Goal: Task Accomplishment & Management: Manage account settings

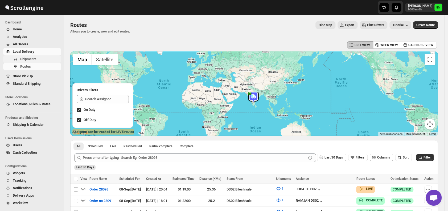
click at [22, 59] on span "Shipments" at bounding box center [28, 59] width 16 height 4
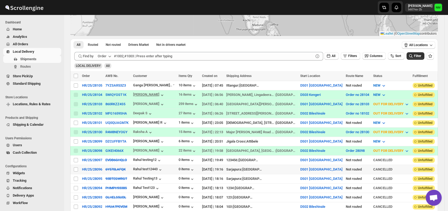
scroll to position [81, 0]
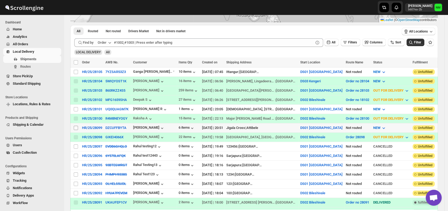
click at [75, 126] on input "Select shipment" at bounding box center [76, 128] width 4 height 4
checkbox input "true"
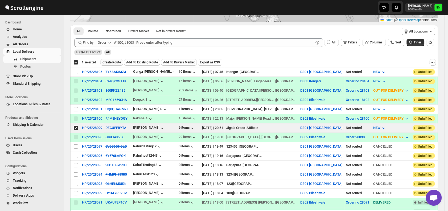
click at [107, 60] on span "Create Route" at bounding box center [111, 62] width 18 height 4
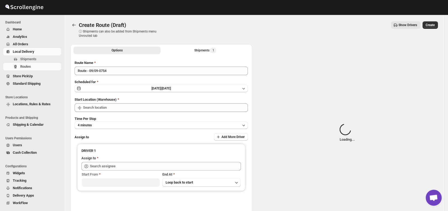
type input "DS01 [GEOGRAPHIC_DATA]"
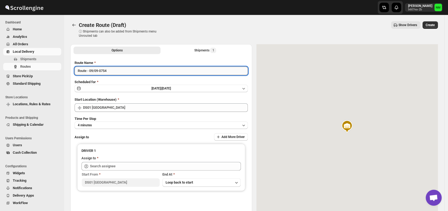
click at [116, 71] on input "Route - 09/09-0754" at bounding box center [161, 71] width 173 height 9
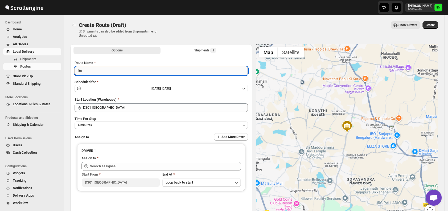
type input "R"
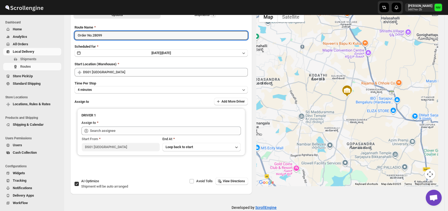
scroll to position [45, 0]
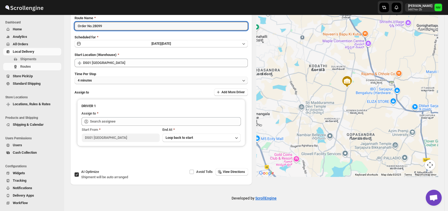
type input "Order No.28099"
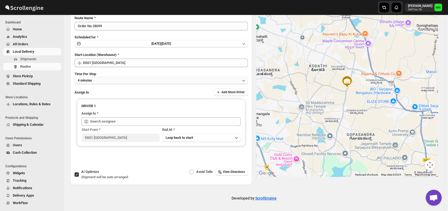
click at [109, 82] on button "4 minutes" at bounding box center [161, 80] width 173 height 7
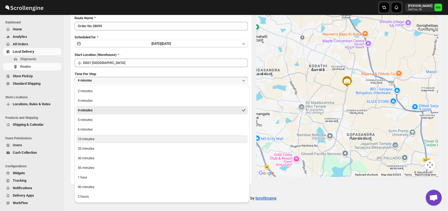
click at [93, 140] on div "10 minutes" at bounding box center [86, 138] width 17 height 5
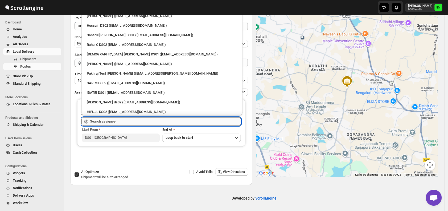
click at [117, 120] on input "text" at bounding box center [165, 121] width 151 height 9
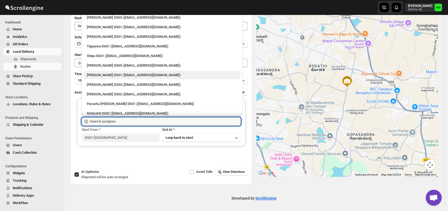
scroll to position [362, 0]
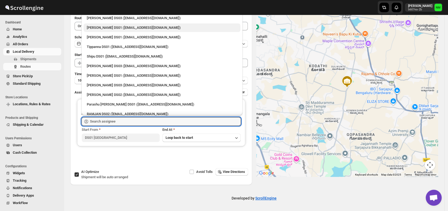
click at [102, 31] on div "[PERSON_NAME] DS01 ([EMAIL_ADDRESS][DOMAIN_NAME])" at bounding box center [162, 27] width 157 height 9
type input "[PERSON_NAME] DS01 ([EMAIL_ADDRESS][DOMAIN_NAME])"
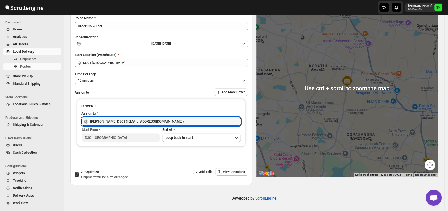
scroll to position [0, 0]
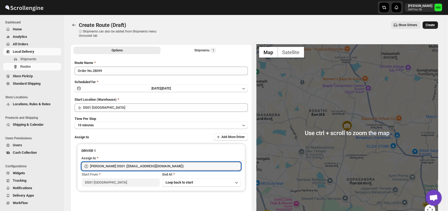
click at [435, 27] on span "Create" at bounding box center [430, 25] width 9 height 4
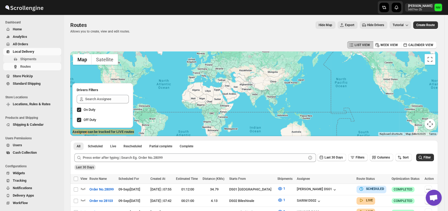
click at [46, 57] on span "Shipments" at bounding box center [40, 58] width 40 height 5
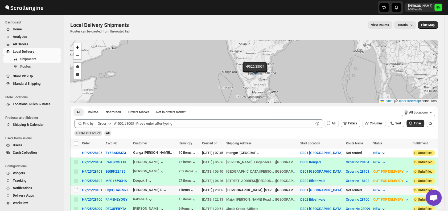
click at [77, 188] on input "Select shipment" at bounding box center [76, 190] width 4 height 4
checkbox input "true"
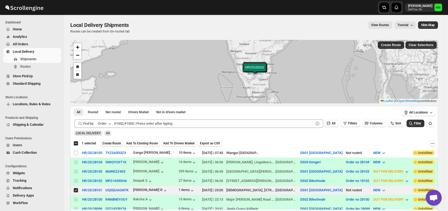
click at [109, 142] on span "Create Route" at bounding box center [111, 143] width 18 height 4
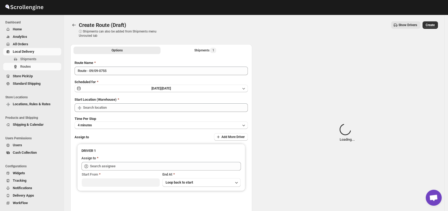
type input "DS01 [GEOGRAPHIC_DATA]"
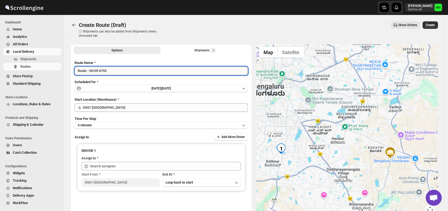
click at [112, 69] on input "Route - 09/09-0755" at bounding box center [161, 71] width 173 height 9
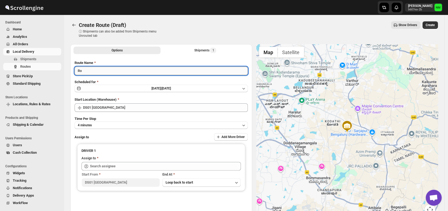
type input "R"
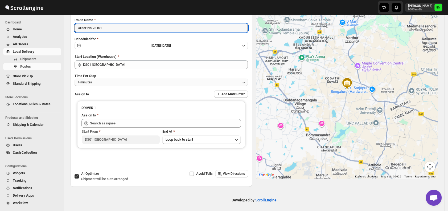
scroll to position [43, 0]
type input "Order No.28101"
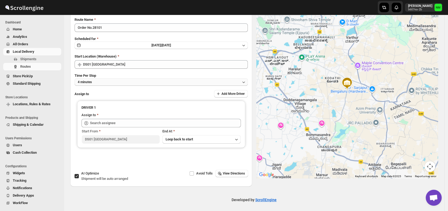
click at [110, 83] on button "4 minutes" at bounding box center [161, 81] width 173 height 7
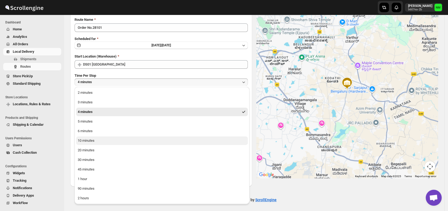
click at [87, 138] on div "10 minutes" at bounding box center [86, 140] width 17 height 5
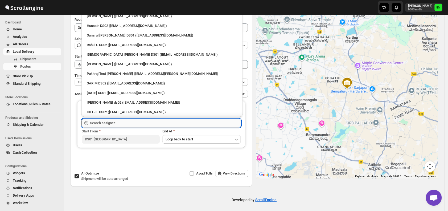
click at [123, 124] on input "text" at bounding box center [165, 123] width 151 height 9
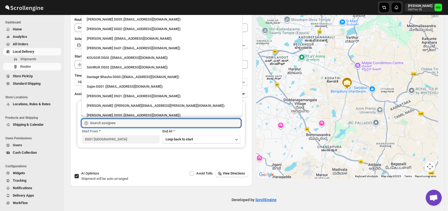
scroll to position [265, 0]
click at [98, 83] on div "Sajan DS01 ([EMAIL_ADDRESS][DOMAIN_NAME])" at bounding box center [162, 86] width 157 height 9
type input "Sajan DS01 ([EMAIL_ADDRESS][DOMAIN_NAME])"
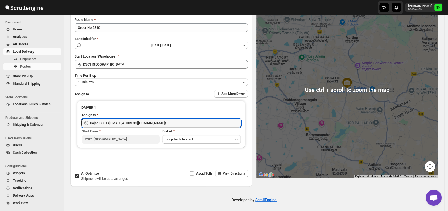
scroll to position [0, 0]
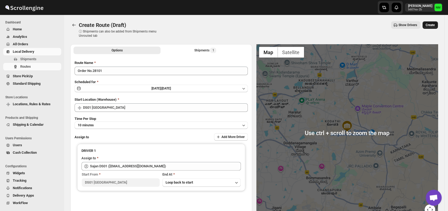
click at [432, 26] on span "Create" at bounding box center [430, 25] width 9 height 4
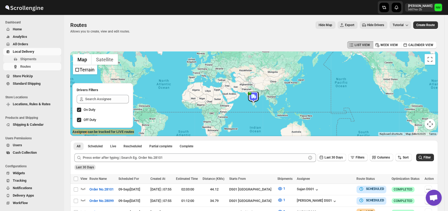
click at [37, 58] on span "Shipments" at bounding box center [40, 58] width 40 height 5
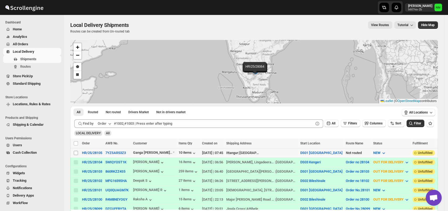
click at [76, 151] on input "Select shipment" at bounding box center [76, 153] width 4 height 4
checkbox input "true"
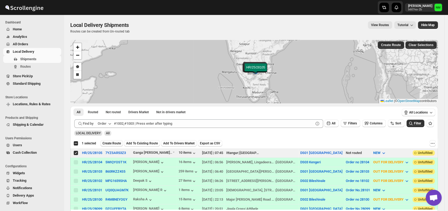
click at [110, 144] on span "Create Route" at bounding box center [111, 143] width 18 height 4
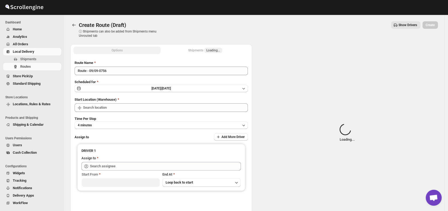
type input "DS01 [GEOGRAPHIC_DATA]"
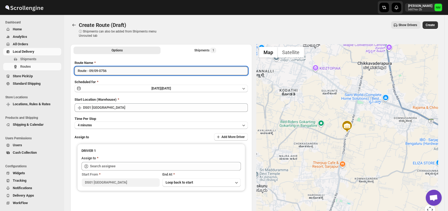
click at [116, 71] on input "Route - 09/09-0756" at bounding box center [161, 71] width 173 height 9
type input "R"
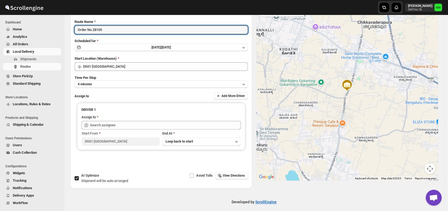
scroll to position [45, 0]
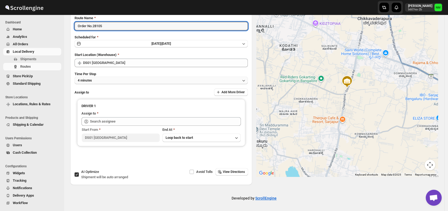
type input "Order No.28105"
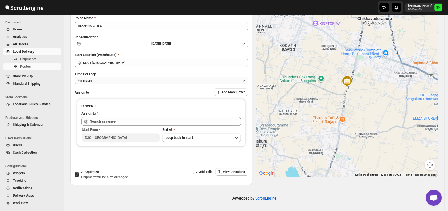
click at [103, 81] on button "4 minutes" at bounding box center [161, 80] width 173 height 7
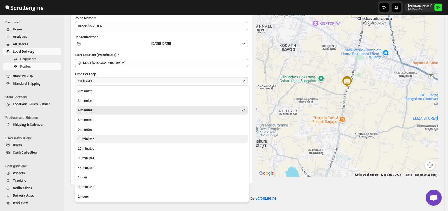
click at [98, 137] on button "10 minutes" at bounding box center [162, 139] width 172 height 9
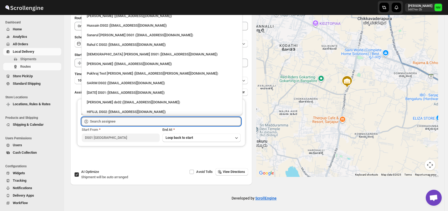
click at [128, 121] on input "text" at bounding box center [165, 121] width 151 height 9
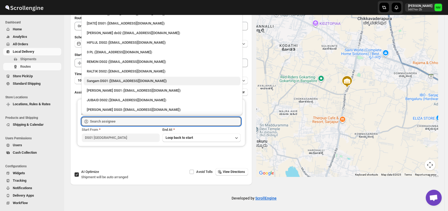
scroll to position [69, 0]
click at [102, 81] on div "Sangam DS01 (relov34542@lassora.com)" at bounding box center [162, 80] width 150 height 5
type input "Sangam DS01 (relov34542@lassora.com)"
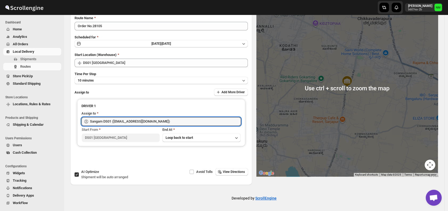
scroll to position [0, 0]
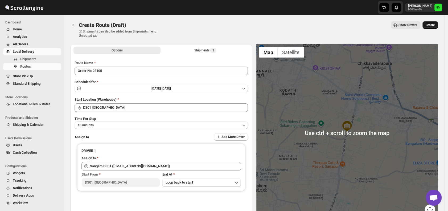
click at [434, 23] on button "Create" at bounding box center [429, 24] width 15 height 7
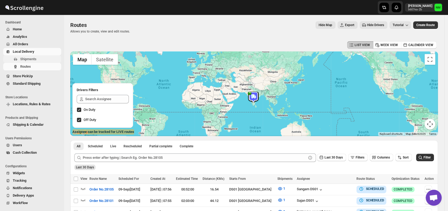
click at [37, 59] on span "Shipments" at bounding box center [40, 58] width 40 height 5
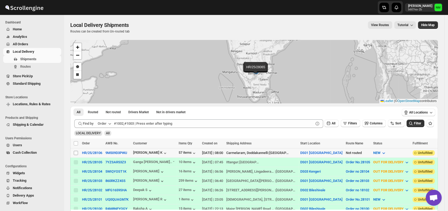
click at [77, 153] on input "Select shipment" at bounding box center [76, 153] width 4 height 4
checkbox input "true"
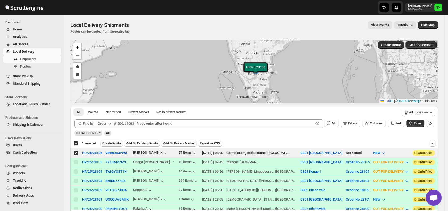
click at [111, 141] on span "Create Route" at bounding box center [111, 143] width 18 height 4
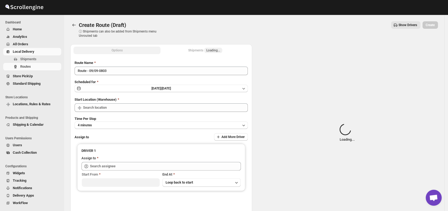
type input "DS01 [GEOGRAPHIC_DATA]"
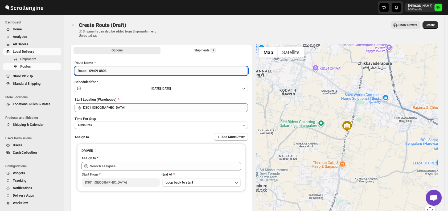
click at [119, 72] on input "Route - 09/09-0803" at bounding box center [161, 71] width 173 height 9
type input "R"
type input "Order No.28106"
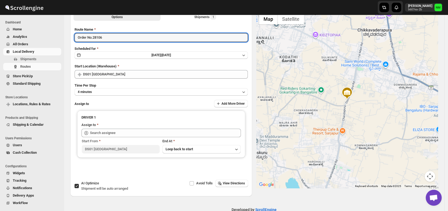
scroll to position [45, 0]
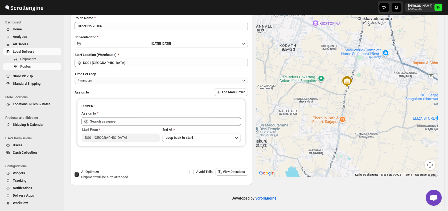
click at [110, 82] on button "4 minutes" at bounding box center [161, 80] width 173 height 7
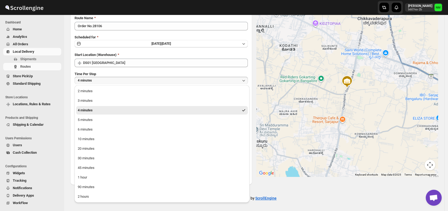
click at [94, 134] on ul "2 minutes 3 minutes 4 minutes 5 minutes 6 minutes 10 minutes 20 minutes 30 minu…" at bounding box center [162, 144] width 172 height 114
click at [91, 141] on div "10 minutes" at bounding box center [86, 138] width 17 height 5
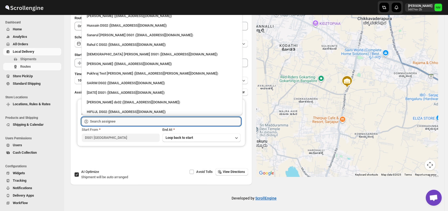
click at [103, 122] on input "text" at bounding box center [165, 121] width 151 height 9
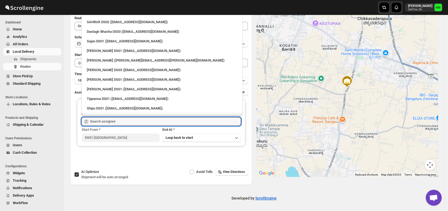
scroll to position [302, 0]
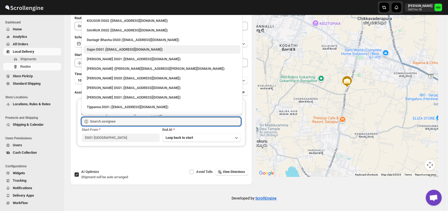
click at [101, 51] on div "Sajan DS01 (lofadat883@coderdir.com)" at bounding box center [162, 49] width 150 height 5
type input "Sajan DS01 (lofadat883@coderdir.com)"
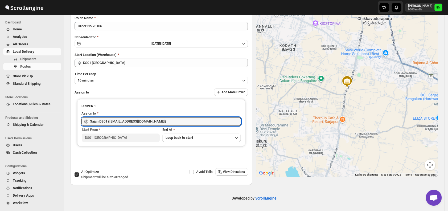
scroll to position [0, 0]
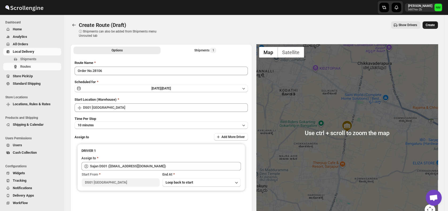
click at [430, 28] on button "Create" at bounding box center [429, 24] width 15 height 7
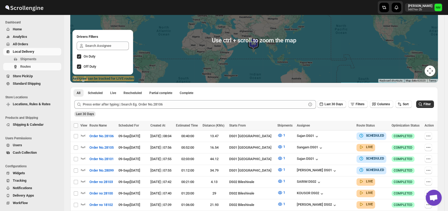
scroll to position [54, 0]
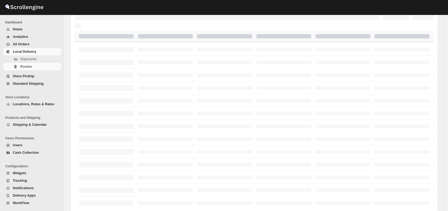
scroll to position [54, 0]
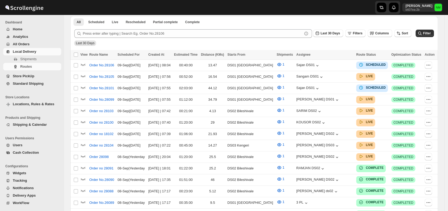
scroll to position [139, 0]
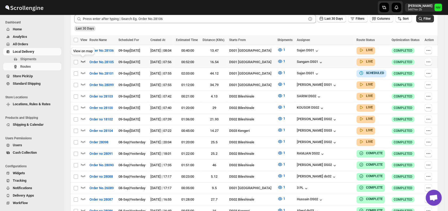
click at [84, 61] on icon "button" at bounding box center [83, 61] width 5 height 2
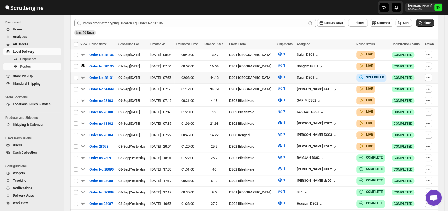
scroll to position [0, 0]
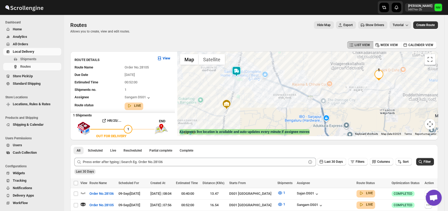
click at [239, 71] on img at bounding box center [236, 71] width 11 height 11
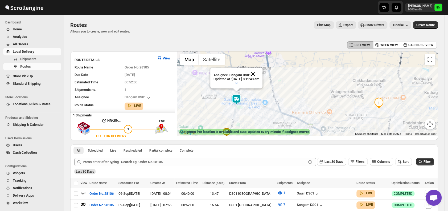
click at [259, 69] on button "Close" at bounding box center [253, 74] width 13 height 13
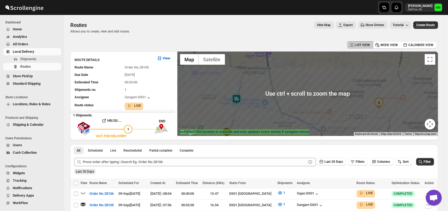
scroll to position [68, 0]
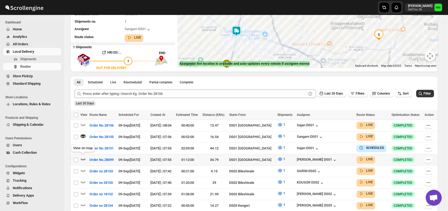
click at [84, 159] on icon "button" at bounding box center [82, 158] width 5 height 5
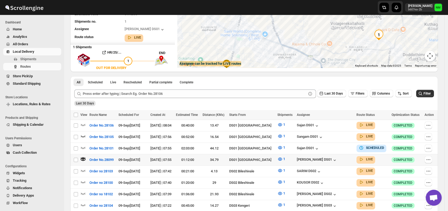
scroll to position [0, 0]
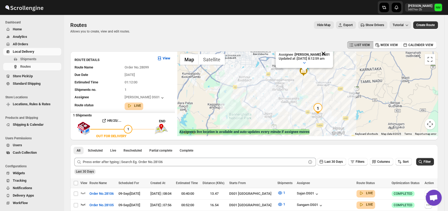
click at [330, 53] on button "Close" at bounding box center [323, 53] width 13 height 13
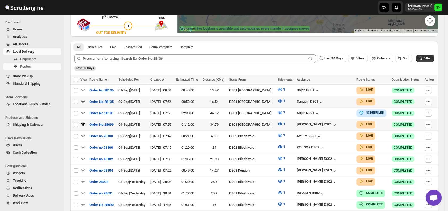
scroll to position [104, 0]
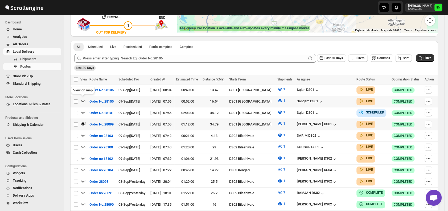
click at [84, 99] on icon "button" at bounding box center [82, 100] width 5 height 5
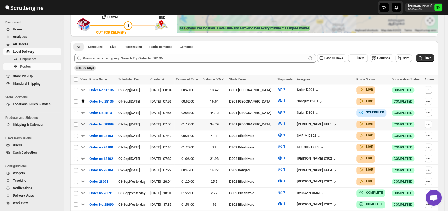
scroll to position [0, 0]
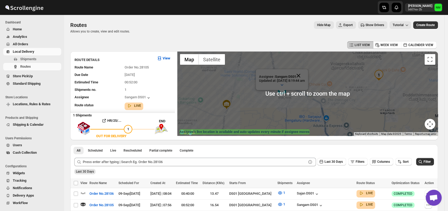
click at [304, 70] on button "Close" at bounding box center [298, 75] width 13 height 13
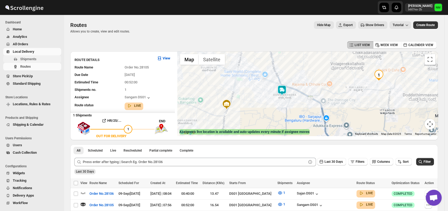
click at [37, 58] on span "Shipments" at bounding box center [40, 58] width 40 height 5
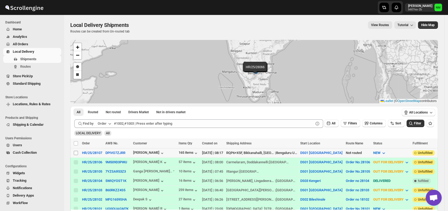
click at [76, 153] on input "Select shipment" at bounding box center [76, 153] width 4 height 4
checkbox input "true"
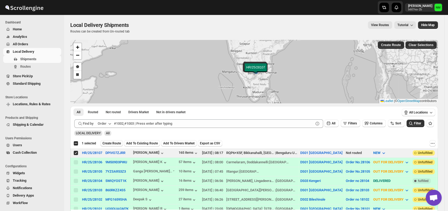
click at [112, 140] on button "Create Route" at bounding box center [111, 143] width 23 height 6
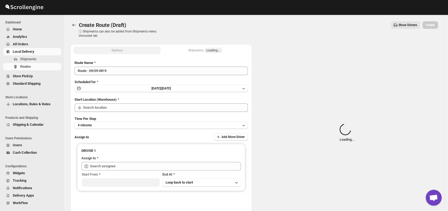
type input "DS01 [GEOGRAPHIC_DATA]"
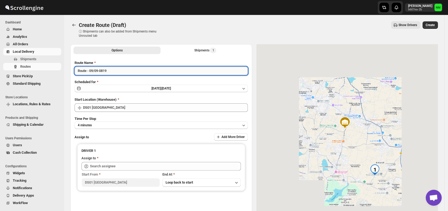
click at [119, 72] on input "Route - 09/09-0819" at bounding box center [161, 71] width 173 height 9
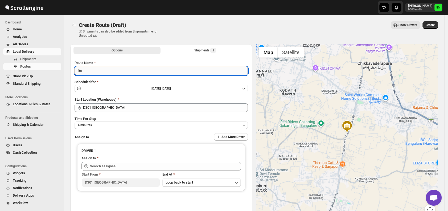
type input "R"
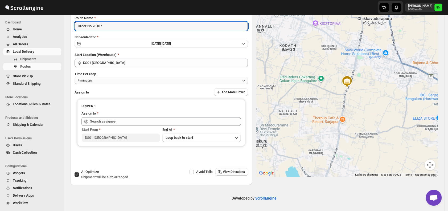
type input "Order No.28107"
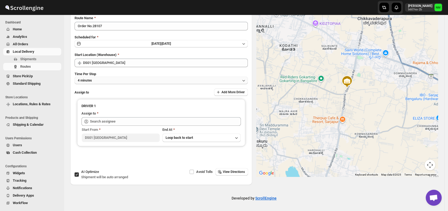
click at [112, 79] on button "4 minutes" at bounding box center [161, 80] width 173 height 7
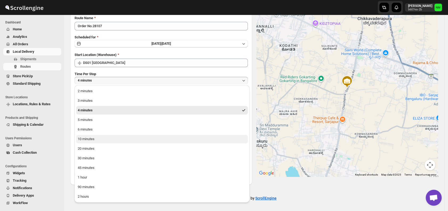
click at [104, 139] on button "10 minutes" at bounding box center [162, 139] width 172 height 9
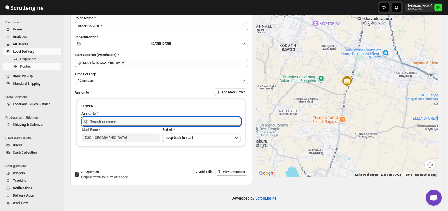
click at [125, 120] on input "text" at bounding box center [165, 121] width 151 height 9
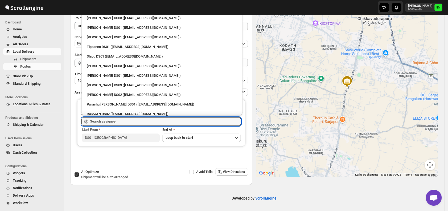
scroll to position [355, 0]
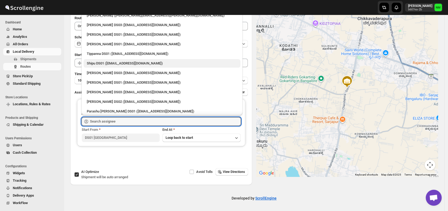
click at [110, 64] on div "Shipu DS01 ([EMAIL_ADDRESS][DOMAIN_NAME])" at bounding box center [162, 63] width 150 height 5
type input "Shipu DS01 ([EMAIL_ADDRESS][DOMAIN_NAME])"
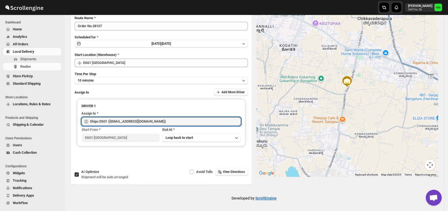
scroll to position [0, 0]
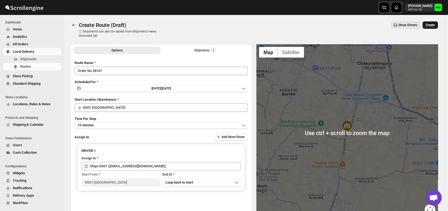
click at [430, 25] on span "Create" at bounding box center [430, 25] width 9 height 4
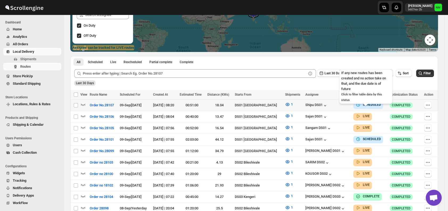
scroll to position [84, 0]
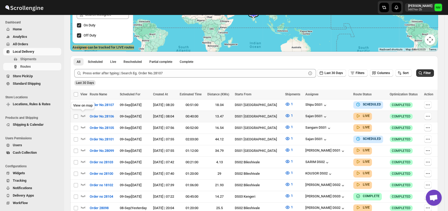
click at [83, 118] on span at bounding box center [82, 117] width 5 height 4
click at [83, 115] on icon "button" at bounding box center [82, 115] width 5 height 5
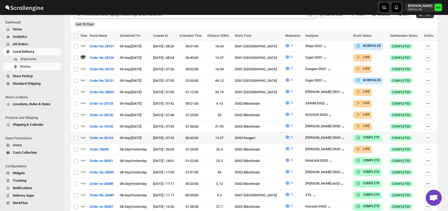
scroll to position [147, 0]
click at [30, 57] on span "Shipments" at bounding box center [28, 59] width 16 height 4
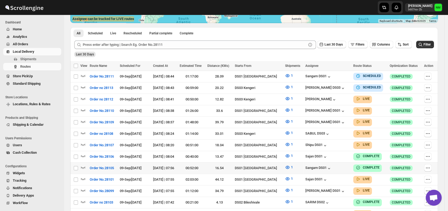
scroll to position [149, 0]
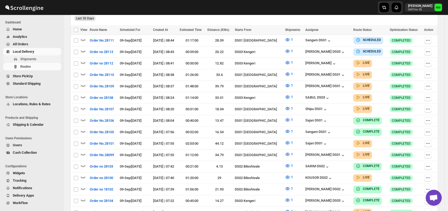
click at [47, 60] on span "Shipments" at bounding box center [40, 58] width 40 height 5
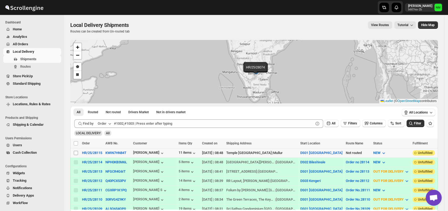
click at [77, 152] on input "Select shipment" at bounding box center [76, 153] width 4 height 4
checkbox input "true"
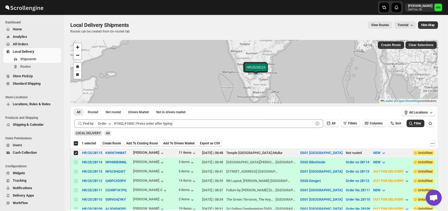
click at [106, 145] on span "Create Route" at bounding box center [111, 143] width 18 height 4
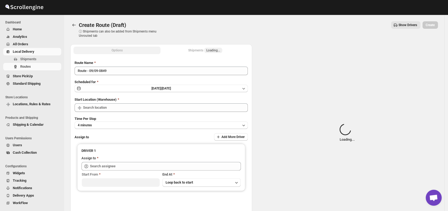
type input "DS01 [GEOGRAPHIC_DATA]"
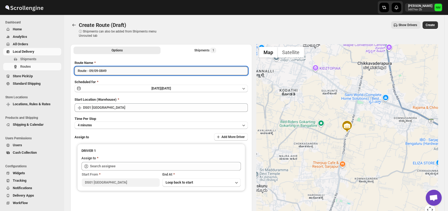
click at [124, 72] on input "Route - 09/09-0849" at bounding box center [161, 71] width 173 height 9
type input "R"
type input "Order No.28115"
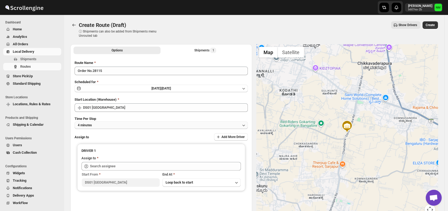
click at [121, 126] on button "4 minutes" at bounding box center [161, 124] width 173 height 7
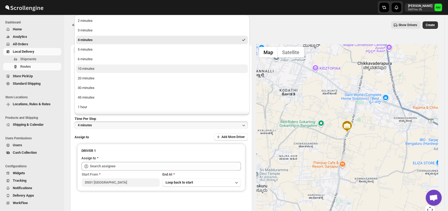
click at [92, 68] on div "10 minutes" at bounding box center [86, 68] width 17 height 5
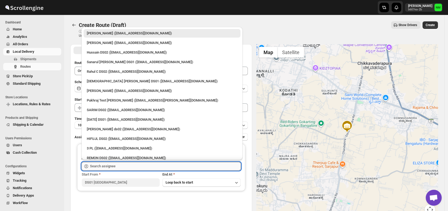
click at [123, 164] on input "text" at bounding box center [165, 166] width 151 height 9
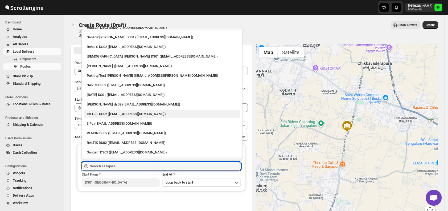
scroll to position [26, 0]
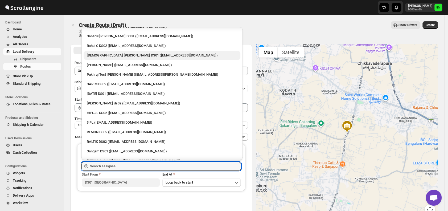
click at [101, 53] on div "[DEMOGRAPHIC_DATA] [PERSON_NAME] DS01 ([EMAIL_ADDRESS][DOMAIN_NAME])" at bounding box center [162, 55] width 150 height 5
type input "[DEMOGRAPHIC_DATA] [PERSON_NAME] DS01 ([EMAIL_ADDRESS][DOMAIN_NAME])"
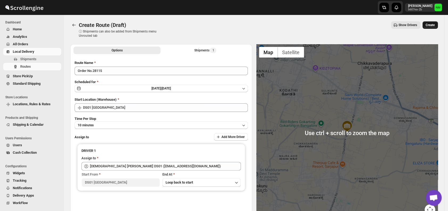
click at [434, 24] on span "Create" at bounding box center [430, 25] width 9 height 4
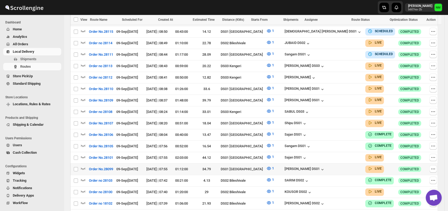
scroll to position [160, 0]
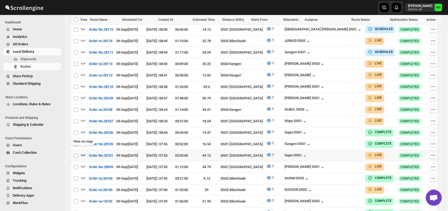
click at [85, 152] on icon "button" at bounding box center [82, 154] width 5 height 5
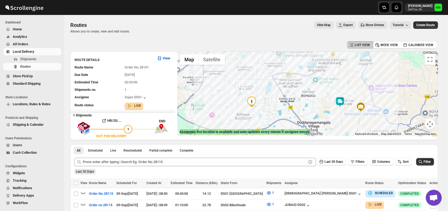
click at [339, 103] on img at bounding box center [340, 101] width 11 height 11
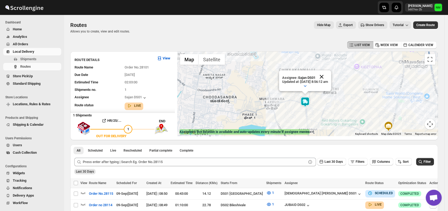
click at [328, 83] on p "Updated at : 9/9/2025, 8:56:12 am" at bounding box center [305, 82] width 46 height 4
click at [329, 61] on button "Close" at bounding box center [322, 62] width 13 height 13
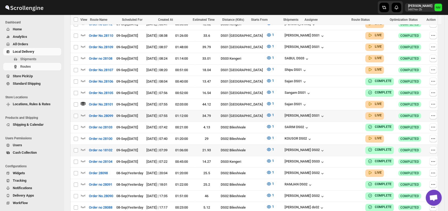
scroll to position [215, 0]
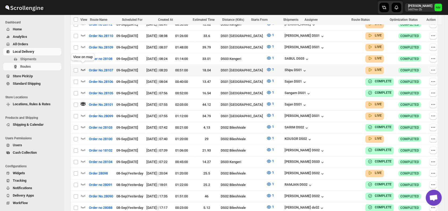
click at [83, 67] on icon "button" at bounding box center [82, 69] width 5 height 5
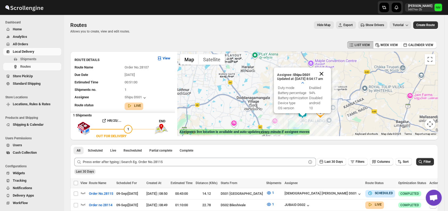
click at [328, 76] on button "Close" at bounding box center [321, 73] width 13 height 13
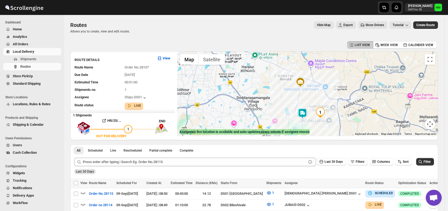
click at [299, 113] on img at bounding box center [302, 113] width 11 height 11
click at [328, 72] on button "Close" at bounding box center [321, 73] width 13 height 13
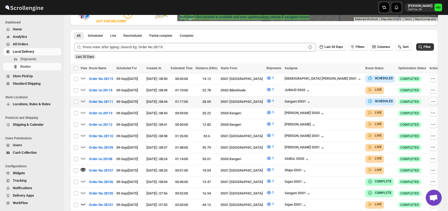
scroll to position [116, 0]
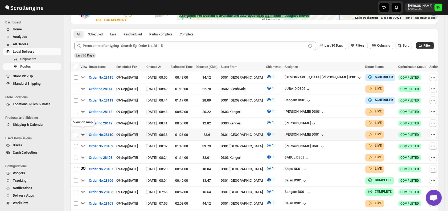
click at [84, 131] on icon "button" at bounding box center [82, 133] width 5 height 5
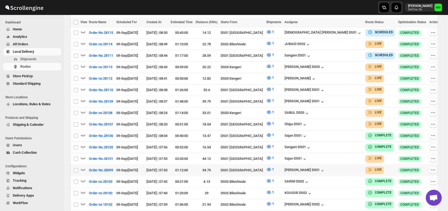
scroll to position [165, 0]
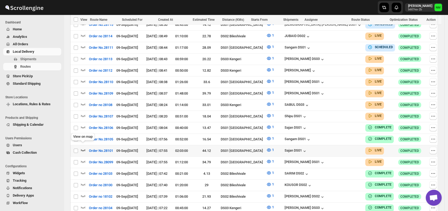
click at [83, 147] on icon "button" at bounding box center [82, 149] width 5 height 5
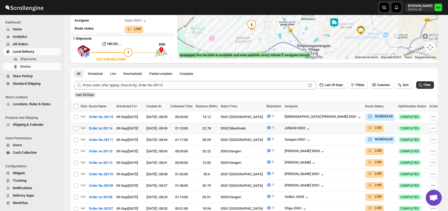
scroll to position [79, 0]
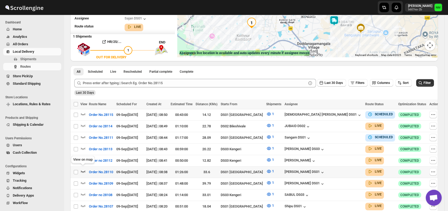
click at [84, 170] on icon "button" at bounding box center [82, 171] width 5 height 5
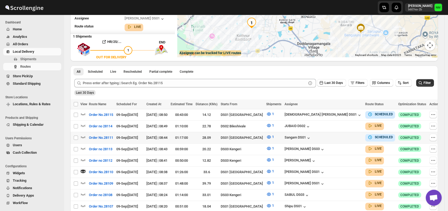
scroll to position [0, 0]
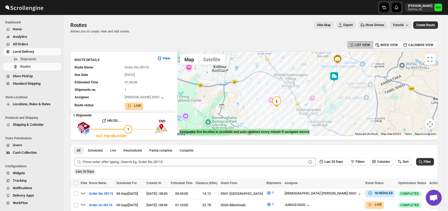
click at [334, 80] on img at bounding box center [334, 76] width 11 height 11
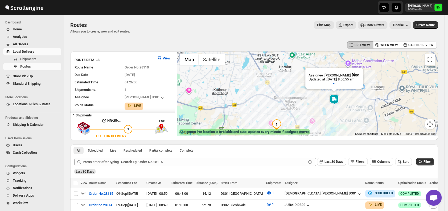
click at [360, 72] on button "Close" at bounding box center [353, 74] width 13 height 13
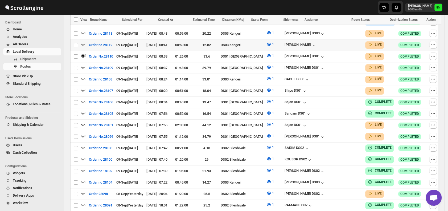
scroll to position [195, 0]
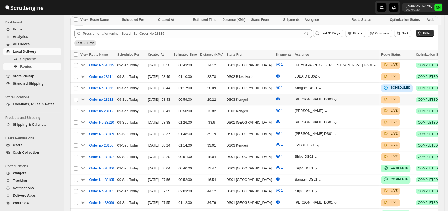
scroll to position [195, 0]
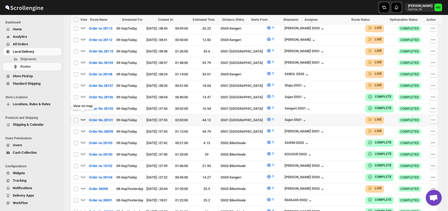
click at [85, 117] on icon "button" at bounding box center [82, 119] width 5 height 5
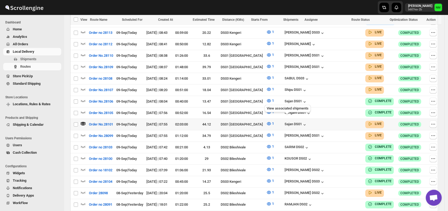
scroll to position [0, 0]
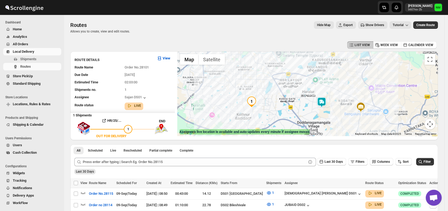
click at [327, 107] on img at bounding box center [321, 102] width 11 height 11
click at [344, 75] on button "Close" at bounding box center [338, 77] width 13 height 13
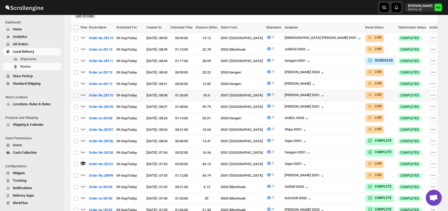
scroll to position [156, 0]
click at [83, 172] on icon "button" at bounding box center [82, 174] width 5 height 5
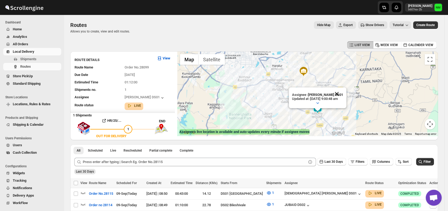
click at [341, 92] on button "Close" at bounding box center [336, 93] width 13 height 13
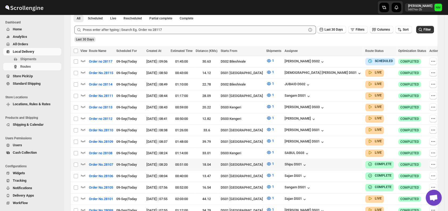
scroll to position [128, 0]
click at [84, 140] on icon "button" at bounding box center [83, 141] width 5 height 2
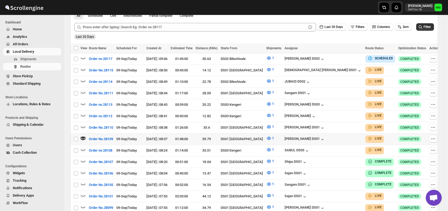
scroll to position [137, 0]
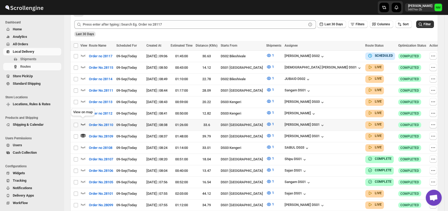
click at [83, 121] on icon "button" at bounding box center [82, 123] width 5 height 5
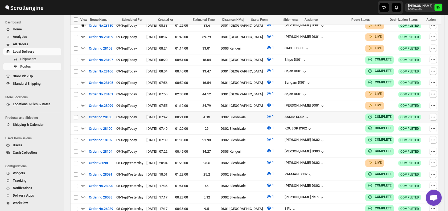
scroll to position [231, 0]
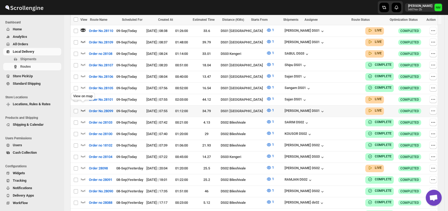
click at [84, 108] on icon "button" at bounding box center [82, 110] width 5 height 5
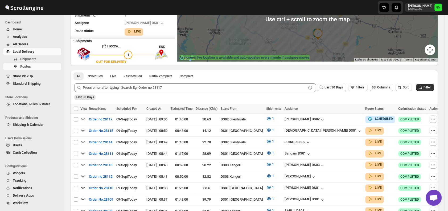
scroll to position [75, 0]
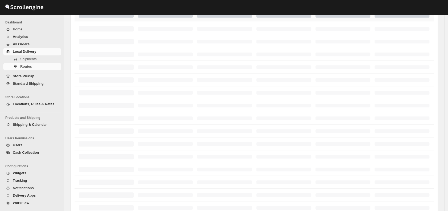
scroll to position [75, 0]
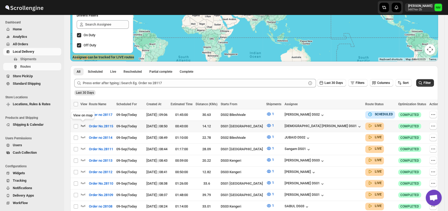
click at [84, 126] on icon "button" at bounding box center [82, 125] width 5 height 5
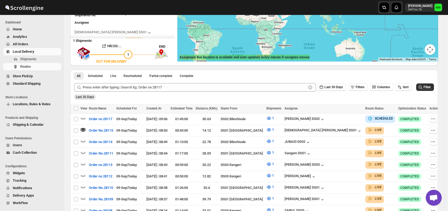
scroll to position [0, 0]
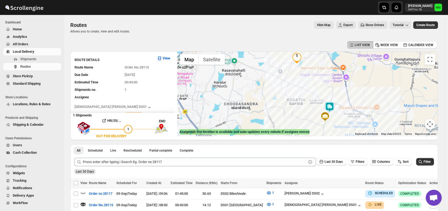
click at [328, 106] on img at bounding box center [329, 107] width 11 height 11
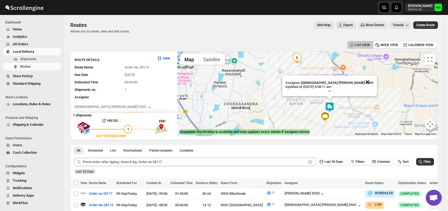
click at [361, 78] on button "Close" at bounding box center [367, 81] width 13 height 13
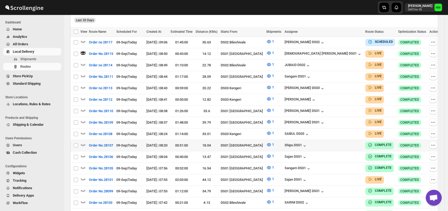
scroll to position [155, 0]
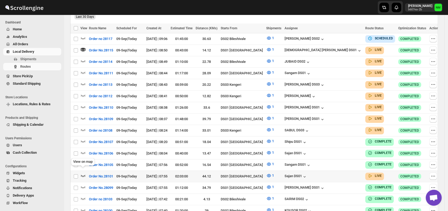
click at [82, 173] on icon "button" at bounding box center [82, 175] width 5 height 5
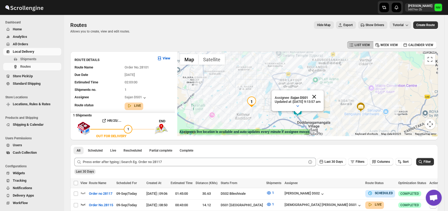
click at [320, 94] on button "Close" at bounding box center [314, 96] width 13 height 13
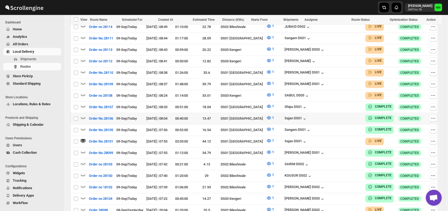
scroll to position [190, 0]
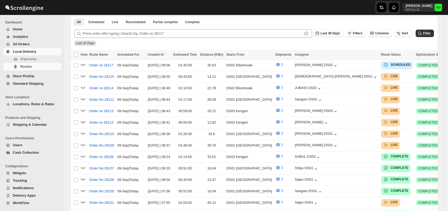
scroll to position [190, 0]
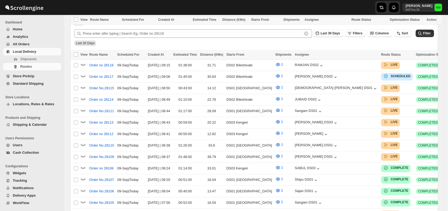
scroll to position [190, 0]
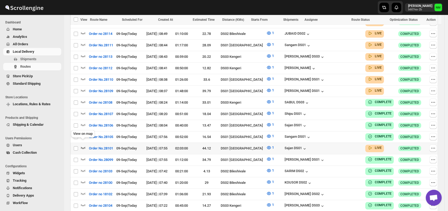
click at [84, 145] on icon "button" at bounding box center [82, 147] width 5 height 5
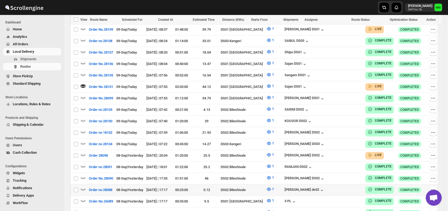
scroll to position [295, 0]
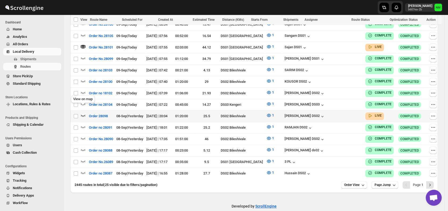
click at [84, 113] on icon "button" at bounding box center [82, 115] width 5 height 5
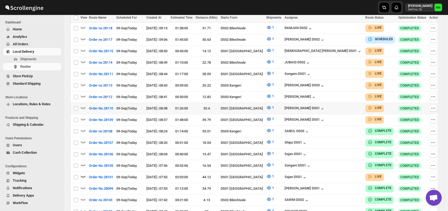
scroll to position [167, 0]
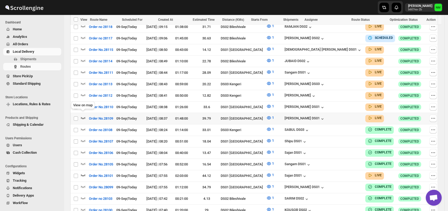
click at [83, 115] on icon "button" at bounding box center [82, 117] width 5 height 5
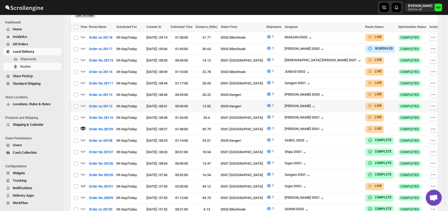
scroll to position [158, 0]
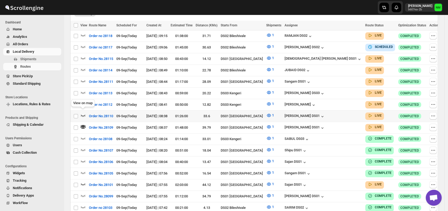
click at [84, 113] on icon "button" at bounding box center [82, 115] width 5 height 5
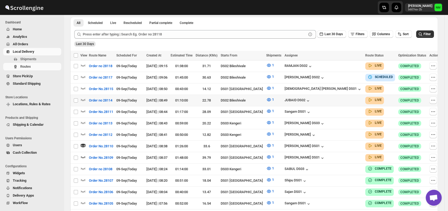
scroll to position [128, 0]
click at [83, 108] on icon "button" at bounding box center [82, 110] width 5 height 5
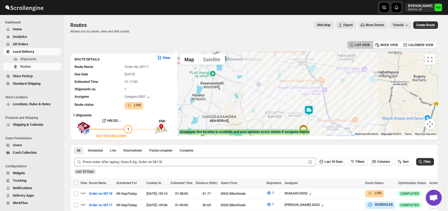
click at [311, 111] on img at bounding box center [308, 110] width 11 height 11
click at [332, 83] on button "Close" at bounding box center [325, 85] width 13 height 13
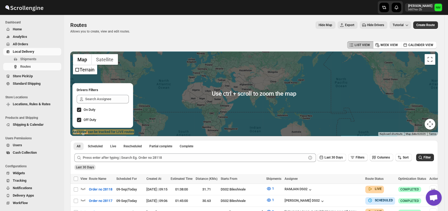
scroll to position [43, 0]
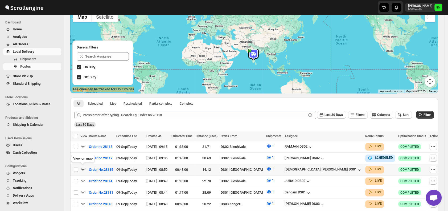
click at [83, 169] on icon "button" at bounding box center [82, 168] width 5 height 5
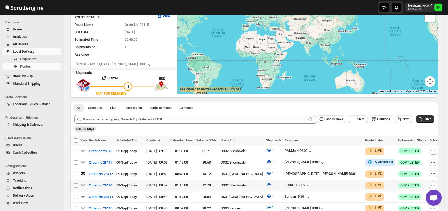
scroll to position [0, 0]
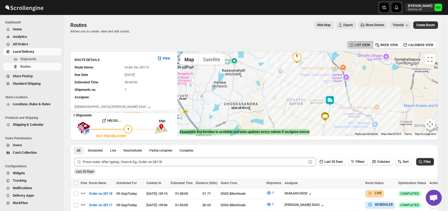
click at [335, 101] on img at bounding box center [330, 100] width 11 height 11
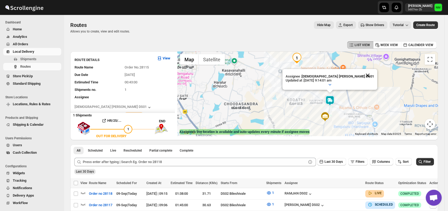
click at [361, 72] on button "Close" at bounding box center [367, 75] width 13 height 13
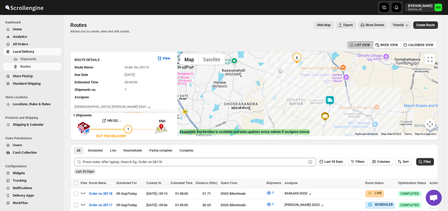
click at [335, 102] on img at bounding box center [330, 100] width 11 height 11
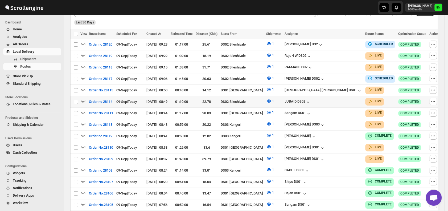
scroll to position [145, 0]
click at [85, 88] on icon "button" at bounding box center [82, 89] width 5 height 5
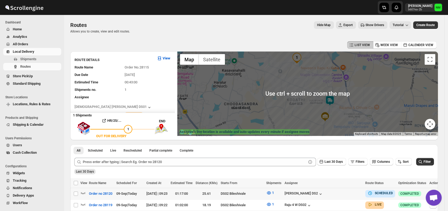
scroll to position [84, 0]
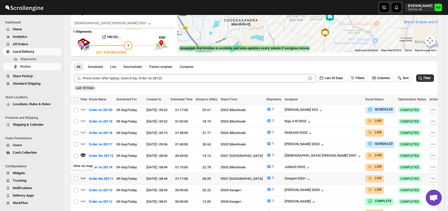
click at [85, 175] on icon "button" at bounding box center [82, 177] width 5 height 5
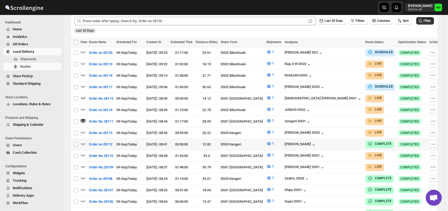
scroll to position [141, 0]
click at [83, 163] on icon "button" at bounding box center [82, 165] width 5 height 5
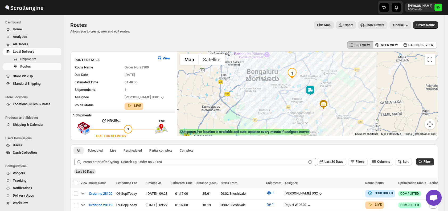
click at [309, 91] on img at bounding box center [310, 90] width 11 height 11
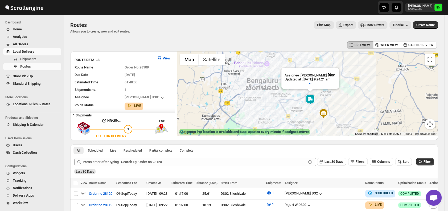
click at [334, 70] on button "Close" at bounding box center [329, 74] width 13 height 13
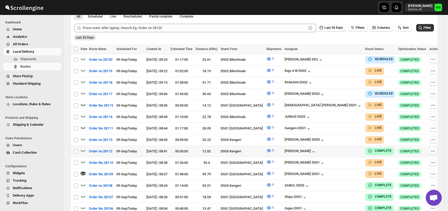
scroll to position [134, 0]
click at [82, 160] on icon "button" at bounding box center [82, 161] width 5 height 5
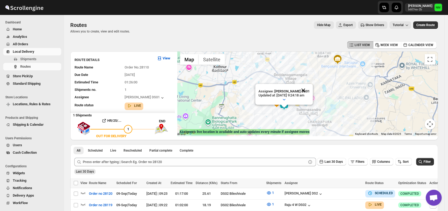
click at [310, 89] on button "Close" at bounding box center [303, 90] width 13 height 13
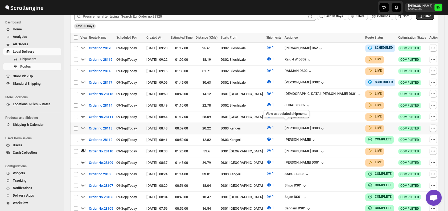
scroll to position [149, 0]
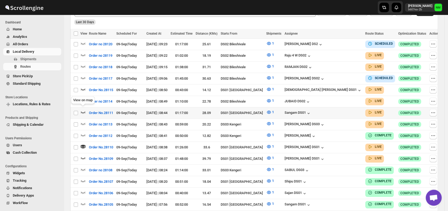
click at [82, 109] on icon "button" at bounding box center [82, 111] width 5 height 5
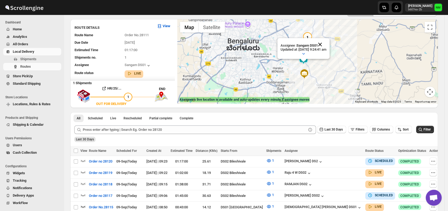
click at [326, 43] on button "Close" at bounding box center [320, 44] width 13 height 13
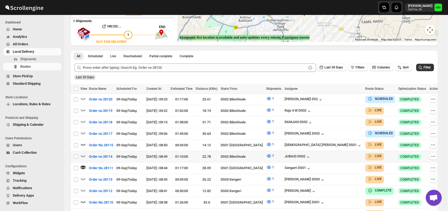
scroll to position [95, 0]
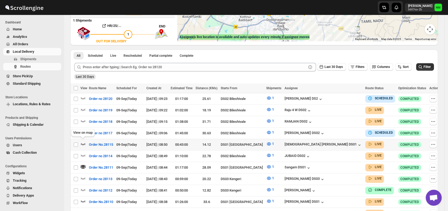
click at [84, 141] on icon "button" at bounding box center [82, 143] width 5 height 5
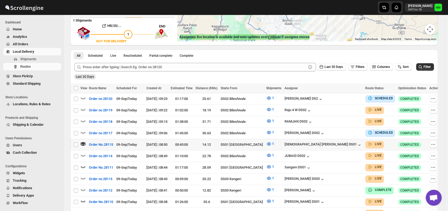
scroll to position [0, 0]
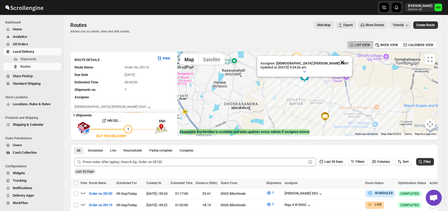
click at [336, 62] on button "Close" at bounding box center [342, 62] width 13 height 13
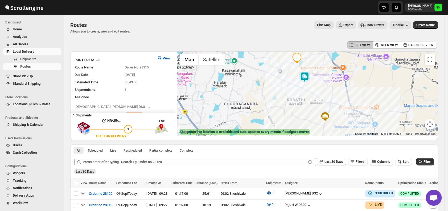
click at [302, 78] on img at bounding box center [304, 77] width 11 height 11
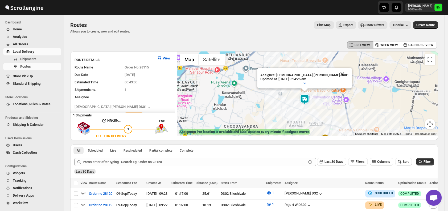
click at [336, 71] on button "Close" at bounding box center [342, 74] width 13 height 13
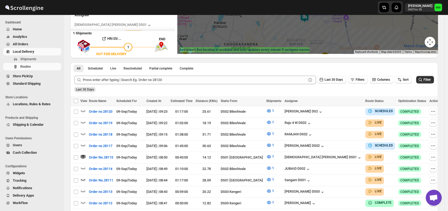
scroll to position [82, 0]
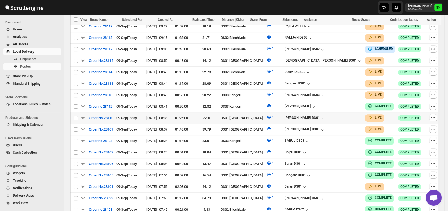
scroll to position [177, 0]
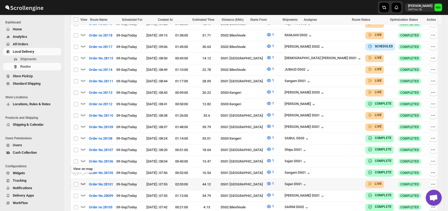
click at [85, 181] on icon "button" at bounding box center [82, 183] width 5 height 5
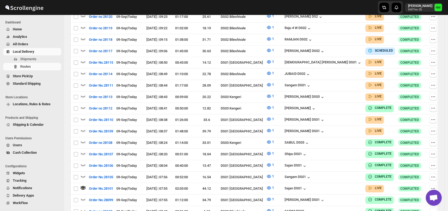
scroll to position [0, 0]
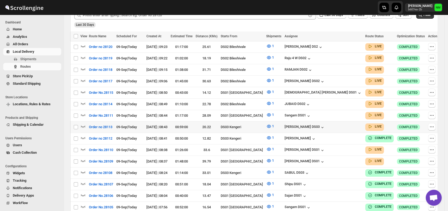
scroll to position [143, 0]
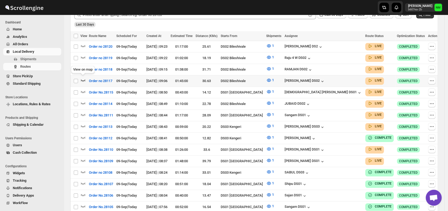
click at [85, 79] on icon "button" at bounding box center [82, 79] width 5 height 5
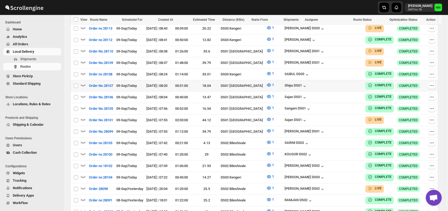
scroll to position [245, 0]
click at [82, 48] on icon "button" at bounding box center [82, 50] width 5 height 5
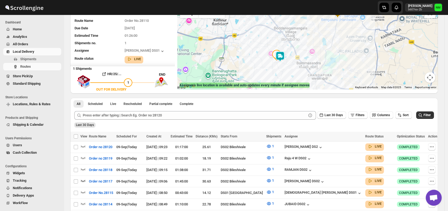
scroll to position [47, 0]
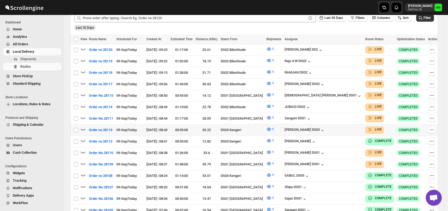
scroll to position [139, 0]
click at [82, 117] on icon "button" at bounding box center [83, 118] width 5 height 2
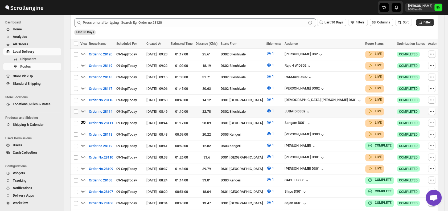
scroll to position [0, 0]
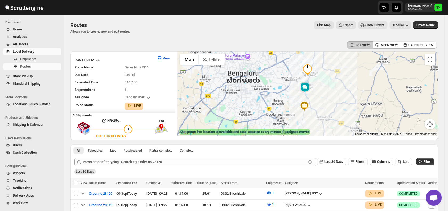
click at [305, 89] on img at bounding box center [304, 87] width 11 height 11
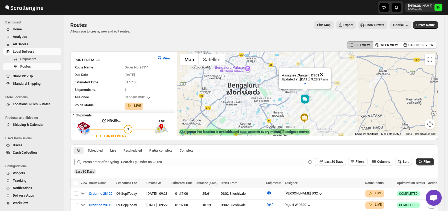
click at [328, 72] on button "Close" at bounding box center [321, 74] width 13 height 13
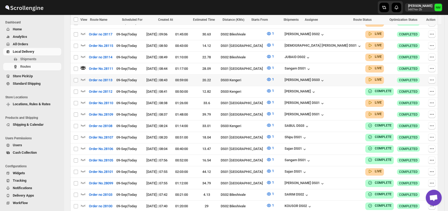
scroll to position [194, 0]
click at [83, 168] on icon "button" at bounding box center [82, 170] width 5 height 5
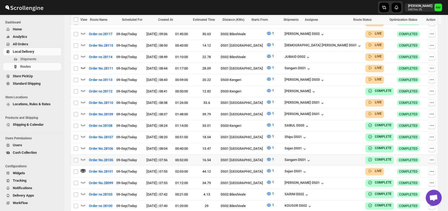
scroll to position [0, 0]
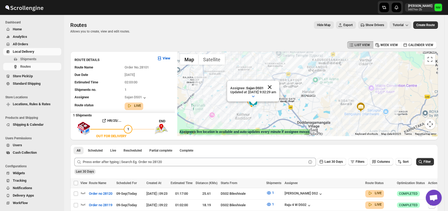
click at [276, 86] on button "Close" at bounding box center [269, 87] width 13 height 13
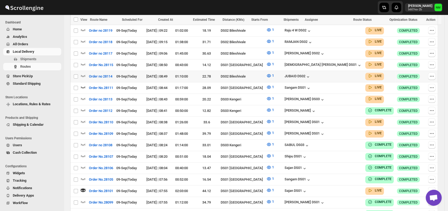
scroll to position [153, 0]
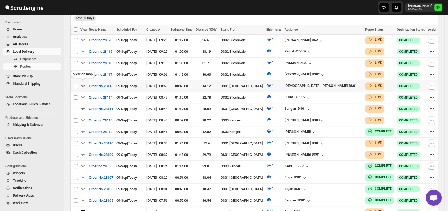
click at [83, 83] on icon "button" at bounding box center [82, 85] width 5 height 5
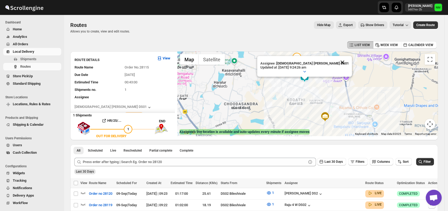
click at [336, 61] on button "Close" at bounding box center [342, 62] width 13 height 13
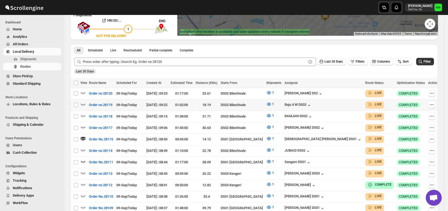
scroll to position [122, 0]
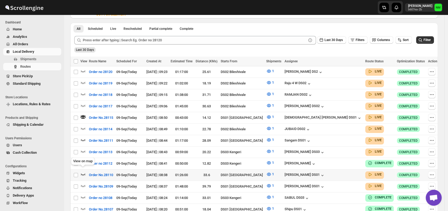
click at [81, 172] on icon "button" at bounding box center [82, 173] width 5 height 5
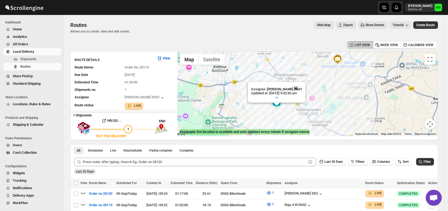
click at [300, 86] on button "Close" at bounding box center [295, 88] width 13 height 13
click at [40, 57] on span "Shipments" at bounding box center [40, 58] width 40 height 5
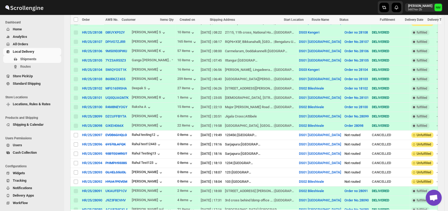
scroll to position [231, 0]
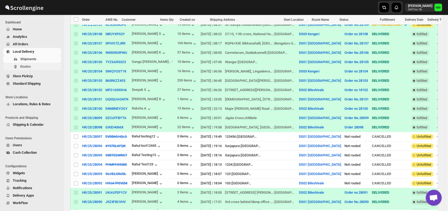
click at [36, 68] on span "Routes" at bounding box center [40, 66] width 40 height 5
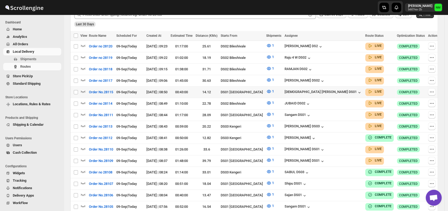
scroll to position [144, 0]
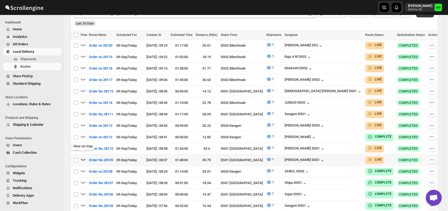
click at [84, 157] on icon "button" at bounding box center [82, 159] width 5 height 5
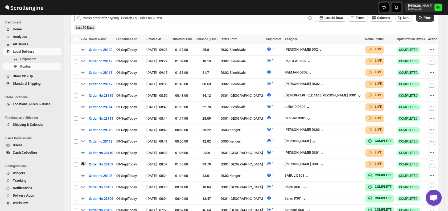
scroll to position [0, 0]
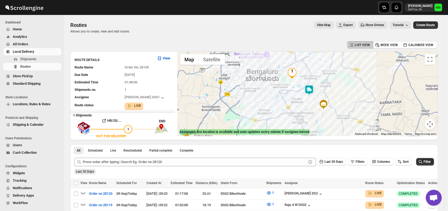
click at [313, 89] on img at bounding box center [309, 90] width 11 height 11
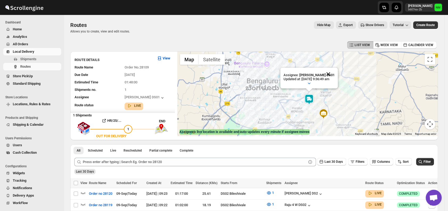
click at [331, 72] on button "Close" at bounding box center [328, 74] width 13 height 13
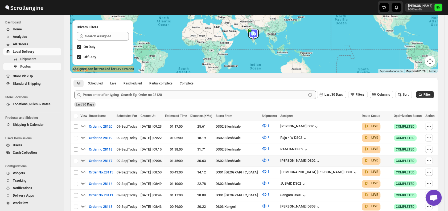
scroll to position [63, 0]
click at [85, 137] on icon "button" at bounding box center [83, 137] width 5 height 2
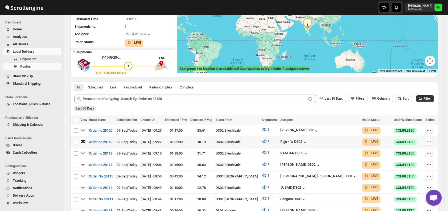
scroll to position [0, 0]
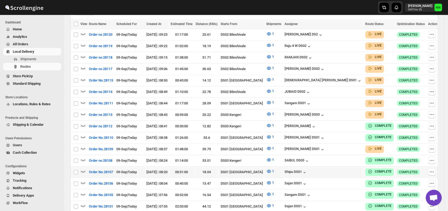
scroll to position [157, 0]
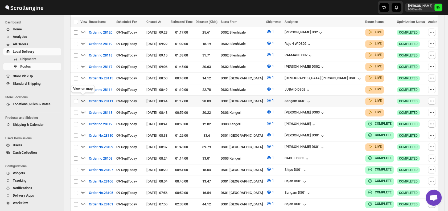
click at [85, 98] on icon "button" at bounding box center [82, 100] width 5 height 5
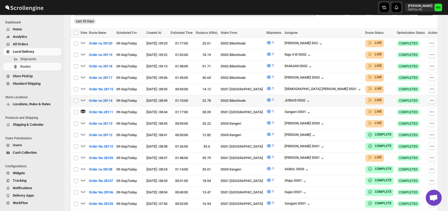
scroll to position [152, 0]
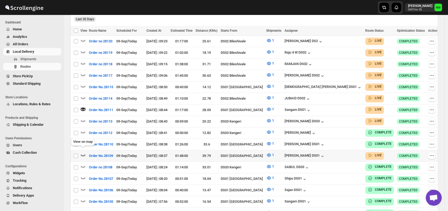
click at [83, 152] on icon "button" at bounding box center [82, 154] width 5 height 5
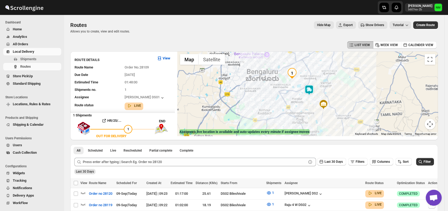
click at [309, 89] on img at bounding box center [309, 90] width 11 height 11
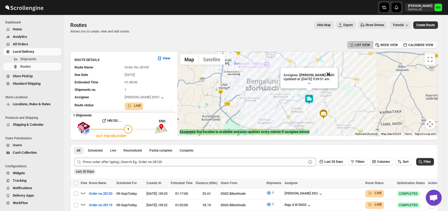
click at [335, 72] on button "Close" at bounding box center [328, 74] width 13 height 13
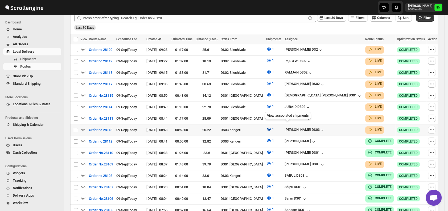
scroll to position [141, 0]
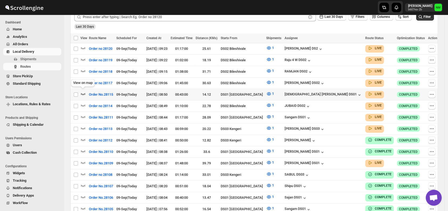
click at [84, 91] on icon "button" at bounding box center [82, 93] width 5 height 5
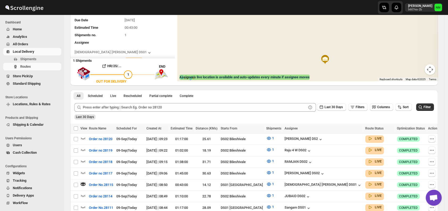
scroll to position [0, 0]
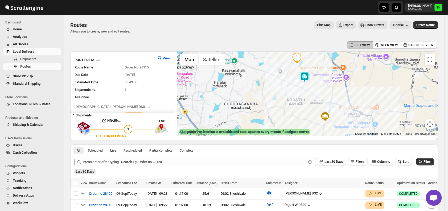
click at [307, 76] on img at bounding box center [304, 77] width 11 height 11
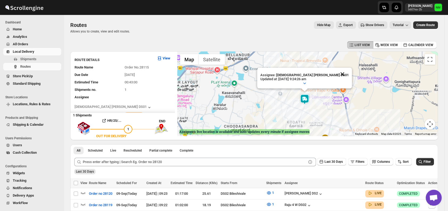
click at [336, 75] on button "Close" at bounding box center [342, 74] width 13 height 13
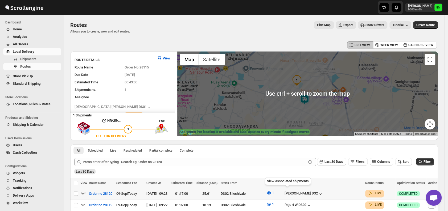
scroll to position [79, 0]
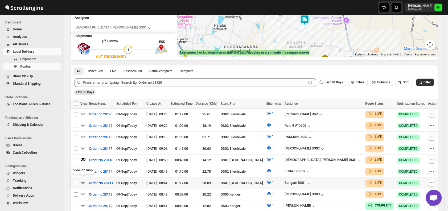
click at [82, 179] on icon "button" at bounding box center [82, 181] width 5 height 5
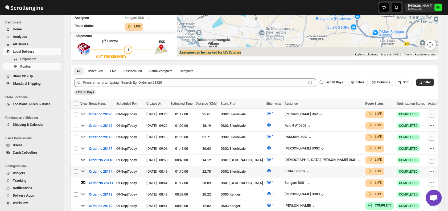
scroll to position [0, 0]
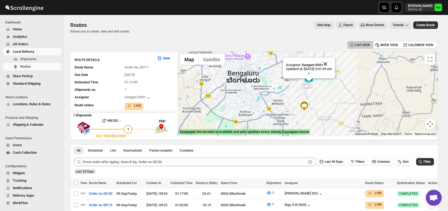
click at [332, 65] on button "Close" at bounding box center [325, 63] width 13 height 13
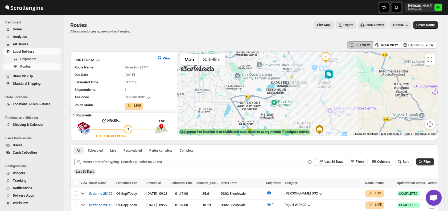
click at [35, 59] on span "Shipments" at bounding box center [28, 59] width 16 height 4
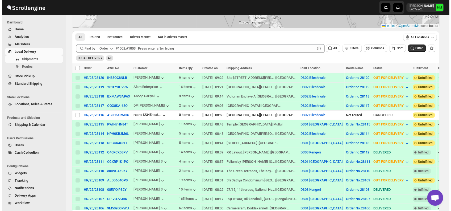
scroll to position [76, 0]
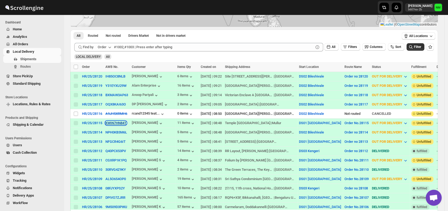
click at [111, 121] on button "KWIN7HN84T" at bounding box center [115, 123] width 21 height 4
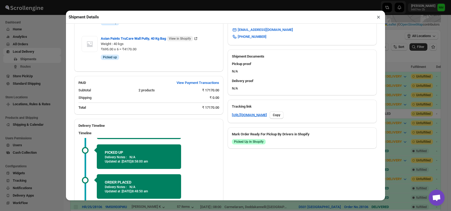
scroll to position [245, 0]
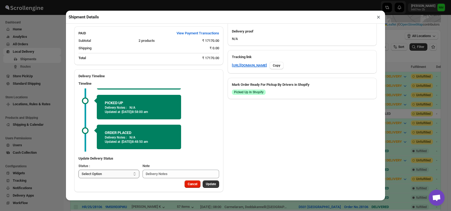
click at [106, 172] on select "Select Option PICKED UP OUT FOR DELIVERY RESCHEDULE DELIVERED CANCELLED" at bounding box center [109, 174] width 61 height 9
select select "DELIVERED"
click at [79, 170] on select "Select Option PICKED UP OUT FOR DELIVERY RESCHEDULE DELIVERED CANCELLED" at bounding box center [109, 174] width 61 height 9
click at [207, 182] on button "Update" at bounding box center [211, 183] width 17 height 7
select select
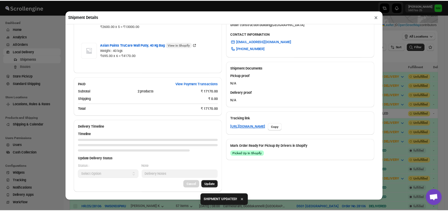
scroll to position [235, 0]
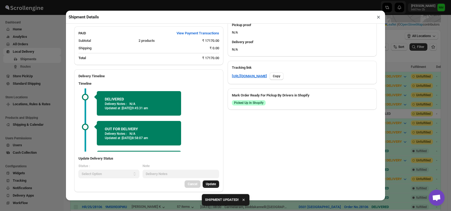
click at [377, 17] on button "×" at bounding box center [379, 16] width 8 height 7
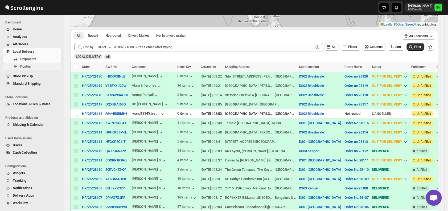
click at [44, 68] on span "Routes" at bounding box center [40, 66] width 40 height 5
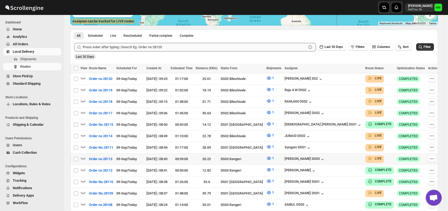
scroll to position [111, 0]
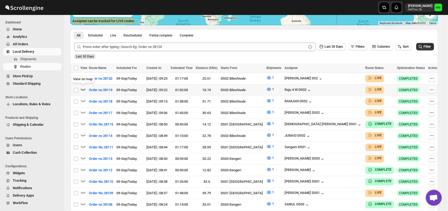
click at [81, 89] on icon "button" at bounding box center [82, 89] width 5 height 5
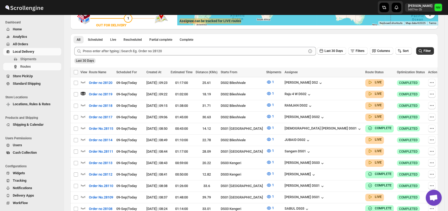
scroll to position [0, 0]
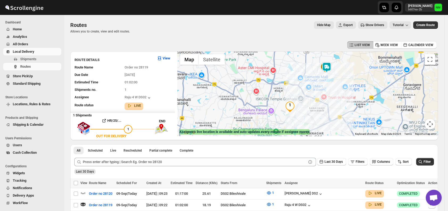
click at [329, 66] on img at bounding box center [326, 67] width 11 height 11
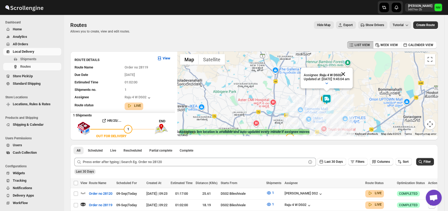
click at [349, 73] on button "Close" at bounding box center [343, 74] width 13 height 13
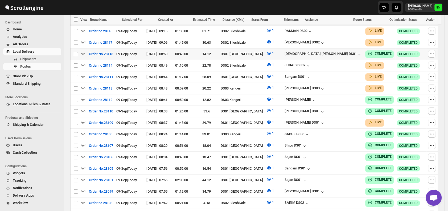
scroll to position [186, 0]
click at [36, 57] on span "Shipments" at bounding box center [28, 59] width 16 height 4
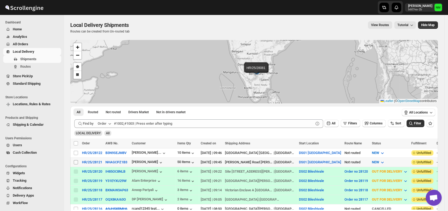
click at [77, 162] on input "Select shipment" at bounding box center [76, 162] width 4 height 4
checkbox input "true"
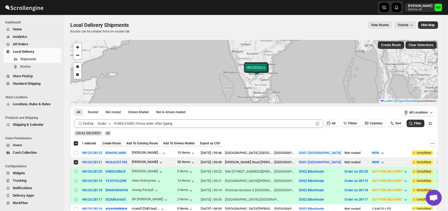
click at [113, 142] on span "Create Route" at bounding box center [111, 143] width 18 height 4
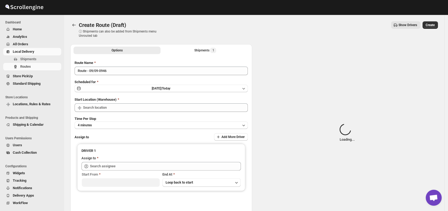
type input "DS01 [GEOGRAPHIC_DATA]"
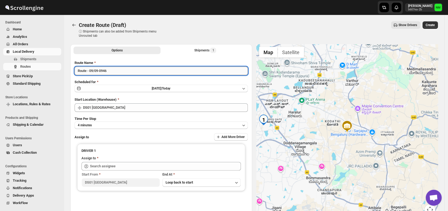
click at [129, 72] on input "Route - 09/09-0946" at bounding box center [161, 71] width 173 height 9
type input "R"
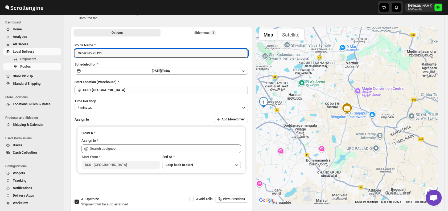
scroll to position [24, 0]
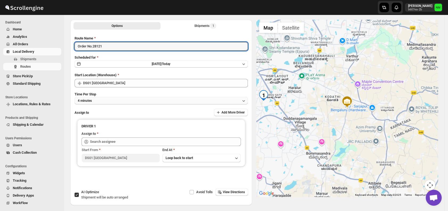
type input "Order No.28121"
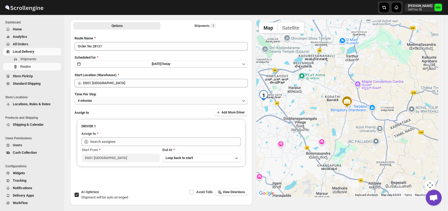
click at [98, 102] on button "4 minutes" at bounding box center [161, 100] width 173 height 7
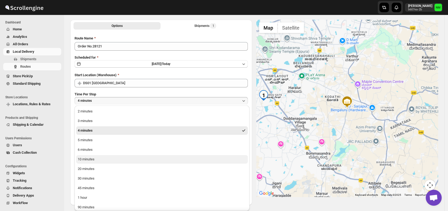
click at [104, 158] on button "10 minutes" at bounding box center [162, 159] width 172 height 9
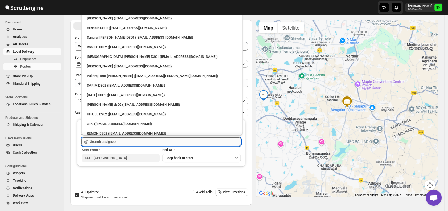
click at [126, 143] on input "text" at bounding box center [165, 141] width 151 height 9
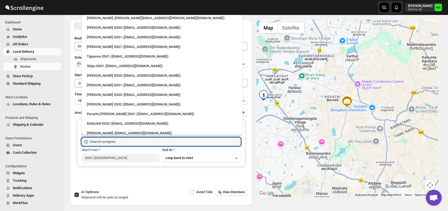
scroll to position [354, 0]
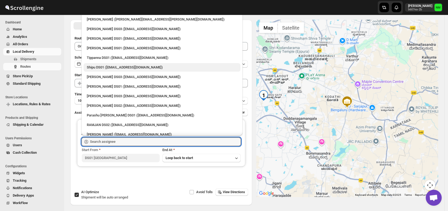
click at [95, 67] on div "Shipu DS01 (ponep42765@dekpal.com)" at bounding box center [162, 67] width 150 height 5
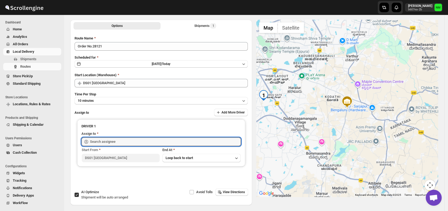
type input "Shipu DS01 (ponep42765@dekpal.com)"
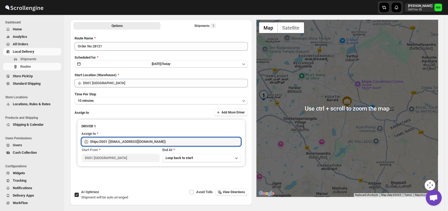
scroll to position [0, 0]
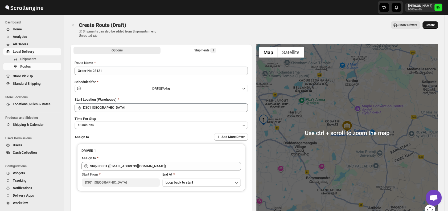
click at [433, 24] on span "Create" at bounding box center [430, 25] width 9 height 4
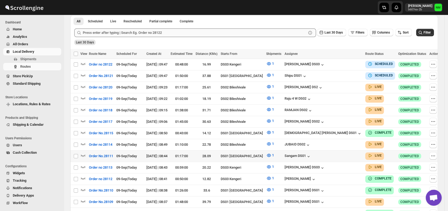
scroll to position [126, 0]
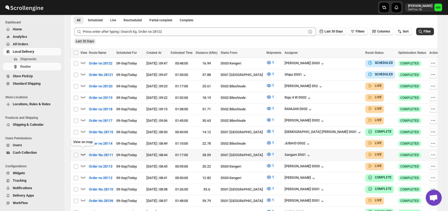
click at [83, 151] on icon "button" at bounding box center [82, 153] width 5 height 5
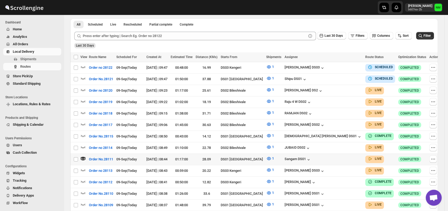
scroll to position [0, 0]
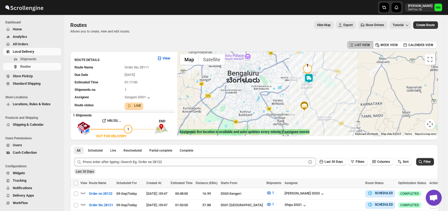
click at [309, 81] on img at bounding box center [308, 78] width 11 height 11
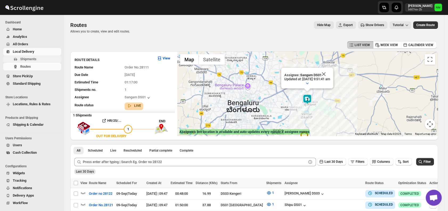
click at [30, 57] on span "Shipments" at bounding box center [28, 59] width 16 height 4
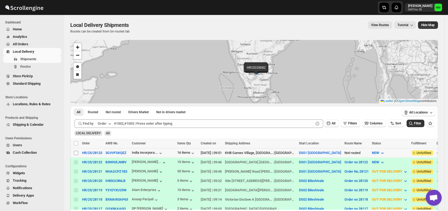
click at [77, 152] on input "Select shipment" at bounding box center [76, 153] width 4 height 4
checkbox input "true"
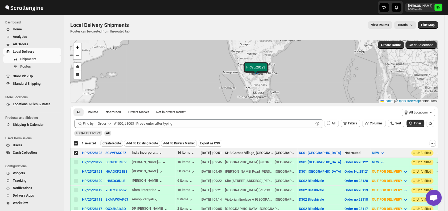
click at [112, 143] on span "Create Route" at bounding box center [111, 143] width 18 height 4
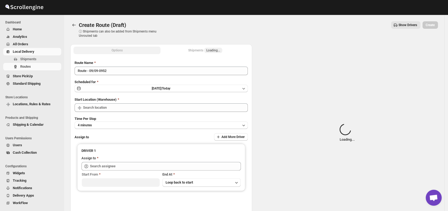
type input "DS01 [GEOGRAPHIC_DATA]"
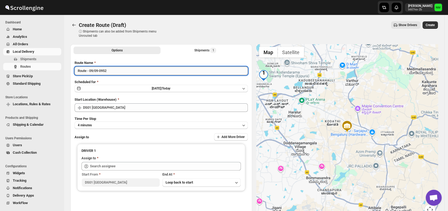
click at [119, 71] on input "Route - 09/09-0952" at bounding box center [161, 71] width 173 height 9
type input "R"
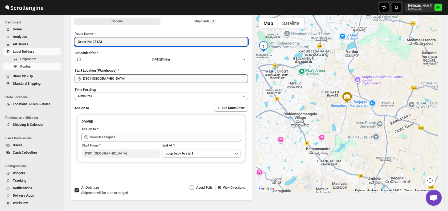
scroll to position [33, 0]
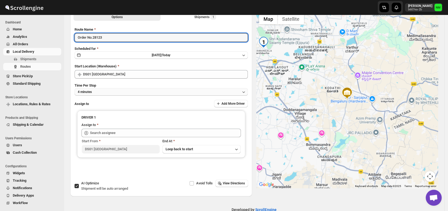
type input "Order No.28123"
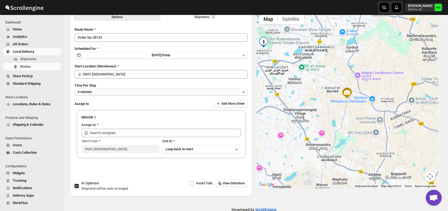
click at [104, 92] on button "4 minutes" at bounding box center [161, 91] width 173 height 7
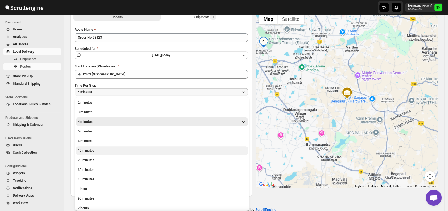
click at [98, 150] on button "10 minutes" at bounding box center [162, 150] width 172 height 9
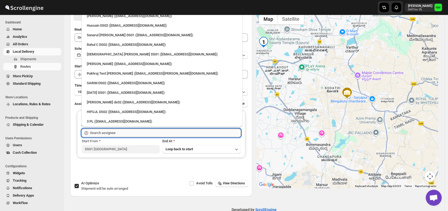
click at [124, 130] on input "text" at bounding box center [165, 133] width 151 height 9
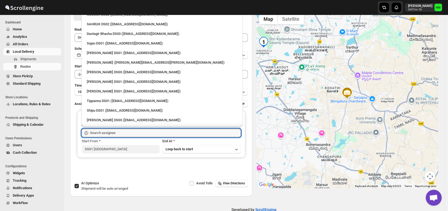
scroll to position [307, 0]
click at [110, 49] on li "[PERSON_NAME] DS01 ([EMAIL_ADDRESS][DOMAIN_NAME])" at bounding box center [161, 53] width 161 height 10
type input "[PERSON_NAME] DS01 ([EMAIL_ADDRESS][DOMAIN_NAME])"
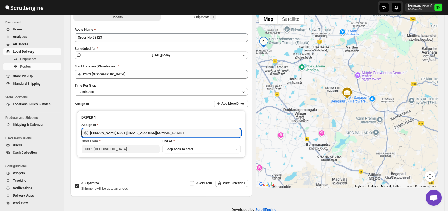
scroll to position [0, 0]
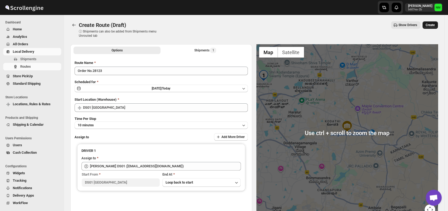
click at [434, 24] on span "Create" at bounding box center [430, 25] width 9 height 4
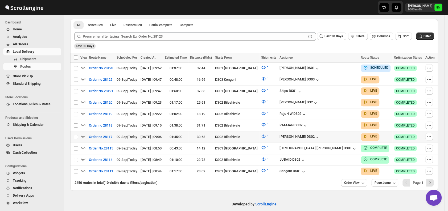
scroll to position [121, 0]
click at [82, 167] on icon "button" at bounding box center [82, 169] width 5 height 5
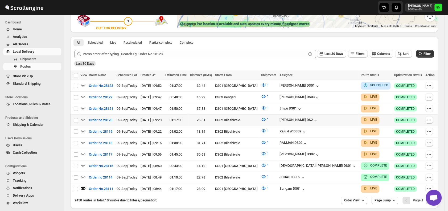
scroll to position [128, 0]
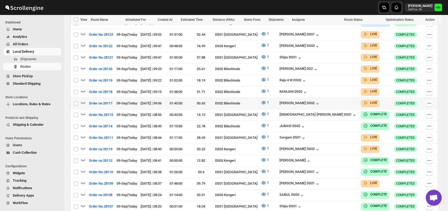
scroll to position [172, 0]
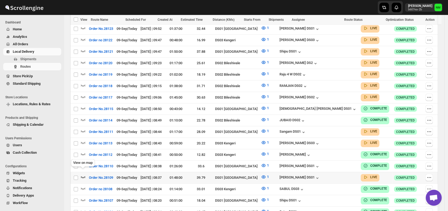
click at [83, 174] on icon "button" at bounding box center [82, 176] width 5 height 5
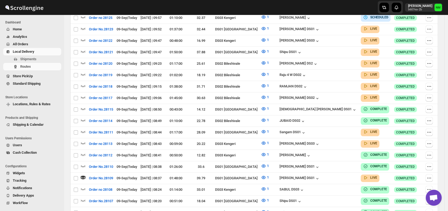
scroll to position [0, 0]
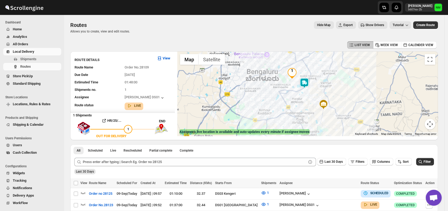
click at [304, 84] on img at bounding box center [304, 83] width 11 height 11
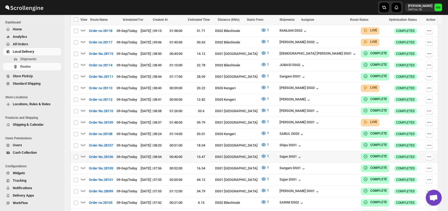
scroll to position [239, 0]
click at [81, 119] on icon "button" at bounding box center [82, 121] width 5 height 5
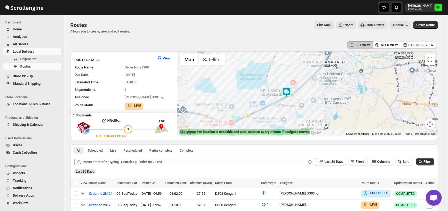
click at [291, 93] on img at bounding box center [286, 92] width 11 height 11
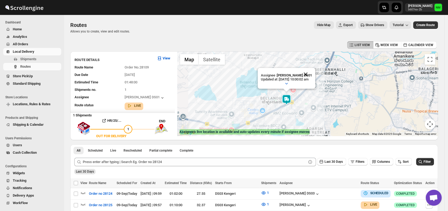
click at [309, 74] on button "Close" at bounding box center [305, 74] width 13 height 13
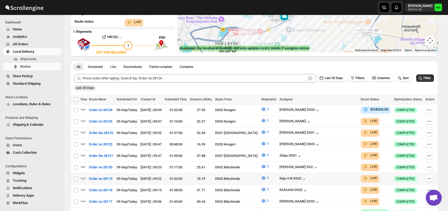
scroll to position [107, 0]
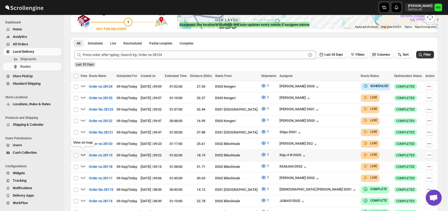
click at [84, 154] on icon "button" at bounding box center [83, 155] width 5 height 2
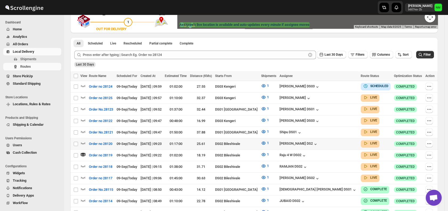
scroll to position [0, 0]
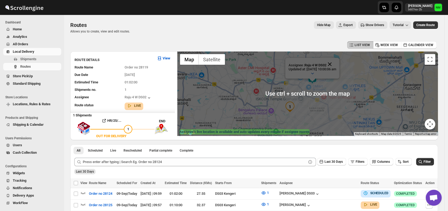
click at [336, 60] on button "Close" at bounding box center [329, 64] width 13 height 13
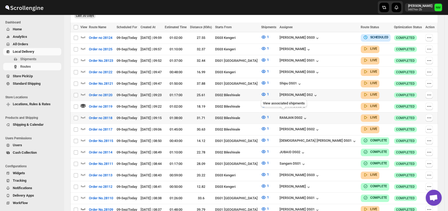
scroll to position [156, 0]
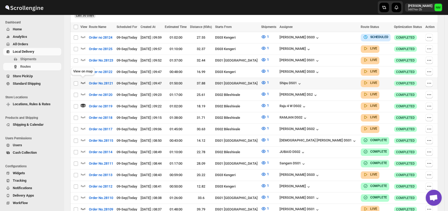
click at [85, 81] on icon "button" at bounding box center [82, 82] width 5 height 5
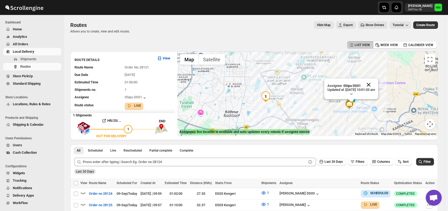
click at [375, 83] on button "Close" at bounding box center [368, 84] width 13 height 13
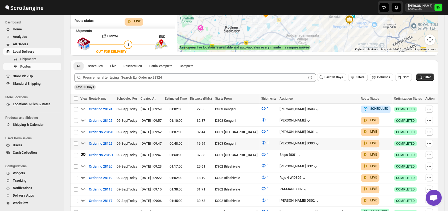
scroll to position [86, 0]
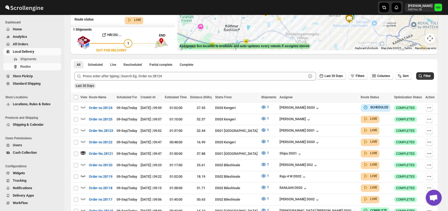
click at [36, 58] on span "Shipments" at bounding box center [28, 59] width 16 height 4
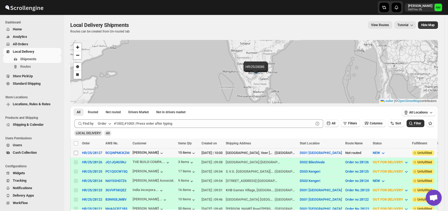
click at [76, 152] on input "Select shipment" at bounding box center [76, 153] width 4 height 4
checkbox input "true"
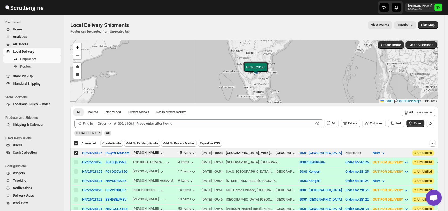
click at [110, 143] on span "Create Route" at bounding box center [111, 143] width 18 height 4
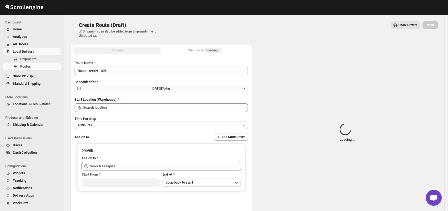
type input "DS01 [GEOGRAPHIC_DATA]"
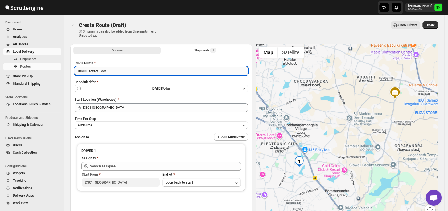
click at [123, 72] on input "Route - 09/09-1005" at bounding box center [161, 71] width 173 height 9
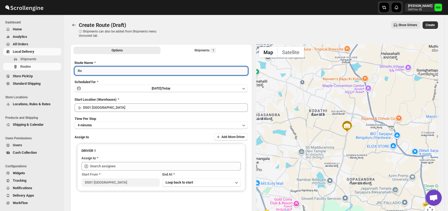
type input "R"
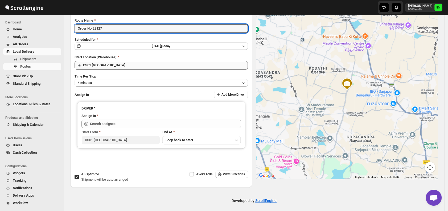
scroll to position [45, 0]
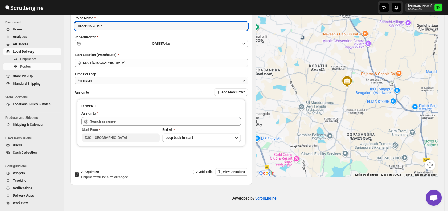
type input "Order No.28127"
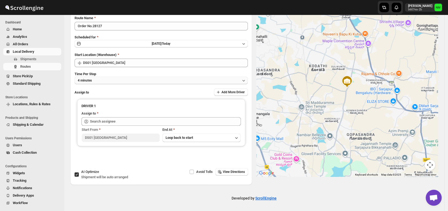
click at [104, 83] on button "4 minutes" at bounding box center [161, 80] width 173 height 7
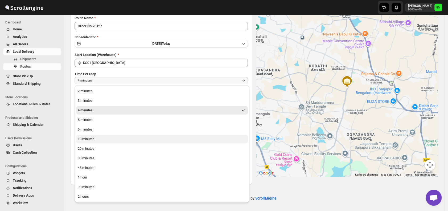
click at [91, 138] on div "10 minutes" at bounding box center [86, 138] width 17 height 5
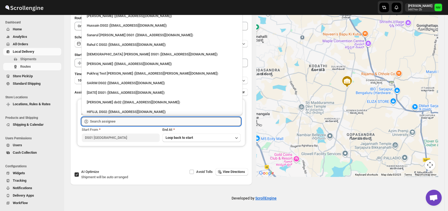
click at [121, 119] on input "text" at bounding box center [165, 121] width 151 height 9
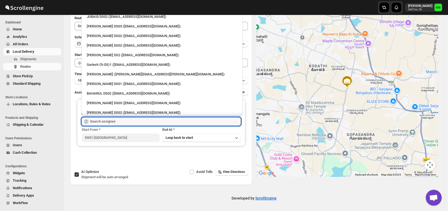
scroll to position [150, 0]
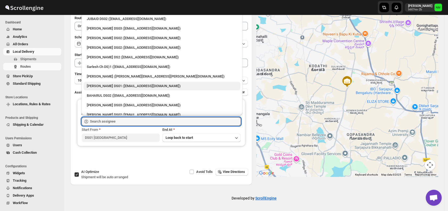
click at [99, 84] on div "Siraj Uddin DS01 (sopom53870@leabro.com)" at bounding box center [162, 85] width 150 height 5
type input "Siraj Uddin DS01 (sopom53870@leabro.com)"
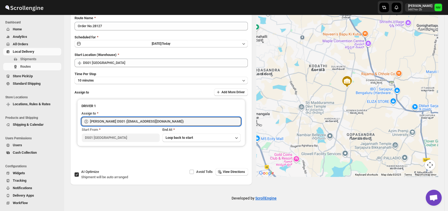
scroll to position [0, 0]
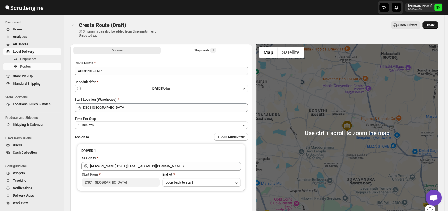
click at [430, 23] on span "Create" at bounding box center [430, 25] width 9 height 4
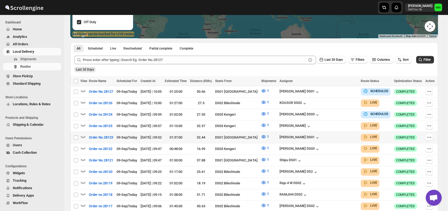
scroll to position [98, 0]
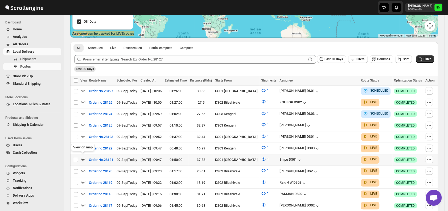
click at [84, 156] on icon "button" at bounding box center [82, 158] width 5 height 5
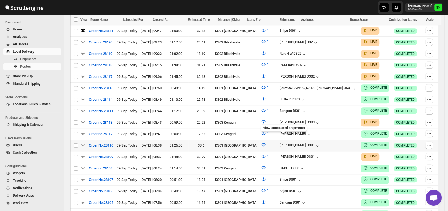
scroll to position [232, 0]
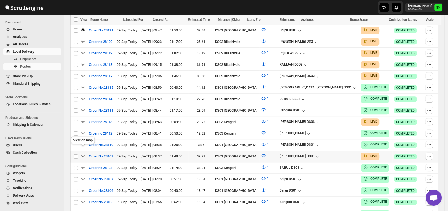
click at [83, 153] on icon "button" at bounding box center [82, 155] width 5 height 5
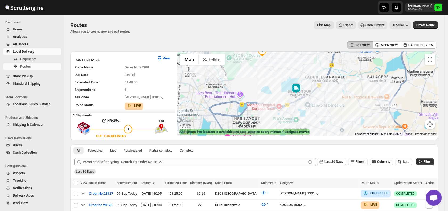
click at [299, 90] on img at bounding box center [296, 88] width 11 height 11
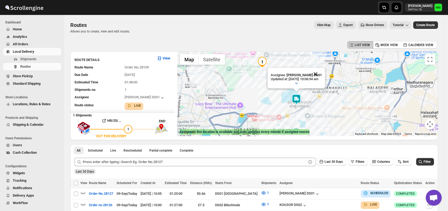
click at [322, 72] on button "Close" at bounding box center [315, 74] width 13 height 13
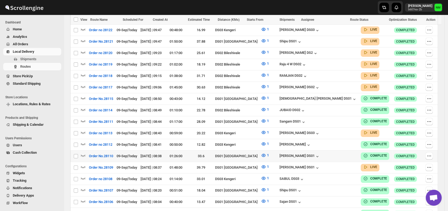
scroll to position [220, 0]
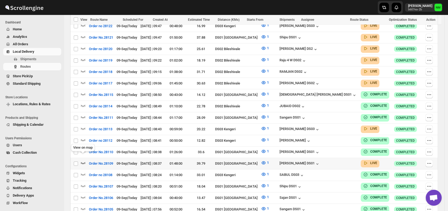
click at [83, 160] on icon "button" at bounding box center [82, 162] width 5 height 5
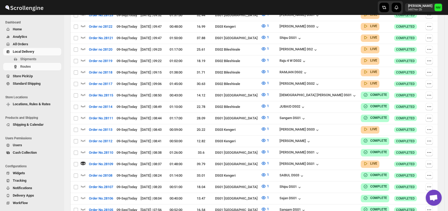
scroll to position [0, 0]
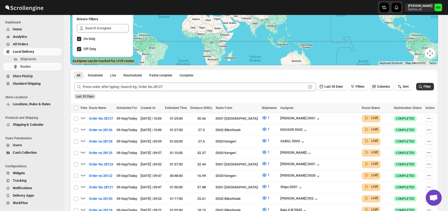
scroll to position [135, 0]
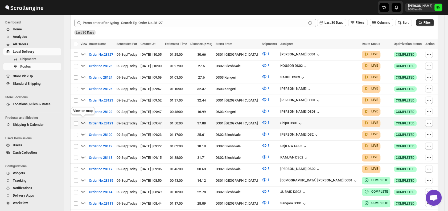
click at [84, 120] on icon "button" at bounding box center [82, 122] width 5 height 5
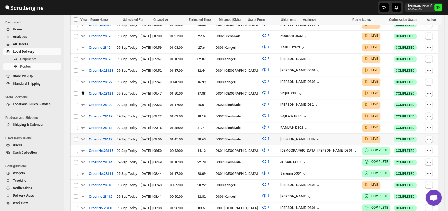
scroll to position [172, 0]
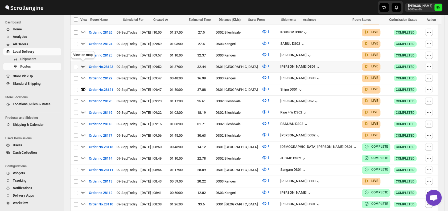
click at [85, 65] on icon "button" at bounding box center [83, 66] width 5 height 2
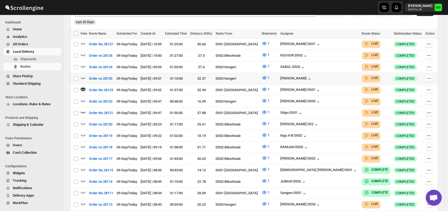
scroll to position [155, 0]
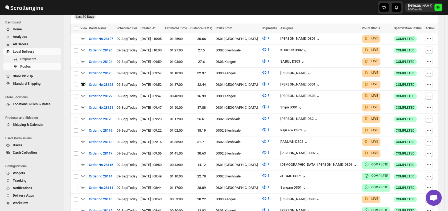
click at [26, 56] on span "Shipments" at bounding box center [40, 58] width 40 height 5
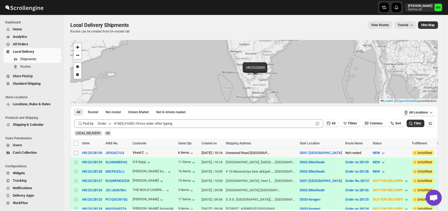
click at [77, 153] on input "Select shipment" at bounding box center [76, 153] width 4 height 4
checkbox input "true"
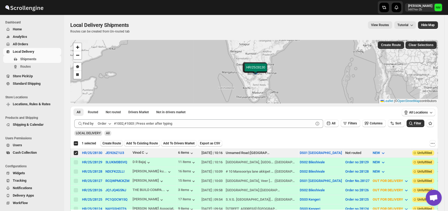
click at [114, 143] on span "Create Route" at bounding box center [111, 143] width 18 height 4
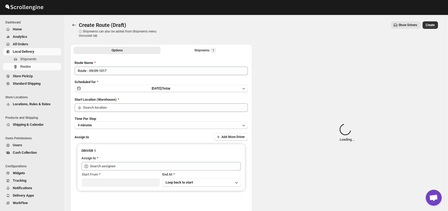
type input "DS01 [GEOGRAPHIC_DATA]"
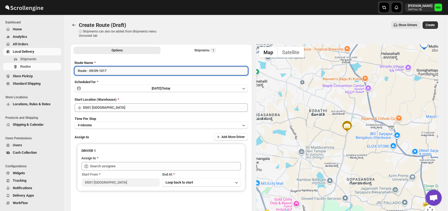
click at [123, 70] on input "Route - 09/09-1017" at bounding box center [161, 71] width 173 height 9
type input "R"
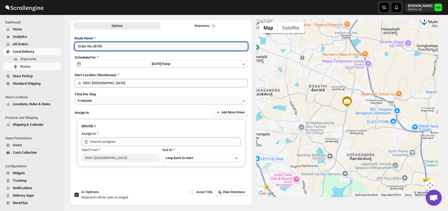
scroll to position [26, 0]
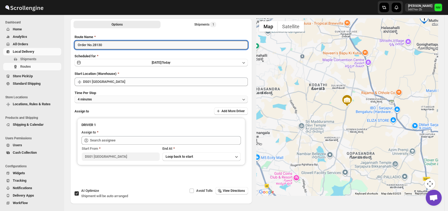
type input "Order No.28130"
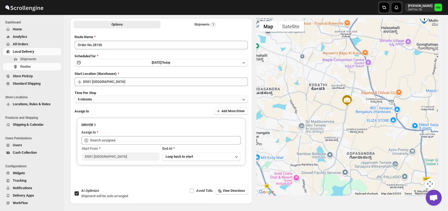
click at [106, 99] on button "4 minutes" at bounding box center [161, 99] width 173 height 7
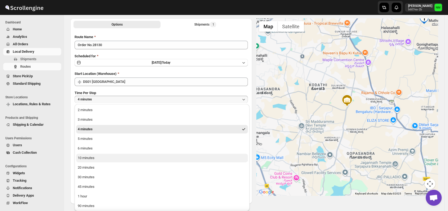
click at [91, 156] on div "10 minutes" at bounding box center [86, 157] width 17 height 5
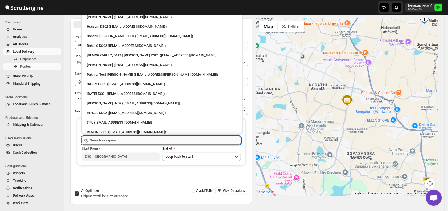
click at [113, 139] on input "text" at bounding box center [165, 140] width 151 height 9
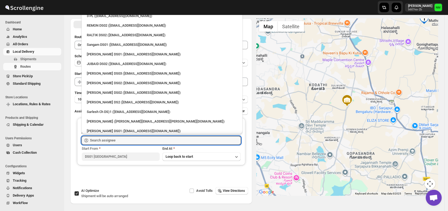
scroll to position [108, 0]
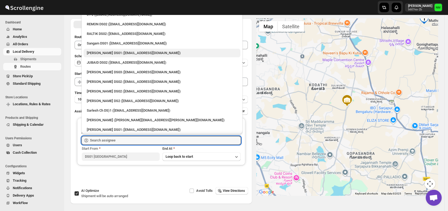
click at [95, 53] on div "[PERSON_NAME] DS01 ([EMAIL_ADDRESS][DOMAIN_NAME])" at bounding box center [162, 52] width 150 height 5
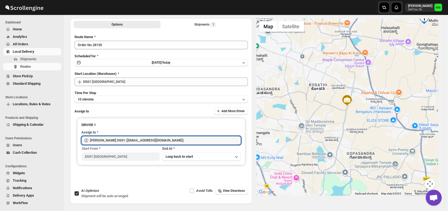
type input "[PERSON_NAME] DS01 ([EMAIL_ADDRESS][DOMAIN_NAME])"
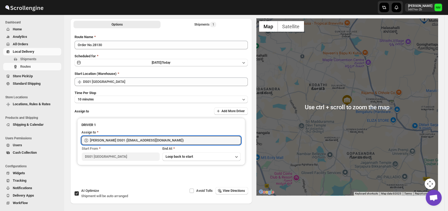
scroll to position [0, 0]
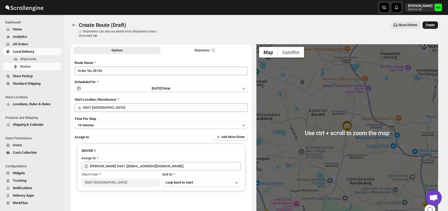
click at [430, 26] on span "Create" at bounding box center [430, 25] width 9 height 4
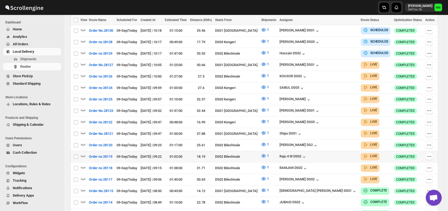
scroll to position [160, 0]
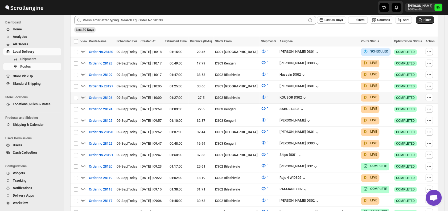
scroll to position [137, 0]
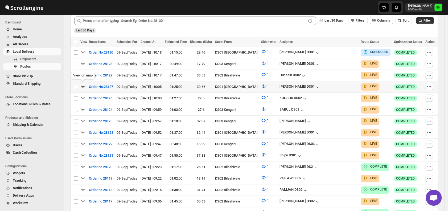
click at [83, 84] on icon "button" at bounding box center [82, 85] width 5 height 5
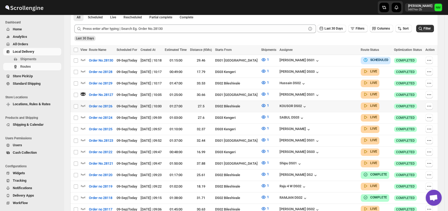
scroll to position [134, 0]
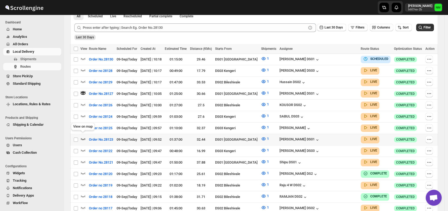
click at [82, 136] on icon "button" at bounding box center [82, 138] width 5 height 5
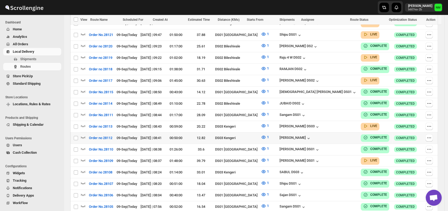
scroll to position [262, 0]
click at [83, 157] on icon "button" at bounding box center [82, 159] width 5 height 5
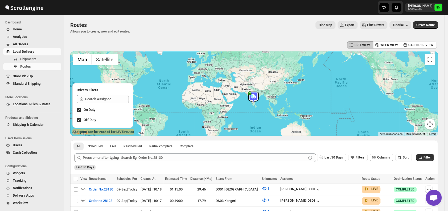
scroll to position [74, 0]
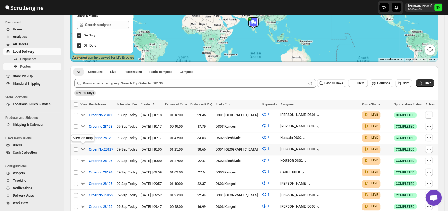
click at [83, 147] on icon "button" at bounding box center [82, 148] width 5 height 5
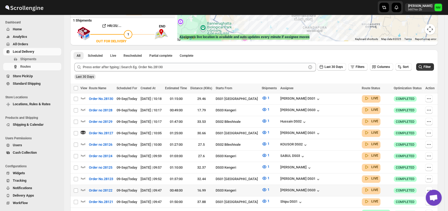
scroll to position [95, 0]
click at [82, 177] on icon "button" at bounding box center [83, 178] width 5 height 2
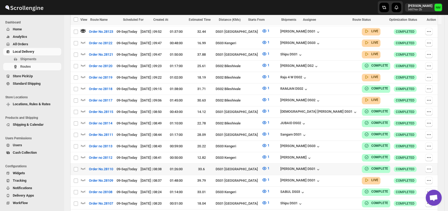
scroll to position [243, 0]
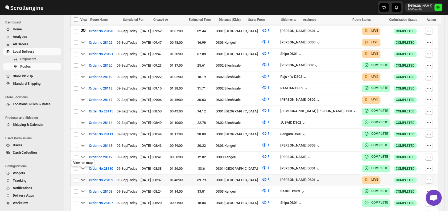
click at [84, 176] on icon "button" at bounding box center [82, 178] width 5 height 5
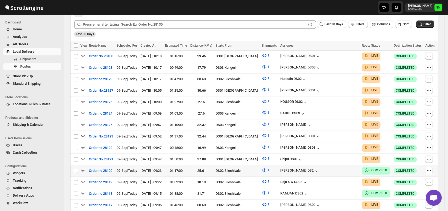
scroll to position [138, 0]
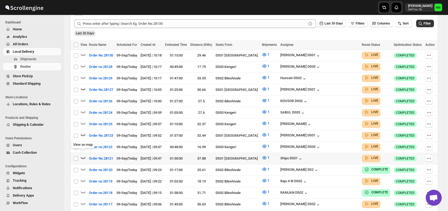
click at [83, 155] on icon "button" at bounding box center [82, 157] width 5 height 5
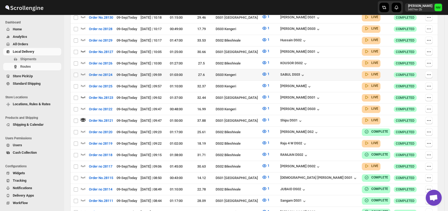
scroll to position [149, 0]
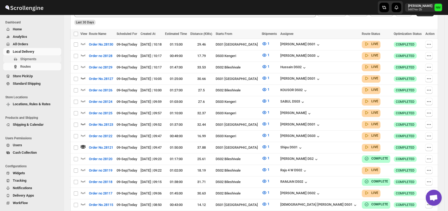
click at [37, 60] on span "Shipments" at bounding box center [40, 58] width 40 height 5
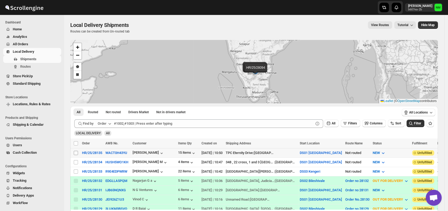
click at [75, 153] on input "Select shipment" at bounding box center [76, 153] width 4 height 4
checkbox input "true"
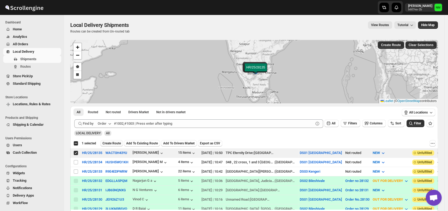
click at [111, 142] on span "Create Route" at bounding box center [111, 143] width 18 height 4
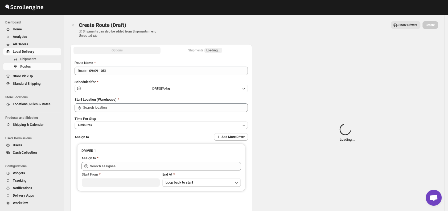
type input "DS01 [GEOGRAPHIC_DATA]"
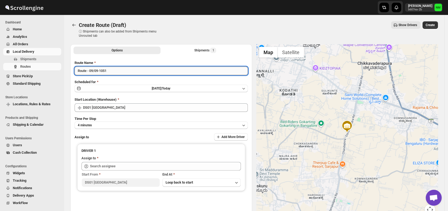
click at [121, 72] on input "Route - 09/09-1051" at bounding box center [161, 71] width 173 height 9
type input "R"
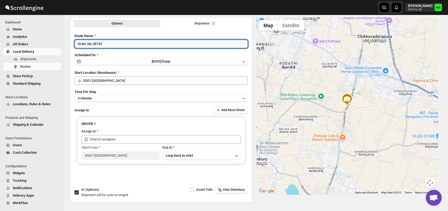
scroll to position [31, 0]
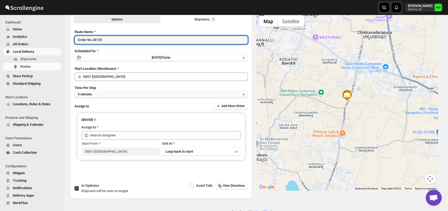
type input "Order No.28135"
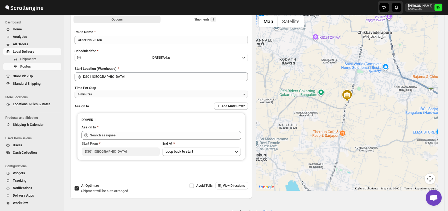
click at [103, 96] on button "4 minutes" at bounding box center [161, 94] width 173 height 7
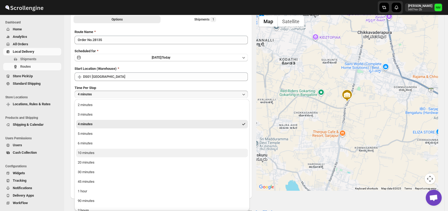
click at [98, 153] on button "10 minutes" at bounding box center [162, 153] width 172 height 9
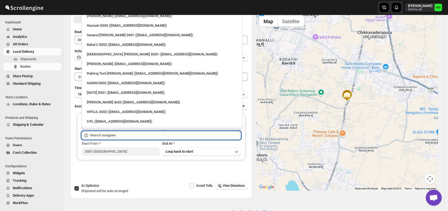
click at [126, 135] on input "text" at bounding box center [165, 135] width 151 height 9
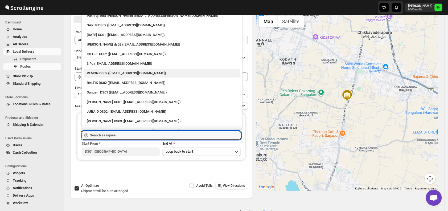
scroll to position [0, 0]
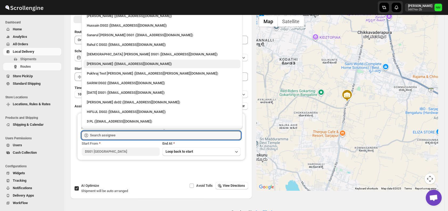
click at [99, 64] on div "Vikas Rathod (lolegiy458@nalwan.com)" at bounding box center [162, 63] width 150 height 5
type input "Vikas Rathod (lolegiy458@nalwan.com)"
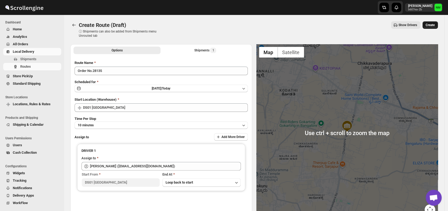
click at [431, 23] on span "Create" at bounding box center [430, 25] width 9 height 4
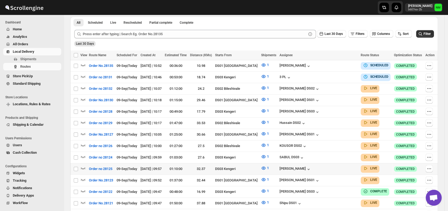
scroll to position [124, 0]
click at [82, 96] on icon "button" at bounding box center [82, 98] width 5 height 5
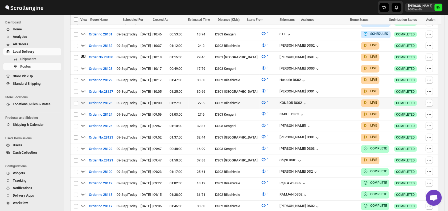
scroll to position [171, 0]
click at [84, 158] on icon "button" at bounding box center [83, 159] width 5 height 2
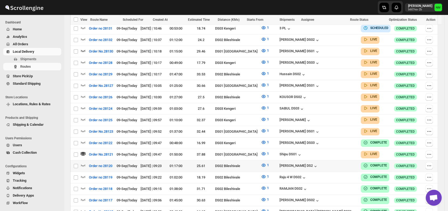
scroll to position [178, 0]
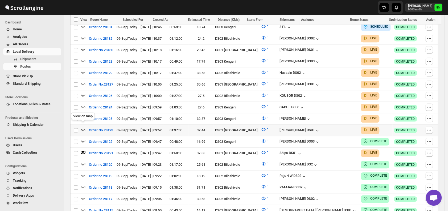
click at [84, 128] on icon "button" at bounding box center [82, 129] width 5 height 5
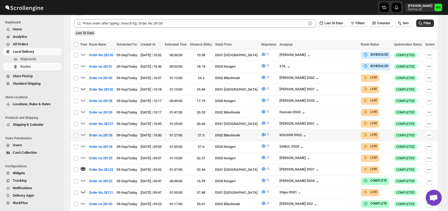
scroll to position [139, 0]
click at [84, 122] on icon "button" at bounding box center [82, 122] width 5 height 5
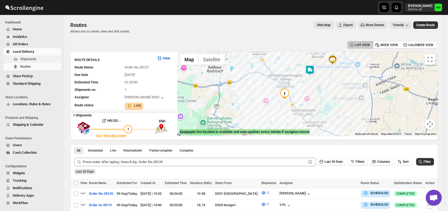
click at [32, 59] on span "Shipments" at bounding box center [28, 59] width 16 height 4
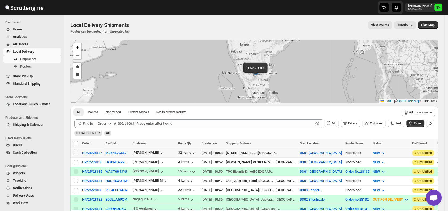
click at [75, 152] on input "Select shipment" at bounding box center [76, 153] width 4 height 4
checkbox input "true"
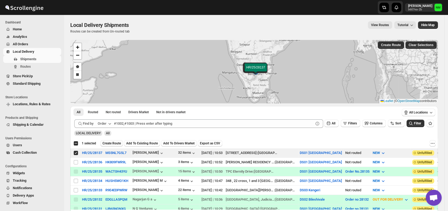
click at [108, 143] on span "Create Route" at bounding box center [111, 143] width 18 height 4
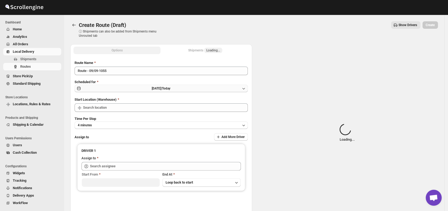
type input "DS01 [GEOGRAPHIC_DATA]"
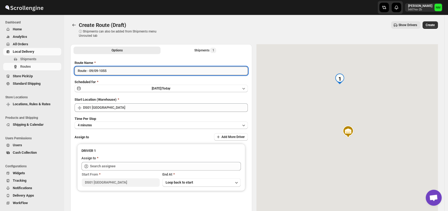
click at [126, 72] on input "Route - 09/09-1055" at bounding box center [161, 71] width 173 height 9
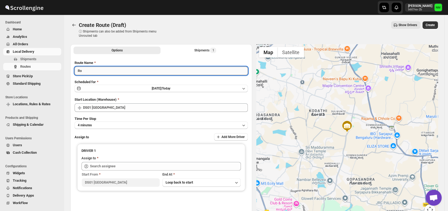
type input "R"
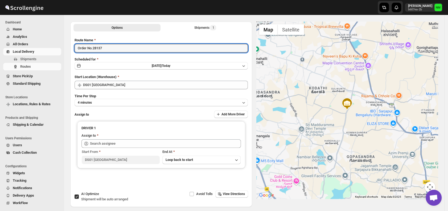
scroll to position [25, 0]
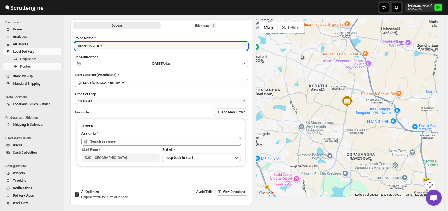
type input "Order No.28137"
click at [109, 98] on button "4 minutes" at bounding box center [161, 100] width 173 height 7
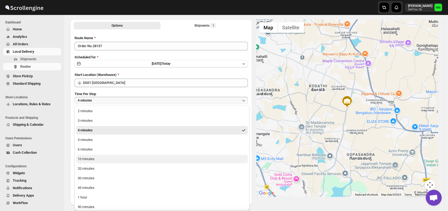
click at [102, 157] on button "10 minutes" at bounding box center [162, 159] width 172 height 9
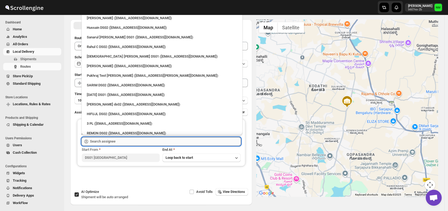
click at [122, 142] on input "text" at bounding box center [165, 141] width 151 height 9
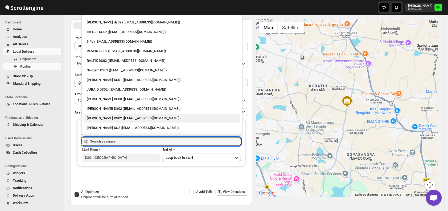
scroll to position [81, 0]
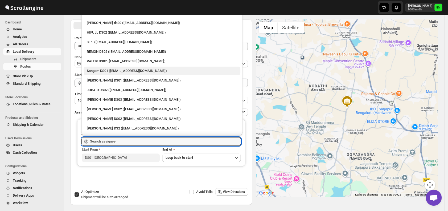
click at [103, 73] on div "Sangam DS01 ([EMAIL_ADDRESS][DOMAIN_NAME])" at bounding box center [162, 71] width 157 height 9
type input "Sangam DS01 ([EMAIL_ADDRESS][DOMAIN_NAME])"
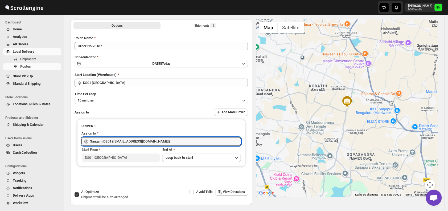
scroll to position [0, 0]
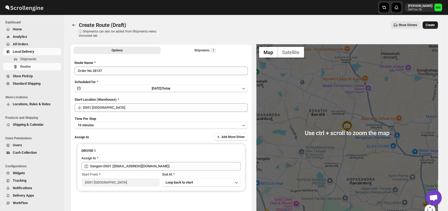
click at [434, 27] on button "Create" at bounding box center [429, 24] width 15 height 7
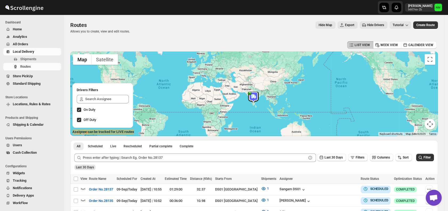
click at [19, 146] on span "Users" at bounding box center [17, 145] width 9 height 4
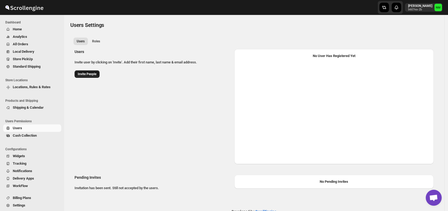
click at [88, 74] on span "Invite People" at bounding box center [87, 74] width 19 height 4
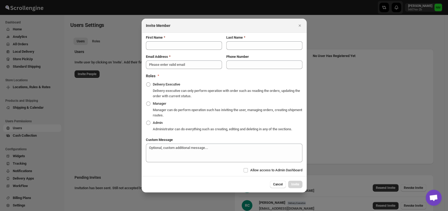
select select "637b767fbaab0276b10c91d5"
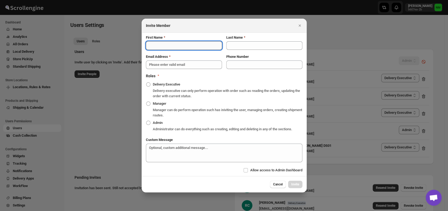
click at [155, 47] on input "First Name" at bounding box center [184, 45] width 76 height 9
type input "Faijal"
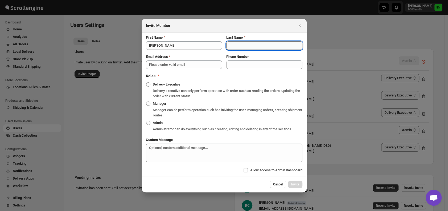
click at [232, 47] on input "Last Name" at bounding box center [264, 45] width 76 height 9
click at [261, 46] on input "Khan" at bounding box center [264, 45] width 76 height 9
type input "Khan DS01"
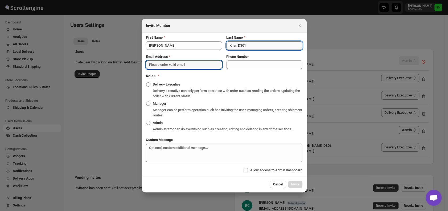
type input "wafad44248@cspaus.com"
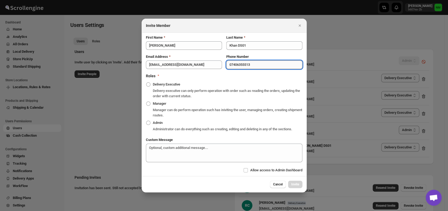
click at [256, 65] on input "07406355513" at bounding box center [264, 64] width 76 height 9
type input "0"
type input "8105237787"
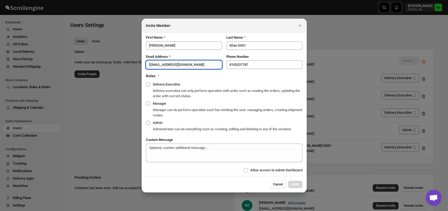
click at [191, 64] on input "wafad44248@cspaus.com" at bounding box center [184, 64] width 76 height 9
type input "w"
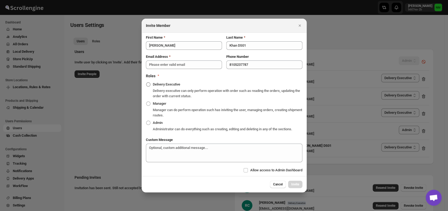
click at [147, 84] on span ":r867:" at bounding box center [148, 84] width 4 height 4
click at [146, 83] on input "Delivery Executive" at bounding box center [146, 82] width 0 height 0
radio input "true"
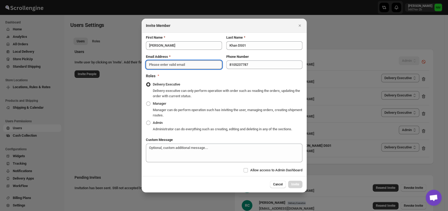
click at [159, 65] on input "Email Address" at bounding box center [184, 64] width 76 height 9
paste input "tadij98822@cspaus.com"
type input "tadij98822@cspaus.com"
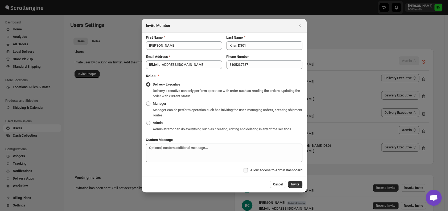
click at [245, 170] on input "Allow access to Admin Dashboard" at bounding box center [246, 170] width 4 height 4
checkbox input "true"
click at [296, 187] on button "Invite" at bounding box center [295, 183] width 14 height 7
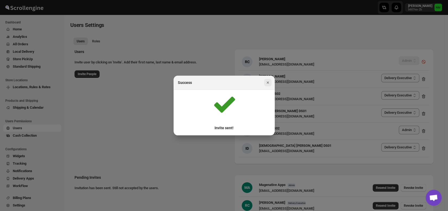
click at [268, 85] on icon "Close" at bounding box center [267, 82] width 5 height 5
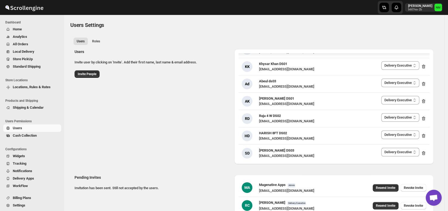
scroll to position [89, 0]
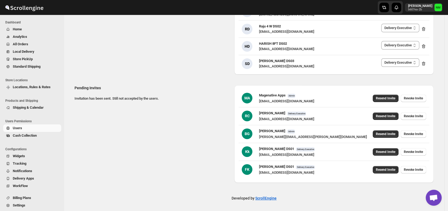
click at [290, 76] on div "Users Invite user by clicking on 'Invite'. Add their first name, last name & em…" at bounding box center [254, 68] width 359 height 227
click at [35, 38] on span "Analytics" at bounding box center [36, 36] width 47 height 5
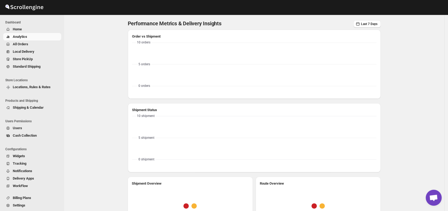
click at [32, 43] on span "All Orders" at bounding box center [36, 44] width 47 height 5
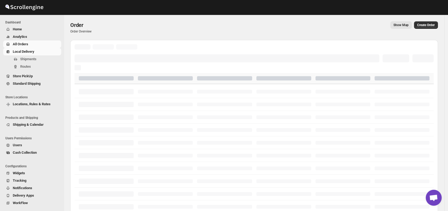
click at [32, 50] on span "Local Delivery" at bounding box center [24, 52] width 22 height 4
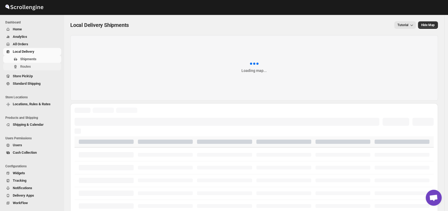
click at [29, 65] on span "Routes" at bounding box center [25, 66] width 11 height 4
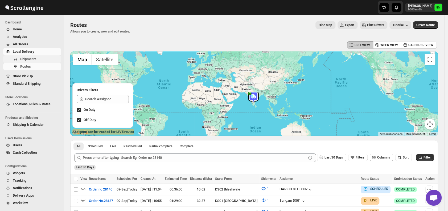
click at [31, 59] on span "Shipments" at bounding box center [28, 59] width 16 height 4
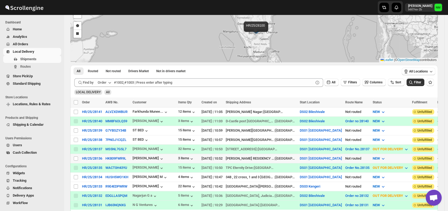
scroll to position [47, 0]
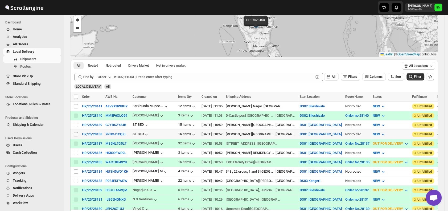
click at [76, 132] on input "Select shipment" at bounding box center [76, 134] width 4 height 4
checkbox input "true"
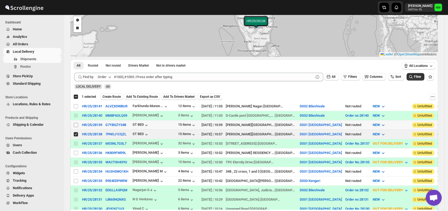
click at [77, 124] on input "Select shipment" at bounding box center [76, 125] width 4 height 4
checkbox input "true"
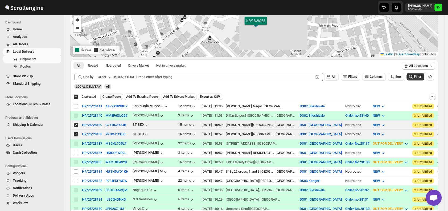
click at [109, 95] on span "Create Route" at bounding box center [111, 97] width 18 height 4
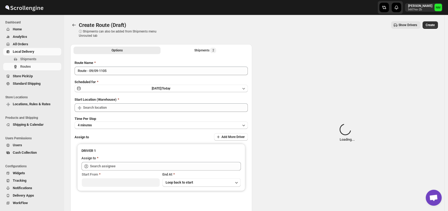
type input "DS01 [GEOGRAPHIC_DATA]"
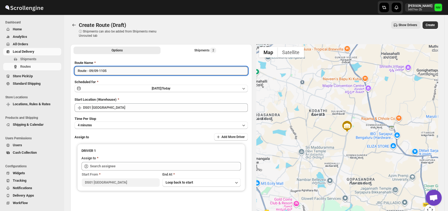
click at [128, 70] on input "Route - 09/09-1105" at bounding box center [161, 71] width 173 height 9
type input "R"
type input "Order No.28138/2812939"
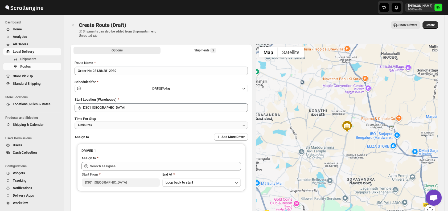
click at [125, 121] on button "4 minutes" at bounding box center [161, 124] width 173 height 7
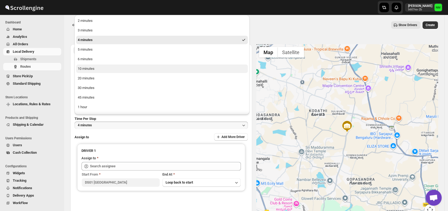
click at [106, 70] on button "10 minutes" at bounding box center [162, 68] width 172 height 9
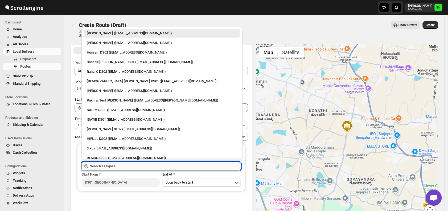
click at [116, 165] on input "text" at bounding box center [165, 166] width 151 height 9
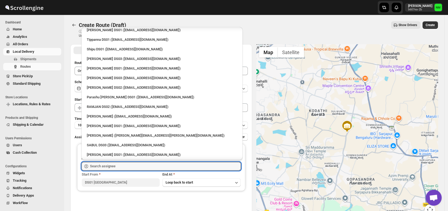
scroll to position [464, 0]
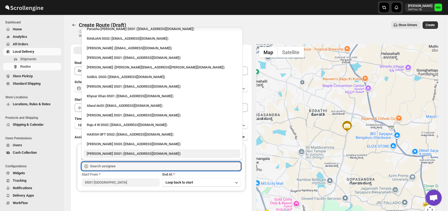
click at [103, 151] on div "Faijal Khan DS01 (tadij98822@cspaus.com)" at bounding box center [162, 153] width 150 height 5
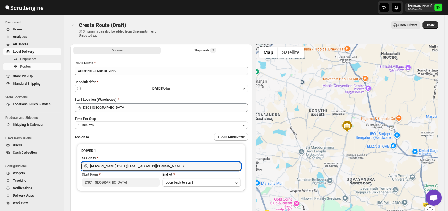
type input "Faijal Khan DS01 (tadij98822@cspaus.com)"
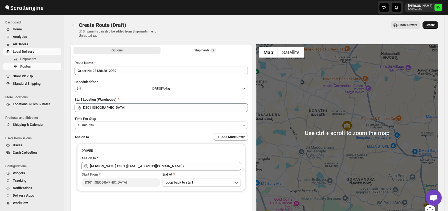
click at [435, 24] on span "Create" at bounding box center [430, 25] width 9 height 4
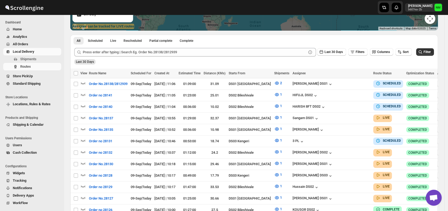
scroll to position [106, 0]
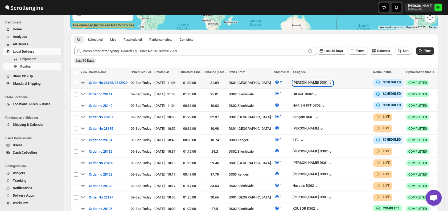
click at [333, 81] on icon "button" at bounding box center [330, 82] width 5 height 5
click at [35, 59] on span "Shipments" at bounding box center [28, 59] width 16 height 4
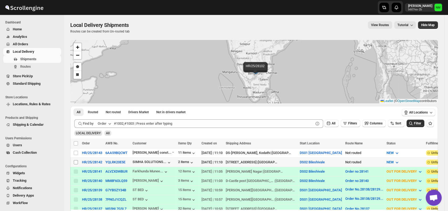
click at [77, 161] on input "Select shipment" at bounding box center [76, 162] width 4 height 4
checkbox input "true"
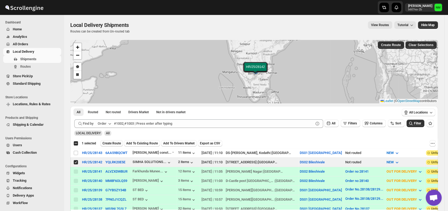
click at [111, 145] on button "Create Route" at bounding box center [111, 143] width 23 height 6
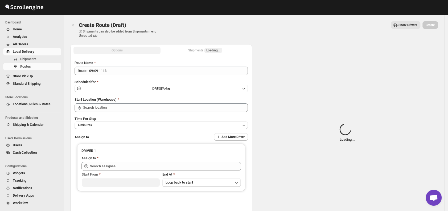
type input "DS02 Bileshivale"
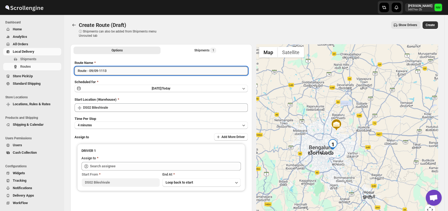
click at [162, 68] on input "Route - 09/09-1113" at bounding box center [161, 71] width 173 height 9
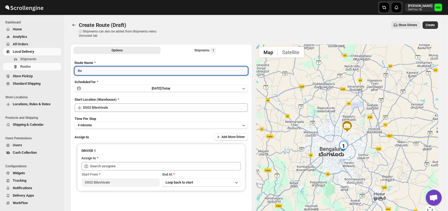
type input "R"
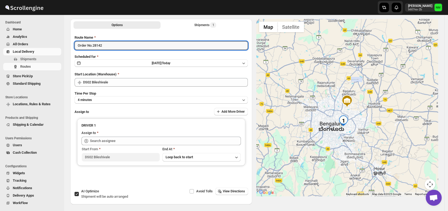
scroll to position [26, 0]
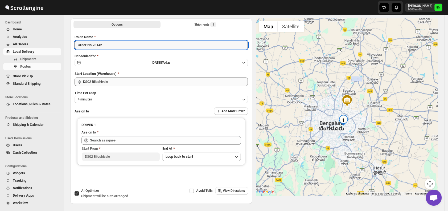
type input "Order No.28142"
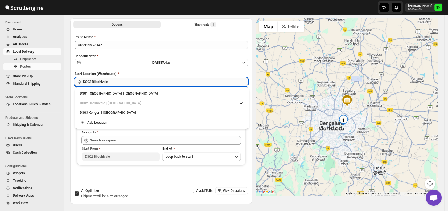
click at [125, 81] on input "DS02 Bileshivale" at bounding box center [165, 81] width 165 height 9
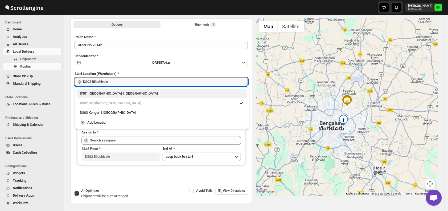
click at [97, 93] on div "DS01 Sarjapur | Bengaluru" at bounding box center [162, 93] width 164 height 5
type input "DS01 [GEOGRAPHIC_DATA]"
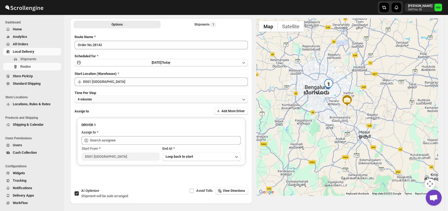
click at [111, 100] on button "4 minutes" at bounding box center [161, 99] width 173 height 7
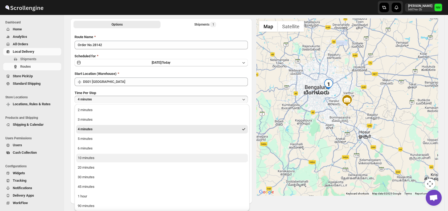
click at [98, 158] on button "10 minutes" at bounding box center [162, 158] width 172 height 9
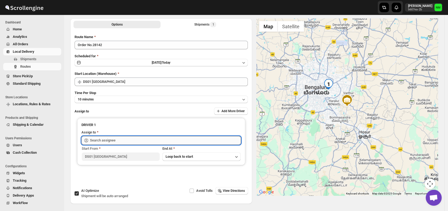
click at [119, 142] on input "text" at bounding box center [165, 140] width 151 height 9
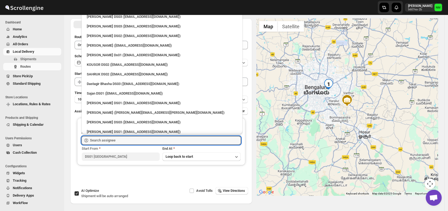
scroll to position [260, 0]
click at [100, 89] on div "Sajan DS01 (lofadat883@coderdir.com)" at bounding box center [162, 93] width 157 height 9
type input "Sajan DS01 (lofadat883@coderdir.com)"
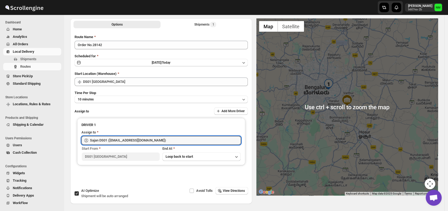
scroll to position [0, 0]
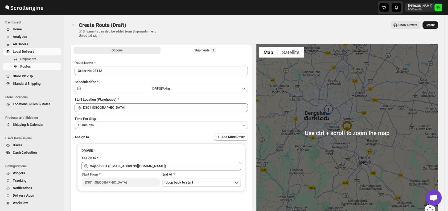
click at [435, 26] on span "Create" at bounding box center [430, 25] width 9 height 4
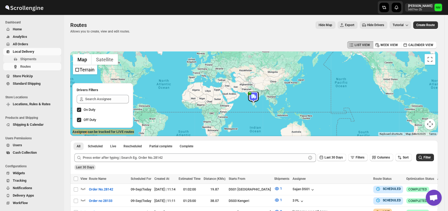
click at [46, 56] on button "Shipments" at bounding box center [32, 58] width 58 height 7
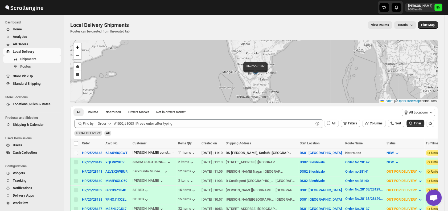
click at [76, 151] on input "Select shipment" at bounding box center [76, 153] width 4 height 4
checkbox input "true"
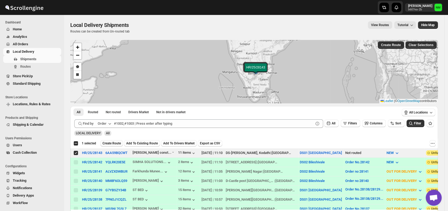
click at [108, 142] on span "Create Route" at bounding box center [111, 143] width 18 height 4
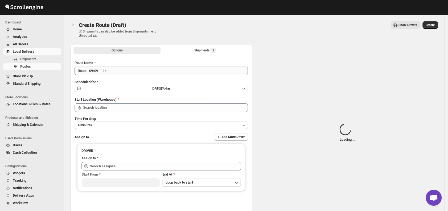
type input "DS01 [GEOGRAPHIC_DATA]"
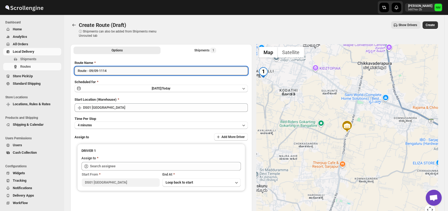
click at [123, 71] on input "Route - 09/09-1114" at bounding box center [161, 71] width 173 height 9
type input "R"
type input "Order No.28143"
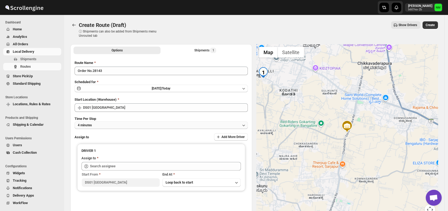
click at [128, 125] on button "4 minutes" at bounding box center [161, 124] width 173 height 7
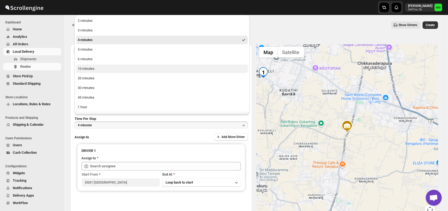
click at [91, 69] on div "10 minutes" at bounding box center [86, 68] width 17 height 5
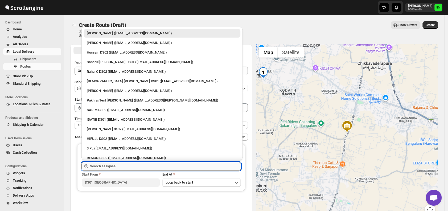
click at [126, 162] on input "text" at bounding box center [165, 166] width 151 height 9
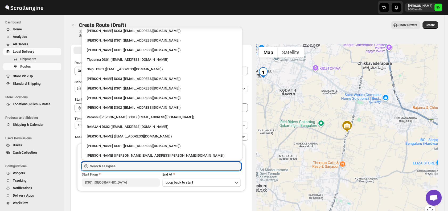
scroll to position [464, 0]
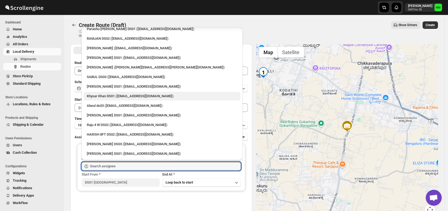
click at [116, 94] on div "Khysar Khan DS01 (wafad44248@cspaus.com)" at bounding box center [162, 95] width 150 height 5
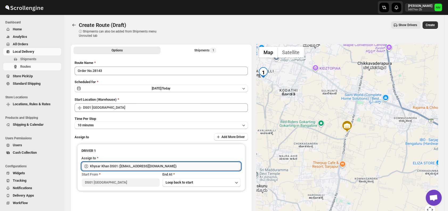
click at [165, 165] on input "Khysar Khan DS01 (wafad44248@cspaus.com)" at bounding box center [165, 166] width 151 height 9
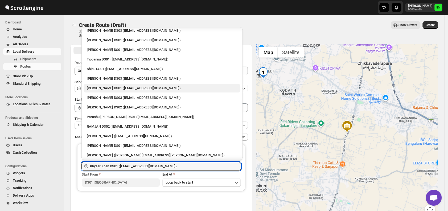
scroll to position [373, 0]
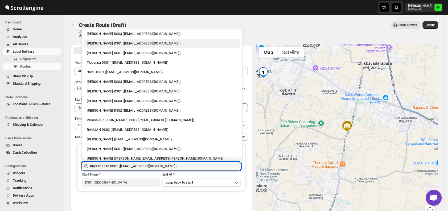
click at [102, 42] on div "Ashraf Ali DS01 (yoyovey222@0tires.com)" at bounding box center [162, 43] width 150 height 5
type input "Ashraf Ali DS01 (yoyovey222@0tires.com)"
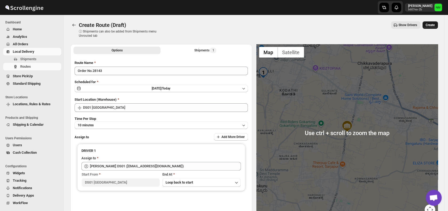
click at [430, 27] on button "Create" at bounding box center [429, 24] width 15 height 7
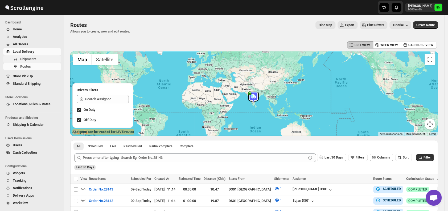
click at [32, 59] on span "Shipments" at bounding box center [28, 59] width 16 height 4
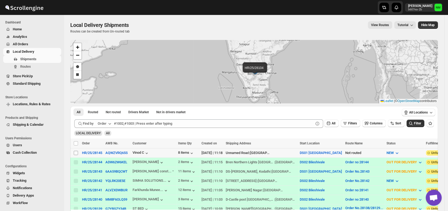
click at [76, 152] on input "Select shipment" at bounding box center [76, 153] width 4 height 4
checkbox input "true"
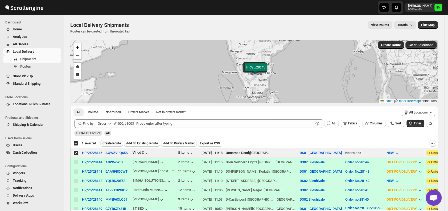
click at [108, 143] on span "Create Route" at bounding box center [111, 143] width 18 height 4
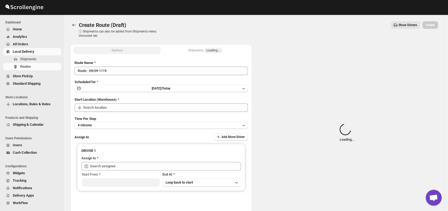
type input "DS01 [GEOGRAPHIC_DATA]"
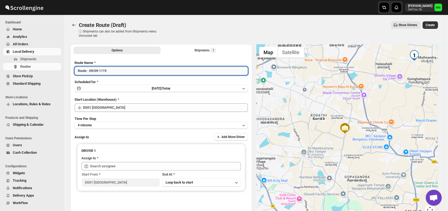
click at [129, 73] on input "Route - 09/09-1119" at bounding box center [161, 71] width 173 height 9
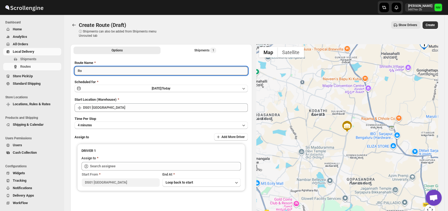
type input "R"
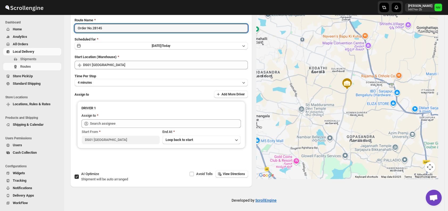
scroll to position [44, 0]
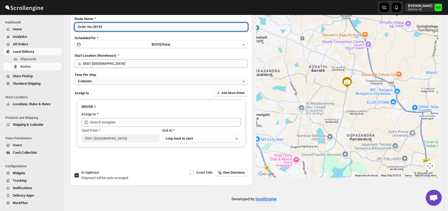
type input "Order No.28145"
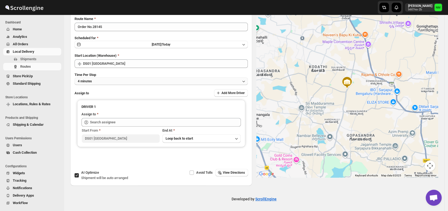
click at [112, 79] on button "4 minutes" at bounding box center [161, 80] width 173 height 7
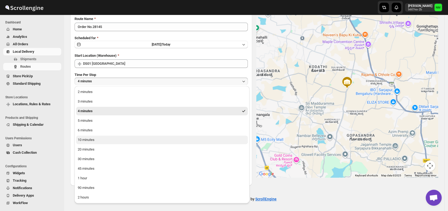
click at [85, 138] on div "10 minutes" at bounding box center [86, 139] width 17 height 5
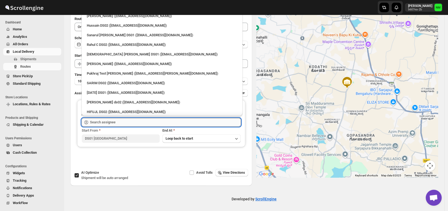
click at [115, 124] on input "text" at bounding box center [165, 122] width 151 height 9
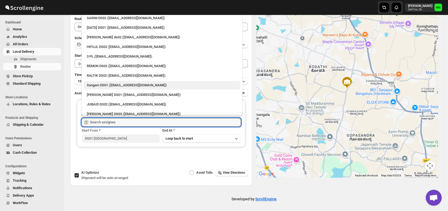
scroll to position [0, 0]
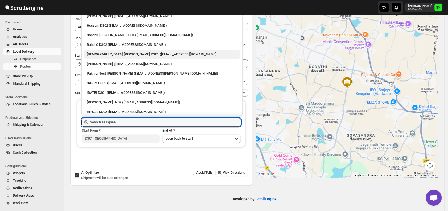
click at [99, 55] on div "Islam Laskar DS01 (vixib74172@ikowat.com)" at bounding box center [162, 54] width 150 height 5
type input "Islam Laskar DS01 (vixib74172@ikowat.com)"
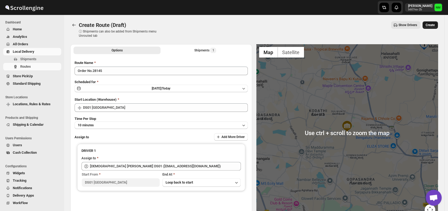
click at [430, 24] on span "Create" at bounding box center [430, 25] width 9 height 4
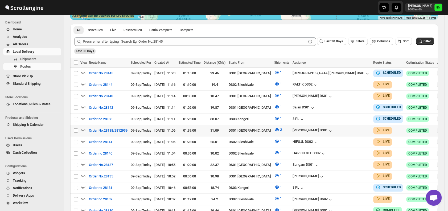
scroll to position [116, 0]
click at [83, 127] on icon "button" at bounding box center [82, 129] width 5 height 5
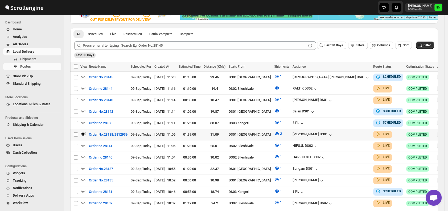
scroll to position [0, 0]
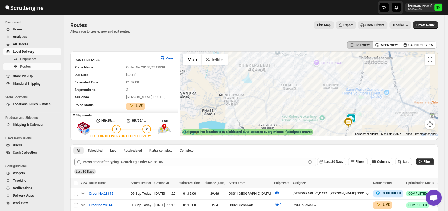
click at [355, 114] on img at bounding box center [351, 118] width 11 height 11
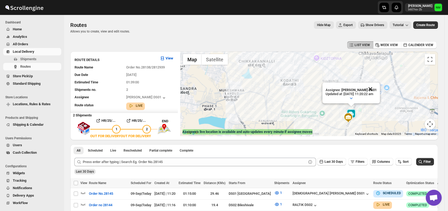
click at [377, 86] on button "Close" at bounding box center [370, 89] width 13 height 13
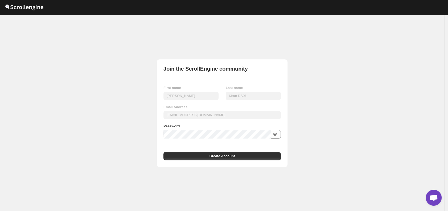
click at [278, 136] on icon "button" at bounding box center [274, 134] width 5 height 5
click at [211, 157] on button "Create Account" at bounding box center [221, 156] width 117 height 9
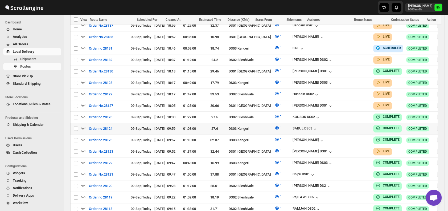
scroll to position [265, 0]
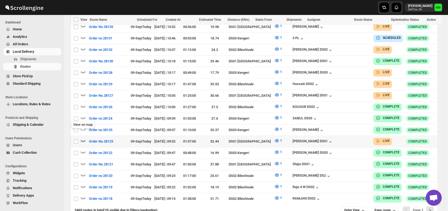
click at [85, 138] on icon "button" at bounding box center [82, 140] width 5 height 5
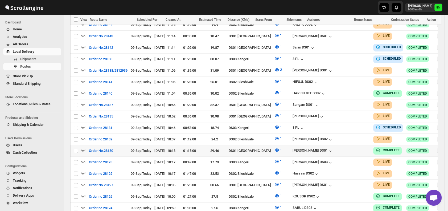
scroll to position [181, 0]
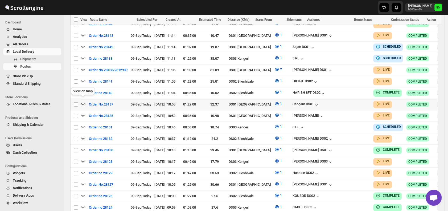
click at [85, 101] on icon "button" at bounding box center [82, 103] width 5 height 5
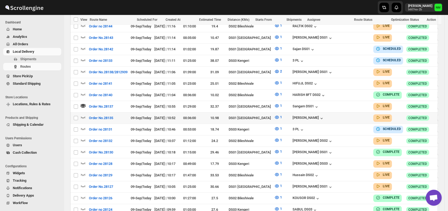
scroll to position [183, 0]
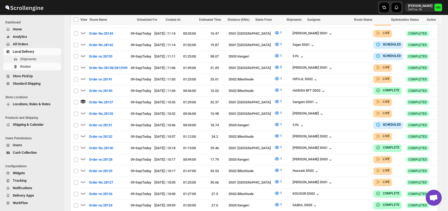
click at [40, 58] on span "Shipments" at bounding box center [40, 58] width 40 height 5
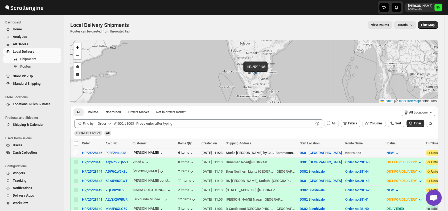
click at [77, 152] on input "Select shipment" at bounding box center [76, 153] width 4 height 4
checkbox input "true"
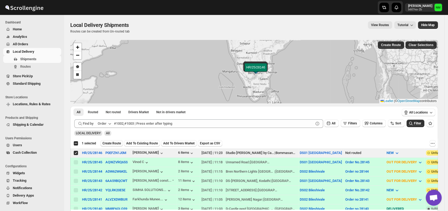
click at [109, 144] on span "Create Route" at bounding box center [111, 143] width 18 height 4
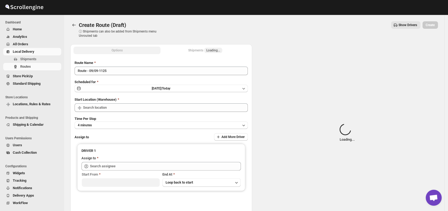
type input "DS01 [GEOGRAPHIC_DATA]"
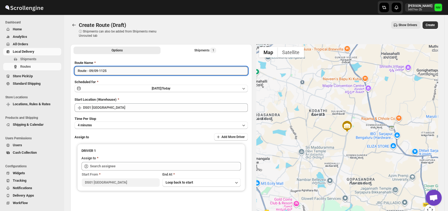
click at [119, 72] on input "Route - 09/09-1125" at bounding box center [161, 71] width 173 height 9
type input "R"
type input "Order No.28146"
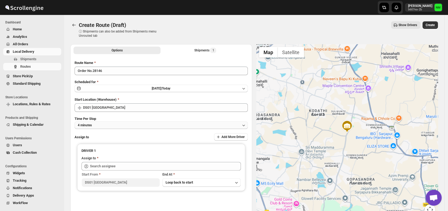
click at [107, 126] on button "4 minutes" at bounding box center [161, 124] width 173 height 7
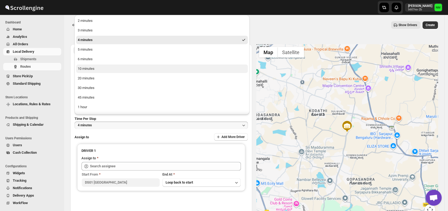
click at [88, 69] on div "10 minutes" at bounding box center [86, 68] width 17 height 5
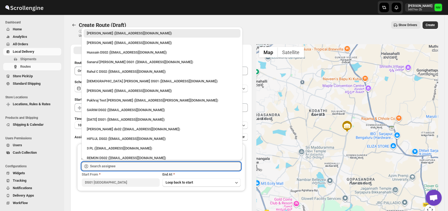
click at [134, 166] on input "text" at bounding box center [165, 166] width 151 height 9
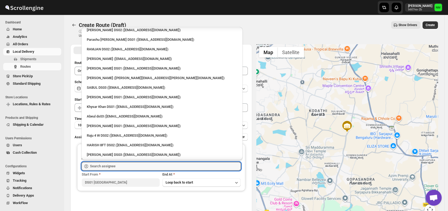
scroll to position [450, 0]
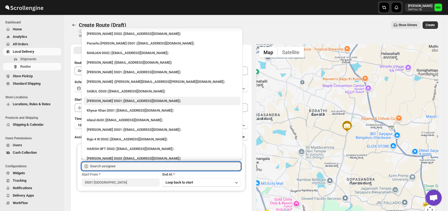
click at [108, 98] on div "[PERSON_NAME] DS01 ([EMAIL_ADDRESS][DOMAIN_NAME])" at bounding box center [162, 100] width 150 height 5
type input "[PERSON_NAME] DS01 ([EMAIL_ADDRESS][DOMAIN_NAME])"
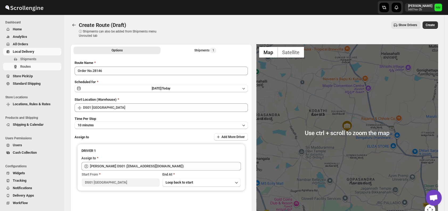
click at [431, 30] on div "Create Route (Draft) ⓘ Shipments can also be added from Shipments menu Unrouted…" at bounding box center [254, 29] width 368 height 17
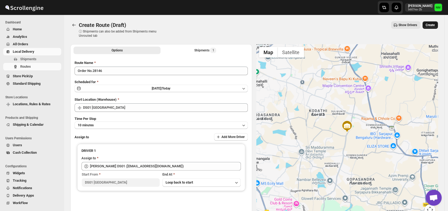
click at [433, 26] on span "Create" at bounding box center [430, 25] width 9 height 4
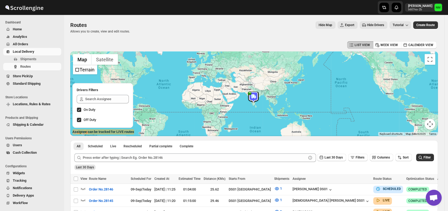
scroll to position [80, 0]
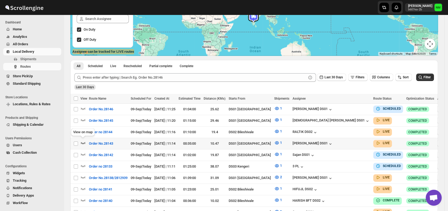
click at [82, 141] on icon "button" at bounding box center [82, 142] width 5 height 5
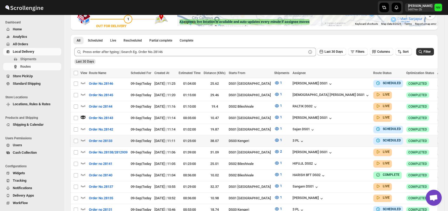
scroll to position [111, 0]
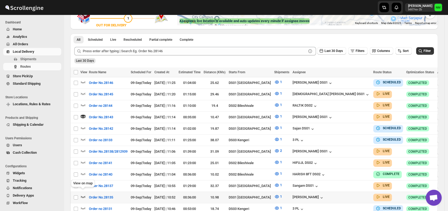
click at [85, 194] on icon "button" at bounding box center [82, 196] width 5 height 5
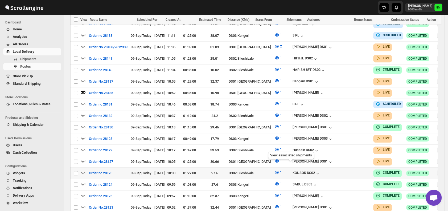
scroll to position [215, 0]
click at [84, 160] on icon "button" at bounding box center [83, 161] width 5 height 2
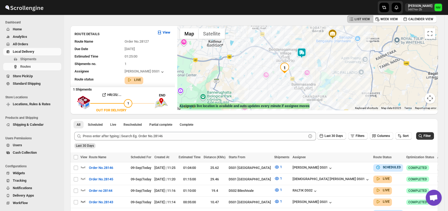
scroll to position [0, 0]
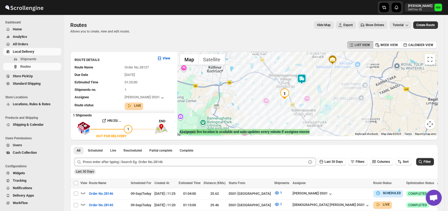
click at [303, 80] on img at bounding box center [301, 79] width 11 height 11
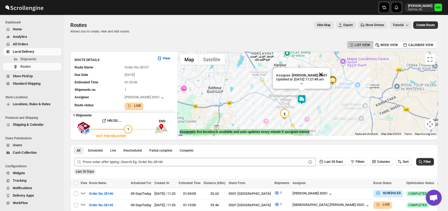
click at [325, 73] on button "Close" at bounding box center [320, 74] width 13 height 13
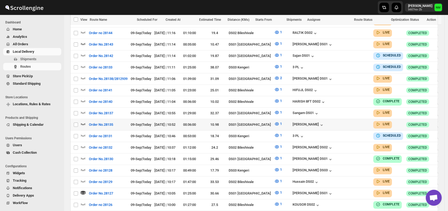
scroll to position [184, 0]
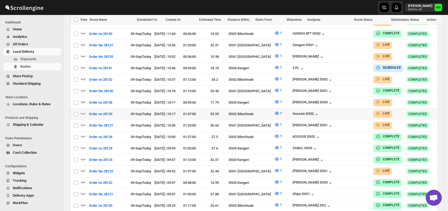
scroll to position [260, 0]
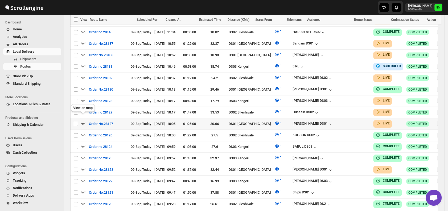
click at [83, 120] on icon "button" at bounding box center [82, 122] width 5 height 5
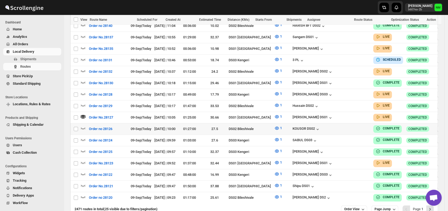
scroll to position [273, 0]
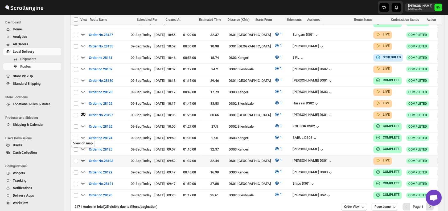
click at [83, 157] on icon "button" at bounding box center [82, 159] width 5 height 5
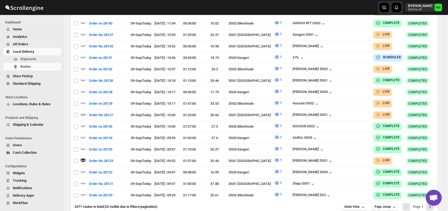
scroll to position [0, 0]
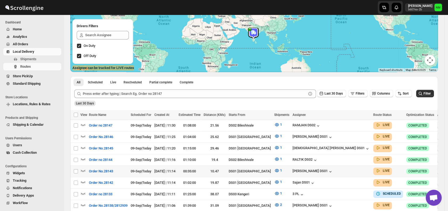
scroll to position [64, 0]
click at [84, 146] on icon "button" at bounding box center [83, 147] width 5 height 2
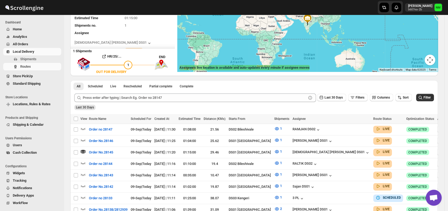
scroll to position [0, 0]
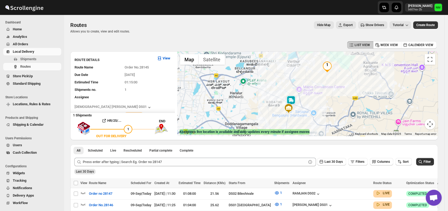
click at [296, 99] on img at bounding box center [291, 100] width 11 height 11
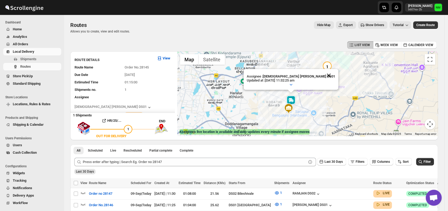
click at [322, 75] on button "Close" at bounding box center [328, 75] width 13 height 13
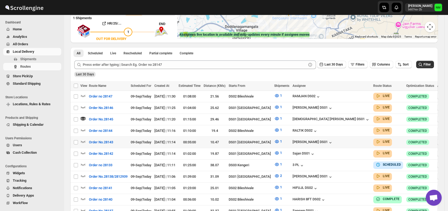
scroll to position [98, 0]
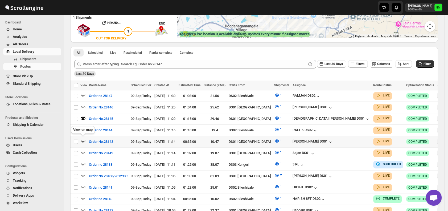
click at [83, 140] on icon "button" at bounding box center [82, 140] width 5 height 5
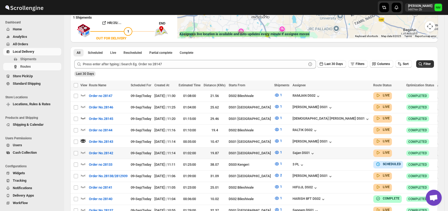
scroll to position [0, 0]
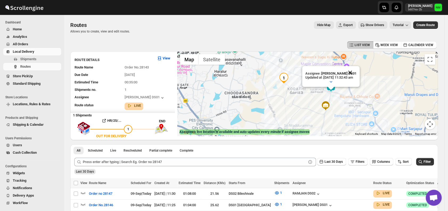
click at [356, 71] on button "Close" at bounding box center [350, 72] width 13 height 13
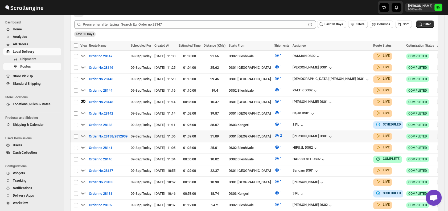
scroll to position [138, 0]
click at [82, 178] on icon "button" at bounding box center [82, 180] width 5 height 5
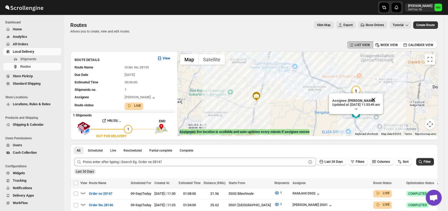
click at [380, 98] on button "Close" at bounding box center [373, 99] width 13 height 13
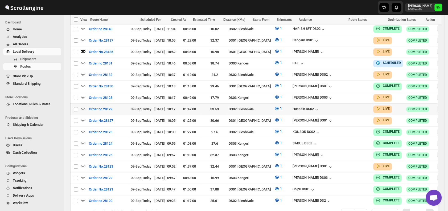
scroll to position [268, 0]
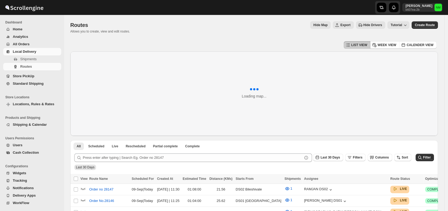
scroll to position [124, 0]
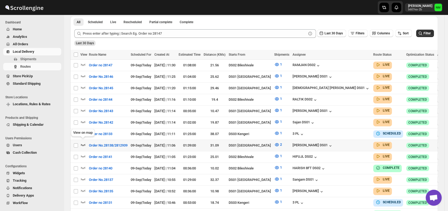
click at [84, 143] on icon "button" at bounding box center [82, 144] width 5 height 5
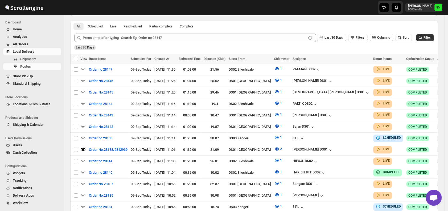
scroll to position [0, 0]
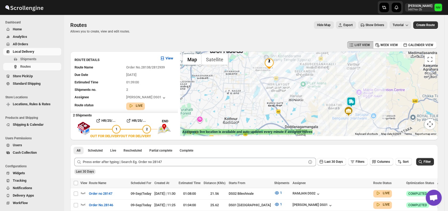
click at [356, 104] on img at bounding box center [351, 102] width 11 height 11
click at [377, 77] on button "Close" at bounding box center [370, 76] width 13 height 13
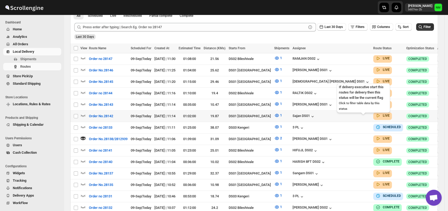
scroll to position [147, 0]
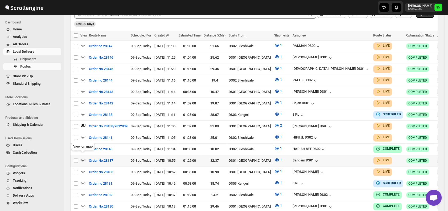
click at [84, 157] on icon "button" at bounding box center [82, 159] width 5 height 5
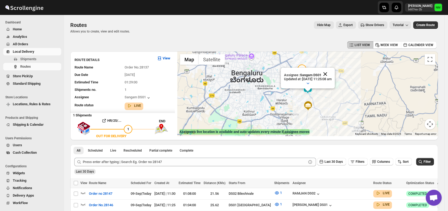
click at [332, 71] on button "Close" at bounding box center [325, 74] width 13 height 13
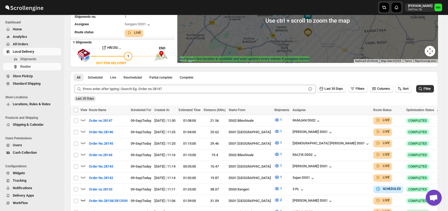
scroll to position [73, 0]
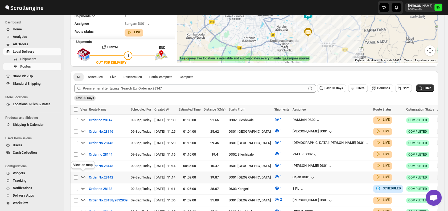
click at [84, 174] on icon "button" at bounding box center [82, 176] width 5 height 5
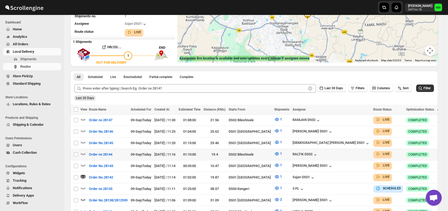
scroll to position [0, 0]
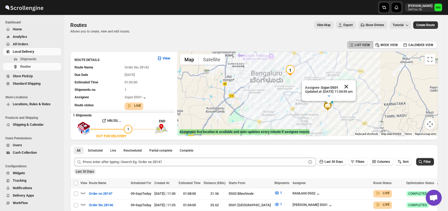
click at [353, 87] on button "Close" at bounding box center [346, 86] width 13 height 13
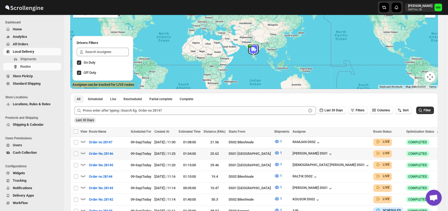
scroll to position [59, 0]
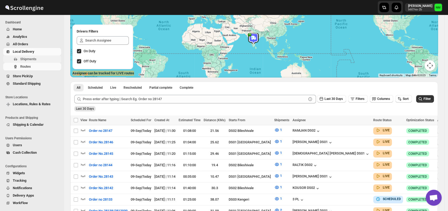
click at [34, 58] on span "Shipments" at bounding box center [28, 59] width 16 height 4
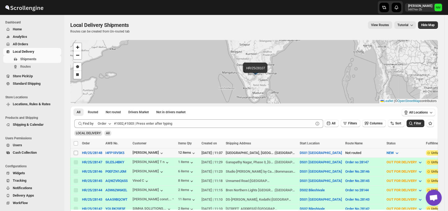
click at [76, 151] on input "Select shipment" at bounding box center [76, 153] width 4 height 4
checkbox input "true"
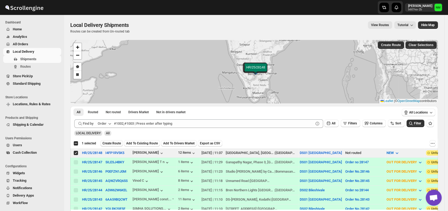
click at [103, 143] on span "Create Route" at bounding box center [111, 143] width 18 height 4
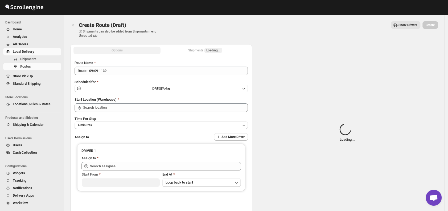
type input "DS01 [GEOGRAPHIC_DATA]"
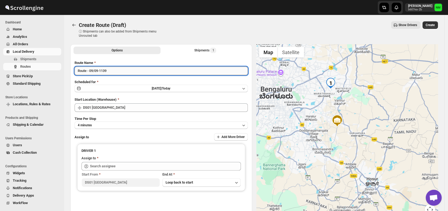
click at [125, 74] on input "Route - 09/09-1139" at bounding box center [161, 71] width 173 height 9
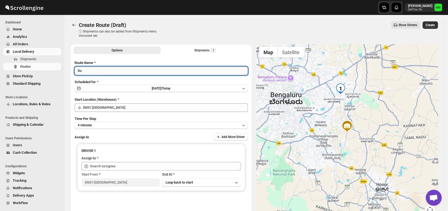
type input "R"
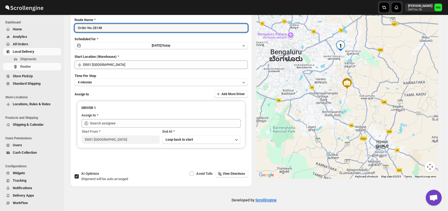
scroll to position [45, 0]
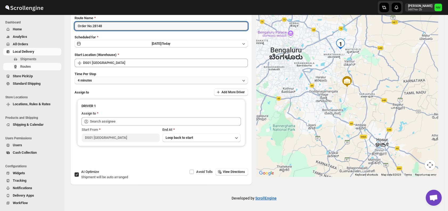
type input "Order No.28148"
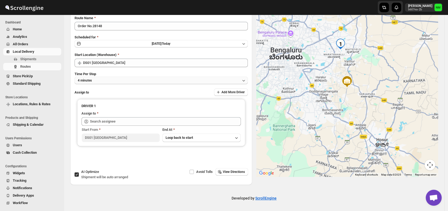
click at [99, 81] on button "4 minutes" at bounding box center [161, 80] width 173 height 7
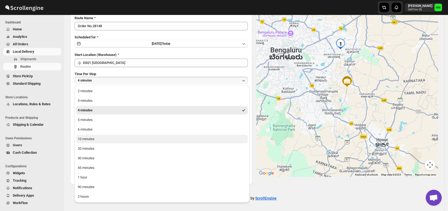
click at [110, 139] on button "10 minutes" at bounding box center [162, 139] width 172 height 9
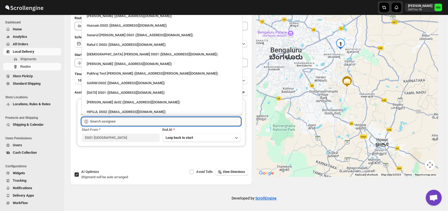
click at [135, 121] on input "text" at bounding box center [165, 121] width 151 height 9
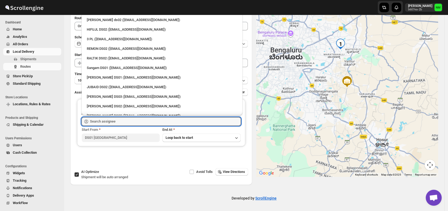
scroll to position [84, 0]
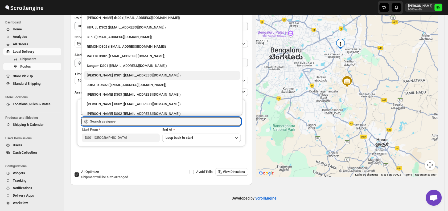
click at [97, 73] on div "Jahir Hussain DS01 (pegaya8076@excederm.com)" at bounding box center [162, 75] width 150 height 5
type input "Jahir Hussain DS01 (pegaya8076@excederm.com)"
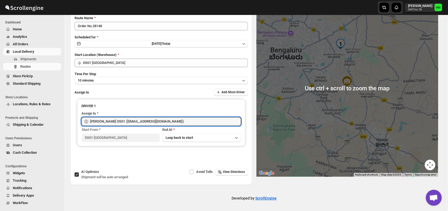
scroll to position [0, 0]
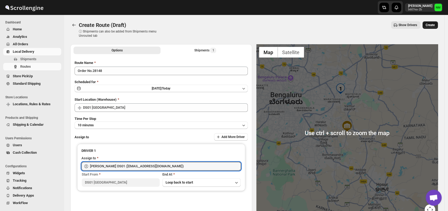
click at [433, 23] on button "Create" at bounding box center [429, 24] width 15 height 7
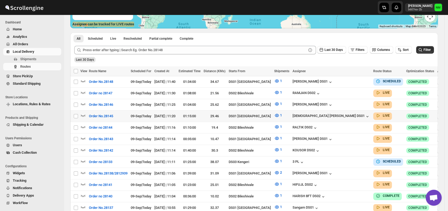
scroll to position [109, 0]
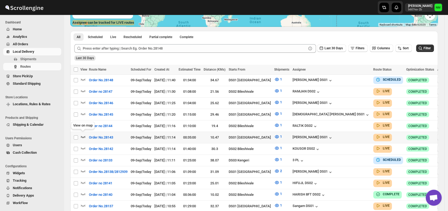
click at [84, 134] on icon "button" at bounding box center [82, 136] width 5 height 5
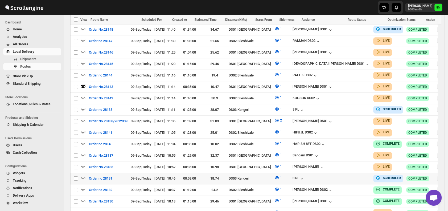
scroll to position [164, 0]
click at [83, 163] on icon "button" at bounding box center [82, 165] width 5 height 5
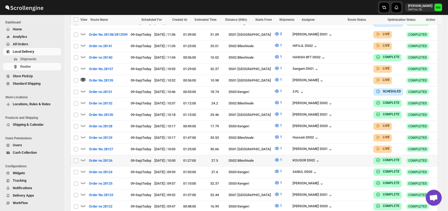
scroll to position [251, 0]
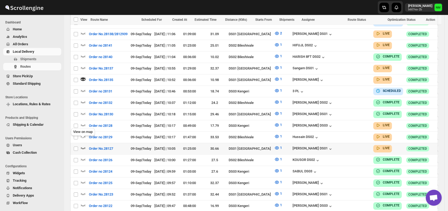
click at [81, 145] on icon "button" at bounding box center [82, 147] width 5 height 5
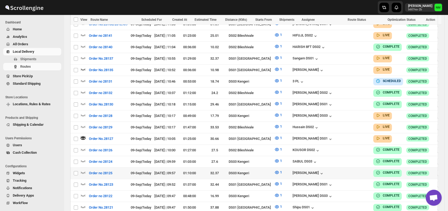
scroll to position [295, 0]
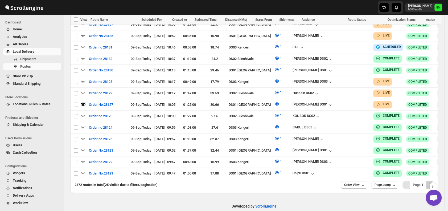
click at [433, 182] on icon "Next" at bounding box center [429, 184] width 5 height 5
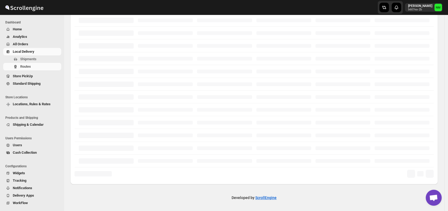
scroll to position [128, 0]
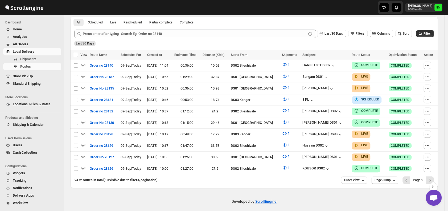
click at [433, 177] on icon "Next" at bounding box center [429, 179] width 5 height 5
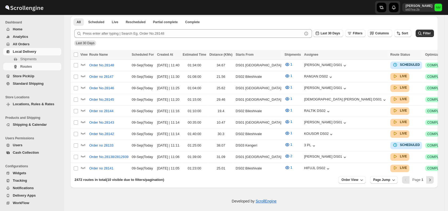
scroll to position [128, 0]
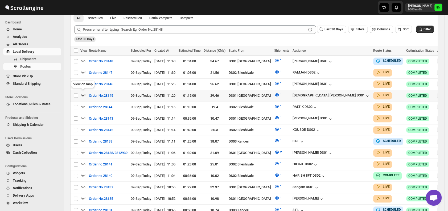
click at [83, 93] on icon "button" at bounding box center [82, 94] width 5 height 5
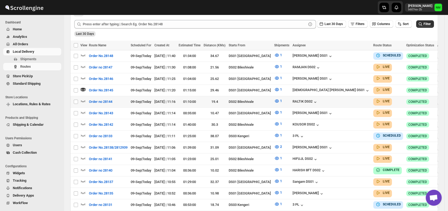
scroll to position [138, 0]
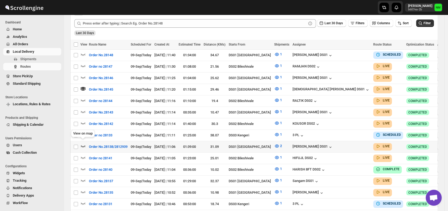
click at [83, 143] on icon "button" at bounding box center [82, 145] width 5 height 5
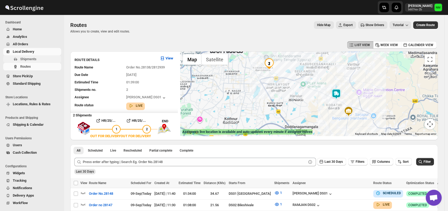
click at [26, 59] on span "Shipments" at bounding box center [28, 59] width 16 height 4
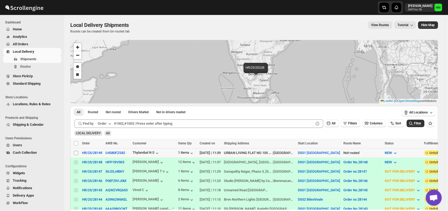
click at [73, 153] on td "Select shipment" at bounding box center [75, 152] width 10 height 9
checkbox input "true"
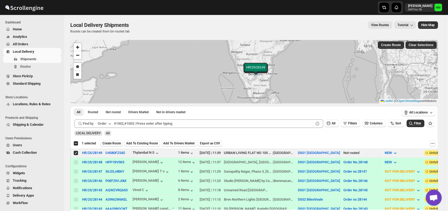
click at [112, 143] on span "Create Route" at bounding box center [111, 143] width 18 height 4
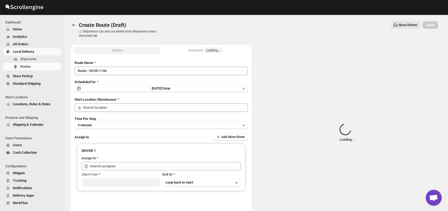
type input "DS01 [GEOGRAPHIC_DATA]"
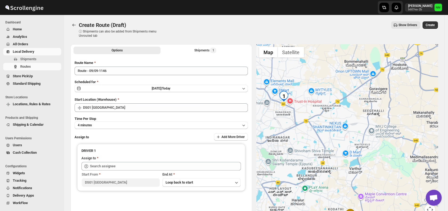
click at [132, 66] on div "Route Name Route - 09/09-1146" at bounding box center [161, 67] width 173 height 15
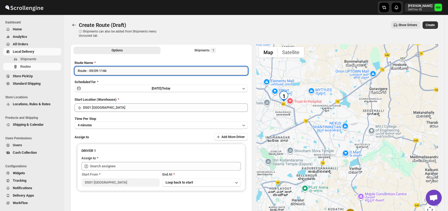
click at [130, 68] on input "Route - 09/09-1146" at bounding box center [161, 71] width 173 height 9
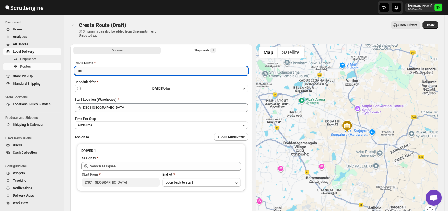
type input "R"
type input "Order No.28149"
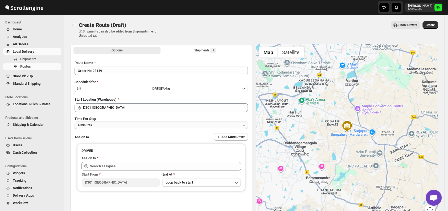
click at [123, 124] on button "4 minutes" at bounding box center [161, 124] width 173 height 7
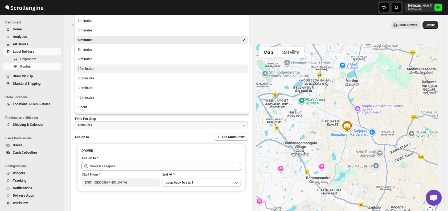
click at [93, 70] on div "10 minutes" at bounding box center [86, 68] width 17 height 5
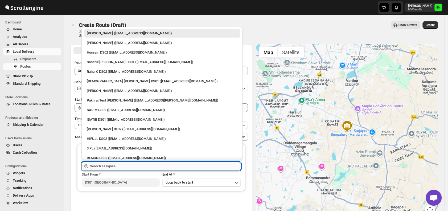
click at [122, 168] on input "text" at bounding box center [165, 166] width 151 height 9
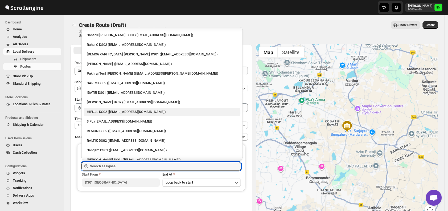
scroll to position [28, 0]
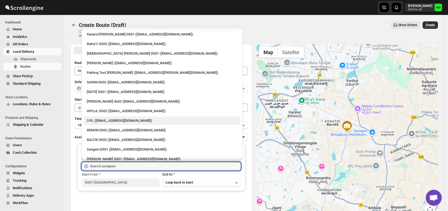
click at [111, 121] on div "3 PL ([EMAIL_ADDRESS][DOMAIN_NAME])" at bounding box center [162, 120] width 150 height 5
type input "3 PL ([EMAIL_ADDRESS][DOMAIN_NAME])"
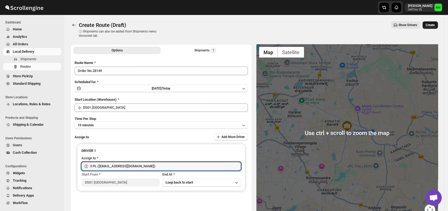
click at [435, 24] on span "Create" at bounding box center [430, 25] width 9 height 4
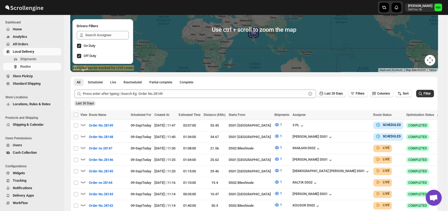
scroll to position [66, 0]
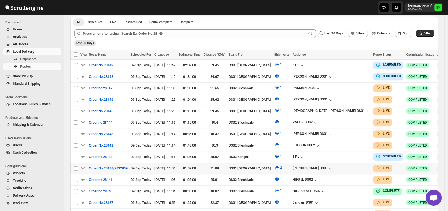
scroll to position [126, 0]
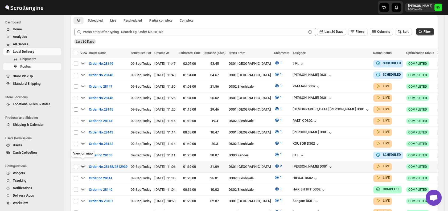
click at [82, 165] on icon "button" at bounding box center [83, 166] width 5 height 2
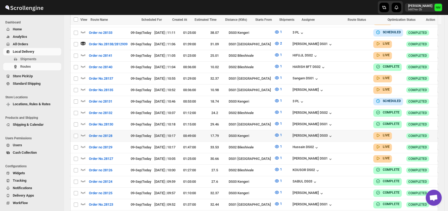
scroll to position [263, 0]
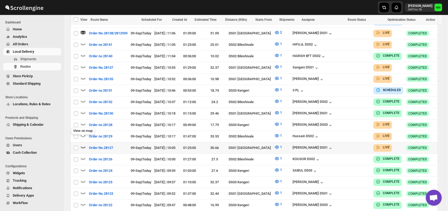
click at [85, 146] on icon "button" at bounding box center [83, 147] width 5 height 2
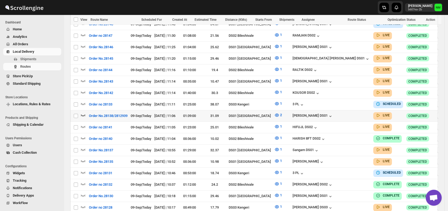
scroll to position [182, 0]
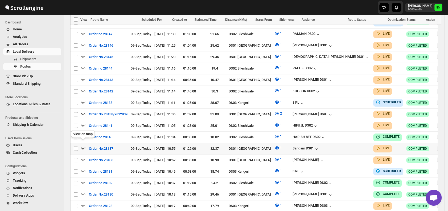
click at [84, 145] on icon "button" at bounding box center [82, 147] width 5 height 5
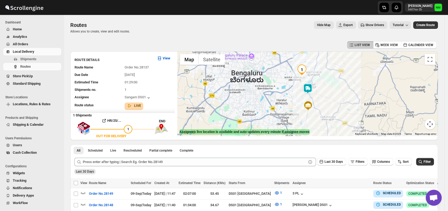
click at [309, 88] on img at bounding box center [307, 88] width 11 height 11
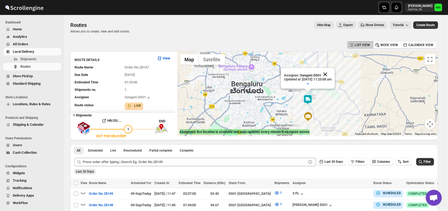
drag, startPoint x: 309, startPoint y: 88, endPoint x: 338, endPoint y: 74, distance: 32.0
click at [335, 74] on div "Assignee : Sangam DS01 Updated at : [DATE] 11:25:08 am Duty mode Enabled Batter…" at bounding box center [308, 78] width 54 height 21
click at [332, 74] on button "Close" at bounding box center [325, 74] width 13 height 13
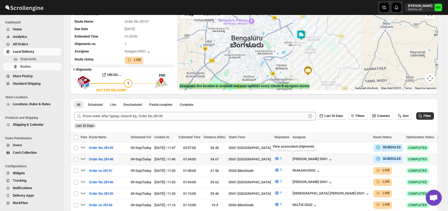
scroll to position [77, 0]
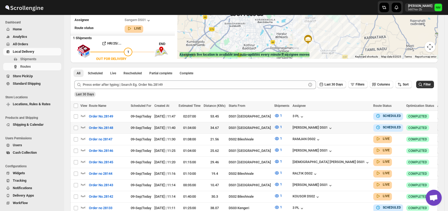
click at [437, 128] on button "button" at bounding box center [440, 127] width 7 height 7
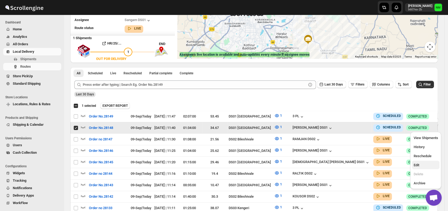
click at [422, 164] on span "Edit" at bounding box center [425, 164] width 24 height 5
checkbox input "false"
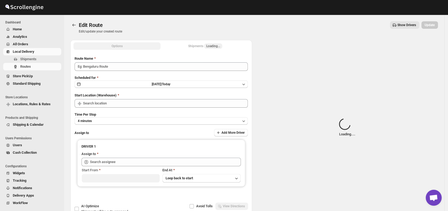
type input "Order No.28148"
type input "DS01 [GEOGRAPHIC_DATA]"
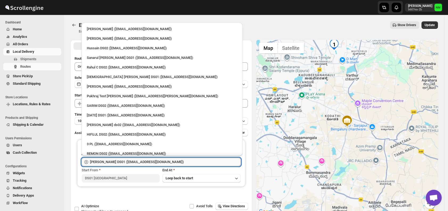
click at [192, 163] on input "[PERSON_NAME] DS01 ([EMAIL_ADDRESS][DOMAIN_NAME])" at bounding box center [165, 162] width 151 height 9
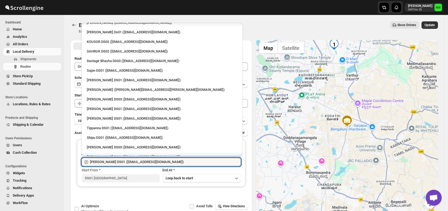
scroll to position [304, 0]
click at [99, 138] on div "Shipu DS01 ([EMAIL_ADDRESS][DOMAIN_NAME])" at bounding box center [162, 137] width 150 height 5
type input "Shipu DS01 ([EMAIL_ADDRESS][DOMAIN_NAME])"
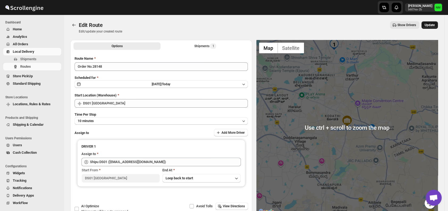
click at [426, 23] on button "Update" at bounding box center [429, 24] width 17 height 7
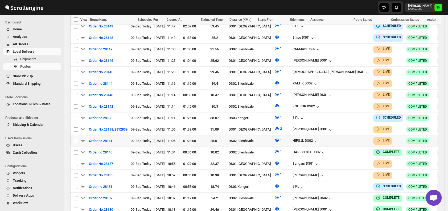
scroll to position [165, 0]
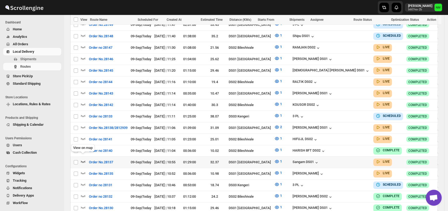
click at [81, 161] on icon "button" at bounding box center [83, 162] width 5 height 2
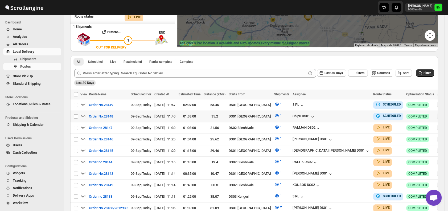
scroll to position [89, 0]
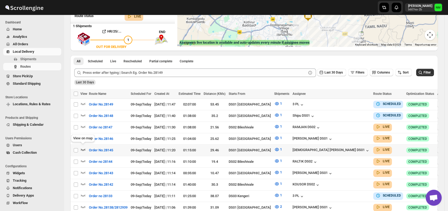
click at [85, 147] on icon "button" at bounding box center [82, 149] width 5 height 5
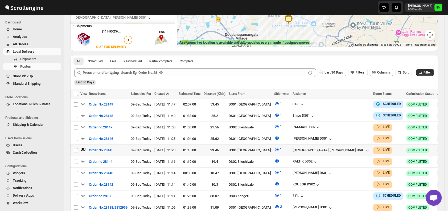
scroll to position [0, 0]
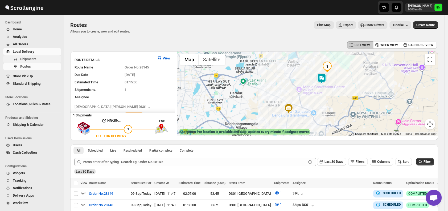
click at [36, 58] on span "Shipments" at bounding box center [28, 59] width 16 height 4
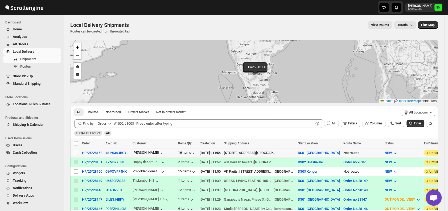
click at [75, 152] on input "Select shipment" at bounding box center [76, 153] width 4 height 4
checkbox input "true"
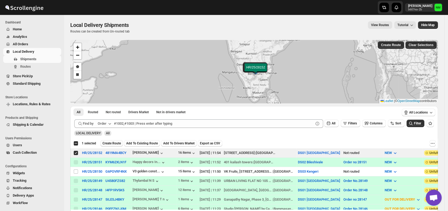
click at [109, 143] on span "Create Route" at bounding box center [111, 143] width 18 height 4
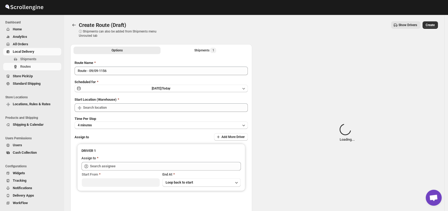
type input "DS01 [GEOGRAPHIC_DATA]"
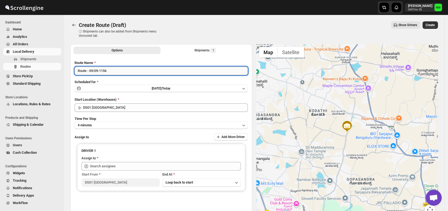
click at [117, 74] on input "Route - 09/09-1156" at bounding box center [161, 71] width 173 height 9
type input "R"
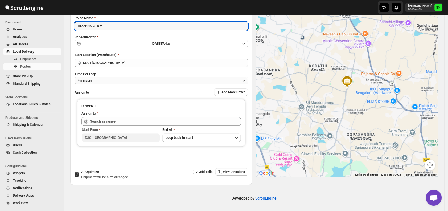
type input "Order No.28152"
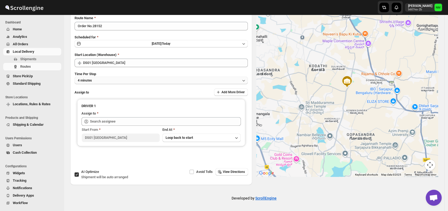
click at [102, 82] on button "4 minutes" at bounding box center [161, 80] width 173 height 7
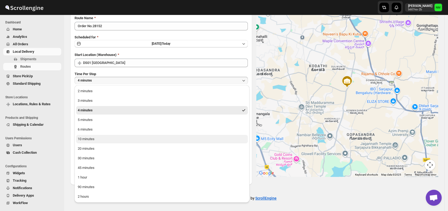
click at [89, 138] on div "10 minutes" at bounding box center [86, 138] width 17 height 5
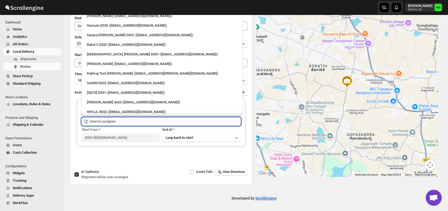
click at [128, 122] on input "text" at bounding box center [165, 121] width 151 height 9
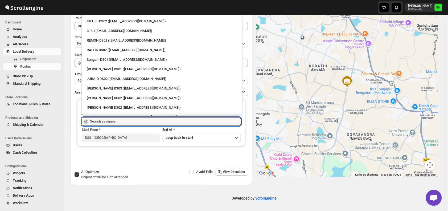
scroll to position [91, 0]
click at [102, 67] on div "[PERSON_NAME] DS01 ([EMAIL_ADDRESS][DOMAIN_NAME])" at bounding box center [162, 69] width 150 height 5
type input "[PERSON_NAME] DS01 ([EMAIL_ADDRESS][DOMAIN_NAME])"
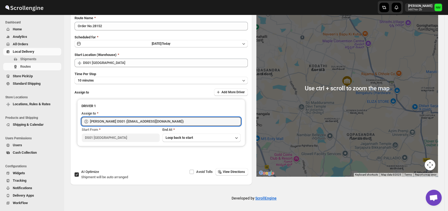
scroll to position [0, 0]
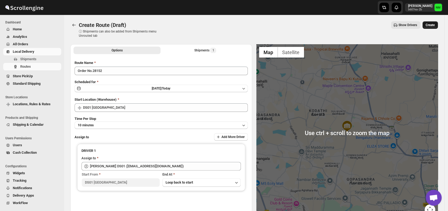
click at [432, 25] on span "Create" at bounding box center [430, 25] width 9 height 4
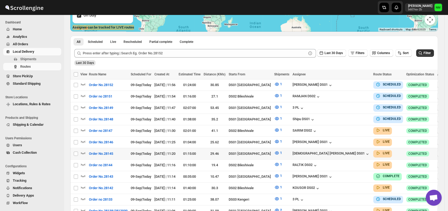
scroll to position [115, 0]
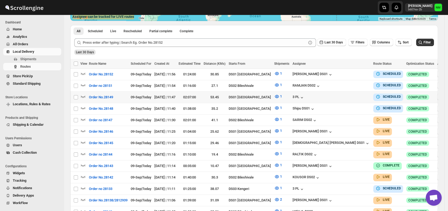
click at [441, 96] on icon "button" at bounding box center [441, 96] width 1 height 1
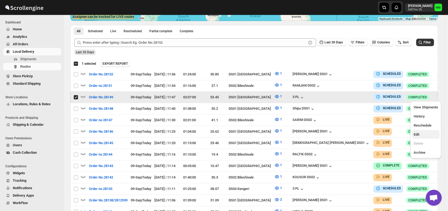
click at [420, 132] on span "Edit" at bounding box center [425, 134] width 24 height 5
checkbox input "false"
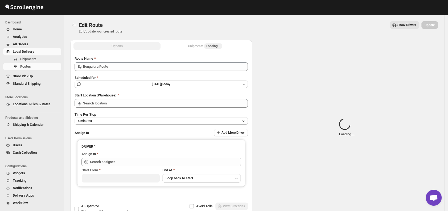
type input "Order No.28149"
type input "DS01 [GEOGRAPHIC_DATA]"
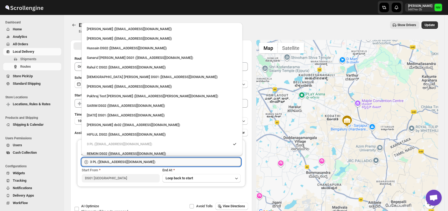
click at [167, 159] on input "3 PL ([EMAIL_ADDRESS][DOMAIN_NAME])" at bounding box center [165, 162] width 151 height 9
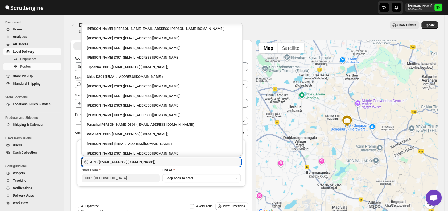
scroll to position [364, 0]
click at [101, 49] on div "[PERSON_NAME] DS01 ([EMAIL_ADDRESS][DOMAIN_NAME])" at bounding box center [162, 48] width 150 height 5
type input "[PERSON_NAME] DS01 ([EMAIL_ADDRESS][DOMAIN_NAME])"
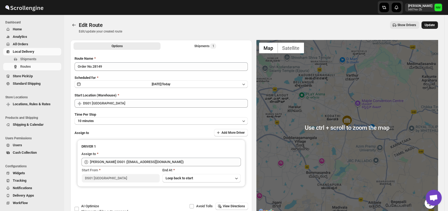
click at [432, 24] on span "Update" at bounding box center [430, 25] width 10 height 4
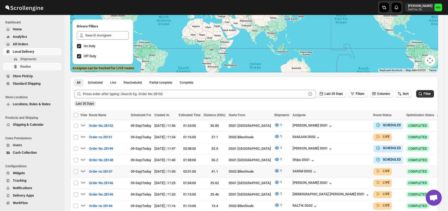
scroll to position [64, 0]
click at [39, 60] on span "Shipments" at bounding box center [40, 58] width 40 height 5
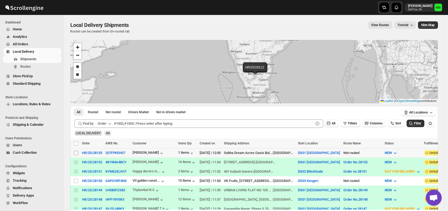
click at [76, 151] on input "Select shipment" at bounding box center [76, 153] width 4 height 4
checkbox input "true"
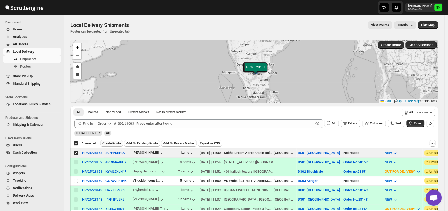
click at [110, 143] on span "Create Route" at bounding box center [111, 143] width 18 height 4
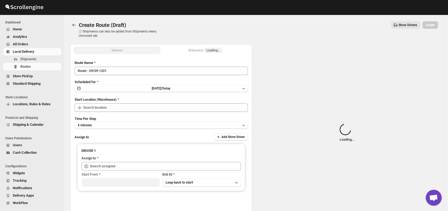
type input "DS01 [GEOGRAPHIC_DATA]"
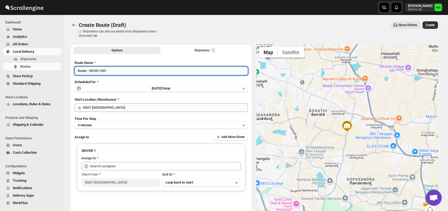
click at [120, 72] on input "Route - 09/09-1201" at bounding box center [161, 71] width 173 height 9
type input "R"
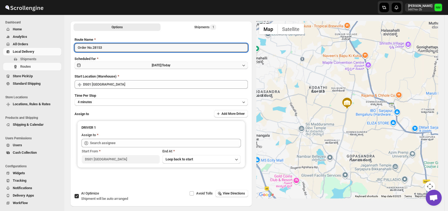
scroll to position [24, 0]
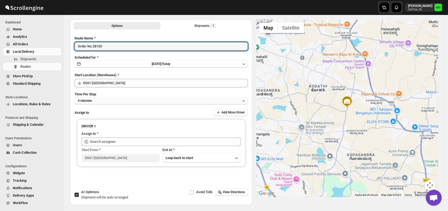
type input "Order No.28153"
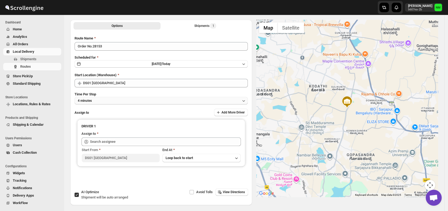
click at [108, 97] on button "4 minutes" at bounding box center [161, 100] width 173 height 7
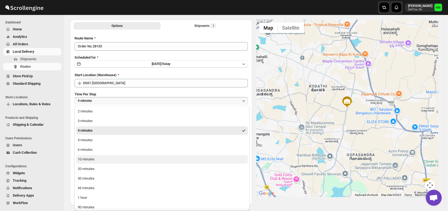
click at [95, 161] on button "10 minutes" at bounding box center [162, 159] width 172 height 9
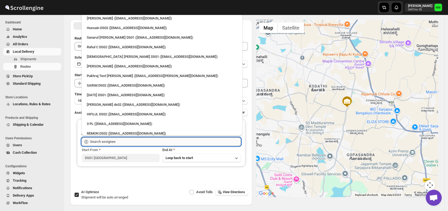
click at [111, 142] on input "text" at bounding box center [165, 141] width 151 height 9
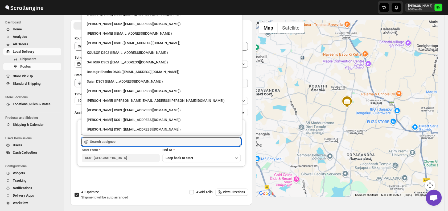
scroll to position [273, 0]
click at [98, 81] on div "Sajan DS01 ([EMAIL_ADDRESS][DOMAIN_NAME])" at bounding box center [162, 81] width 150 height 5
type input "Sajan DS01 ([EMAIL_ADDRESS][DOMAIN_NAME])"
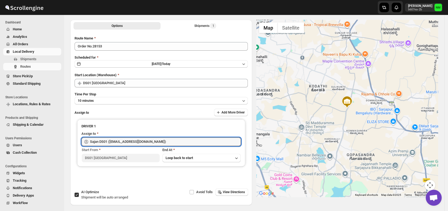
scroll to position [0, 0]
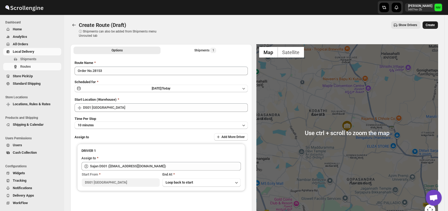
click at [433, 25] on span "Create" at bounding box center [430, 25] width 9 height 4
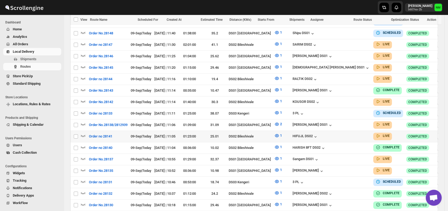
scroll to position [225, 0]
click at [85, 123] on icon "button" at bounding box center [83, 124] width 5 height 2
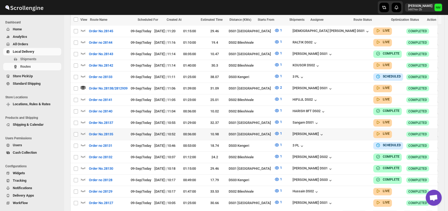
scroll to position [277, 0]
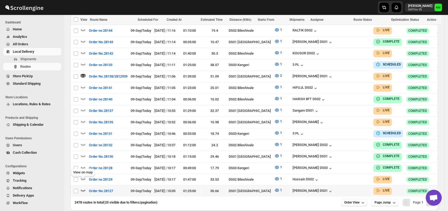
click at [84, 187] on icon "button" at bounding box center [82, 189] width 5 height 5
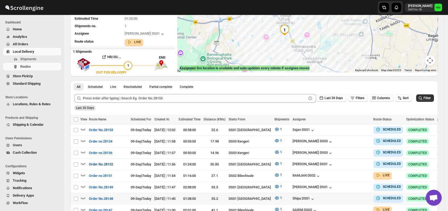
scroll to position [139, 0]
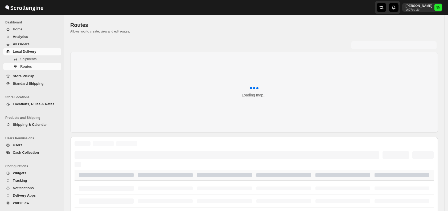
scroll to position [139, 0]
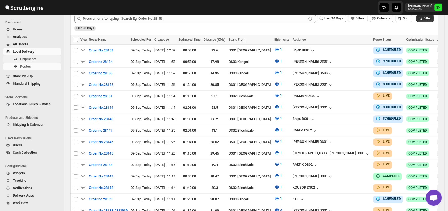
click at [38, 60] on span "Shipments" at bounding box center [40, 58] width 40 height 5
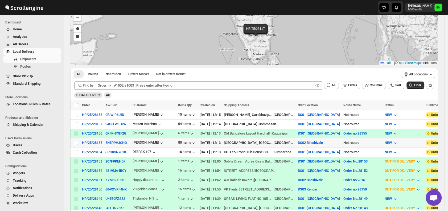
scroll to position [38, 0]
click at [35, 68] on span "Routes" at bounding box center [40, 66] width 40 height 5
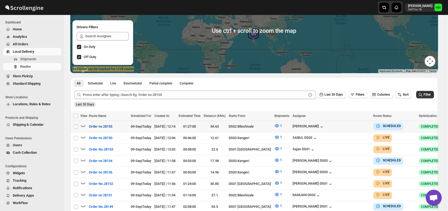
scroll to position [63, 0]
click at [82, 125] on icon "button" at bounding box center [82, 125] width 5 height 5
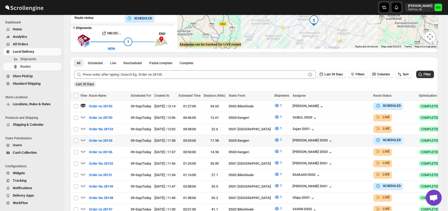
scroll to position [89, 0]
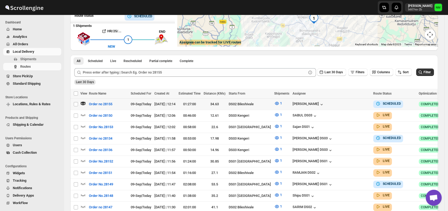
click at [448, 104] on div at bounding box center [454, 104] width 9 height 8
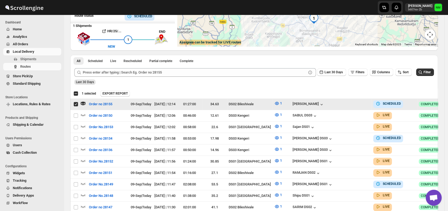
click at [448, 105] on icon "button" at bounding box center [453, 103] width 5 height 5
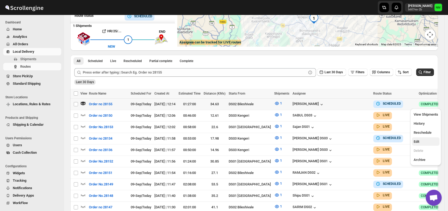
click at [418, 142] on span "Edit" at bounding box center [416, 141] width 6 height 4
checkbox input "true"
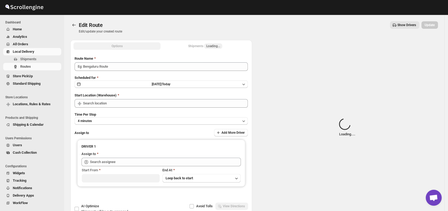
type input "Order no 28155"
type input "DS02 Bileshivale"
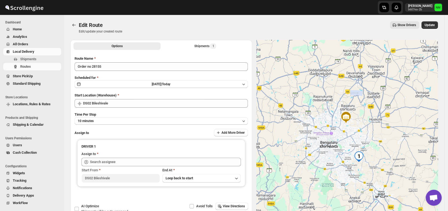
type input "[PERSON_NAME] ([EMAIL_ADDRESS][DOMAIN_NAME])"
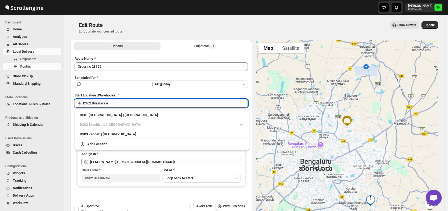
click at [136, 106] on input "DS02 Bileshivale" at bounding box center [165, 103] width 165 height 9
click at [90, 114] on div "DS01 [GEOGRAPHIC_DATA] | [GEOGRAPHIC_DATA]" at bounding box center [162, 114] width 164 height 5
type input "DS01 [GEOGRAPHIC_DATA]"
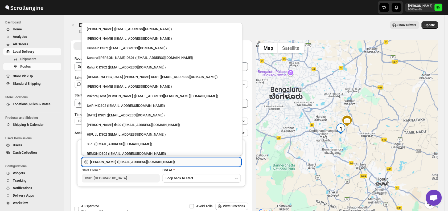
click at [166, 161] on input "[PERSON_NAME] ([EMAIL_ADDRESS][DOMAIN_NAME])" at bounding box center [165, 162] width 151 height 9
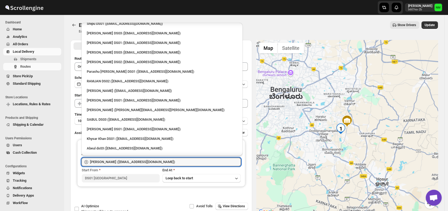
scroll to position [464, 0]
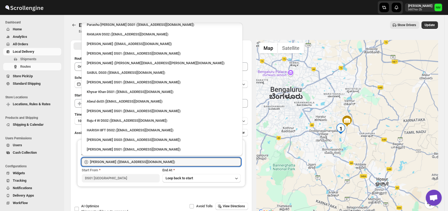
click at [106, 48] on li "[PERSON_NAME] DS01 ([EMAIL_ADDRESS][DOMAIN_NAME])" at bounding box center [161, 53] width 161 height 10
type input "[PERSON_NAME] DS01 ([EMAIL_ADDRESS][DOMAIN_NAME])"
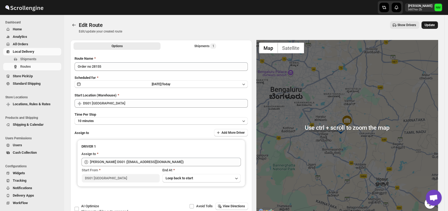
click at [431, 26] on span "Update" at bounding box center [430, 25] width 10 height 4
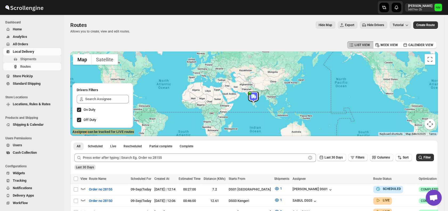
click at [29, 60] on span "Shipments" at bounding box center [28, 59] width 16 height 4
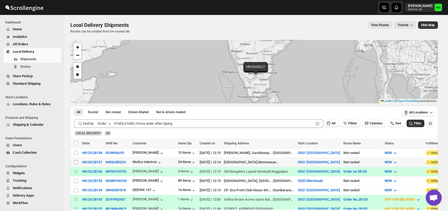
click at [75, 160] on input "Select shipment" at bounding box center [76, 162] width 4 height 4
checkbox input "true"
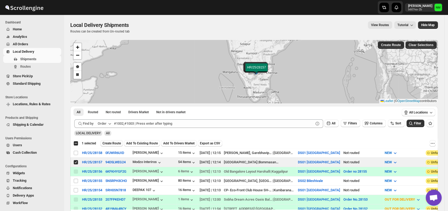
click at [111, 143] on span "Create Route" at bounding box center [111, 143] width 18 height 4
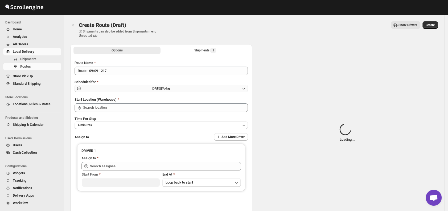
type input "DS01 [GEOGRAPHIC_DATA]"
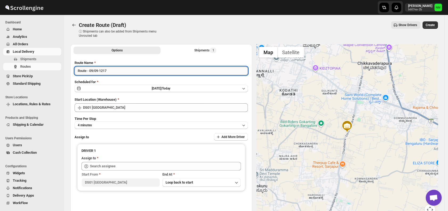
click at [121, 71] on input "Route - 09/09-1217" at bounding box center [161, 71] width 173 height 9
type input "R"
type input "Order No.28157"
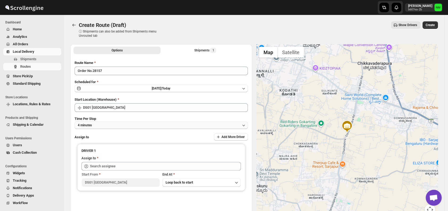
click at [105, 126] on button "4 minutes" at bounding box center [161, 124] width 173 height 7
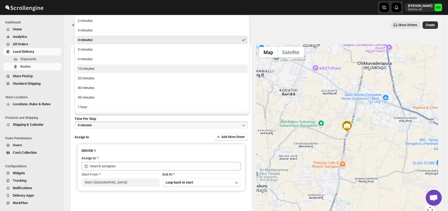
click at [92, 69] on div "10 minutes" at bounding box center [86, 68] width 17 height 5
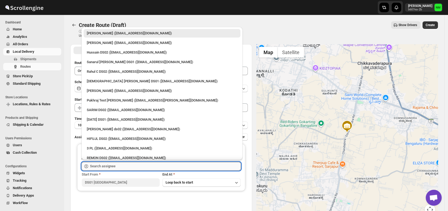
click at [116, 167] on input "text" at bounding box center [165, 166] width 151 height 9
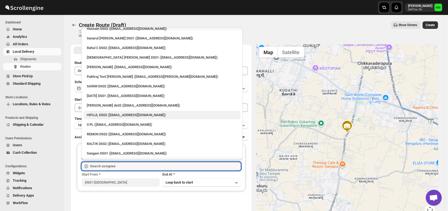
scroll to position [24, 0]
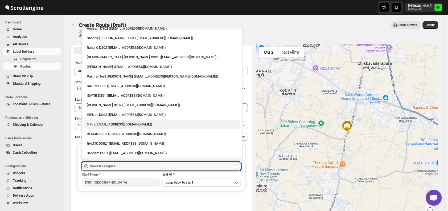
click at [100, 126] on div "3 PL ([EMAIL_ADDRESS][DOMAIN_NAME])" at bounding box center [162, 124] width 150 height 5
type input "3 PL ([EMAIL_ADDRESS][DOMAIN_NAME])"
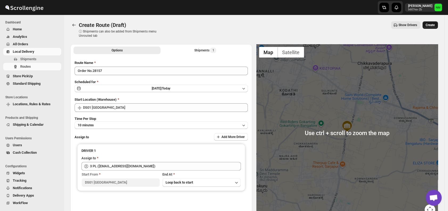
click at [434, 27] on span "Create" at bounding box center [430, 25] width 9 height 4
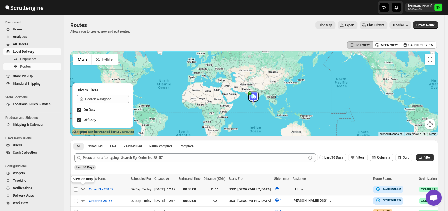
click at [82, 188] on icon "button" at bounding box center [82, 188] width 5 height 5
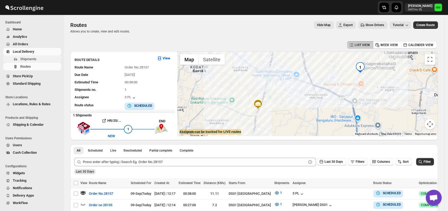
click at [25, 60] on span "Shipments" at bounding box center [28, 59] width 16 height 4
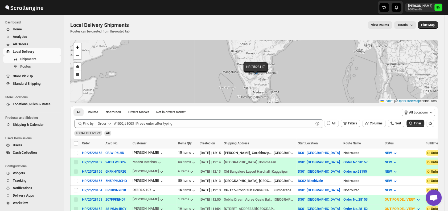
scroll to position [20, 0]
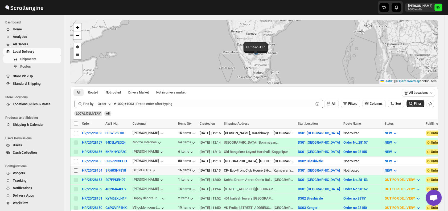
click at [77, 169] on input "Select shipment" at bounding box center [76, 170] width 4 height 4
checkbox input "true"
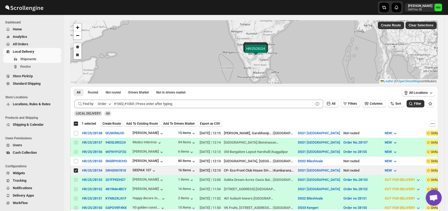
click at [110, 122] on span "Create Route" at bounding box center [111, 123] width 18 height 4
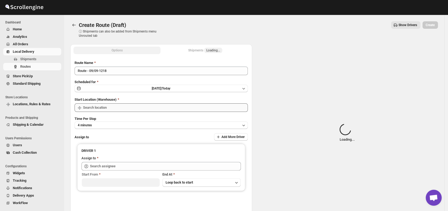
type input "DS01 [GEOGRAPHIC_DATA]"
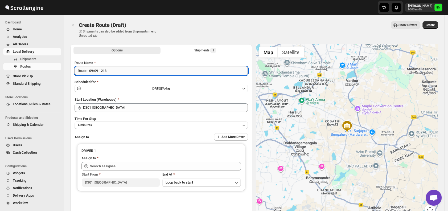
click at [121, 67] on input "Route - 09/09-1218" at bounding box center [161, 71] width 173 height 9
type input "R"
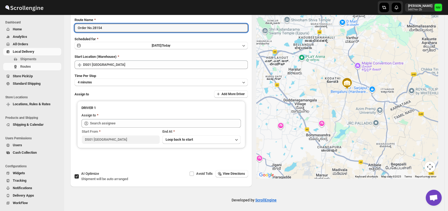
scroll to position [43, 0]
type input "Order No.28154"
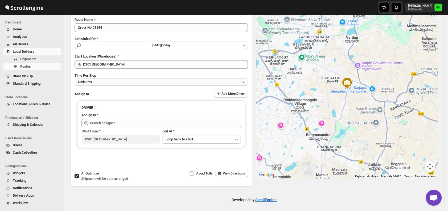
click at [110, 83] on button "4 minutes" at bounding box center [161, 81] width 173 height 7
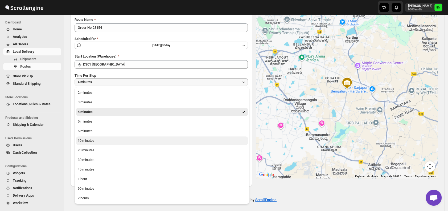
click at [96, 141] on button "10 minutes" at bounding box center [162, 140] width 172 height 9
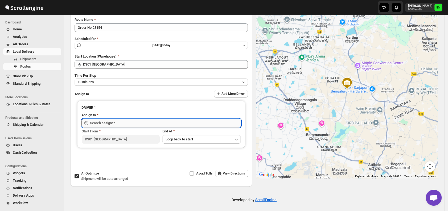
click at [124, 124] on input "text" at bounding box center [165, 123] width 151 height 9
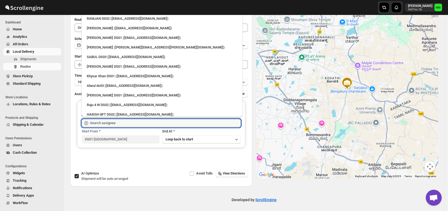
scroll to position [481, 0]
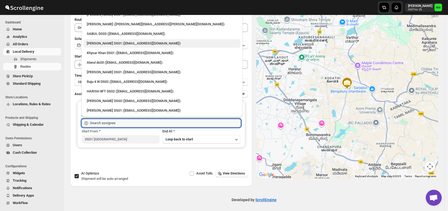
click at [108, 42] on div "[PERSON_NAME] DS01 ([EMAIL_ADDRESS][DOMAIN_NAME])" at bounding box center [162, 43] width 150 height 5
type input "[PERSON_NAME] DS01 ([EMAIL_ADDRESS][DOMAIN_NAME])"
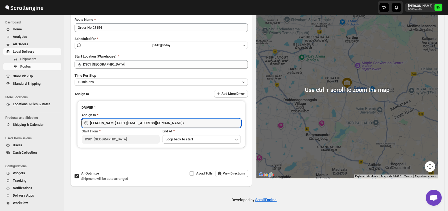
scroll to position [0, 0]
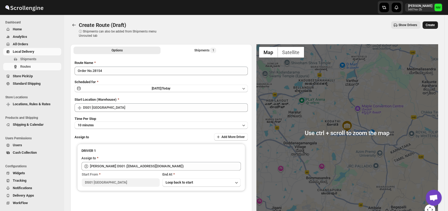
click at [438, 26] on button "Create" at bounding box center [429, 24] width 15 height 7
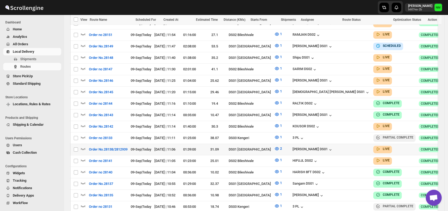
scroll to position [291, 0]
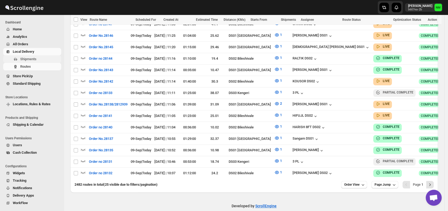
click at [40, 59] on span "Shipments" at bounding box center [40, 58] width 40 height 5
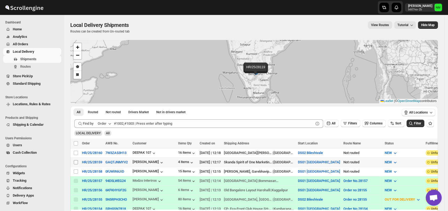
click at [76, 161] on input "Select shipment" at bounding box center [76, 162] width 4 height 4
checkbox input "true"
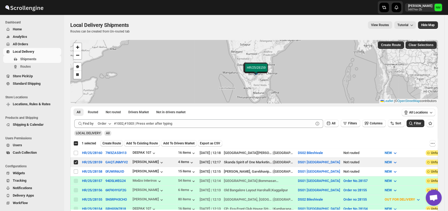
click at [107, 143] on span "Create Route" at bounding box center [111, 143] width 18 height 4
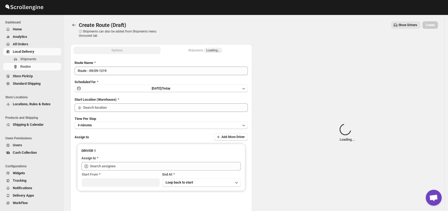
type input "DS01 [GEOGRAPHIC_DATA]"
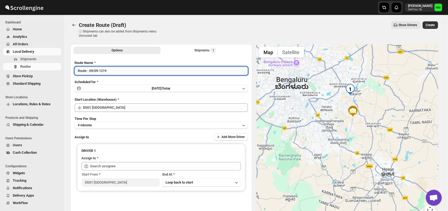
click at [179, 70] on input "Route - 09/09-1219" at bounding box center [161, 71] width 173 height 9
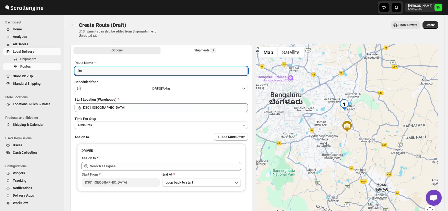
type input "R"
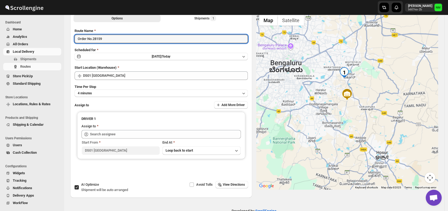
scroll to position [33, 0]
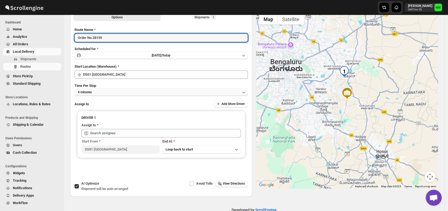
type input "Order No.28159"
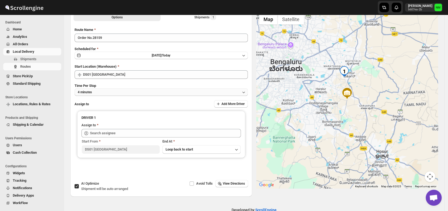
click at [115, 93] on button "4 minutes" at bounding box center [161, 91] width 173 height 7
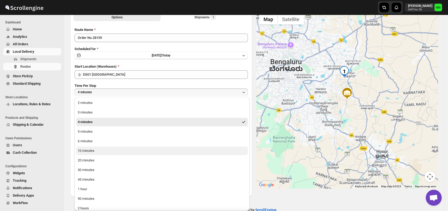
click at [91, 149] on div "10 minutes" at bounding box center [86, 150] width 17 height 5
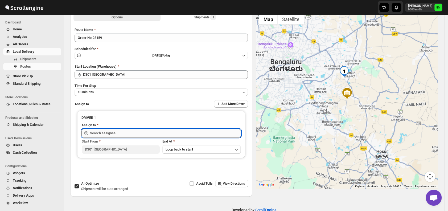
click at [113, 132] on input "text" at bounding box center [165, 133] width 151 height 9
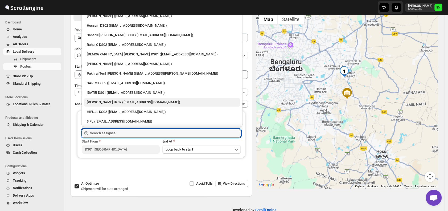
scroll to position [26, 0]
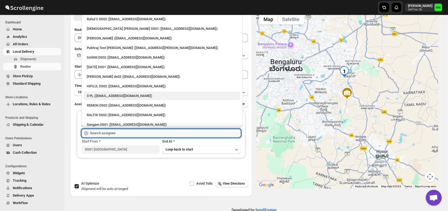
click at [102, 96] on div "3 PL ([EMAIL_ADDRESS][DOMAIN_NAME])" at bounding box center [162, 95] width 150 height 5
type input "3 PL ([EMAIL_ADDRESS][DOMAIN_NAME])"
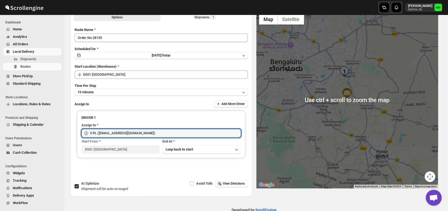
scroll to position [0, 0]
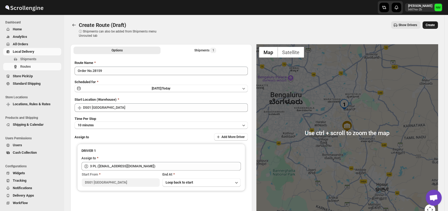
click at [433, 23] on button "Create" at bounding box center [429, 24] width 15 height 7
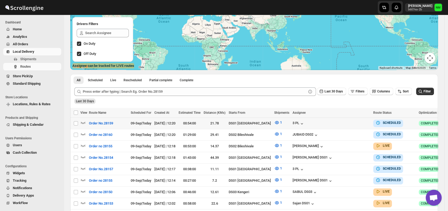
scroll to position [73, 0]
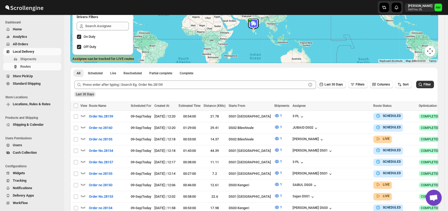
click at [29, 59] on span "Shipments" at bounding box center [28, 59] width 16 height 4
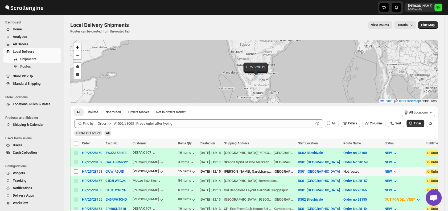
click at [76, 169] on input "Select shipment" at bounding box center [76, 171] width 4 height 4
checkbox input "true"
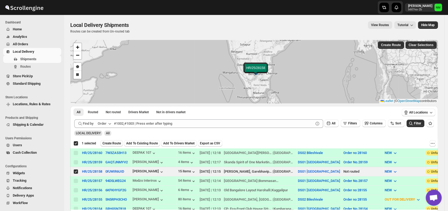
click at [109, 143] on span "Create Route" at bounding box center [111, 143] width 18 height 4
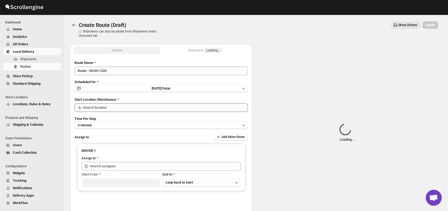
type input "DS01 [GEOGRAPHIC_DATA]"
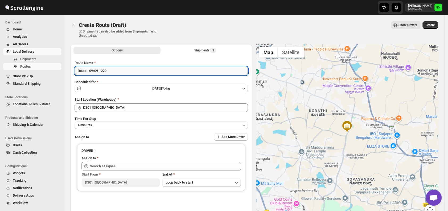
click at [155, 70] on input "Route - 09/09-1220" at bounding box center [161, 71] width 173 height 9
type input "R"
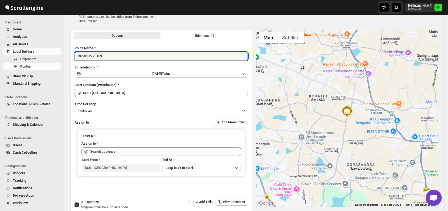
scroll to position [15, 0]
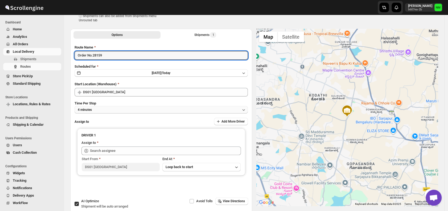
type input "Order No.28159"
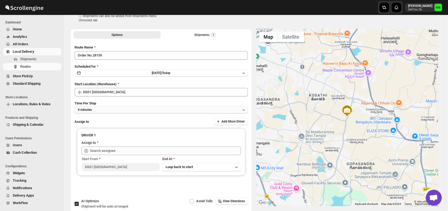
click at [116, 107] on button "4 minutes" at bounding box center [161, 109] width 173 height 7
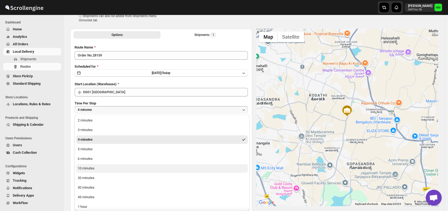
click at [91, 168] on div "10 minutes" at bounding box center [86, 168] width 17 height 5
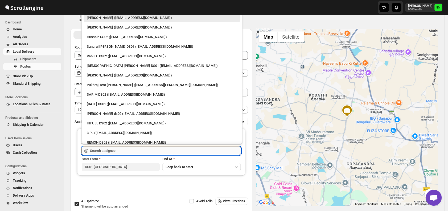
click at [122, 151] on input "text" at bounding box center [165, 150] width 151 height 9
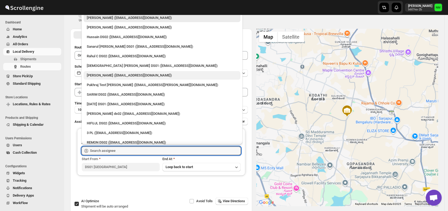
click at [98, 73] on div "[PERSON_NAME] ([EMAIL_ADDRESS][DOMAIN_NAME])" at bounding box center [162, 75] width 150 height 5
type input "[PERSON_NAME] ([EMAIL_ADDRESS][DOMAIN_NAME])"
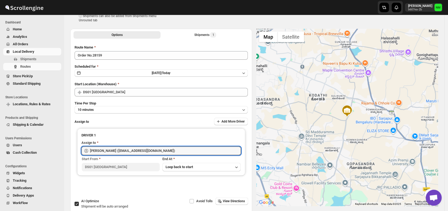
scroll to position [0, 0]
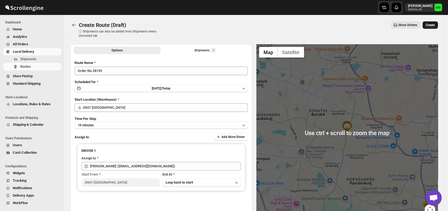
click at [434, 26] on span "Create" at bounding box center [430, 25] width 9 height 4
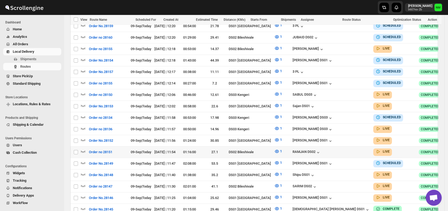
scroll to position [175, 0]
click at [85, 139] on icon "button" at bounding box center [83, 140] width 5 height 2
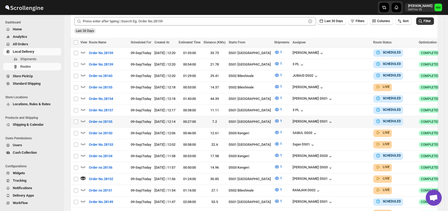
scroll to position [0, 0]
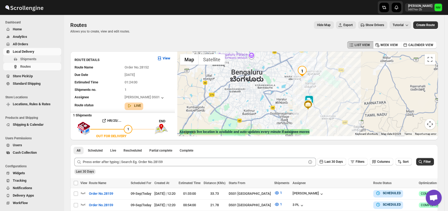
click at [45, 60] on span "Shipments" at bounding box center [40, 58] width 40 height 5
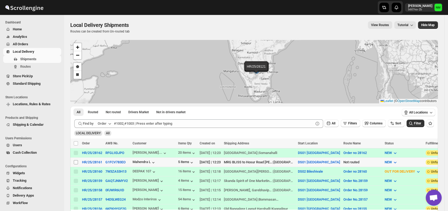
click at [74, 161] on input "Select shipment" at bounding box center [76, 162] width 4 height 4
checkbox input "true"
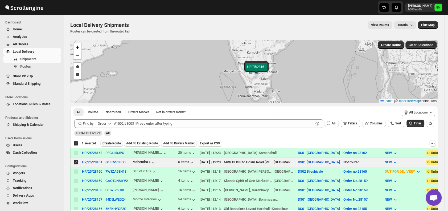
click at [113, 143] on span "Create Route" at bounding box center [111, 143] width 18 height 4
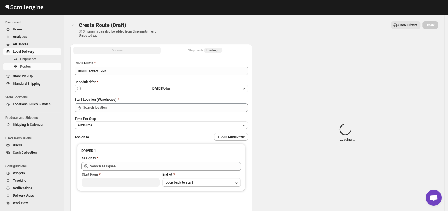
type input "DS01 [GEOGRAPHIC_DATA]"
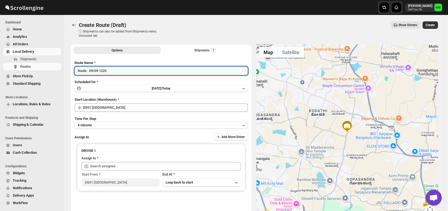
click at [121, 71] on input "Route - 09/09-1225" at bounding box center [161, 71] width 173 height 9
type input "R"
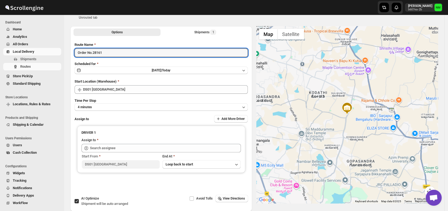
scroll to position [18, 0]
type input "Order No.28161"
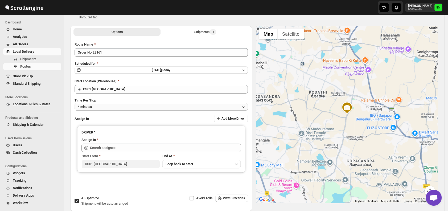
click at [112, 110] on button "4 minutes" at bounding box center [161, 106] width 173 height 7
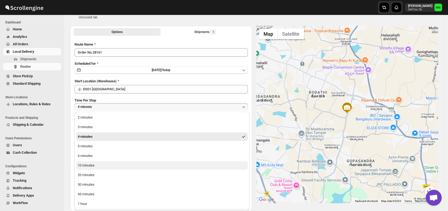
click at [89, 162] on button "10 minutes" at bounding box center [162, 165] width 172 height 9
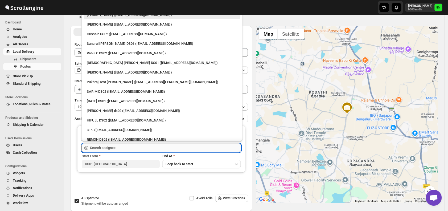
click at [116, 149] on input "text" at bounding box center [165, 147] width 151 height 9
click at [102, 71] on div "[PERSON_NAME] ([EMAIL_ADDRESS][DOMAIN_NAME])" at bounding box center [162, 72] width 150 height 5
type input "[PERSON_NAME] ([EMAIL_ADDRESS][DOMAIN_NAME])"
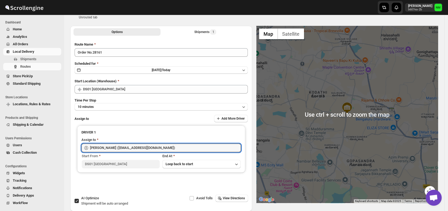
scroll to position [0, 0]
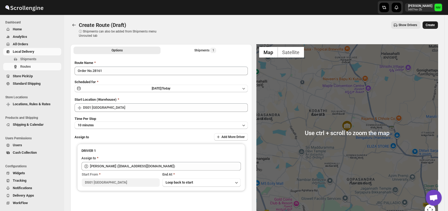
click at [432, 24] on span "Create" at bounding box center [430, 25] width 9 height 4
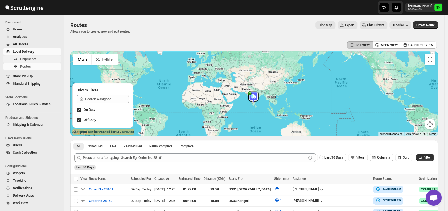
click at [38, 59] on span "Shipments" at bounding box center [40, 58] width 40 height 5
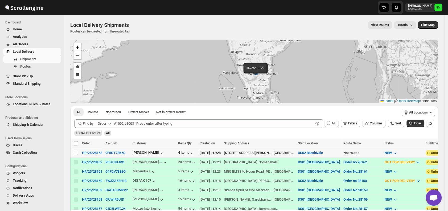
click at [75, 151] on input "Select shipment" at bounding box center [76, 153] width 4 height 4
checkbox input "true"
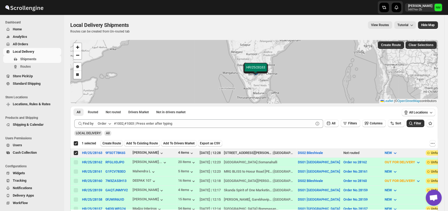
click at [109, 142] on span "Create Route" at bounding box center [111, 143] width 18 height 4
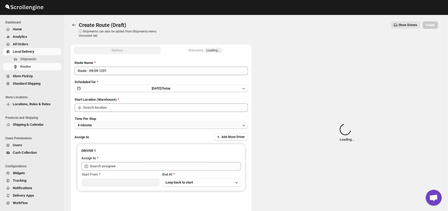
type input "DS02 Bileshivale"
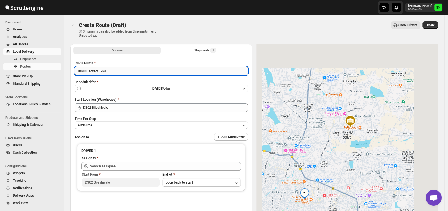
click at [118, 73] on input "Route - 09/09-1231" at bounding box center [161, 71] width 173 height 9
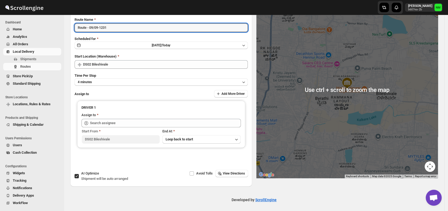
scroll to position [45, 0]
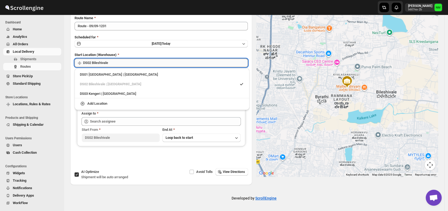
click at [138, 66] on input "DS02 Bileshivale" at bounding box center [165, 63] width 165 height 9
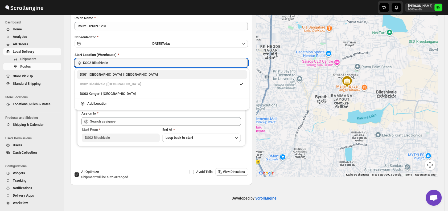
click at [94, 76] on div "DS01 Sarjapur | Bengaluru" at bounding box center [162, 74] width 164 height 5
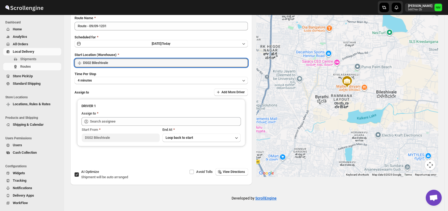
type input "DS01 [GEOGRAPHIC_DATA]"
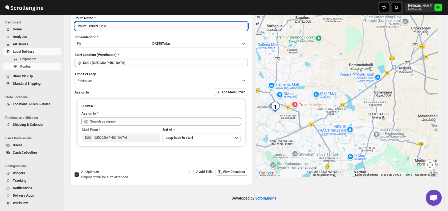
click at [131, 26] on input "Route - 09/09-1231" at bounding box center [161, 26] width 173 height 9
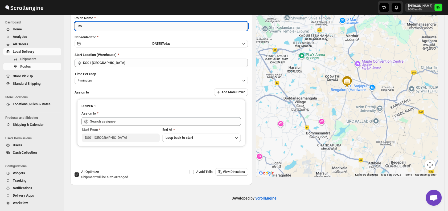
type input "R"
type input "Order No.28163"
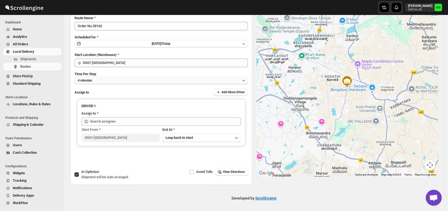
click at [106, 81] on button "4 minutes" at bounding box center [161, 80] width 173 height 7
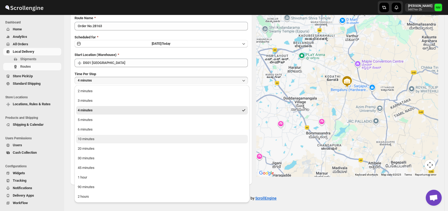
click at [87, 140] on div "10 minutes" at bounding box center [86, 138] width 17 height 5
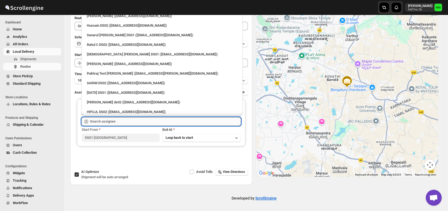
click at [116, 121] on input "text" at bounding box center [165, 121] width 151 height 9
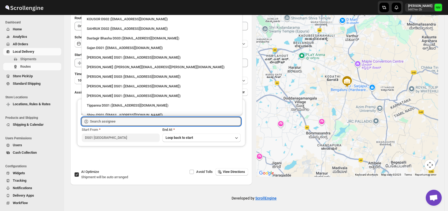
scroll to position [303, 0]
click at [111, 85] on div "[PERSON_NAME] DS01 ([EMAIL_ADDRESS][DOMAIN_NAME])" at bounding box center [162, 86] width 150 height 5
type input "[PERSON_NAME] DS01 ([EMAIL_ADDRESS][DOMAIN_NAME])"
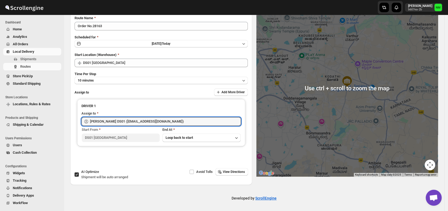
scroll to position [0, 0]
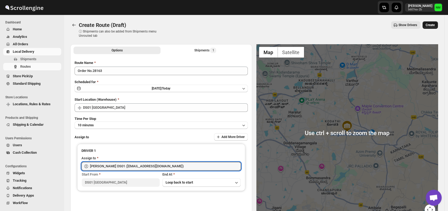
click at [433, 24] on span "Create" at bounding box center [430, 25] width 9 height 4
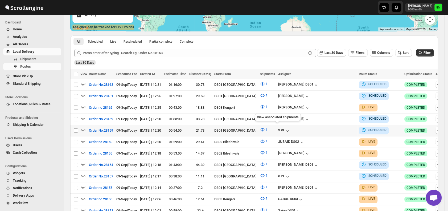
scroll to position [105, 0]
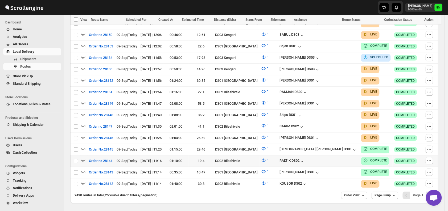
scroll to position [291, 0]
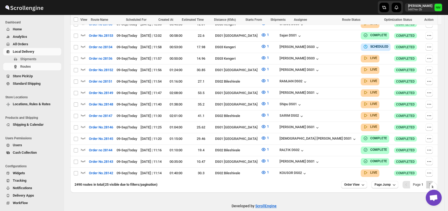
click at [433, 182] on icon "Next" at bounding box center [429, 184] width 5 height 5
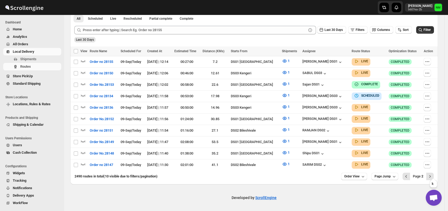
scroll to position [124, 0]
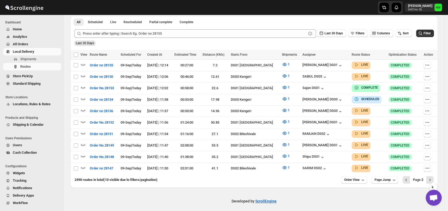
click at [433, 177] on icon "Next" at bounding box center [429, 179] width 5 height 5
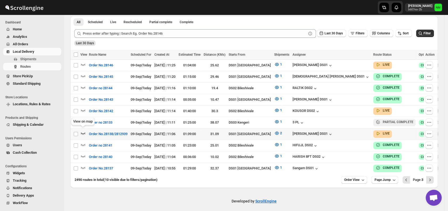
click at [82, 130] on icon "button" at bounding box center [82, 132] width 5 height 5
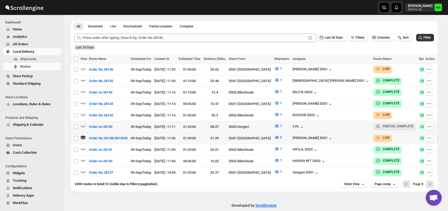
scroll to position [0, 0]
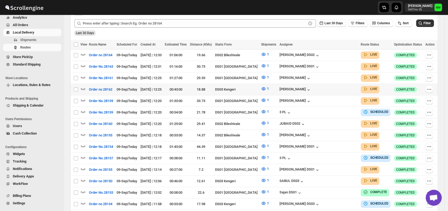
scroll to position [134, 0]
click at [30, 40] on span "Shipments" at bounding box center [28, 40] width 16 height 4
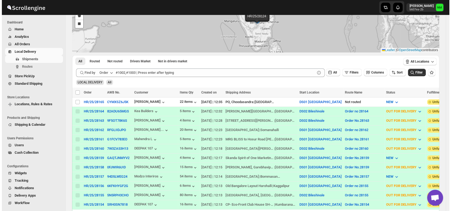
scroll to position [53, 0]
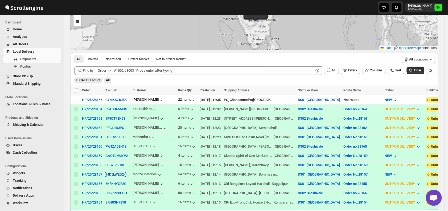
click at [111, 172] on button "94D5LWEG24" at bounding box center [115, 174] width 20 height 4
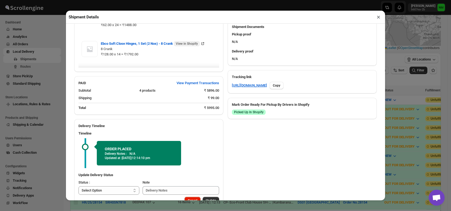
scroll to position [236, 0]
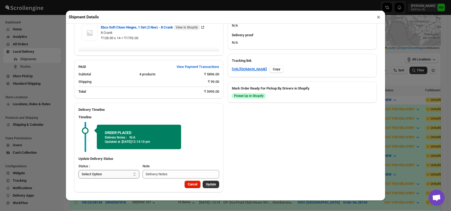
click at [123, 174] on select "Select Option PICKED UP OUT FOR DELIVERY RESCHEDULE DELIVERED CANCELLED" at bounding box center [109, 174] width 61 height 9
select select "PICKED_UP"
click at [79, 170] on select "Select Option PICKED UP OUT FOR DELIVERY RESCHEDULE DELIVERED CANCELLED" at bounding box center [109, 174] width 61 height 9
click at [204, 183] on span "Pick Products" at bounding box center [206, 184] width 20 height 4
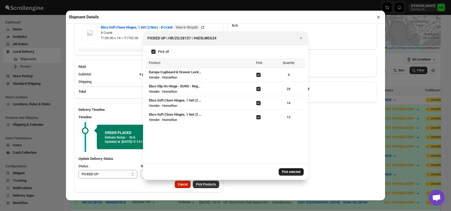
click at [281, 172] on button "Pick selected" at bounding box center [291, 171] width 25 height 7
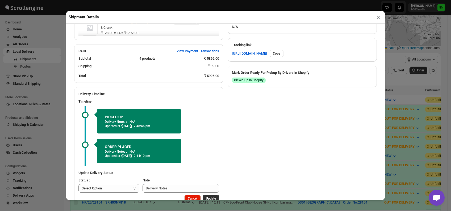
scroll to position [266, 0]
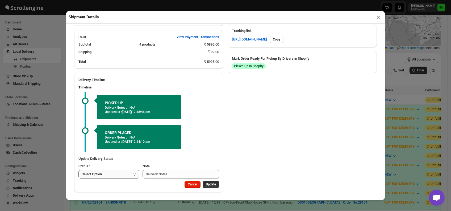
click at [112, 175] on select "Select Option PICKED UP OUT FOR DELIVERY RESCHEDULE DELIVERED CANCELLED" at bounding box center [109, 174] width 61 height 9
select select "OUT_FOR_DELIVERY"
click at [79, 170] on select "Select Option PICKED UP OUT FOR DELIVERY RESCHEDULE DELIVERED CANCELLED" at bounding box center [109, 174] width 61 height 9
click at [209, 185] on span "Update" at bounding box center [211, 184] width 10 height 4
select select
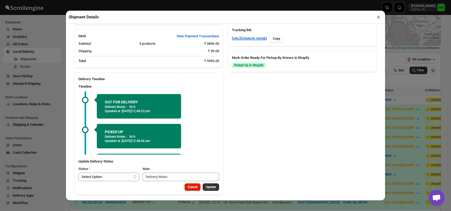
click at [375, 17] on button "×" at bounding box center [379, 16] width 8 height 7
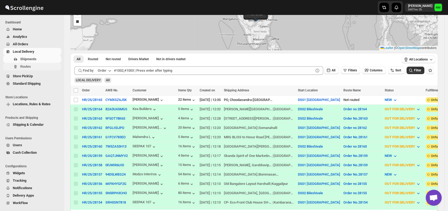
click at [36, 64] on button "Routes" at bounding box center [32, 66] width 58 height 7
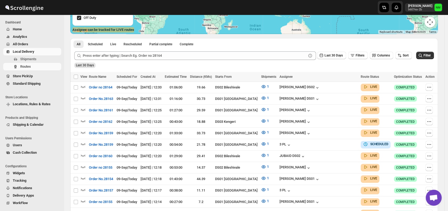
scroll to position [102, 0]
click at [27, 57] on span "Shipments" at bounding box center [28, 59] width 16 height 4
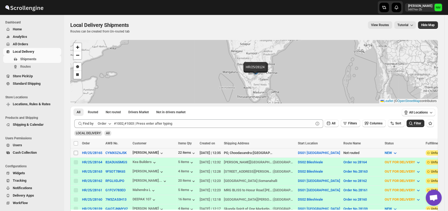
click at [75, 151] on input "Select shipment" at bounding box center [76, 153] width 4 height 4
checkbox input "true"
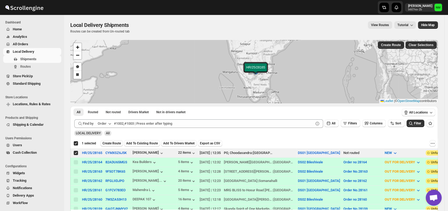
click at [112, 144] on span "Create Route" at bounding box center [111, 143] width 18 height 4
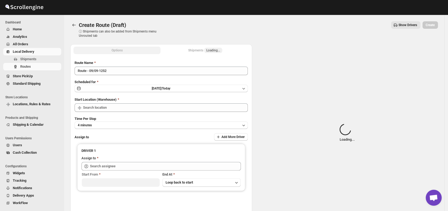
type input "DS01 [GEOGRAPHIC_DATA]"
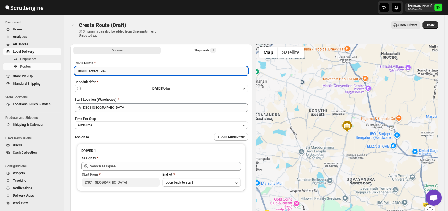
click at [121, 71] on input "Route - 09/09-1252" at bounding box center [161, 71] width 173 height 9
type input "R"
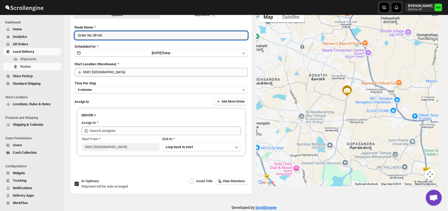
scroll to position [45, 0]
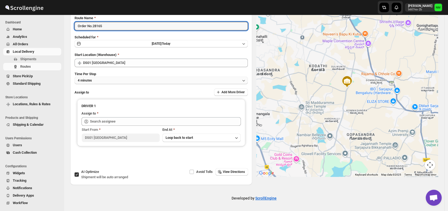
type input "Order No.28165"
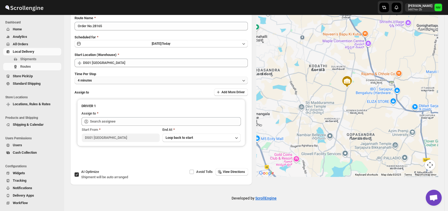
click at [109, 79] on button "4 minutes" at bounding box center [161, 80] width 173 height 7
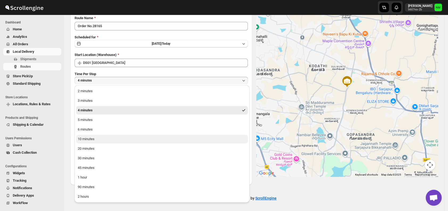
click at [95, 136] on button "10 minutes" at bounding box center [162, 139] width 172 height 9
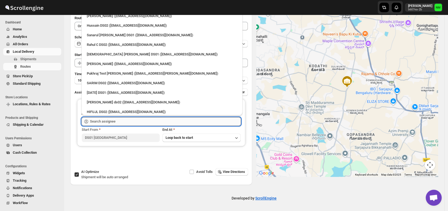
click at [128, 121] on input "text" at bounding box center [165, 121] width 151 height 9
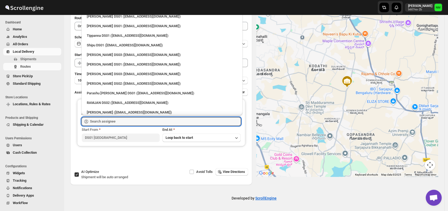
scroll to position [482, 0]
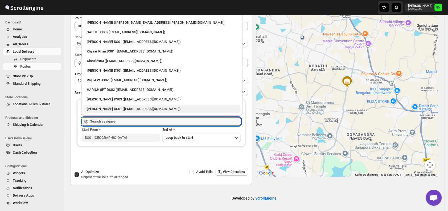
click at [112, 105] on div "Faijal Khan DS01 (tadij98822@cspaus.com)" at bounding box center [162, 109] width 157 height 9
type input "Faijal Khan DS01 (tadij98822@cspaus.com)"
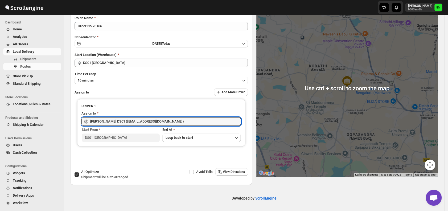
scroll to position [0, 0]
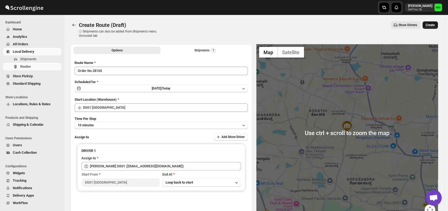
click at [434, 28] on button "Create" at bounding box center [429, 24] width 15 height 7
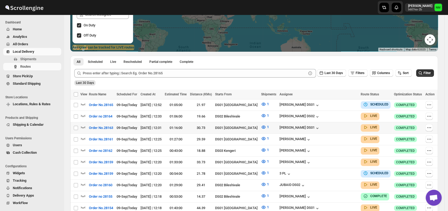
scroll to position [85, 0]
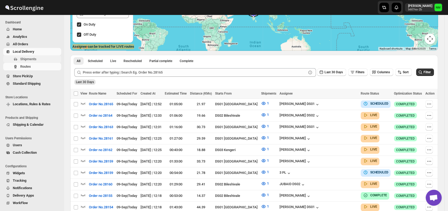
click at [33, 58] on span "Shipments" at bounding box center [28, 59] width 16 height 4
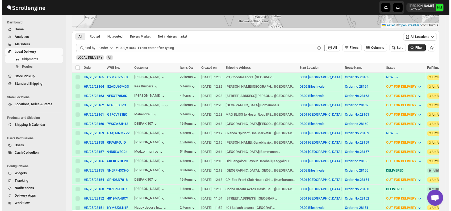
scroll to position [77, 0]
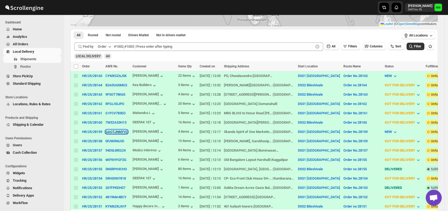
click at [108, 130] on button "GAQTJNMYV2" at bounding box center [116, 132] width 22 height 4
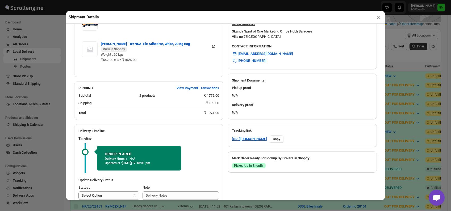
scroll to position [194, 0]
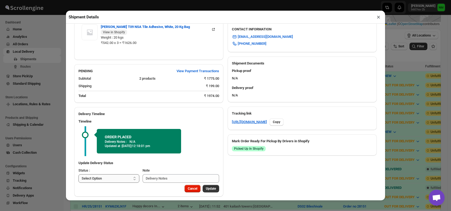
click at [119, 174] on select "Select Option PICKED UP OUT FOR DELIVERY RESCHEDULE DELIVERED CANCELLED" at bounding box center [109, 178] width 61 height 9
select select "PICKED_UP"
click at [79, 174] on select "Select Option PICKED UP OUT FOR DELIVERY RESCHEDULE DELIVERED CANCELLED" at bounding box center [109, 178] width 61 height 9
click at [202, 186] on span "Pick Products" at bounding box center [206, 188] width 20 height 4
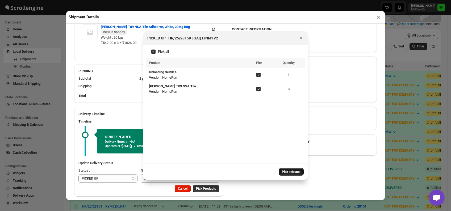
click at [291, 172] on span "Pick selected" at bounding box center [291, 172] width 19 height 4
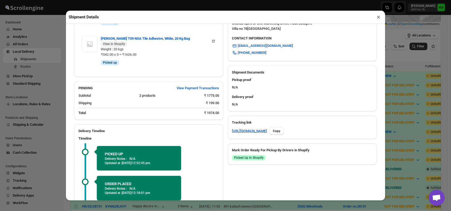
scroll to position [231, 0]
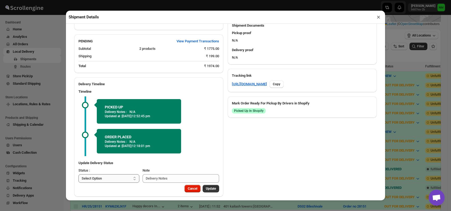
click at [128, 174] on select "Select Option PICKED UP OUT FOR DELIVERY RESCHEDULE DELIVERED CANCELLED" at bounding box center [109, 178] width 61 height 9
select select "OUT_FOR_DELIVERY"
click at [79, 174] on select "Select Option PICKED UP OUT FOR DELIVERY RESCHEDULE DELIVERED CANCELLED" at bounding box center [109, 178] width 61 height 9
click at [211, 186] on span "Update" at bounding box center [211, 188] width 10 height 4
select select
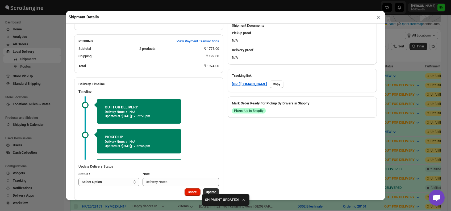
click at [379, 17] on button "×" at bounding box center [379, 16] width 8 height 7
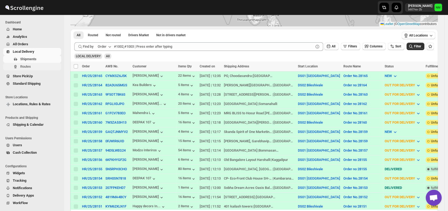
click at [28, 63] on button "Routes" at bounding box center [32, 66] width 58 height 7
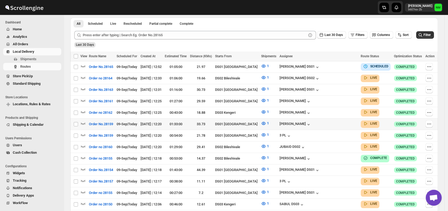
scroll to position [123, 0]
click at [26, 58] on span "Shipments" at bounding box center [28, 59] width 16 height 4
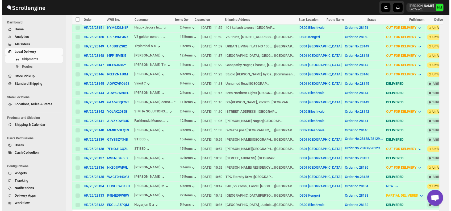
scroll to position [260, 0]
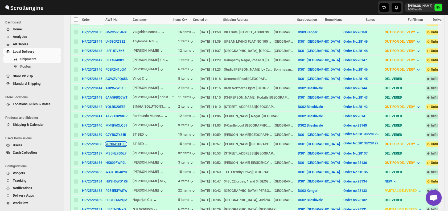
click at [111, 142] on button "7PNOJ1CQZL" at bounding box center [115, 144] width 21 height 4
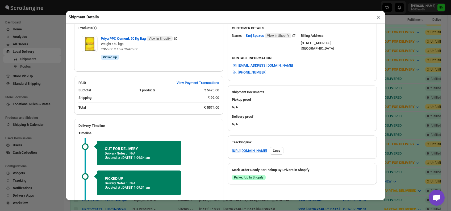
scroll to position [206, 0]
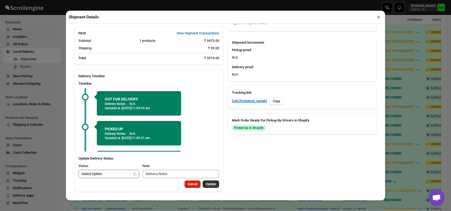
click at [110, 173] on select "Select Option PICKED UP OUT FOR DELIVERY RESCHEDULE DELIVERED CANCELLED" at bounding box center [109, 174] width 61 height 9
select select "DELIVERED"
click at [79, 170] on select "Select Option PICKED UP OUT FOR DELIVERY RESCHEDULE DELIVERED CANCELLED" at bounding box center [109, 174] width 61 height 9
click at [212, 185] on span "Update" at bounding box center [211, 184] width 10 height 4
select select
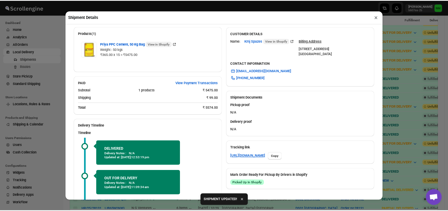
scroll to position [200, 0]
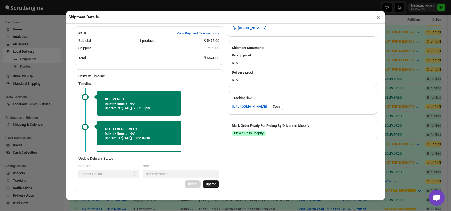
click at [381, 16] on button "×" at bounding box center [379, 16] width 8 height 7
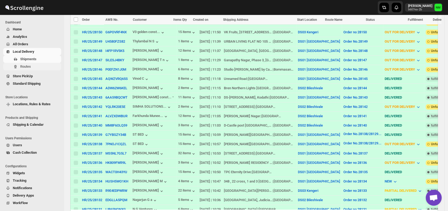
click at [37, 66] on span "Routes" at bounding box center [40, 66] width 40 height 5
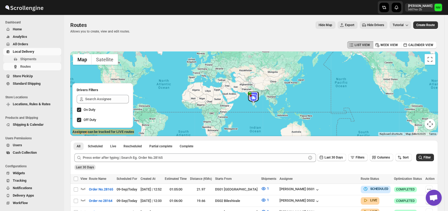
click at [30, 58] on span "Shipments" at bounding box center [28, 59] width 16 height 4
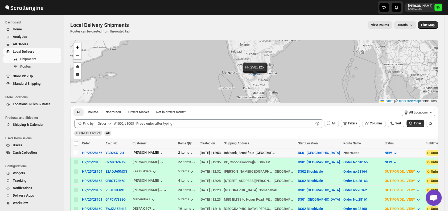
click at [75, 149] on td "Select shipment" at bounding box center [75, 152] width 10 height 9
checkbox input "true"
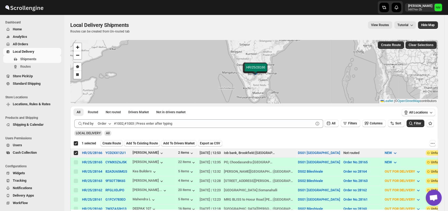
click at [113, 144] on span "Create Route" at bounding box center [111, 143] width 18 height 4
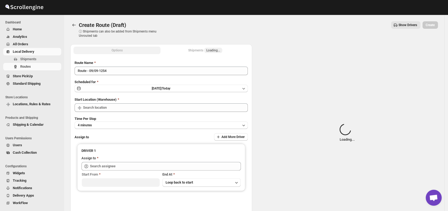
type input "DS01 [GEOGRAPHIC_DATA]"
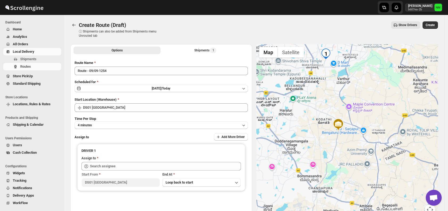
click at [142, 66] on div "Route Name Route - 09/09-1254" at bounding box center [161, 67] width 173 height 15
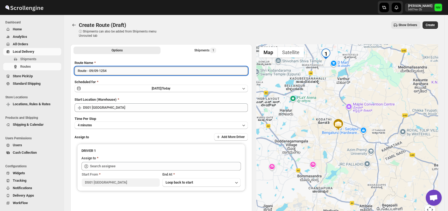
click at [132, 70] on input "Route - 09/09-1254" at bounding box center [161, 71] width 173 height 9
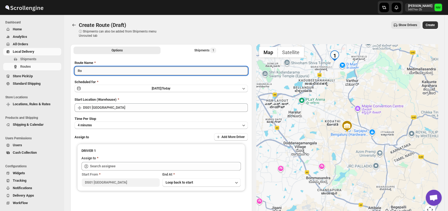
type input "R"
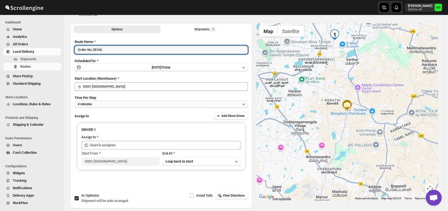
scroll to position [22, 0]
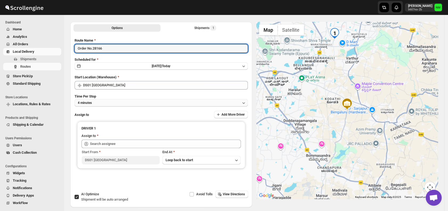
type input "Order No.28166"
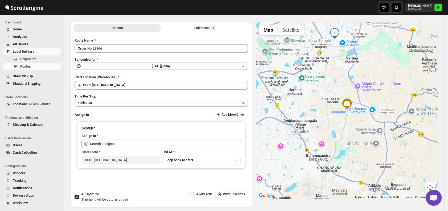
click at [103, 102] on button "4 minutes" at bounding box center [161, 102] width 173 height 7
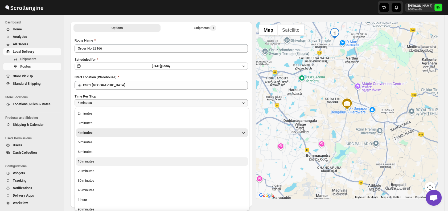
click at [106, 162] on button "10 minutes" at bounding box center [162, 161] width 172 height 9
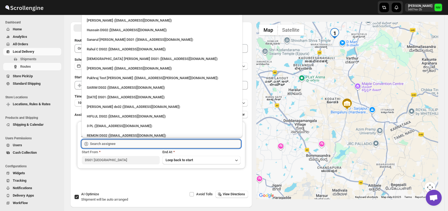
click at [134, 141] on input "text" at bounding box center [165, 143] width 151 height 9
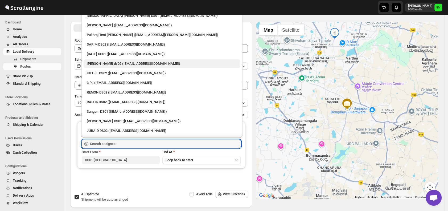
scroll to position [44, 0]
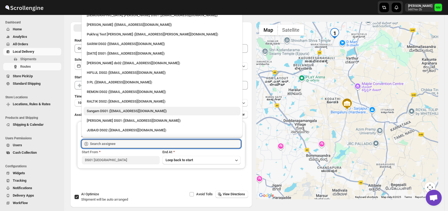
click at [109, 109] on div "Sangam DS01 (relov34542@lassora.com)" at bounding box center [162, 110] width 150 height 5
type input "Sangam DS01 (relov34542@lassora.com)"
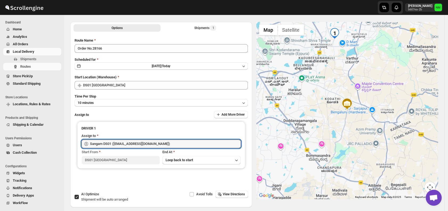
scroll to position [0, 0]
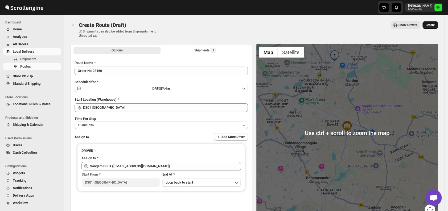
click at [432, 27] on span "Create" at bounding box center [430, 25] width 9 height 4
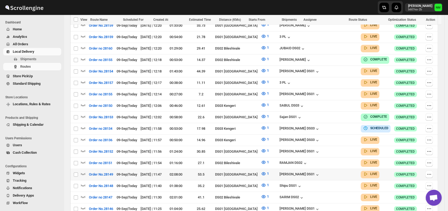
scroll to position [233, 0]
click at [44, 61] on span "Shipments" at bounding box center [40, 58] width 40 height 5
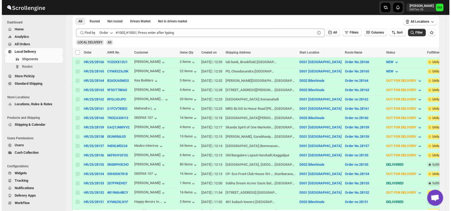
scroll to position [94, 0]
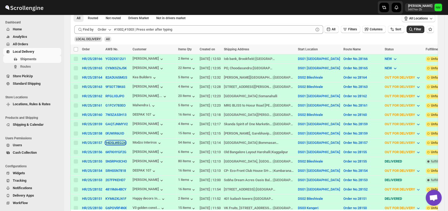
click at [111, 141] on button "94D5LWEG24" at bounding box center [115, 143] width 20 height 4
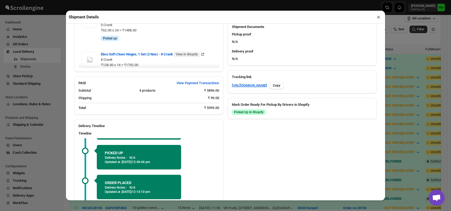
scroll to position [270, 0]
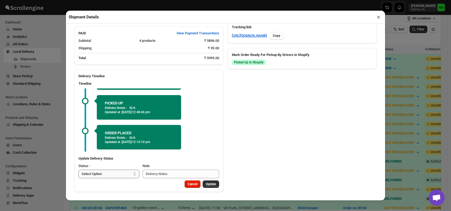
click at [126, 172] on select "Select Option PICKED UP OUT FOR DELIVERY RESCHEDULE DELIVERED CANCELLED" at bounding box center [109, 174] width 61 height 9
select select "DELIVERED"
click at [79, 170] on select "Select Option PICKED UP OUT FOR DELIVERY RESCHEDULE DELIVERED CANCELLED" at bounding box center [109, 174] width 61 height 9
click at [213, 184] on span "Update" at bounding box center [211, 184] width 10 height 4
select select
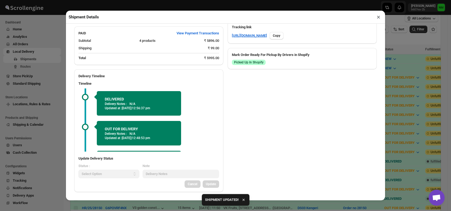
click at [379, 19] on button "×" at bounding box center [379, 16] width 8 height 7
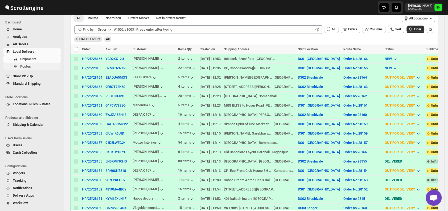
click at [39, 67] on span "Routes" at bounding box center [40, 66] width 40 height 5
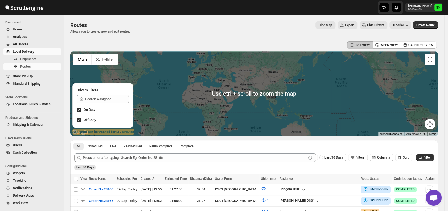
scroll to position [97, 0]
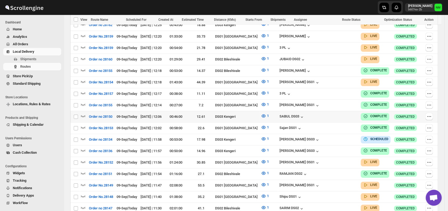
scroll to position [222, 0]
click at [83, 159] on icon "button" at bounding box center [82, 161] width 5 height 5
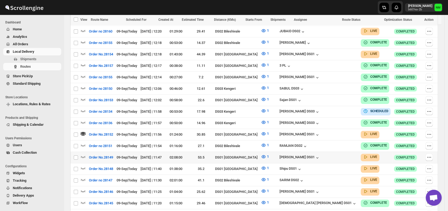
scroll to position [254, 0]
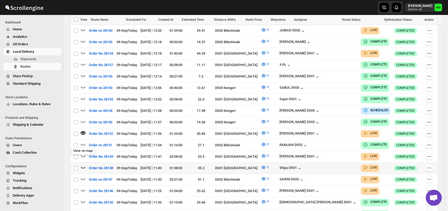
click at [82, 165] on icon "button" at bounding box center [82, 167] width 5 height 5
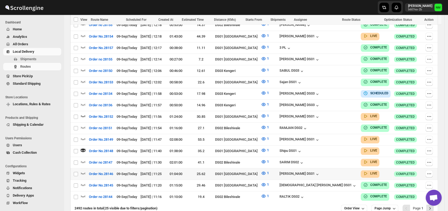
scroll to position [295, 0]
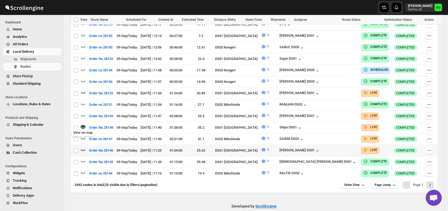
click at [83, 147] on icon "button" at bounding box center [82, 149] width 5 height 5
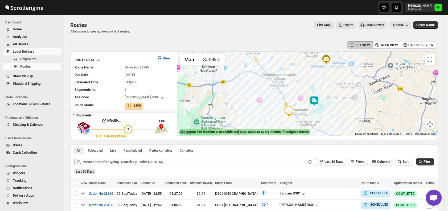
scroll to position [76, 0]
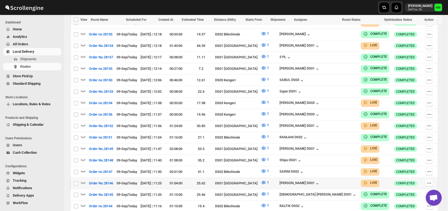
scroll to position [260, 0]
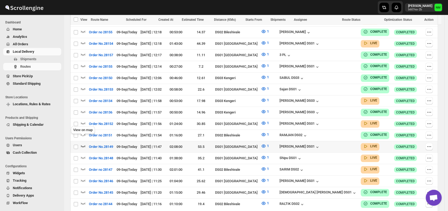
click at [83, 145] on icon "button" at bounding box center [83, 146] width 5 height 2
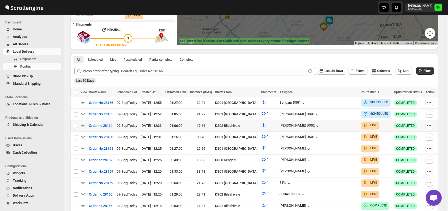
scroll to position [94, 0]
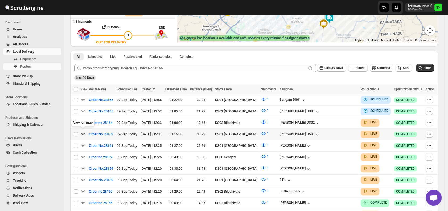
click at [84, 132] on icon "button" at bounding box center [82, 133] width 5 height 5
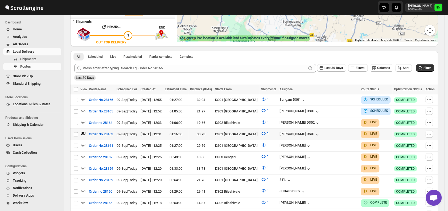
scroll to position [0, 0]
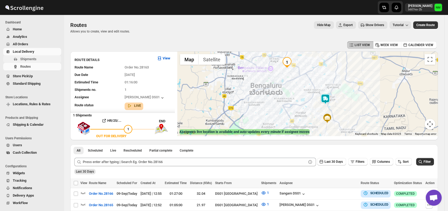
click at [27, 62] on button "Shipments" at bounding box center [32, 58] width 58 height 7
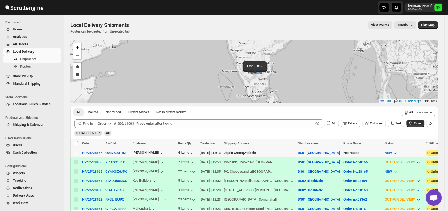
click at [78, 153] on input "Select shipment" at bounding box center [76, 153] width 4 height 4
checkbox input "true"
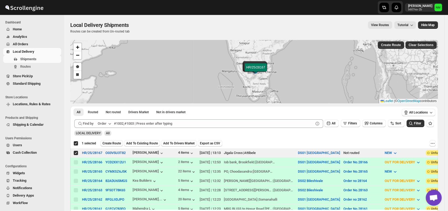
click at [116, 141] on span "Create Route" at bounding box center [111, 143] width 18 height 4
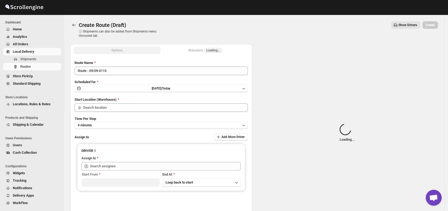
type input "DS01 [GEOGRAPHIC_DATA]"
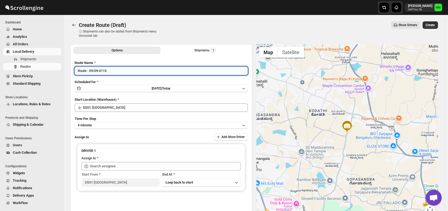
click at [127, 71] on input "Route - 09/09-0115" at bounding box center [161, 71] width 173 height 9
type input "R"
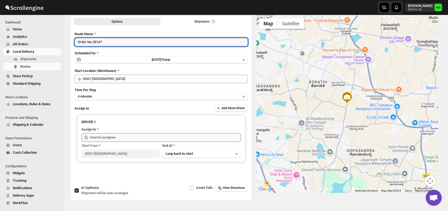
scroll to position [32, 0]
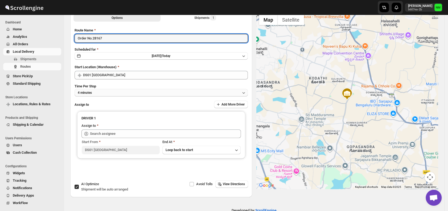
type input "Order No.28167"
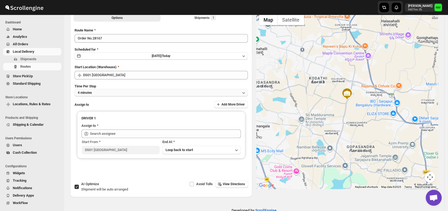
click at [108, 94] on button "4 minutes" at bounding box center [161, 92] width 173 height 7
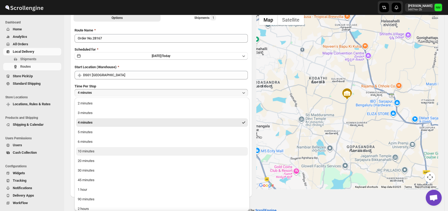
click at [104, 151] on button "10 minutes" at bounding box center [162, 151] width 172 height 9
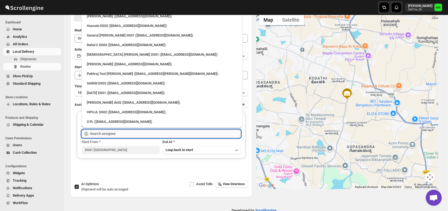
click at [129, 134] on input "text" at bounding box center [165, 133] width 151 height 9
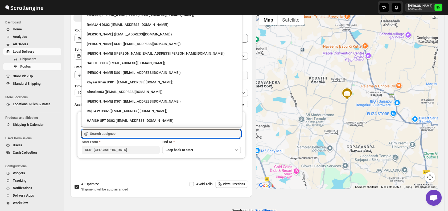
scroll to position [452, 0]
click at [103, 45] on div "[PERSON_NAME] DS01 ([EMAIL_ADDRESS][DOMAIN_NAME])" at bounding box center [162, 43] width 150 height 5
type input "[PERSON_NAME] DS01 ([EMAIL_ADDRESS][DOMAIN_NAME])"
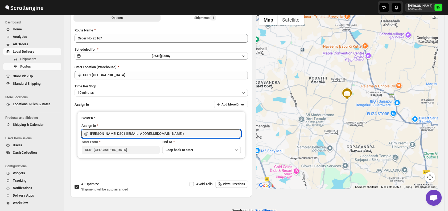
scroll to position [0, 0]
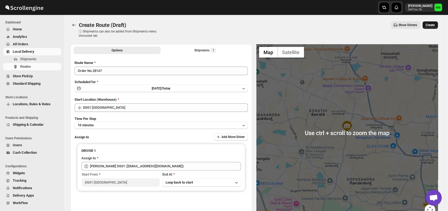
click at [433, 25] on span "Create" at bounding box center [430, 25] width 9 height 4
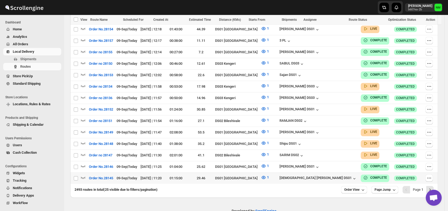
scroll to position [291, 0]
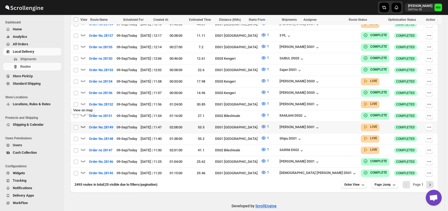
click at [85, 124] on icon "button" at bounding box center [82, 126] width 5 height 5
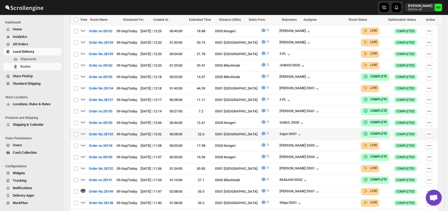
scroll to position [232, 0]
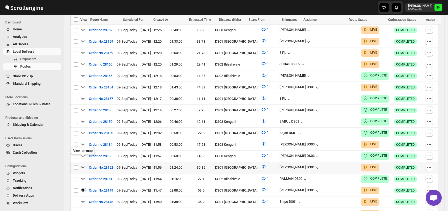
click at [82, 166] on icon "button" at bounding box center [83, 167] width 5 height 2
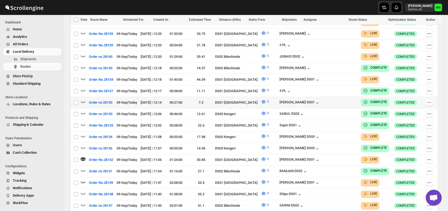
scroll to position [240, 0]
click at [85, 76] on icon "button" at bounding box center [82, 78] width 5 height 5
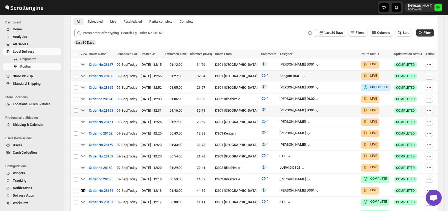
scroll to position [130, 0]
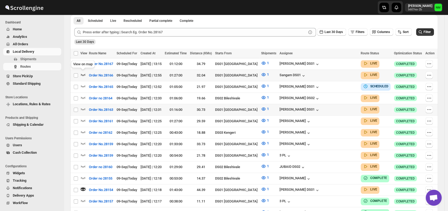
click at [84, 73] on icon "button" at bounding box center [82, 74] width 5 height 5
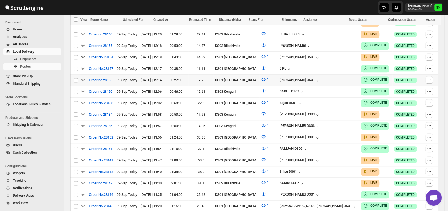
scroll to position [262, 0]
click at [85, 170] on icon "button" at bounding box center [83, 171] width 5 height 2
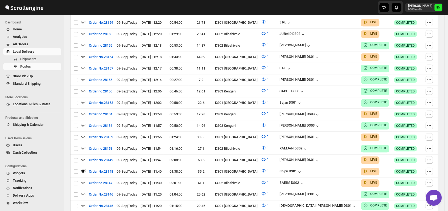
scroll to position [0, 0]
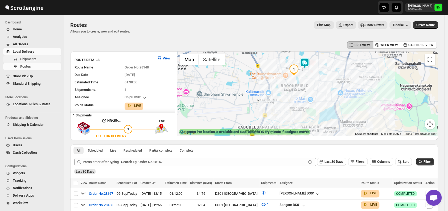
click at [33, 60] on span "Shipments" at bounding box center [28, 59] width 16 height 4
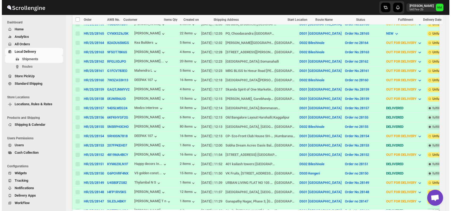
scroll to position [150, 0]
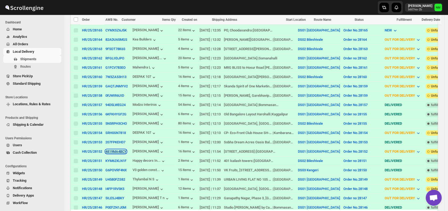
click at [115, 149] on button "4819MA4BCY" at bounding box center [115, 151] width 21 height 4
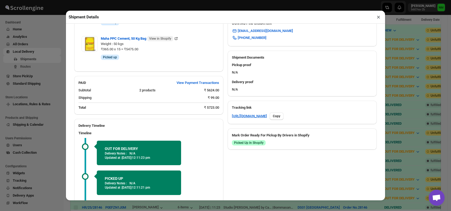
scroll to position [235, 0]
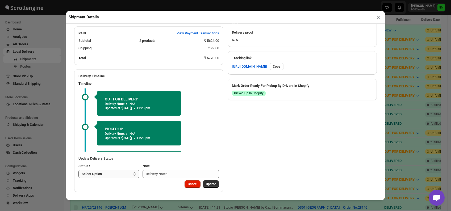
click at [119, 174] on select "Select Option PICKED UP OUT FOR DELIVERY RESCHEDULE DELIVERED CANCELLED" at bounding box center [109, 174] width 61 height 9
select select "DELIVERED"
click at [79, 170] on select "Select Option PICKED UP OUT FOR DELIVERY RESCHEDULE DELIVERED CANCELLED" at bounding box center [109, 174] width 61 height 9
click at [208, 183] on span "Update" at bounding box center [211, 184] width 10 height 4
select select
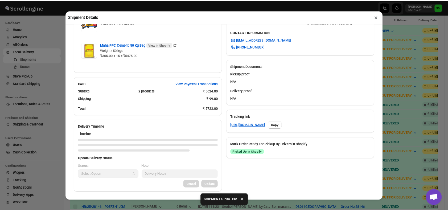
scroll to position [176, 0]
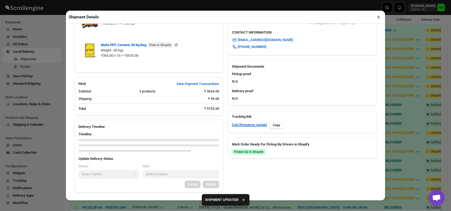
click at [376, 18] on button "×" at bounding box center [379, 16] width 8 height 7
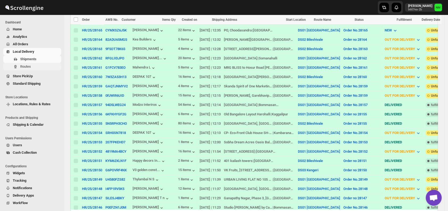
click at [34, 66] on span "Routes" at bounding box center [40, 66] width 40 height 5
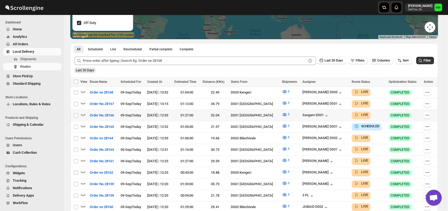
scroll to position [99, 0]
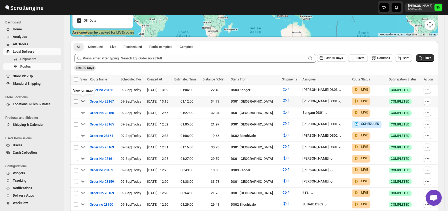
click at [83, 100] on icon "button" at bounding box center [82, 100] width 5 height 5
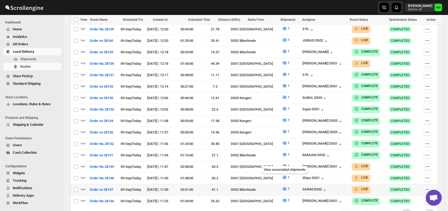
scroll to position [295, 0]
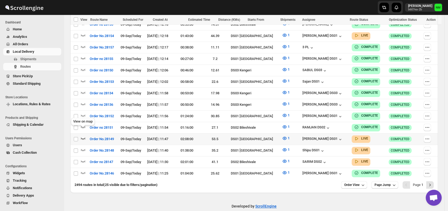
click at [83, 137] on icon "button" at bounding box center [83, 138] width 5 height 2
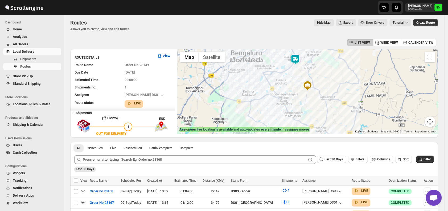
scroll to position [0, 0]
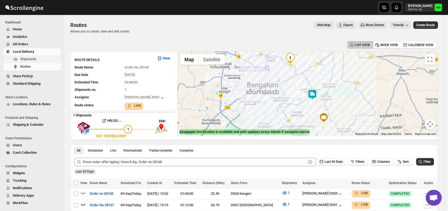
click at [33, 57] on span "Shipments" at bounding box center [28, 59] width 16 height 4
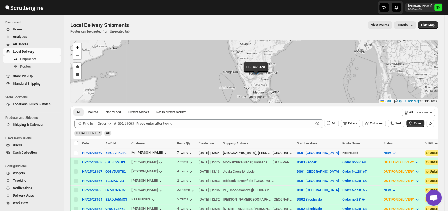
click at [76, 148] on td "Select shipment" at bounding box center [75, 152] width 10 height 9
checkbox input "true"
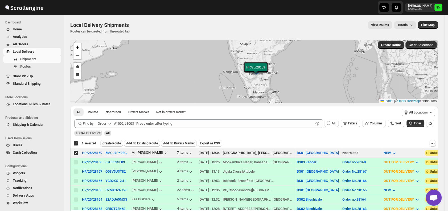
click at [104, 143] on span "Create Route" at bounding box center [111, 143] width 18 height 4
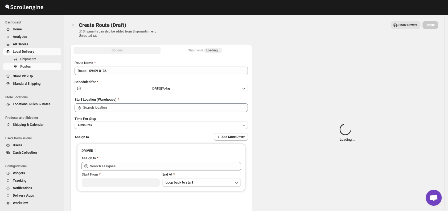
type input "DS01 [GEOGRAPHIC_DATA]"
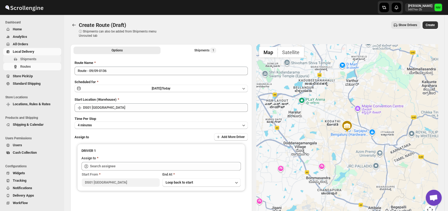
click at [41, 62] on button "Shipments" at bounding box center [32, 58] width 58 height 7
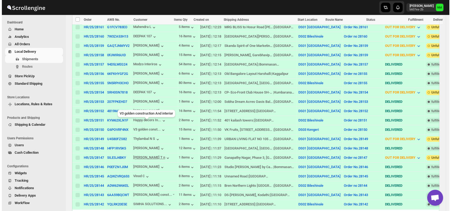
scroll to position [200, 0]
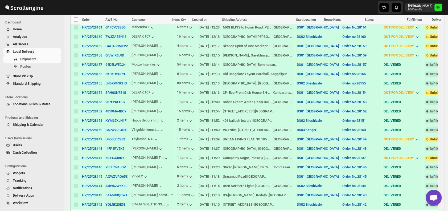
click at [108, 45] on td "GAQTJNMYV2" at bounding box center [117, 45] width 26 height 9
click at [109, 44] on button "GAQTJNMYV2" at bounding box center [116, 46] width 22 height 4
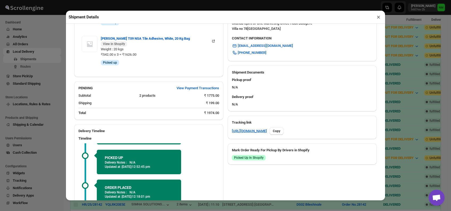
scroll to position [235, 0]
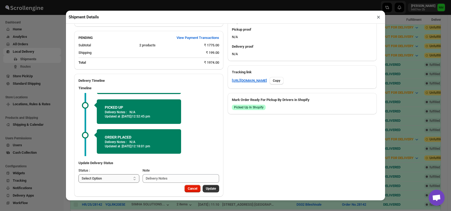
click at [114, 176] on select "Select Option PICKED UP OUT FOR DELIVERY RESCHEDULE DELIVERED CANCELLED" at bounding box center [109, 178] width 61 height 9
select select "DELIVERED"
click at [79, 174] on select "Select Option PICKED UP OUT FOR DELIVERY RESCHEDULE DELIVERED CANCELLED" at bounding box center [109, 178] width 61 height 9
click at [207, 185] on button "Update" at bounding box center [211, 188] width 17 height 7
select select
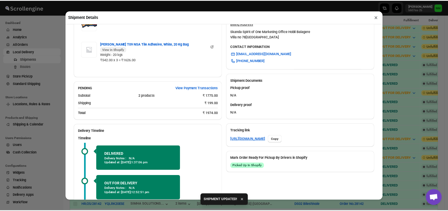
scroll to position [227, 0]
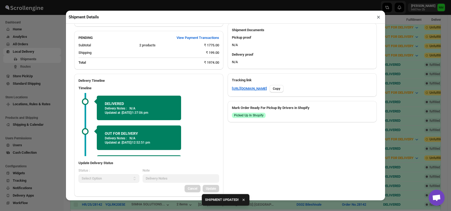
click at [380, 19] on button "×" at bounding box center [379, 16] width 8 height 7
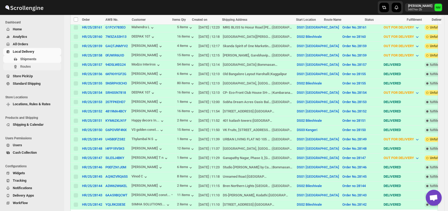
click at [38, 65] on span "Routes" at bounding box center [40, 66] width 40 height 5
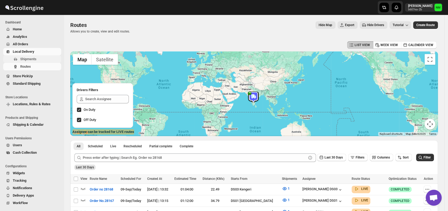
click at [36, 57] on span "Shipments" at bounding box center [40, 58] width 40 height 5
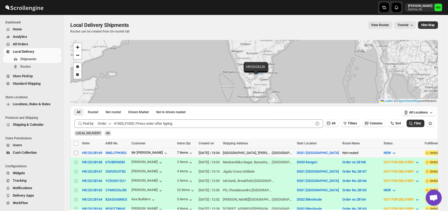
click at [73, 154] on span at bounding box center [75, 152] width 5 height 5
click at [74, 154] on input "Select shipment" at bounding box center [76, 153] width 4 height 4
checkbox input "false"
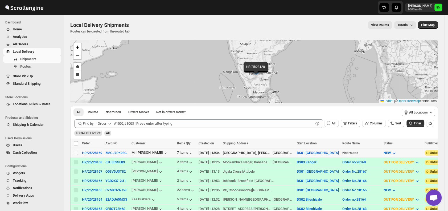
checkbox input "false"
click at [76, 152] on input "Select shipment" at bounding box center [76, 153] width 4 height 4
checkbox input "true"
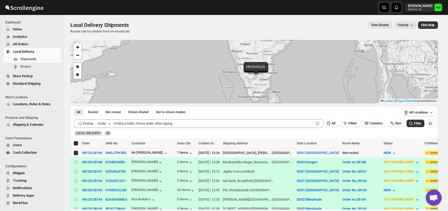
checkbox input "true"
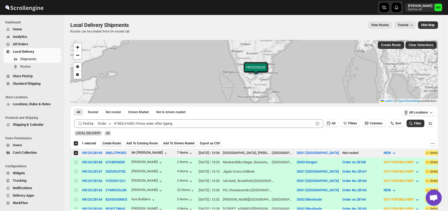
click at [112, 141] on span "Create Route" at bounding box center [111, 143] width 18 height 4
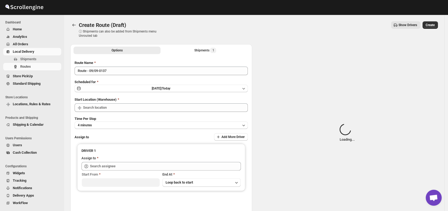
type input "DS01 [GEOGRAPHIC_DATA]"
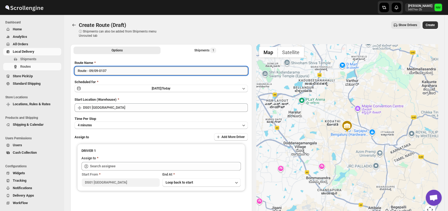
click at [122, 72] on input "Route - 09/09-0137" at bounding box center [161, 71] width 173 height 9
type input "R"
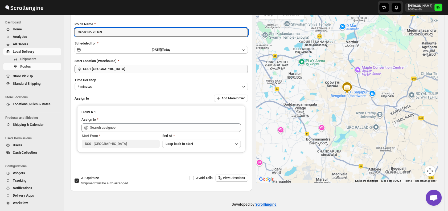
scroll to position [45, 0]
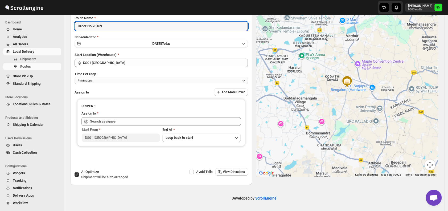
type input "Order No.28169"
click at [104, 82] on button "4 minutes" at bounding box center [161, 80] width 173 height 7
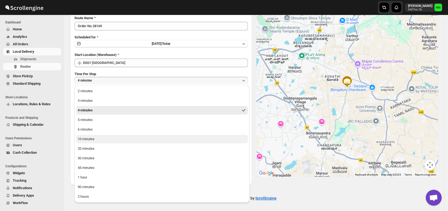
click at [104, 141] on button "10 minutes" at bounding box center [162, 139] width 172 height 9
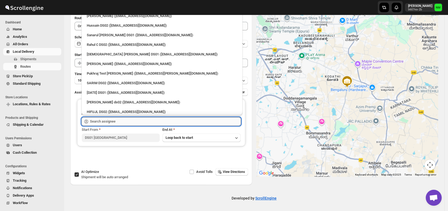
click at [147, 119] on input "text" at bounding box center [165, 121] width 151 height 9
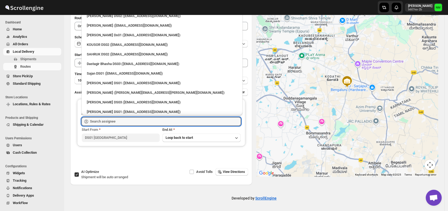
scroll to position [278, 0]
click at [114, 82] on div "[PERSON_NAME] DS01 ([EMAIL_ADDRESS][DOMAIN_NAME])" at bounding box center [162, 82] width 150 height 5
type input "[PERSON_NAME] DS01 ([EMAIL_ADDRESS][DOMAIN_NAME])"
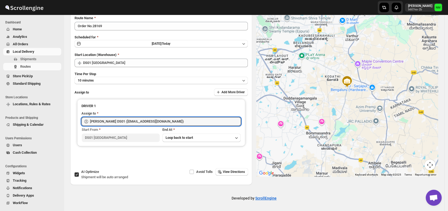
scroll to position [0, 0]
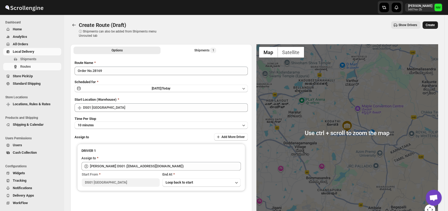
click at [435, 23] on span "Create" at bounding box center [430, 25] width 9 height 4
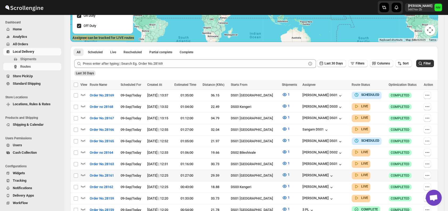
scroll to position [94, 0]
click at [39, 60] on span "Shipments" at bounding box center [40, 58] width 40 height 5
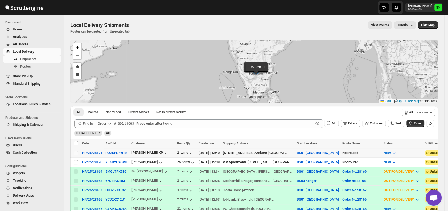
click at [75, 151] on input "Select shipment" at bounding box center [76, 153] width 4 height 4
checkbox input "true"
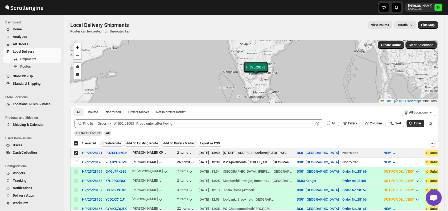
click at [113, 142] on span "Create Route" at bounding box center [111, 143] width 18 height 4
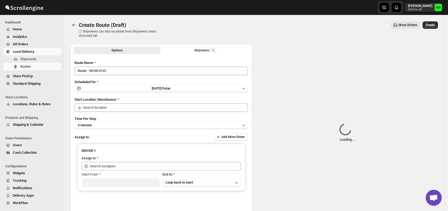
type input "DS01 [GEOGRAPHIC_DATA]"
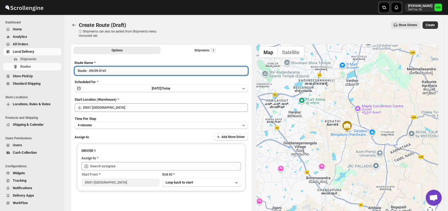
click at [116, 72] on input "Route - 09/09-0141" at bounding box center [161, 71] width 173 height 9
type input "R"
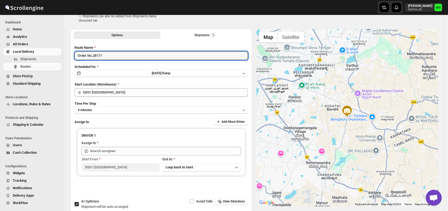
scroll to position [19, 0]
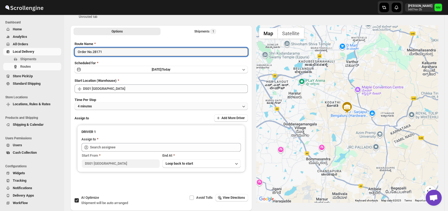
type input "Order No.28171"
click at [112, 104] on button "4 minutes" at bounding box center [161, 105] width 173 height 7
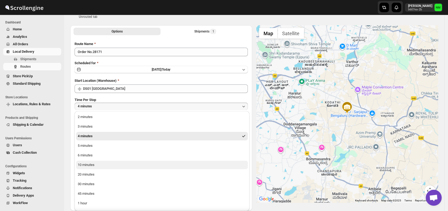
click at [98, 165] on button "10 minutes" at bounding box center [162, 165] width 172 height 9
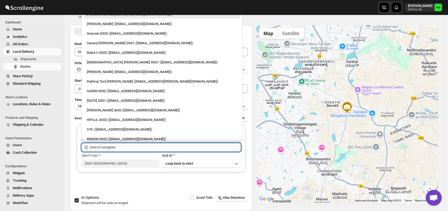
click at [125, 146] on input "text" at bounding box center [165, 147] width 151 height 9
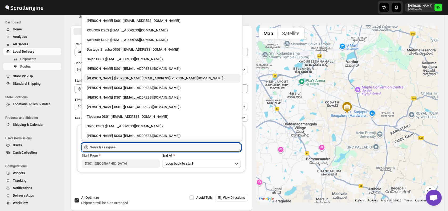
scroll to position [300, 0]
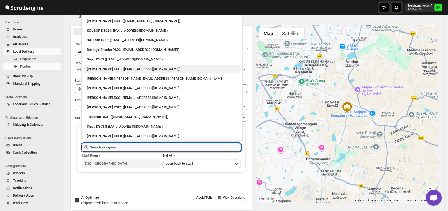
click at [110, 66] on div "Jubed DS01 (gedoc78193@dariolo.com)" at bounding box center [162, 68] width 150 height 5
type input "Jubed DS01 (gedoc78193@dariolo.com)"
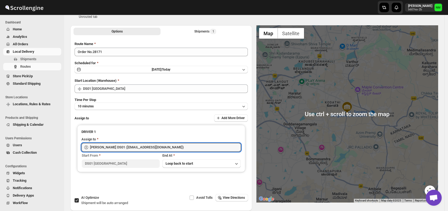
scroll to position [0, 0]
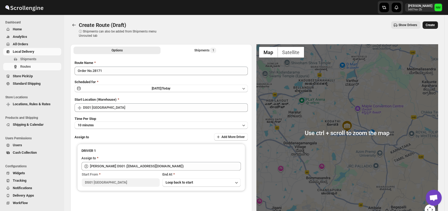
click at [431, 24] on span "Create" at bounding box center [430, 25] width 9 height 4
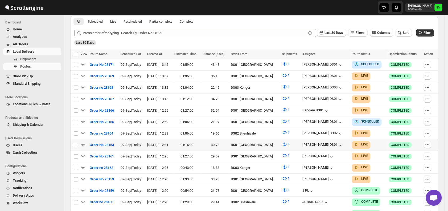
scroll to position [125, 0]
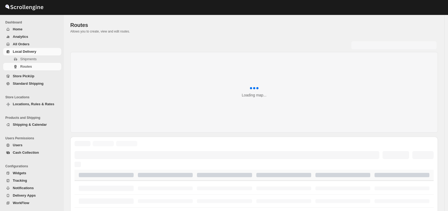
scroll to position [125, 0]
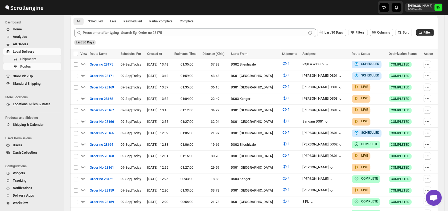
click at [46, 59] on span "Shipments" at bounding box center [40, 58] width 40 height 5
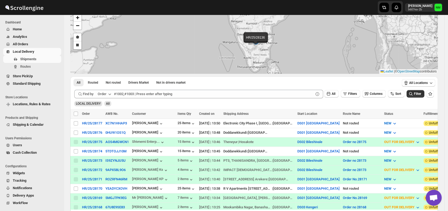
scroll to position [31, 0]
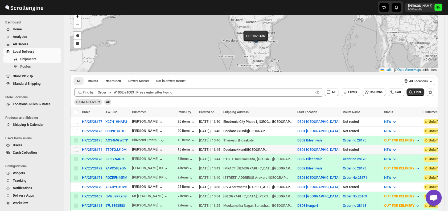
click at [74, 147] on input "Select shipment" at bounding box center [76, 149] width 4 height 4
checkbox input "true"
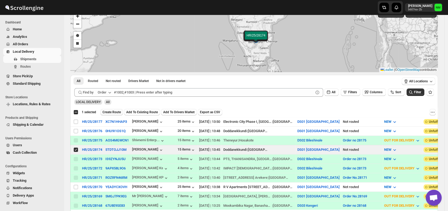
click at [110, 109] on button "Create Route" at bounding box center [111, 112] width 23 height 6
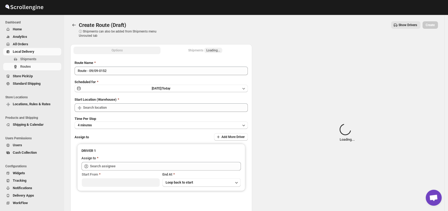
type input "DS01 [GEOGRAPHIC_DATA]"
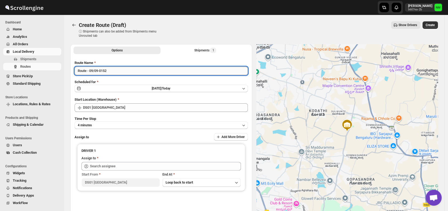
click at [123, 67] on input "Route - 09/09-0152" at bounding box center [161, 71] width 173 height 9
type input "R"
click at [102, 70] on input "Order No.281754" at bounding box center [161, 71] width 173 height 9
type input "Order No.28174"
click at [112, 127] on button "4 minutes" at bounding box center [161, 124] width 173 height 7
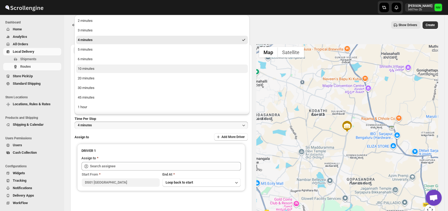
click at [97, 71] on button "10 minutes" at bounding box center [162, 68] width 172 height 9
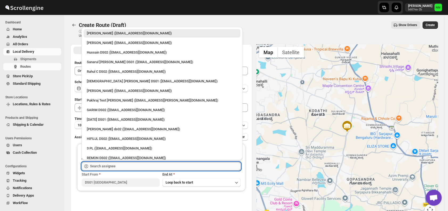
click at [130, 168] on input "text" at bounding box center [165, 166] width 151 height 9
click at [92, 79] on div "[DEMOGRAPHIC_DATA] [PERSON_NAME] DS01 ([EMAIL_ADDRESS][DOMAIN_NAME])" at bounding box center [162, 81] width 150 height 5
type input "[DEMOGRAPHIC_DATA] [PERSON_NAME] DS01 ([EMAIL_ADDRESS][DOMAIN_NAME])"
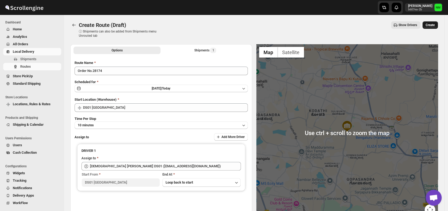
click at [431, 28] on button "Create" at bounding box center [429, 24] width 15 height 7
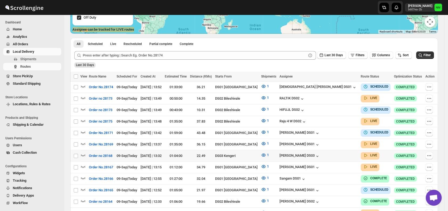
scroll to position [104, 0]
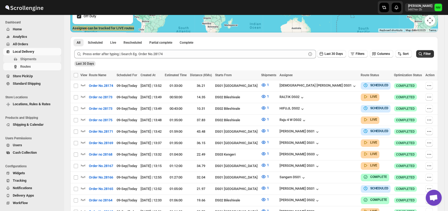
click at [34, 58] on span "Shipments" at bounding box center [28, 59] width 16 height 4
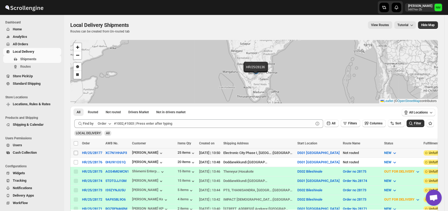
click at [76, 152] on input "Select shipment" at bounding box center [76, 153] width 4 height 4
checkbox input "true"
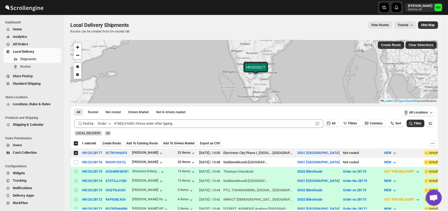
click at [113, 143] on span "Create Route" at bounding box center [111, 143] width 18 height 4
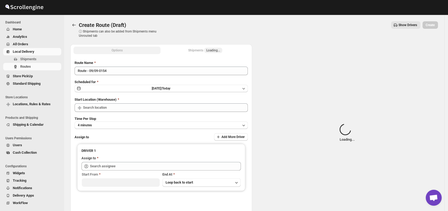
type input "DS01 [GEOGRAPHIC_DATA]"
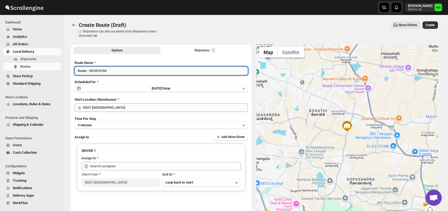
click at [136, 72] on input "Route - 09/09-0154" at bounding box center [161, 71] width 173 height 9
type input "R"
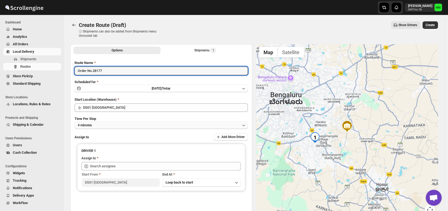
type input "Order No.28177"
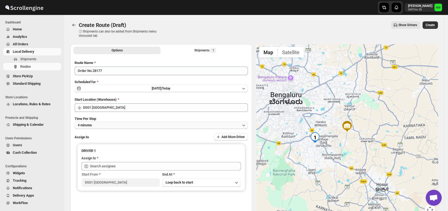
click at [114, 124] on button "4 minutes" at bounding box center [161, 124] width 173 height 7
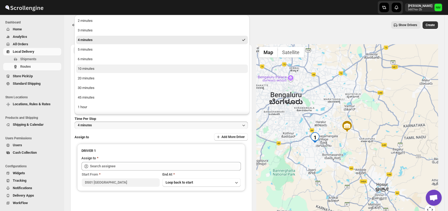
click at [91, 69] on div "10 minutes" at bounding box center [86, 68] width 17 height 5
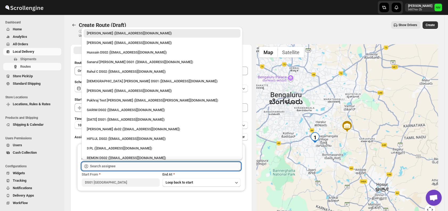
click at [143, 166] on input "text" at bounding box center [165, 166] width 151 height 9
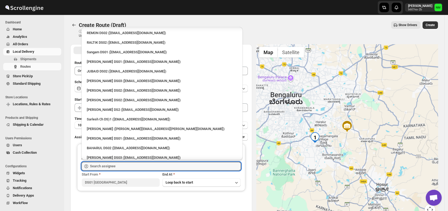
scroll to position [136, 0]
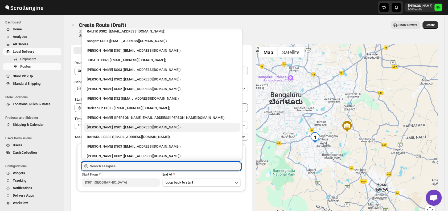
click at [100, 124] on div "[PERSON_NAME] DS01 ([EMAIL_ADDRESS][DOMAIN_NAME])" at bounding box center [162, 127] width 157 height 9
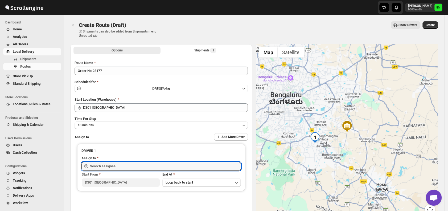
type input "[PERSON_NAME] DS01 ([EMAIL_ADDRESS][DOMAIN_NAME])"
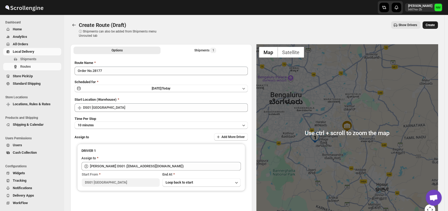
click at [434, 24] on span "Create" at bounding box center [430, 25] width 9 height 4
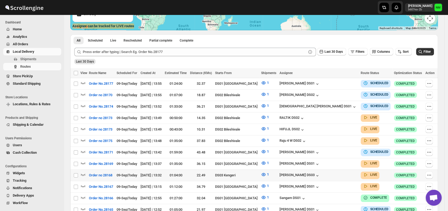
scroll to position [133, 0]
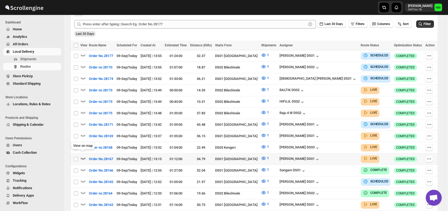
click at [85, 155] on icon "button" at bounding box center [82, 157] width 5 height 5
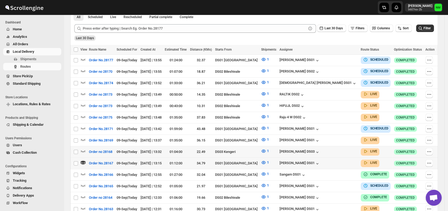
scroll to position [0, 0]
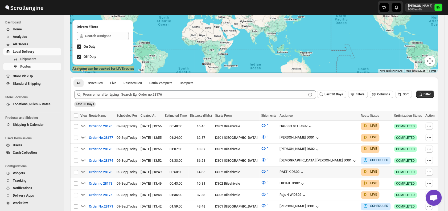
scroll to position [64, 0]
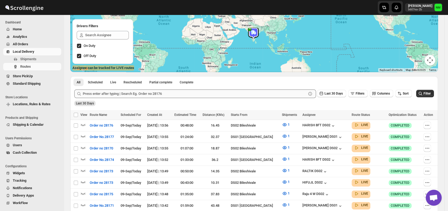
scroll to position [291, 0]
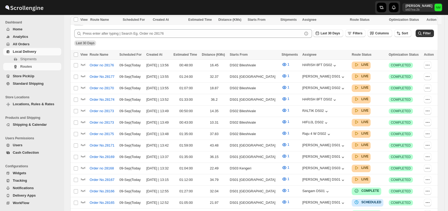
scroll to position [206, 0]
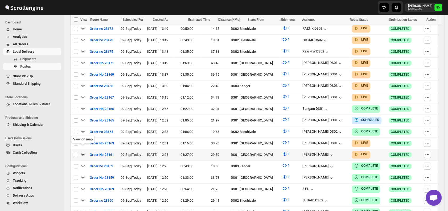
click at [82, 151] on icon "button" at bounding box center [82, 153] width 5 height 5
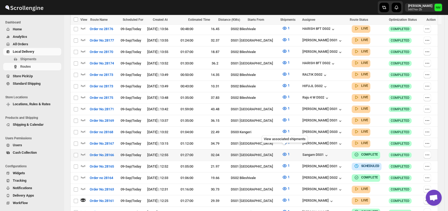
scroll to position [165, 0]
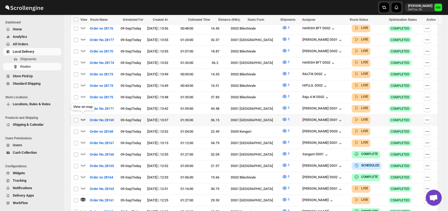
click at [85, 118] on icon "button" at bounding box center [83, 119] width 5 height 2
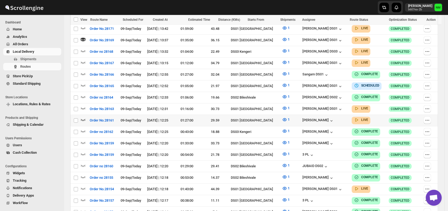
scroll to position [245, 0]
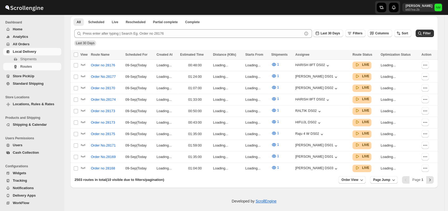
scroll to position [206, 0]
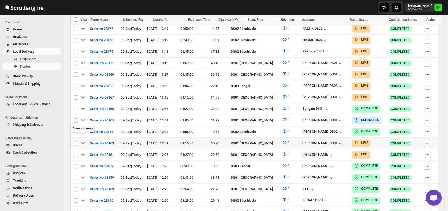
click at [84, 140] on icon "button" at bounding box center [82, 142] width 5 height 5
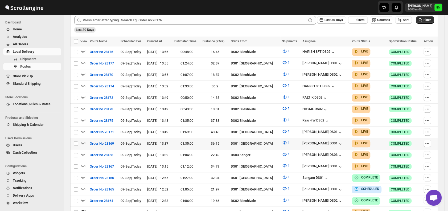
scroll to position [147, 0]
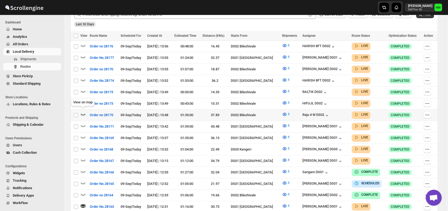
click at [81, 113] on icon "button" at bounding box center [82, 114] width 5 height 5
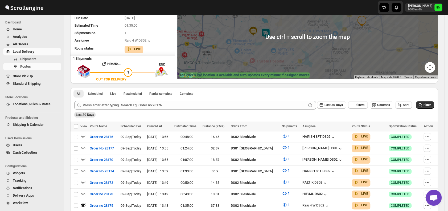
scroll to position [57, 0]
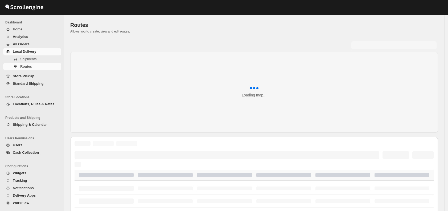
scroll to position [57, 0]
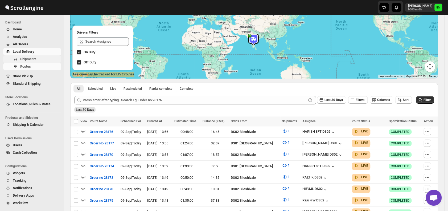
click at [33, 61] on span "Shipments" at bounding box center [28, 59] width 16 height 4
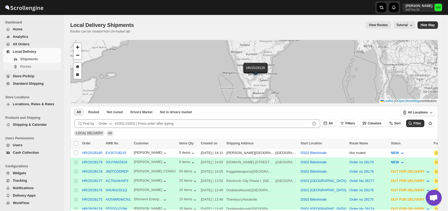
click at [35, 64] on span "Routes" at bounding box center [40, 66] width 40 height 5
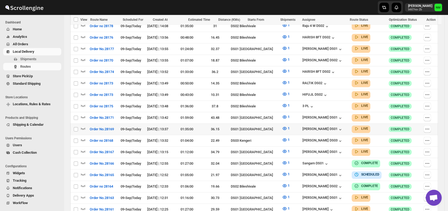
scroll to position [175, 0]
click at [82, 148] on icon "button" at bounding box center [82, 150] width 5 height 5
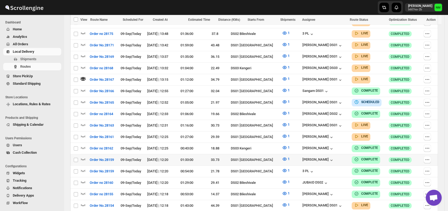
scroll to position [252, 0]
click at [81, 135] on icon "button" at bounding box center [83, 136] width 5 height 2
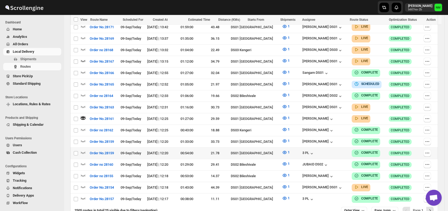
scroll to position [295, 0]
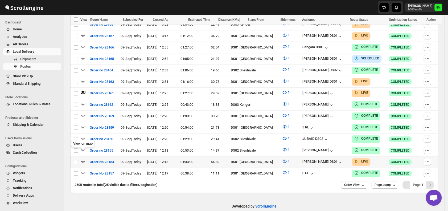
click at [83, 158] on icon "button" at bounding box center [82, 160] width 5 height 5
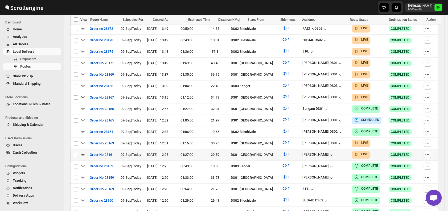
scroll to position [234, 0]
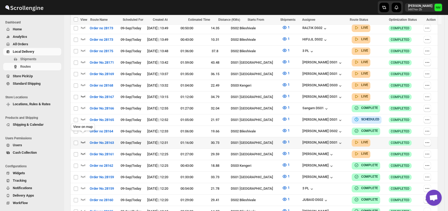
click at [85, 139] on icon "button" at bounding box center [82, 141] width 5 height 5
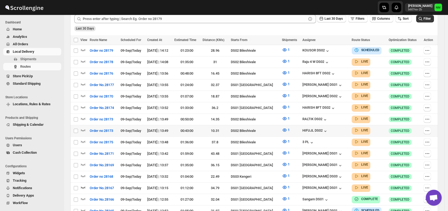
scroll to position [143, 0]
click at [84, 184] on icon "button" at bounding box center [82, 186] width 5 height 5
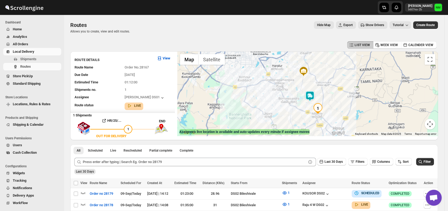
click at [314, 100] on img at bounding box center [310, 96] width 11 height 11
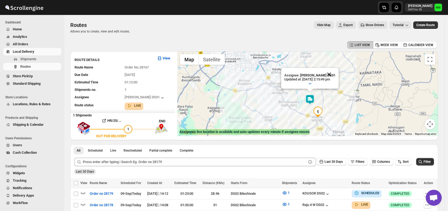
click at [335, 76] on button "Close" at bounding box center [329, 74] width 13 height 13
click at [38, 61] on span "Shipments" at bounding box center [40, 58] width 40 height 5
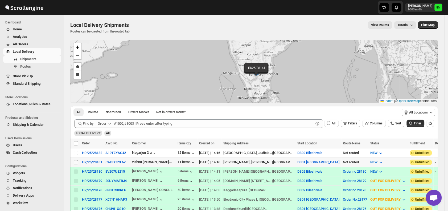
click at [75, 161] on input "Select shipment" at bounding box center [76, 162] width 4 height 4
checkbox input "true"
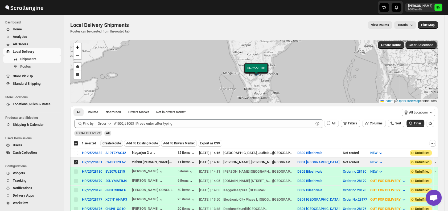
click at [108, 143] on span "Create Route" at bounding box center [111, 143] width 18 height 4
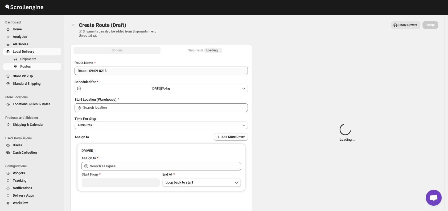
type input "DS01 [GEOGRAPHIC_DATA]"
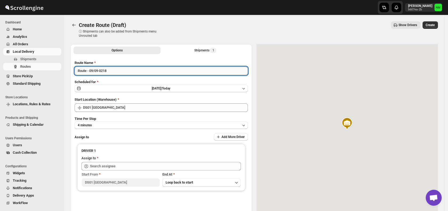
click at [121, 71] on input "Route - 09/09-0218" at bounding box center [161, 71] width 173 height 9
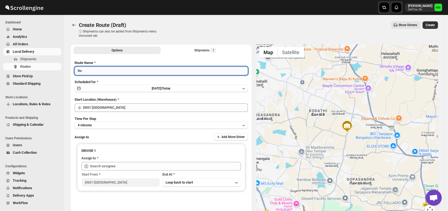
type input "R"
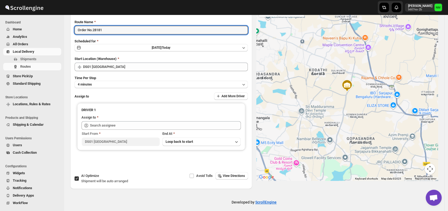
scroll to position [45, 0]
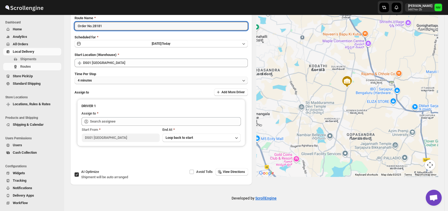
type input "Order No.28181"
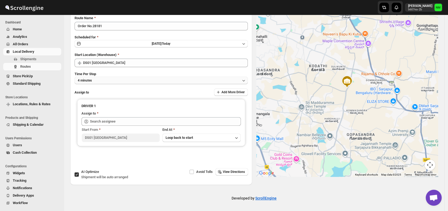
click at [98, 81] on button "4 minutes" at bounding box center [161, 80] width 173 height 7
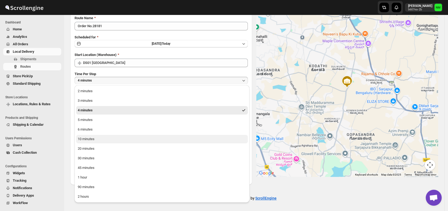
click at [91, 138] on div "10 minutes" at bounding box center [86, 138] width 17 height 5
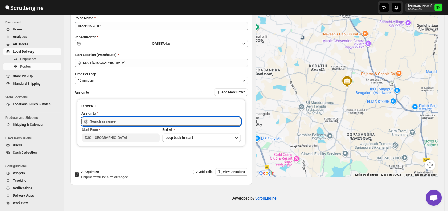
click at [121, 118] on input "text" at bounding box center [165, 121] width 151 height 9
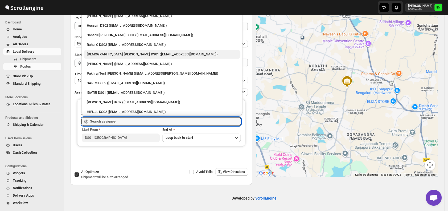
click at [98, 54] on div "[DEMOGRAPHIC_DATA] [PERSON_NAME] DS01 ([EMAIL_ADDRESS][DOMAIN_NAME])" at bounding box center [162, 54] width 150 height 5
type input "[DEMOGRAPHIC_DATA] [PERSON_NAME] DS01 ([EMAIL_ADDRESS][DOMAIN_NAME])"
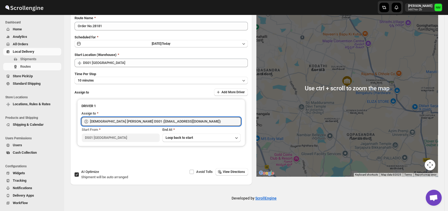
scroll to position [0, 0]
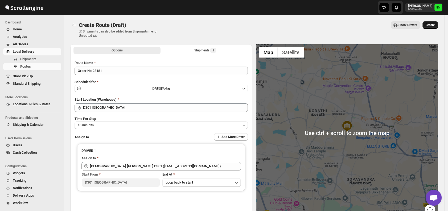
click at [432, 26] on span "Create" at bounding box center [430, 25] width 9 height 4
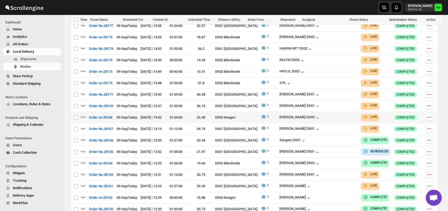
scroll to position [222, 0]
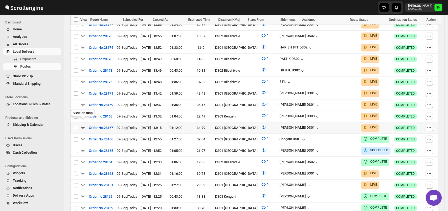
click at [84, 124] on icon "button" at bounding box center [82, 126] width 5 height 5
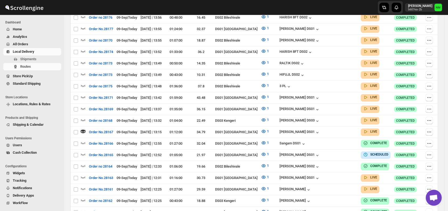
scroll to position [4, 0]
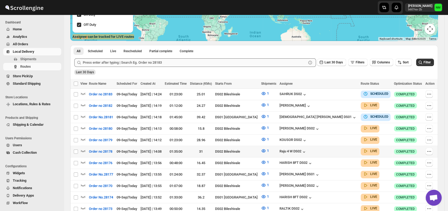
scroll to position [95, 0]
click at [81, 103] on icon "button" at bounding box center [82, 104] width 5 height 5
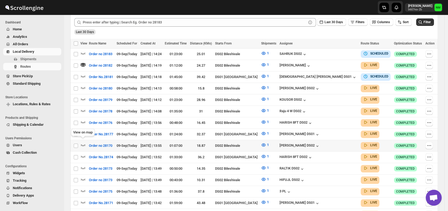
scroll to position [140, 0]
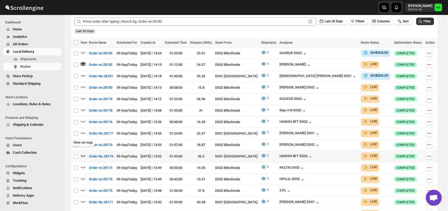
click at [83, 153] on icon "button" at bounding box center [82, 155] width 5 height 5
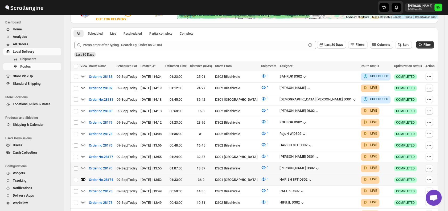
scroll to position [123, 0]
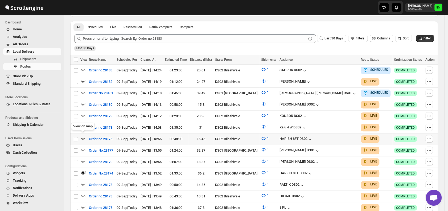
click at [85, 136] on icon "button" at bounding box center [82, 137] width 5 height 5
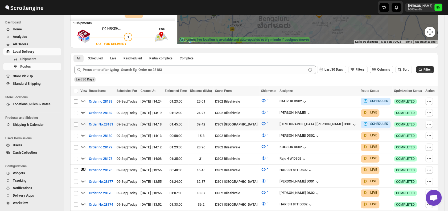
scroll to position [0, 0]
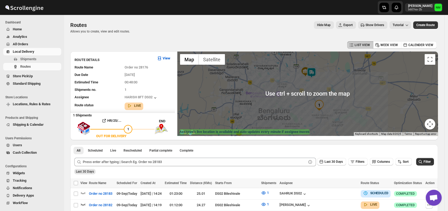
click at [310, 75] on img at bounding box center [311, 72] width 11 height 11
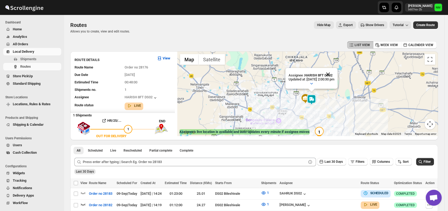
click at [334, 73] on button "Close" at bounding box center [328, 74] width 13 height 13
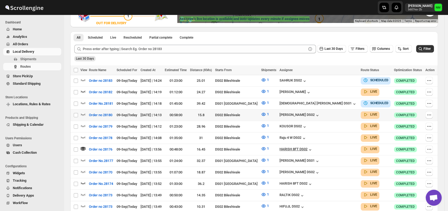
scroll to position [113, 0]
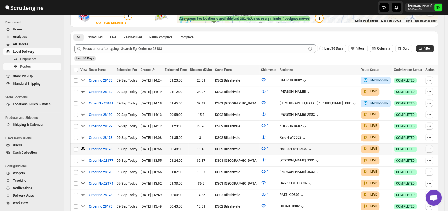
click at [430, 147] on icon "button" at bounding box center [428, 148] width 5 height 5
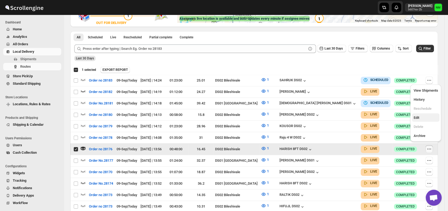
click at [422, 117] on span "Edit" at bounding box center [425, 117] width 24 height 5
checkbox input "false"
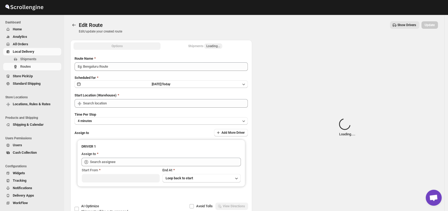
type input "Order no 28176"
type input "DS02 Bileshivale"
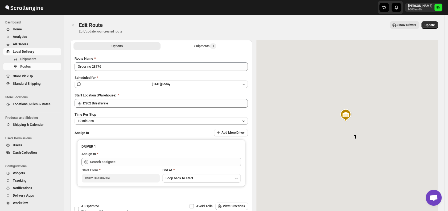
type input "HARISH 8FT DS02 ([EMAIL_ADDRESS][DOMAIN_NAME])"
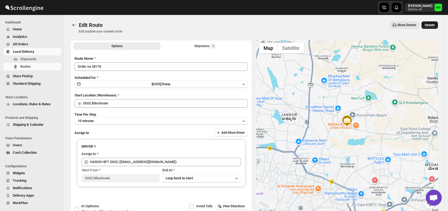
click at [431, 25] on span "Update" at bounding box center [430, 25] width 10 height 4
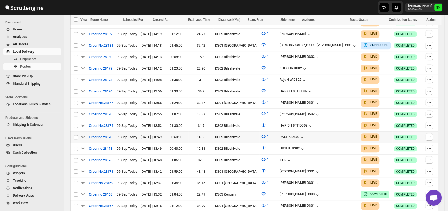
scroll to position [167, 0]
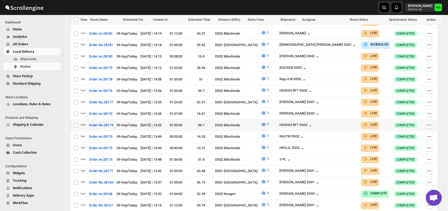
click at [430, 122] on icon "button" at bounding box center [428, 124] width 5 height 5
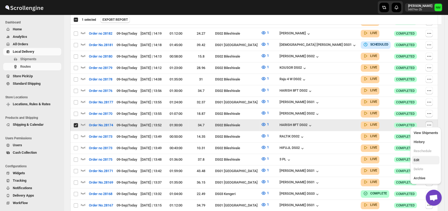
click at [414, 162] on span "Edit" at bounding box center [425, 159] width 24 height 5
checkbox input "false"
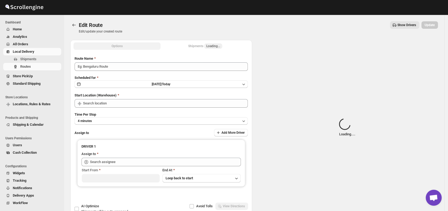
type input "Order No.28174"
type input "DS02 Bileshivale"
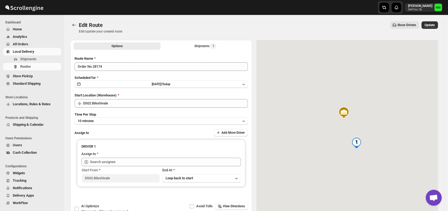
type input "HARISH 8FT DS02 ([EMAIL_ADDRESS][DOMAIN_NAME])"
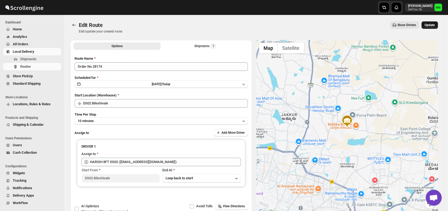
click at [433, 26] on span "Update" at bounding box center [430, 25] width 10 height 4
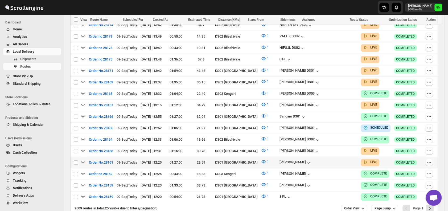
scroll to position [291, 0]
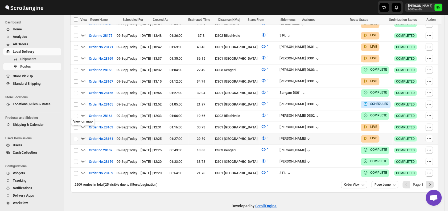
click at [84, 135] on icon "button" at bounding box center [82, 137] width 5 height 5
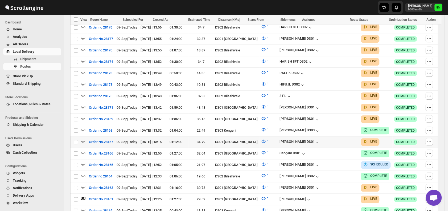
scroll to position [239, 0]
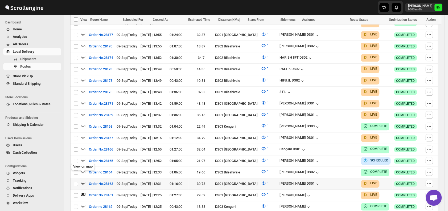
click at [85, 180] on icon "button" at bounding box center [82, 182] width 5 height 5
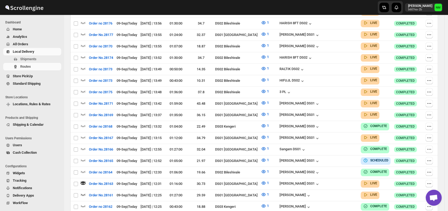
scroll to position [0, 0]
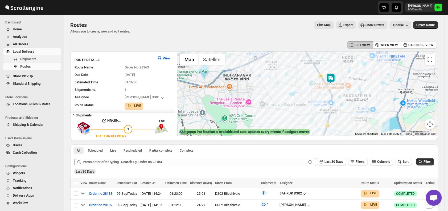
click at [24, 61] on span "Shipments" at bounding box center [28, 59] width 16 height 4
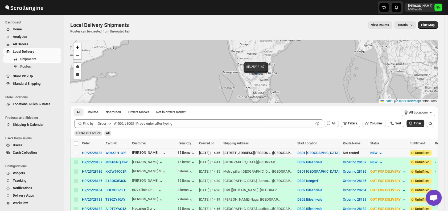
click at [77, 152] on input "Select shipment" at bounding box center [76, 153] width 4 height 4
checkbox input "true"
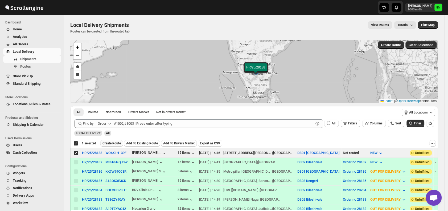
click at [111, 144] on span "Create Route" at bounding box center [111, 143] width 18 height 4
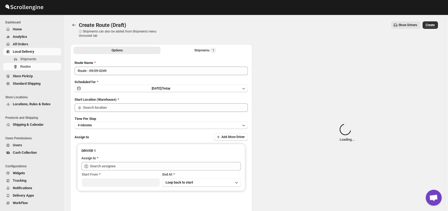
type input "DS01 [GEOGRAPHIC_DATA]"
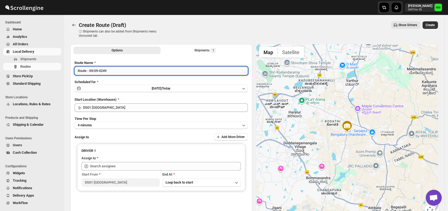
click at [133, 68] on input "Route - 09/09-0249" at bounding box center [161, 71] width 173 height 9
type input "R"
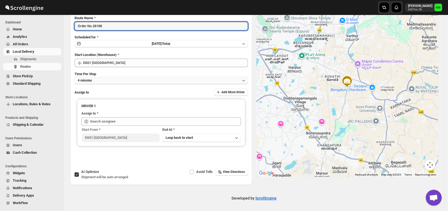
type input "Order No.28188"
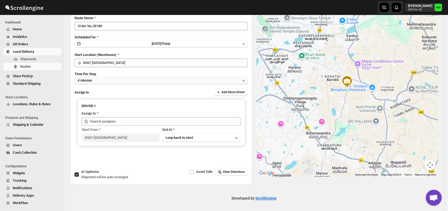
click at [114, 81] on button "4 minutes" at bounding box center [161, 80] width 173 height 7
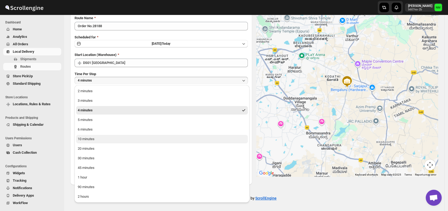
click at [98, 139] on button "10 minutes" at bounding box center [162, 139] width 172 height 9
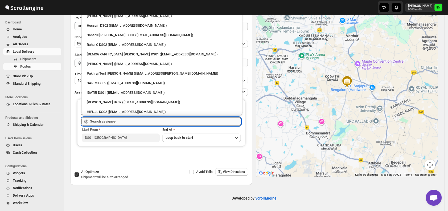
click at [122, 122] on input "text" at bounding box center [165, 121] width 151 height 9
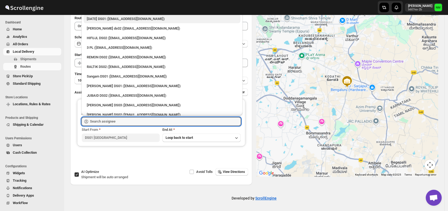
scroll to position [74, 0]
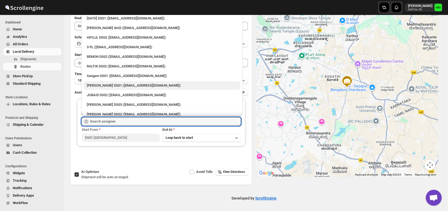
click at [105, 83] on div "[PERSON_NAME] DS01 ([EMAIL_ADDRESS][DOMAIN_NAME])" at bounding box center [162, 85] width 150 height 5
type input "[PERSON_NAME] DS01 ([EMAIL_ADDRESS][DOMAIN_NAME])"
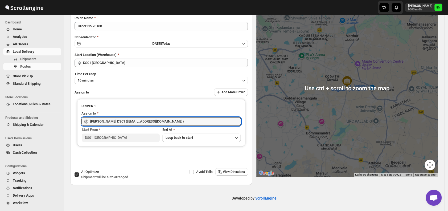
scroll to position [0, 0]
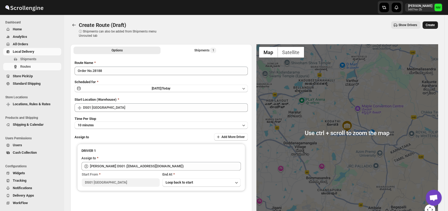
click at [432, 24] on span "Create" at bounding box center [430, 25] width 9 height 4
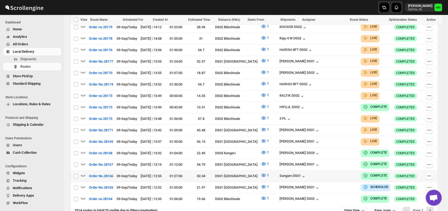
scroll to position [267, 0]
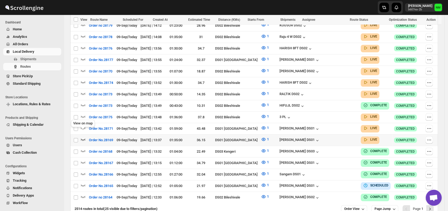
click at [83, 137] on icon "button" at bounding box center [82, 139] width 5 height 5
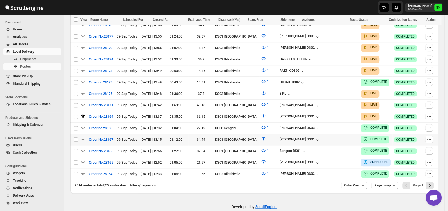
scroll to position [295, 0]
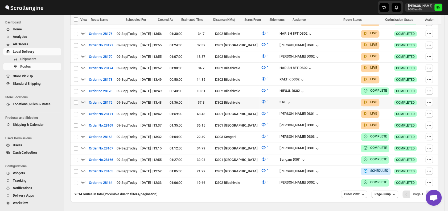
scroll to position [291, 0]
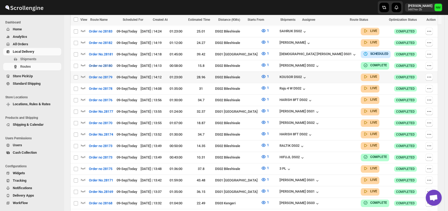
scroll to position [291, 0]
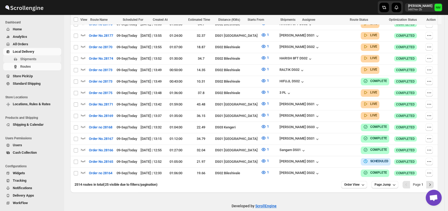
click at [34, 60] on span "Shipments" at bounding box center [28, 59] width 16 height 4
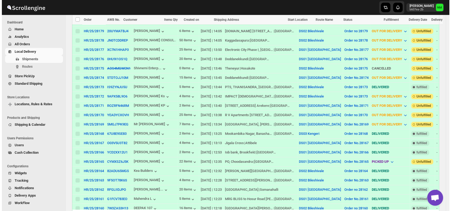
scroll to position [206, 0]
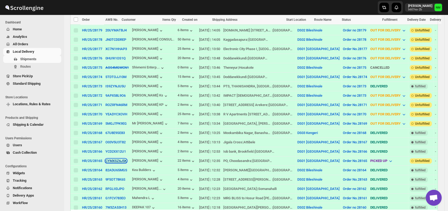
click at [117, 159] on button "CYMXSZ6J5K" at bounding box center [115, 161] width 21 height 4
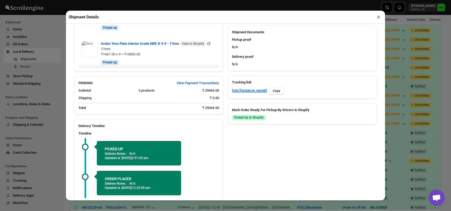
scroll to position [266, 0]
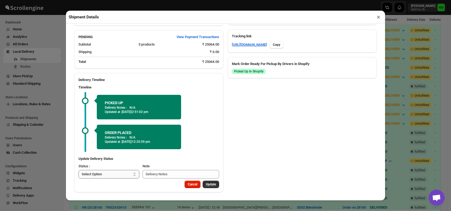
click at [124, 174] on select "Select Option PICKED UP OUT FOR DELIVERY RESCHEDULE DELIVERED CANCELLED" at bounding box center [109, 174] width 61 height 9
select select "OUT_FOR_DELIVERY"
click at [79, 170] on select "Select Option PICKED UP OUT FOR DELIVERY RESCHEDULE DELIVERED CANCELLED" at bounding box center [109, 174] width 61 height 9
click at [206, 183] on span "Update" at bounding box center [211, 184] width 10 height 4
select select
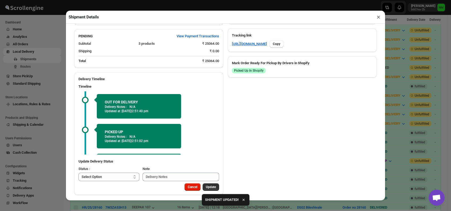
click at [380, 19] on button "×" at bounding box center [379, 16] width 8 height 7
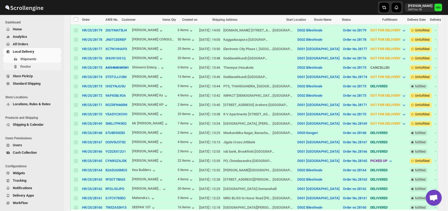
click at [38, 66] on span "Routes" at bounding box center [40, 66] width 40 height 5
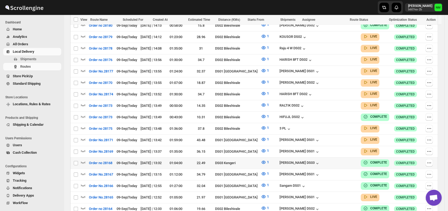
scroll to position [256, 0]
click at [84, 194] on icon "button" at bounding box center [82, 196] width 5 height 5
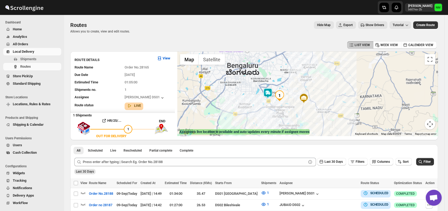
click at [273, 93] on img at bounding box center [267, 93] width 11 height 11
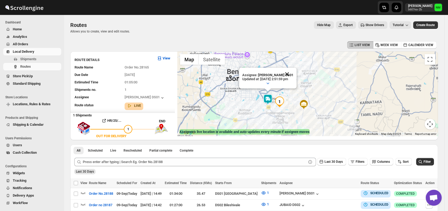
click at [292, 73] on button "Close" at bounding box center [287, 74] width 13 height 13
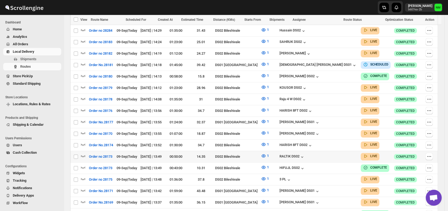
scroll to position [206, 0]
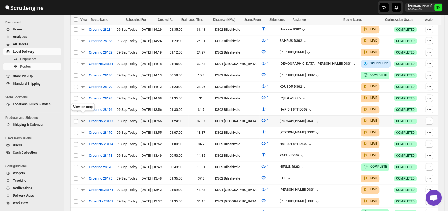
click at [82, 118] on icon "button" at bounding box center [82, 120] width 5 height 5
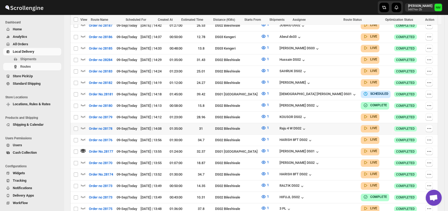
scroll to position [180, 0]
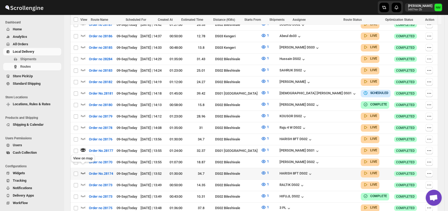
click at [84, 172] on icon "button" at bounding box center [83, 173] width 5 height 2
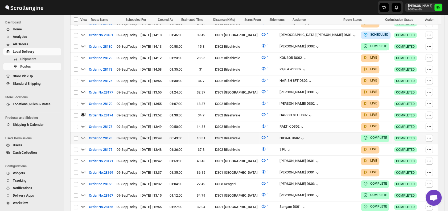
scroll to position [239, 0]
click at [83, 169] on icon "button" at bounding box center [82, 171] width 5 height 5
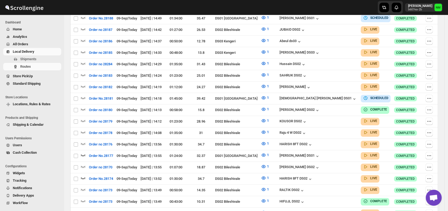
scroll to position [0, 0]
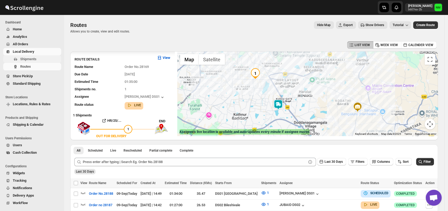
click at [35, 57] on span "Shipments" at bounding box center [28, 59] width 16 height 4
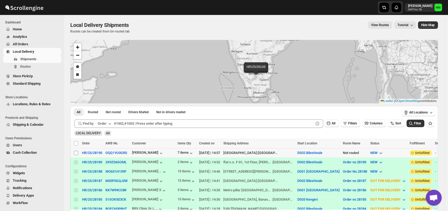
click at [76, 151] on input "Select shipment" at bounding box center [76, 153] width 4 height 4
checkbox input "true"
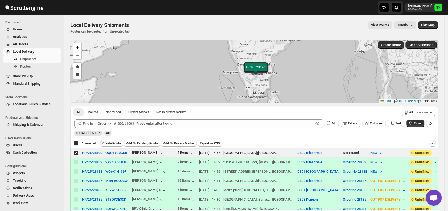
click at [110, 143] on span "Create Route" at bounding box center [111, 143] width 18 height 4
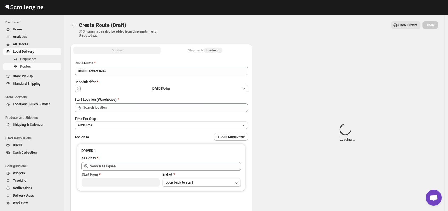
type input "DS02 Bileshivale"
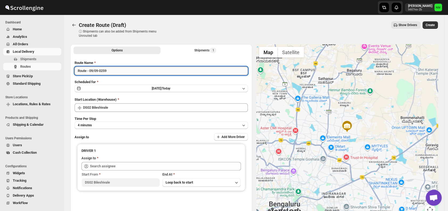
click at [119, 71] on input "Route - 09/09-0259" at bounding box center [161, 71] width 173 height 9
type input "R"
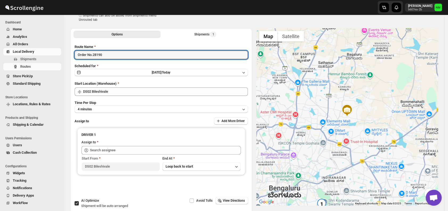
scroll to position [16, 0]
type input "Order No.28190"
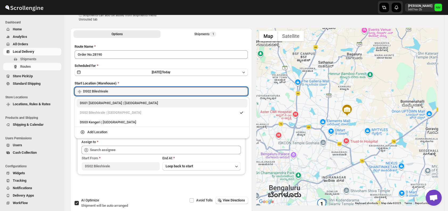
click at [81, 105] on div "DS01 Sarjapur | Bengaluru" at bounding box center [162, 102] width 164 height 5
type input "DS01 [GEOGRAPHIC_DATA]"
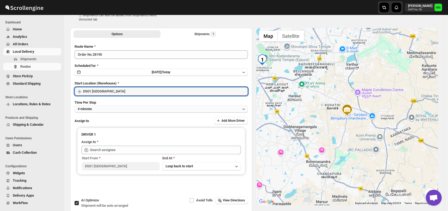
click at [127, 111] on button "4 minutes" at bounding box center [161, 108] width 173 height 7
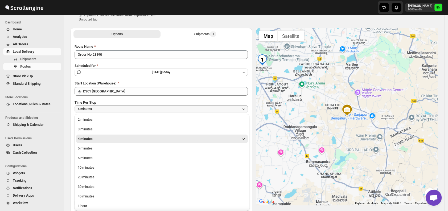
click at [127, 111] on button "4 minutes" at bounding box center [161, 108] width 173 height 7
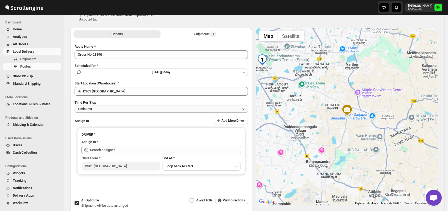
click at [111, 106] on button "4 minutes" at bounding box center [161, 108] width 173 height 7
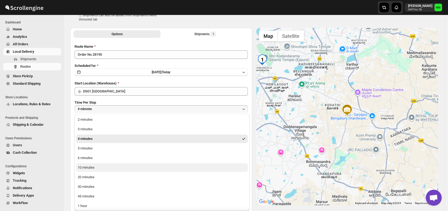
click at [88, 167] on div "10 minutes" at bounding box center [86, 167] width 17 height 5
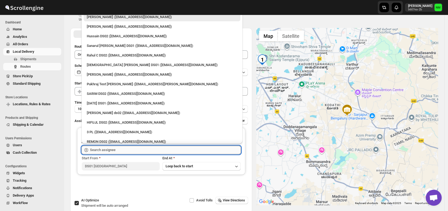
click at [126, 148] on input "text" at bounding box center [165, 150] width 151 height 9
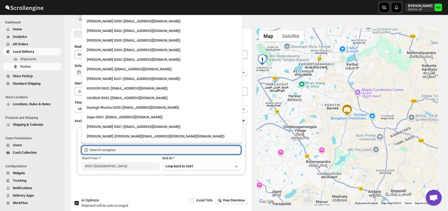
scroll to position [247, 0]
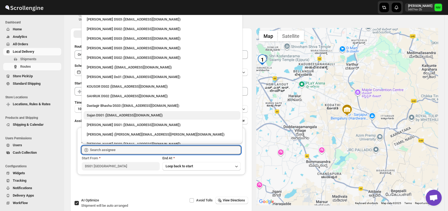
click at [125, 114] on div "Sajan DS01 (lofadat883@coderdir.com)" at bounding box center [162, 115] width 150 height 5
type input "Sajan DS01 (lofadat883@coderdir.com)"
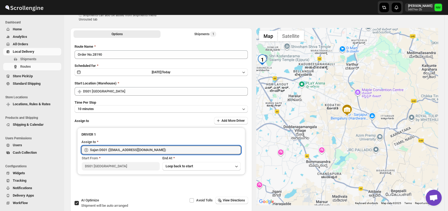
scroll to position [0, 0]
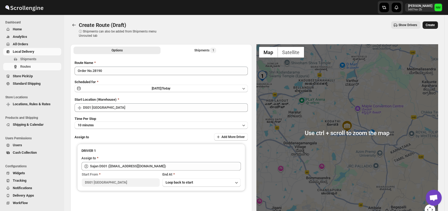
click at [433, 24] on span "Create" at bounding box center [430, 25] width 9 height 4
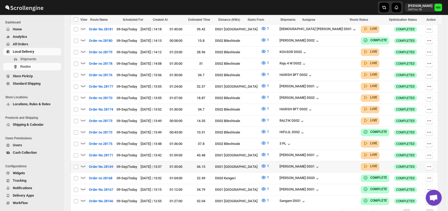
scroll to position [291, 0]
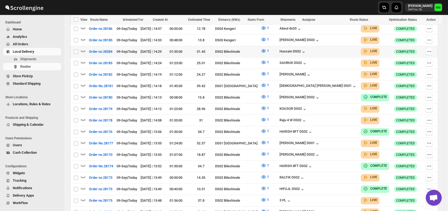
scroll to position [151, 0]
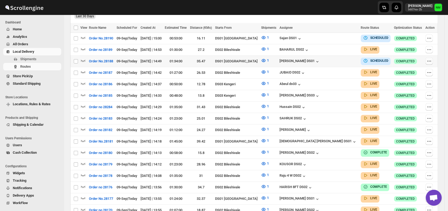
click at [428, 61] on icon "button" at bounding box center [428, 60] width 5 height 5
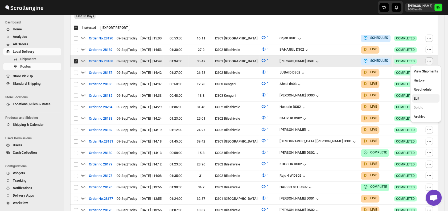
click at [416, 102] on button "Edit" at bounding box center [426, 98] width 28 height 9
checkbox input "false"
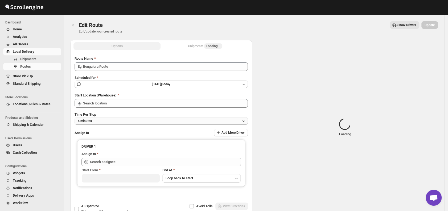
type input "Order No.28188"
type input "DS01 [GEOGRAPHIC_DATA]"
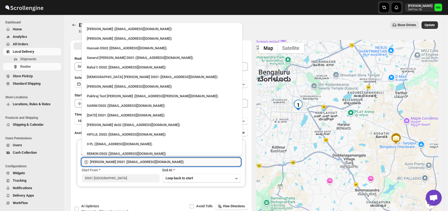
click at [181, 159] on input "[PERSON_NAME] DS01 ([EMAIL_ADDRESS][DOMAIN_NAME])" at bounding box center [165, 162] width 151 height 9
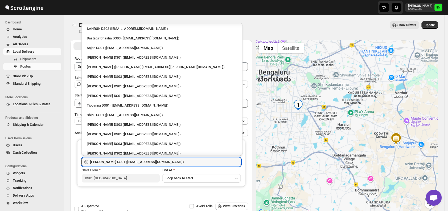
scroll to position [331, 0]
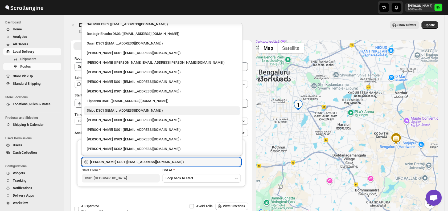
click at [125, 112] on div "Shipu DS01 ([EMAIL_ADDRESS][DOMAIN_NAME])" at bounding box center [162, 110] width 150 height 5
type input "Shipu DS01 ([EMAIL_ADDRESS][DOMAIN_NAME])"
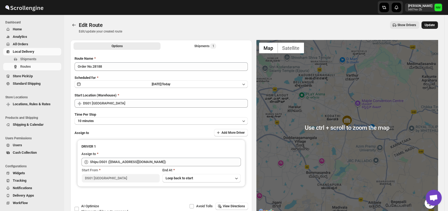
click at [432, 24] on span "Update" at bounding box center [430, 25] width 10 height 4
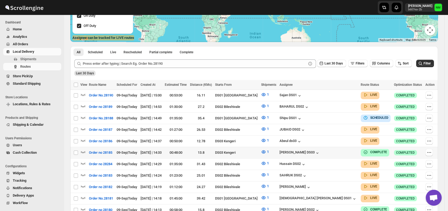
scroll to position [94, 0]
click at [432, 94] on icon "button" at bounding box center [428, 94] width 5 height 5
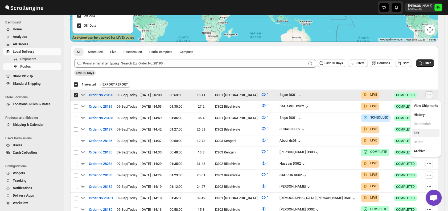
click at [417, 134] on span "Edit" at bounding box center [416, 133] width 6 height 4
checkbox input "false"
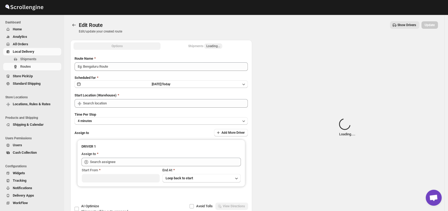
type input "Order No.28190"
type input "DS01 [GEOGRAPHIC_DATA]"
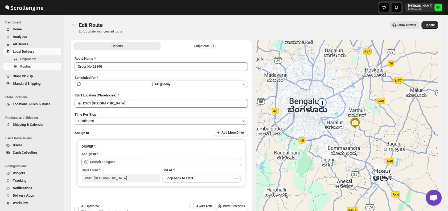
type input "Sajan DS01 ([EMAIL_ADDRESS][DOMAIN_NAME])"
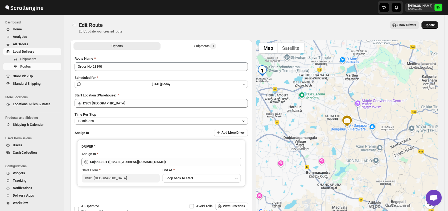
click at [432, 23] on span "Update" at bounding box center [430, 25] width 10 height 4
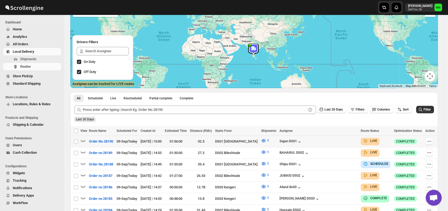
scroll to position [48, 0]
click at [81, 141] on icon "button" at bounding box center [82, 140] width 5 height 5
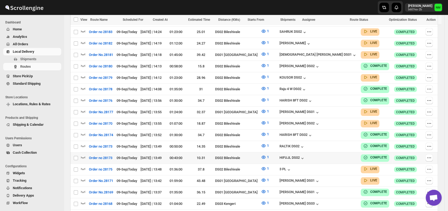
scroll to position [242, 0]
click at [82, 110] on icon "button" at bounding box center [83, 111] width 5 height 2
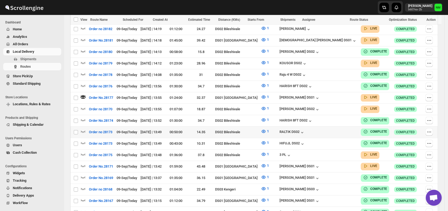
scroll to position [257, 0]
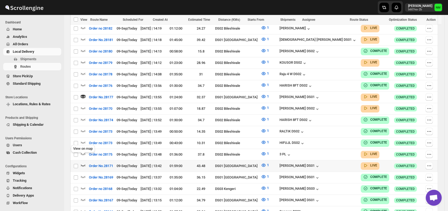
click at [85, 164] on icon "button" at bounding box center [83, 165] width 5 height 2
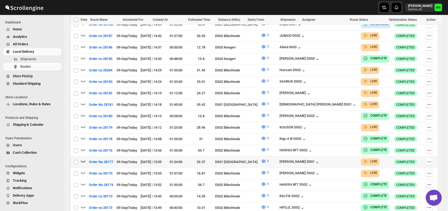
scroll to position [192, 0]
click at [84, 101] on icon "button" at bounding box center [82, 103] width 5 height 5
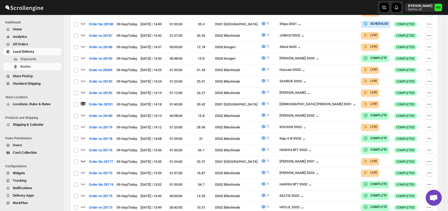
scroll to position [0, 0]
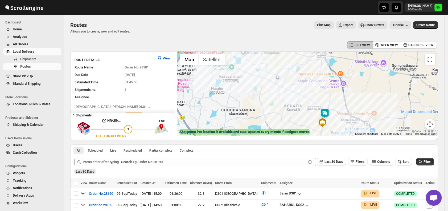
click at [328, 112] on img at bounding box center [324, 113] width 11 height 11
click at [356, 88] on button "Close" at bounding box center [362, 88] width 13 height 13
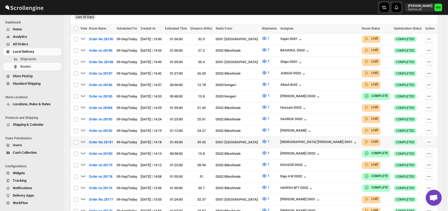
scroll to position [150, 0]
click at [84, 138] on icon "button" at bounding box center [82, 140] width 5 height 5
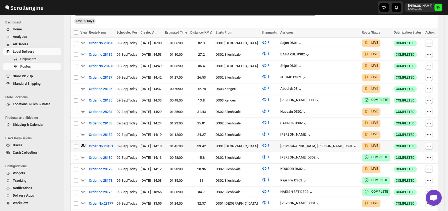
scroll to position [0, 0]
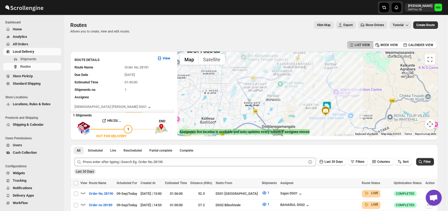
click at [329, 104] on img at bounding box center [327, 106] width 11 height 11
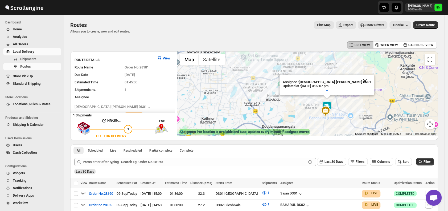
click at [358, 79] on button "Close" at bounding box center [364, 81] width 13 height 13
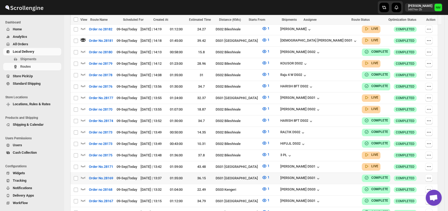
scroll to position [295, 0]
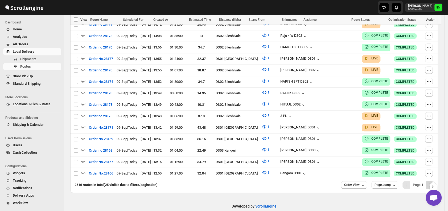
click at [433, 182] on icon "Next" at bounding box center [429, 184] width 5 height 5
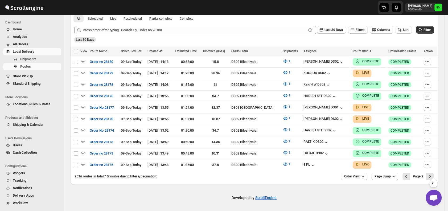
scroll to position [128, 0]
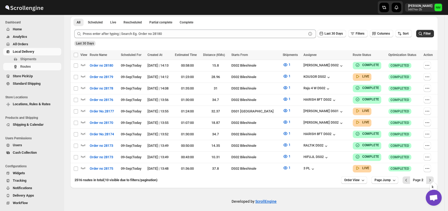
click at [433, 177] on icon "Next" at bounding box center [429, 179] width 5 height 5
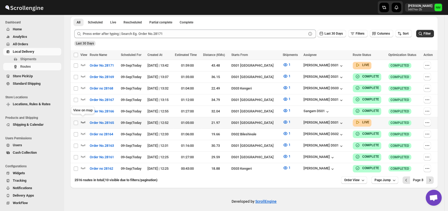
click at [83, 119] on icon "button" at bounding box center [82, 121] width 5 height 5
click at [409, 177] on icon "Previous" at bounding box center [406, 179] width 5 height 5
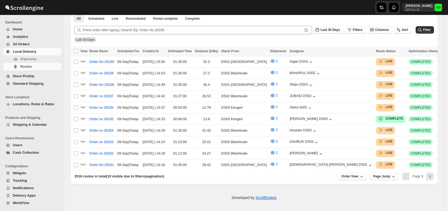
scroll to position [124, 0]
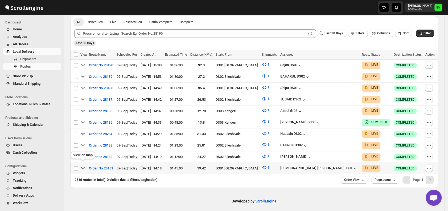
click at [85, 167] on icon "button" at bounding box center [83, 168] width 5 height 2
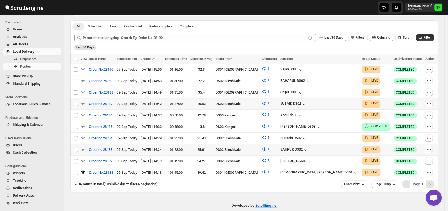
scroll to position [0, 0]
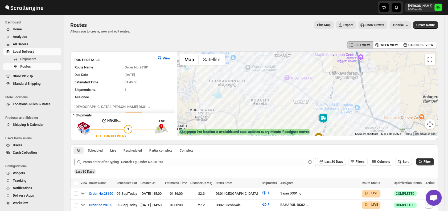
click at [325, 117] on img at bounding box center [323, 118] width 11 height 11
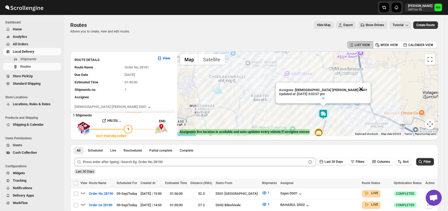
click at [355, 88] on button "Close" at bounding box center [361, 89] width 13 height 13
click at [336, 84] on img at bounding box center [331, 85] width 11 height 11
click at [332, 85] on img at bounding box center [331, 85] width 11 height 11
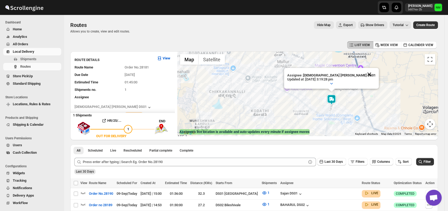
click at [363, 75] on button "Close" at bounding box center [369, 74] width 13 height 13
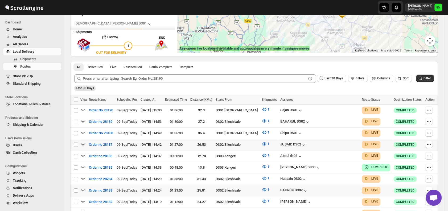
scroll to position [85, 0]
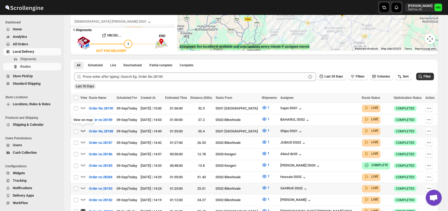
click at [85, 130] on icon "button" at bounding box center [83, 131] width 5 height 2
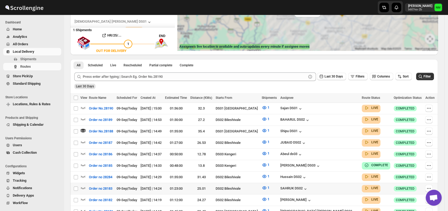
scroll to position [0, 0]
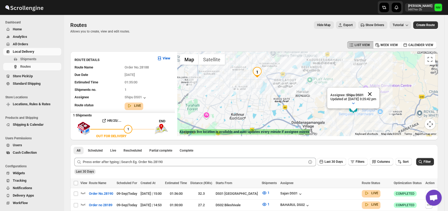
click at [376, 93] on button "Close" at bounding box center [369, 94] width 13 height 13
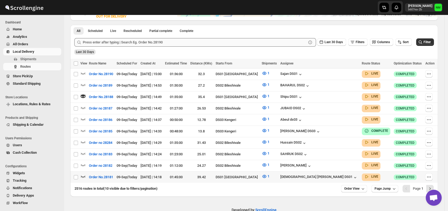
scroll to position [128, 0]
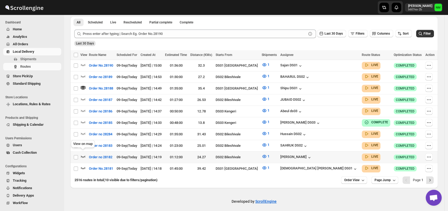
click at [84, 154] on icon "button" at bounding box center [82, 156] width 5 height 5
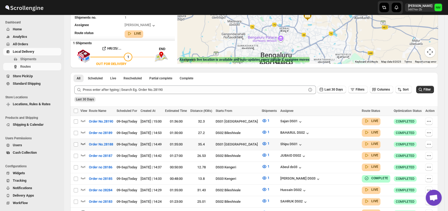
scroll to position [0, 0]
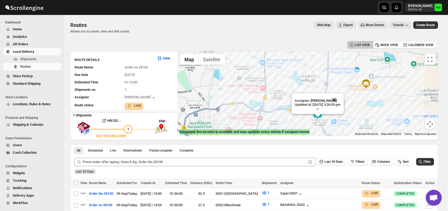
click at [340, 102] on button "Close" at bounding box center [334, 99] width 13 height 13
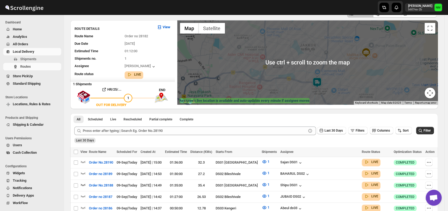
scroll to position [128, 0]
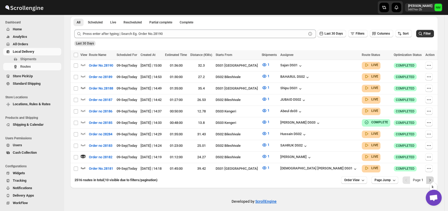
click at [431, 179] on icon "Next" at bounding box center [429, 180] width 1 height 2
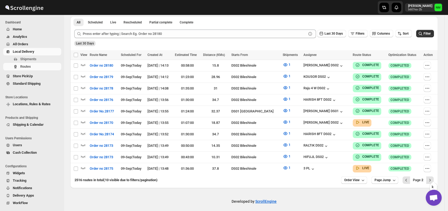
click at [431, 179] on icon "Next" at bounding box center [429, 180] width 1 height 2
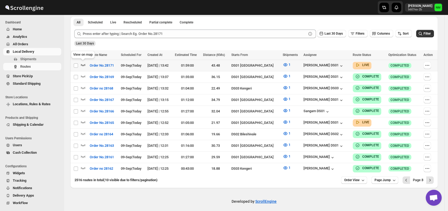
click at [85, 64] on icon "button" at bounding box center [83, 65] width 5 height 2
click at [84, 119] on icon "button" at bounding box center [82, 121] width 5 height 5
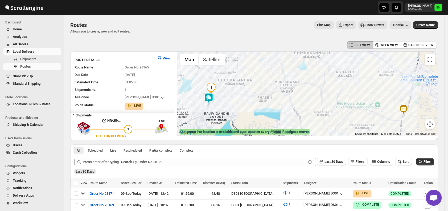
click at [212, 99] on img at bounding box center [208, 98] width 11 height 11
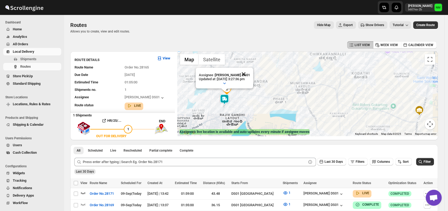
click at [249, 76] on button "Close" at bounding box center [243, 74] width 13 height 13
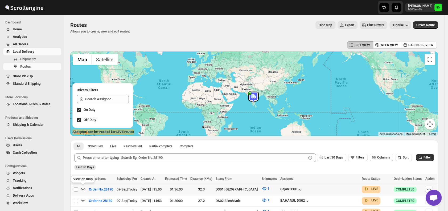
click at [84, 188] on icon "button" at bounding box center [83, 189] width 5 height 2
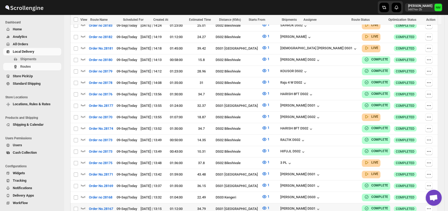
scroll to position [258, 0]
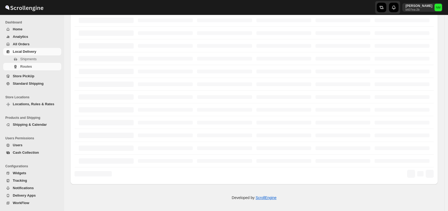
scroll to position [124, 0]
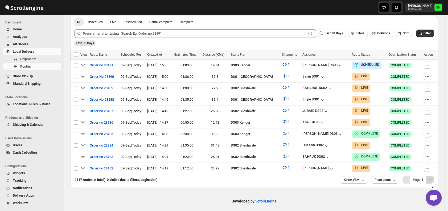
click at [430, 177] on icon "Next" at bounding box center [429, 179] width 5 height 5
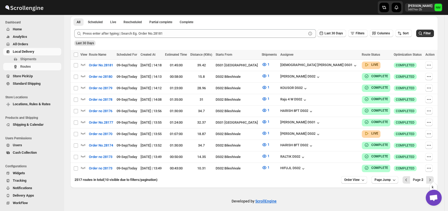
click at [430, 177] on icon "Next" at bounding box center [429, 179] width 5 height 5
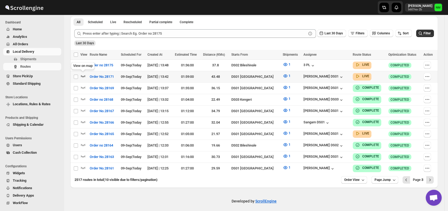
click at [84, 75] on icon "button" at bounding box center [83, 76] width 5 height 2
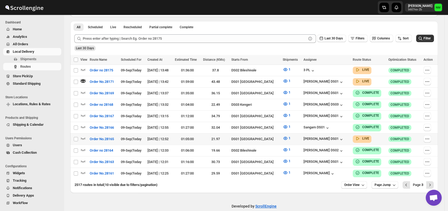
scroll to position [124, 0]
click at [83, 135] on icon "button" at bounding box center [82, 137] width 5 height 5
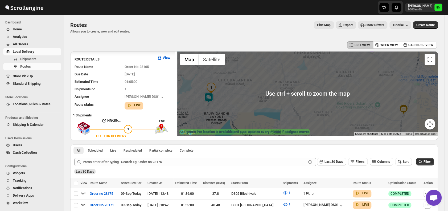
click at [214, 100] on img at bounding box center [208, 97] width 11 height 11
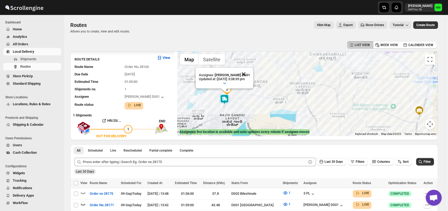
click at [250, 71] on button "Close" at bounding box center [243, 74] width 13 height 13
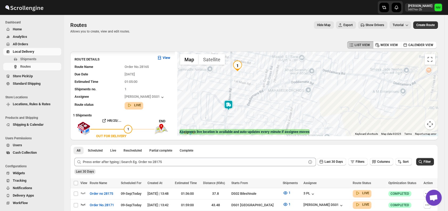
click at [231, 107] on img at bounding box center [228, 105] width 11 height 11
click at [254, 77] on button "Close" at bounding box center [247, 79] width 13 height 13
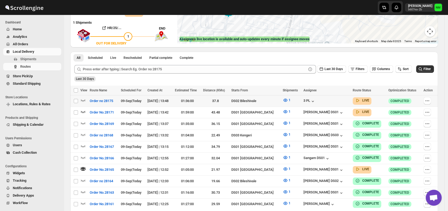
scroll to position [106, 0]
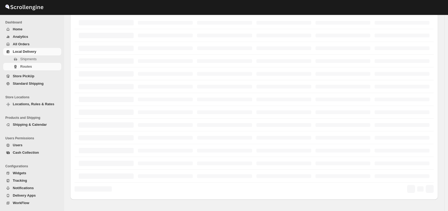
scroll to position [106, 0]
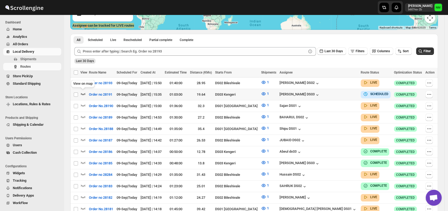
click at [83, 92] on icon "button" at bounding box center [82, 93] width 5 height 5
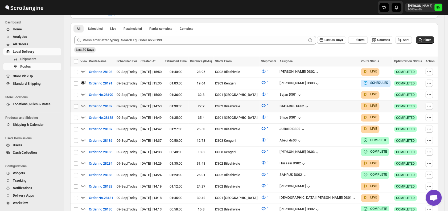
scroll to position [122, 0]
click at [84, 116] on icon "button" at bounding box center [83, 117] width 5 height 2
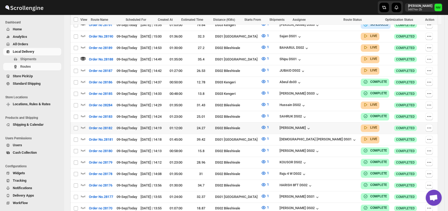
scroll to position [180, 0]
click at [84, 136] on icon "button" at bounding box center [82, 138] width 5 height 5
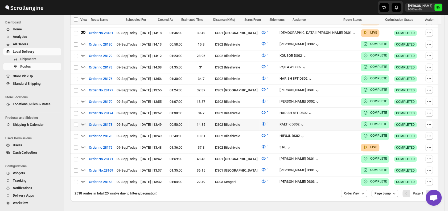
scroll to position [295, 0]
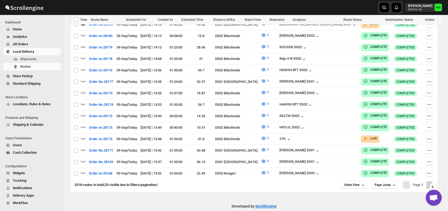
click at [433, 182] on icon "Next" at bounding box center [429, 184] width 5 height 5
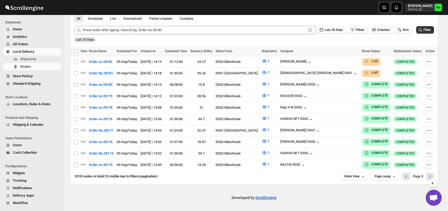
scroll to position [128, 0]
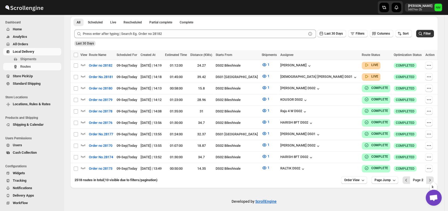
click at [433, 178] on icon "Next" at bounding box center [429, 179] width 5 height 5
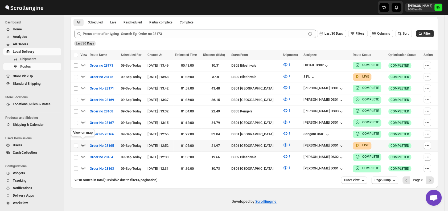
click at [85, 144] on icon "button" at bounding box center [83, 145] width 5 height 2
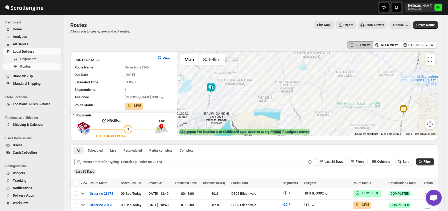
click at [40, 60] on span "Shipments" at bounding box center [40, 58] width 40 height 5
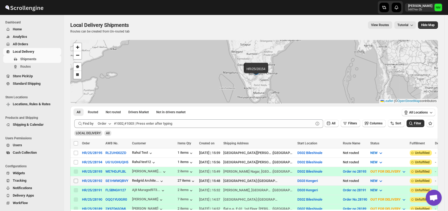
click at [76, 179] on input "Select shipment" at bounding box center [76, 181] width 4 height 4
checkbox input "true"
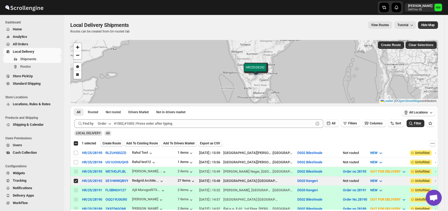
click at [108, 143] on span "Create Route" at bounding box center [111, 143] width 18 height 4
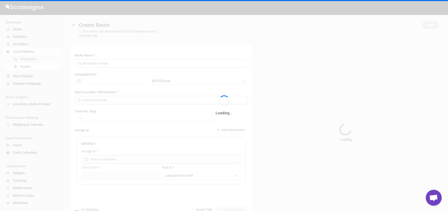
type input "Route - 09/09-0400"
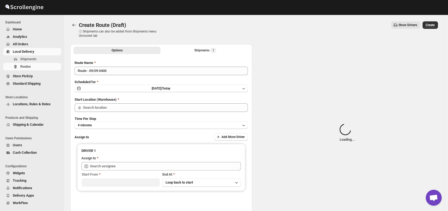
type input "DS03 Kengeri"
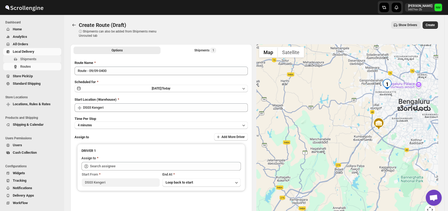
click at [31, 60] on span "Shipments" at bounding box center [28, 59] width 16 height 4
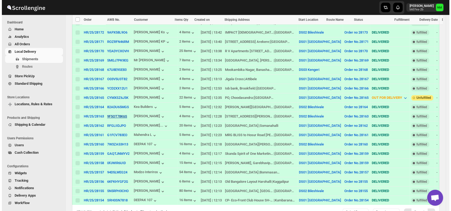
scroll to position [335, 0]
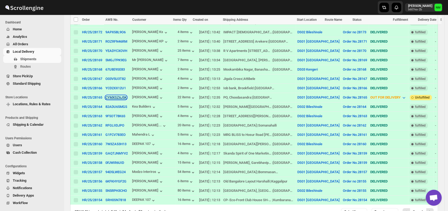
click at [112, 95] on button "CYMXSZ6J5K" at bounding box center [115, 97] width 21 height 4
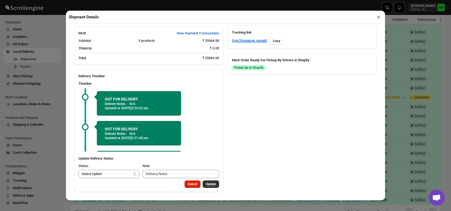
scroll to position [56, 0]
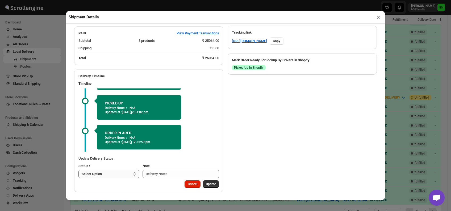
click at [126, 170] on select "Select Option PICKED UP OUT FOR DELIVERY RESCHEDULE DELIVERED CANCELLED" at bounding box center [109, 174] width 61 height 9
select select "DELIVERED"
click at [79, 170] on select "Select Option PICKED UP OUT FOR DELIVERY RESCHEDULE DELIVERED CANCELLED" at bounding box center [109, 174] width 61 height 9
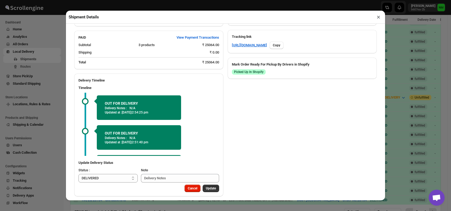
scroll to position [270, 0]
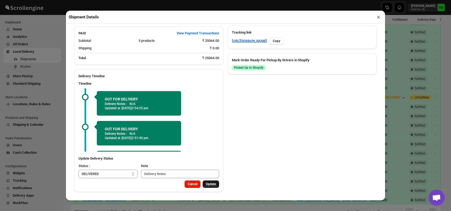
click at [210, 185] on span "Update" at bounding box center [211, 184] width 10 height 4
select select
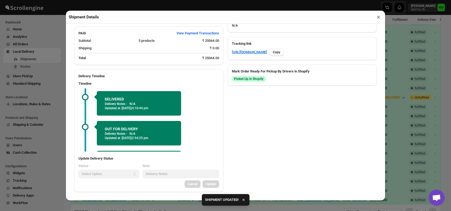
click at [377, 18] on button "×" at bounding box center [379, 16] width 8 height 7
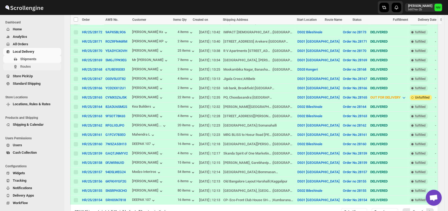
click at [37, 65] on span "Routes" at bounding box center [40, 66] width 40 height 5
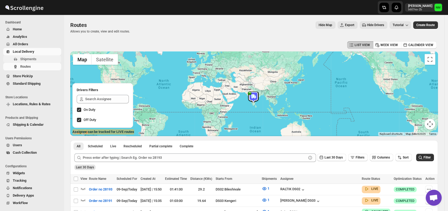
click at [30, 57] on span "Shipments" at bounding box center [28, 59] width 16 height 4
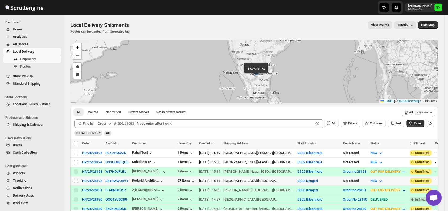
click at [75, 179] on input "Select shipment" at bounding box center [76, 181] width 4 height 4
checkbox input "true"
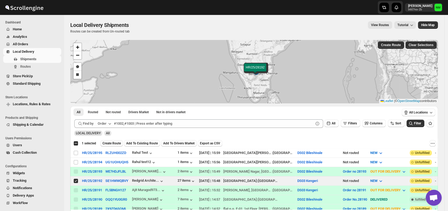
click at [111, 145] on button "Create Route" at bounding box center [111, 143] width 23 height 6
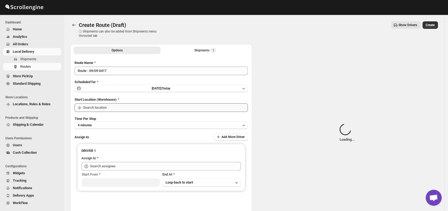
type input "DS03 Kengeri"
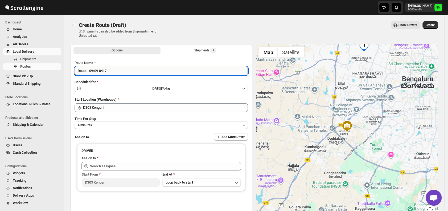
click at [122, 70] on input "Route - 09/09-0417" at bounding box center [161, 71] width 173 height 9
type input "R"
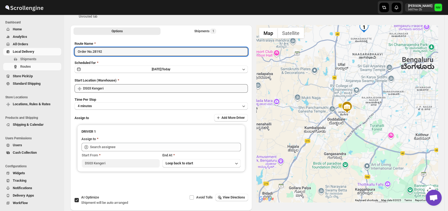
scroll to position [29, 0]
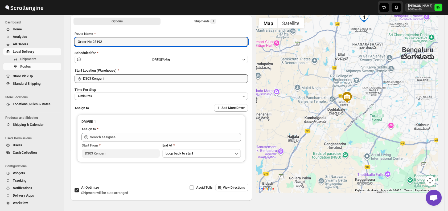
type input "Order No.28192"
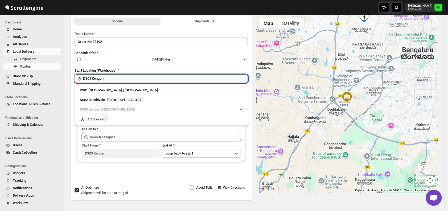
click at [125, 78] on input "DS03 Kengeri" at bounding box center [165, 78] width 165 height 9
click at [87, 93] on div "DS01 Sarjapur | Bengaluru" at bounding box center [162, 90] width 171 height 9
type input "DS01 [GEOGRAPHIC_DATA]"
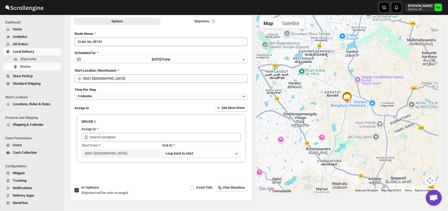
click at [115, 98] on button "4 minutes" at bounding box center [161, 95] width 173 height 7
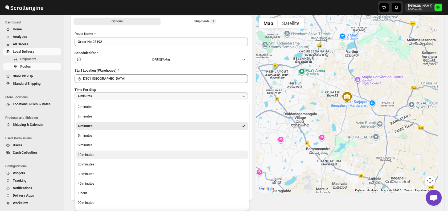
click at [93, 153] on div "10 minutes" at bounding box center [86, 154] width 17 height 5
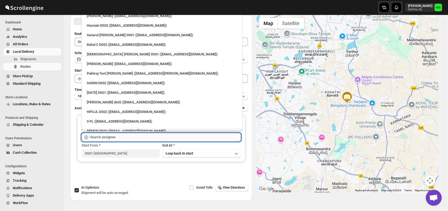
click at [128, 136] on input "text" at bounding box center [165, 137] width 151 height 9
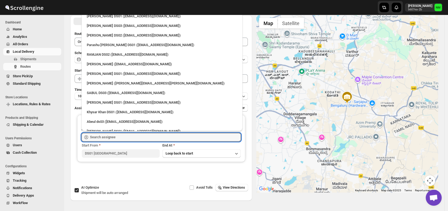
scroll to position [466, 0]
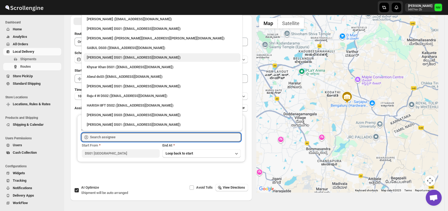
click at [110, 58] on div "[PERSON_NAME] DS01 ([EMAIL_ADDRESS][DOMAIN_NAME])" at bounding box center [162, 57] width 150 height 5
type input "[PERSON_NAME] DS01 ([EMAIL_ADDRESS][DOMAIN_NAME])"
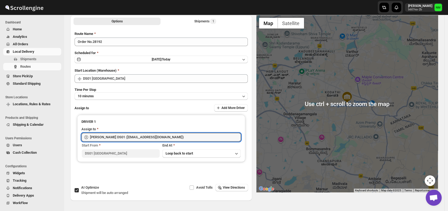
scroll to position [0, 0]
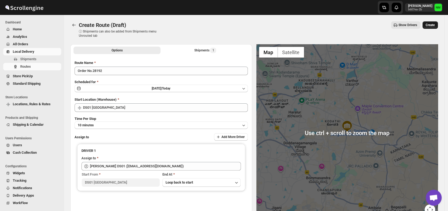
click at [435, 24] on span "Create" at bounding box center [430, 25] width 9 height 4
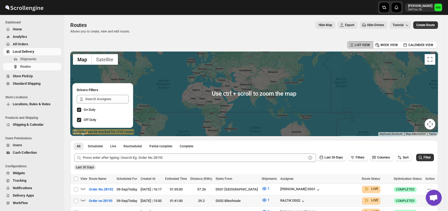
scroll to position [102, 0]
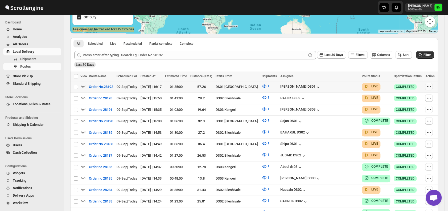
click at [432, 87] on icon "button" at bounding box center [428, 86] width 5 height 5
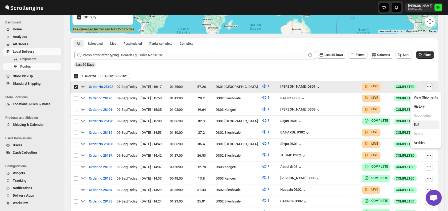
click at [423, 123] on span "Edit" at bounding box center [425, 124] width 24 height 5
checkbox input "false"
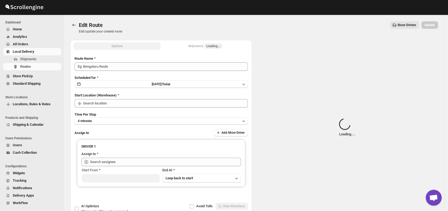
type input "Order No.28192"
type input "DS01 [GEOGRAPHIC_DATA]"
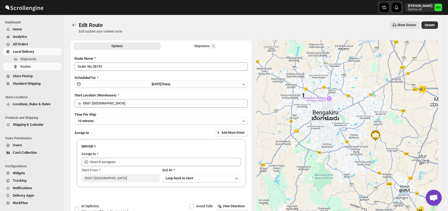
type input "[PERSON_NAME] DS01 ([EMAIL_ADDRESS][DOMAIN_NAME])"
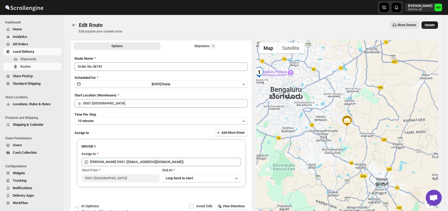
click at [432, 26] on span "Update" at bounding box center [430, 25] width 10 height 4
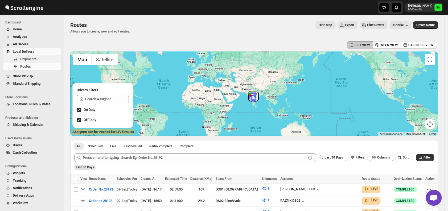
click at [52, 59] on span "Shipments" at bounding box center [40, 58] width 40 height 5
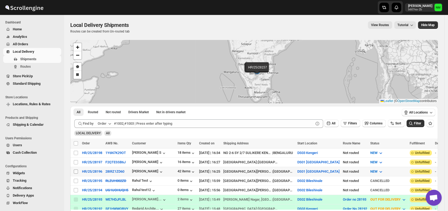
click at [77, 171] on input "Select shipment" at bounding box center [76, 171] width 4 height 4
checkbox input "true"
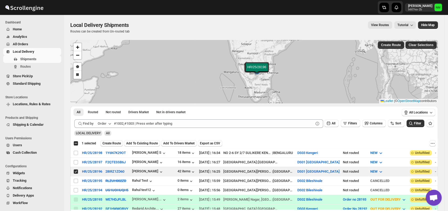
click at [109, 143] on span "Create Route" at bounding box center [111, 143] width 18 height 4
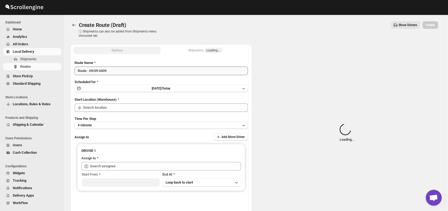
type input "DS01 [GEOGRAPHIC_DATA]"
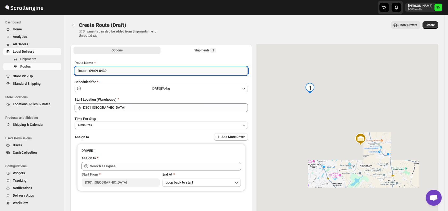
click at [126, 71] on input "Route - 09/09-0439" at bounding box center [161, 71] width 173 height 9
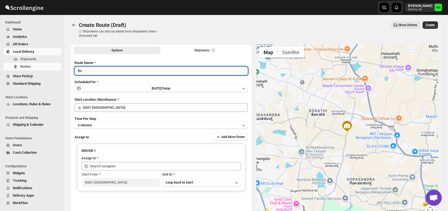
type input "R"
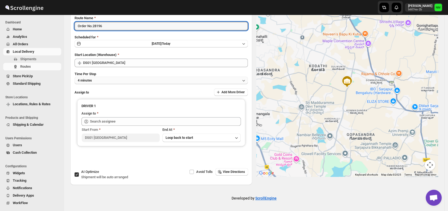
type input "Order No.28196"
click at [101, 80] on button "4 minutes" at bounding box center [161, 80] width 173 height 7
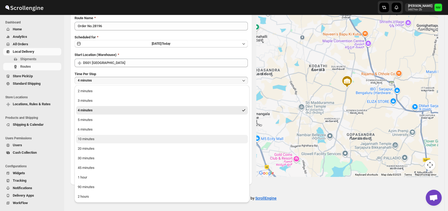
click at [99, 139] on button "10 minutes" at bounding box center [162, 139] width 172 height 9
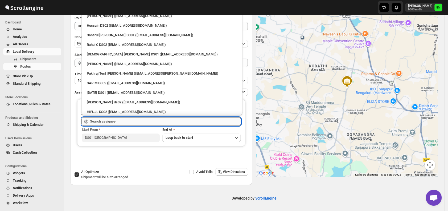
click at [138, 124] on input "text" at bounding box center [165, 121] width 151 height 9
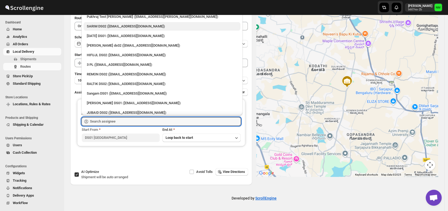
scroll to position [60, 0]
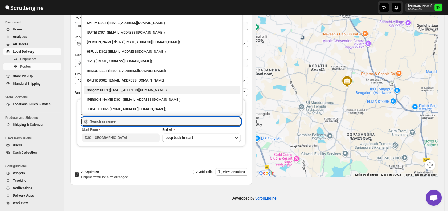
click at [98, 87] on div "Sangam DS01 ([EMAIL_ADDRESS][DOMAIN_NAME])" at bounding box center [162, 90] width 157 height 9
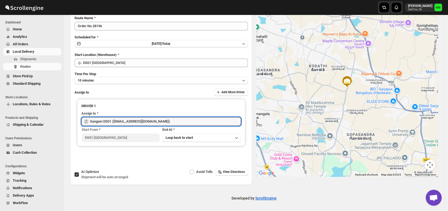
type input "Sangam DS01 ([EMAIL_ADDRESS][DOMAIN_NAME])"
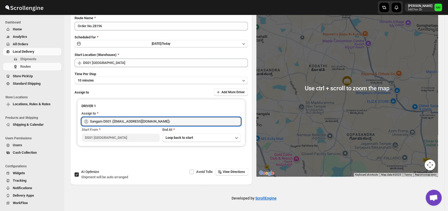
scroll to position [0, 0]
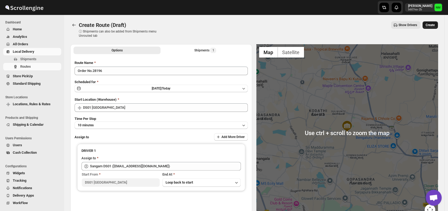
click at [435, 26] on span "Create" at bounding box center [430, 25] width 9 height 4
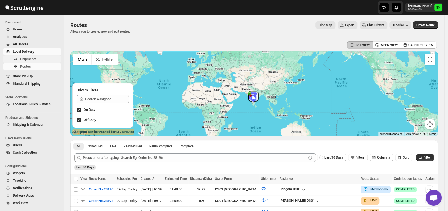
click at [40, 59] on span "Shipments" at bounding box center [40, 58] width 40 height 5
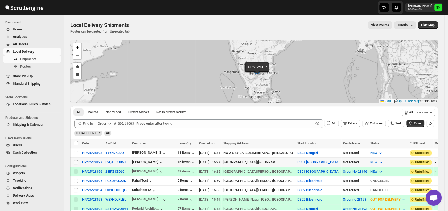
click at [77, 161] on input "Select shipment" at bounding box center [76, 162] width 4 height 4
checkbox input "true"
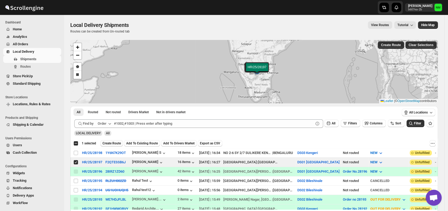
click at [109, 145] on button "Create Route" at bounding box center [111, 143] width 23 height 6
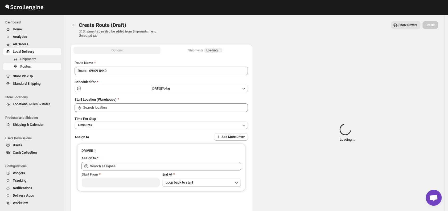
type input "DS01 [GEOGRAPHIC_DATA]"
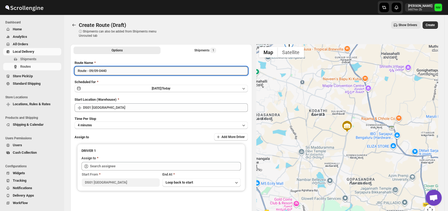
click at [122, 69] on input "Route - 09/09-0440" at bounding box center [161, 71] width 173 height 9
type input "R"
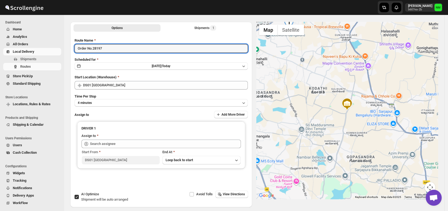
scroll to position [23, 0]
type input "Order No.28197"
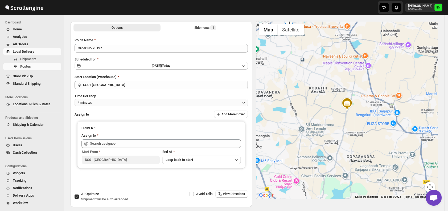
click at [99, 102] on button "4 minutes" at bounding box center [161, 102] width 173 height 7
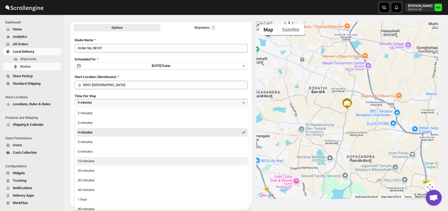
click at [95, 161] on button "10 minutes" at bounding box center [162, 161] width 172 height 9
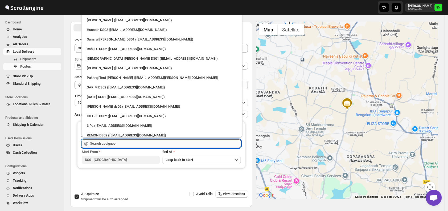
click at [121, 145] on input "text" at bounding box center [165, 143] width 151 height 9
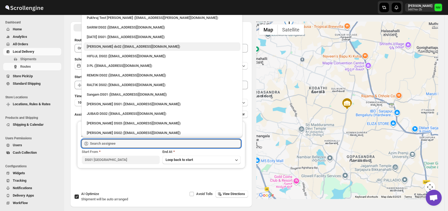
scroll to position [61, 0]
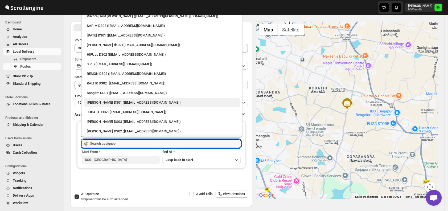
click at [104, 102] on div "Jahir Hussain DS01 (pegaya8076@excederm.com)" at bounding box center [162, 102] width 150 height 5
type input "Jahir Hussain DS01 (pegaya8076@excederm.com)"
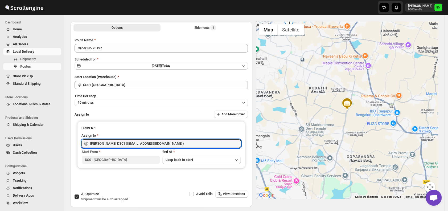
scroll to position [0, 0]
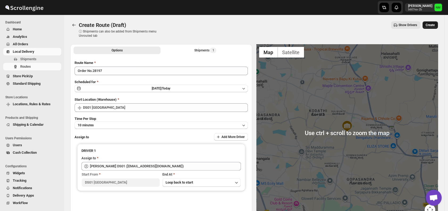
click at [435, 26] on span "Create" at bounding box center [430, 25] width 9 height 4
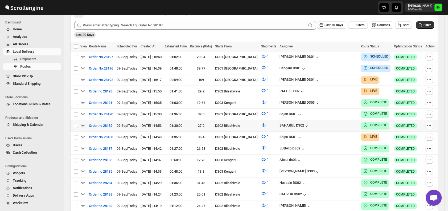
scroll to position [133, 0]
click at [84, 135] on icon "button" at bounding box center [83, 136] width 5 height 2
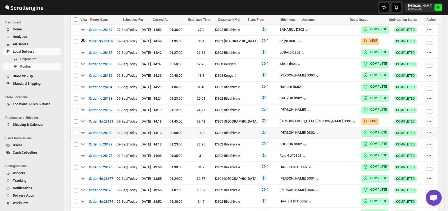
scroll to position [237, 0]
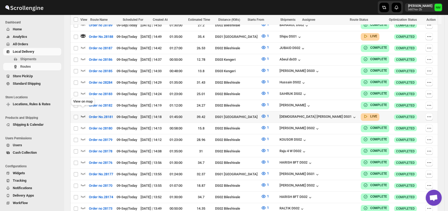
click at [85, 115] on icon "button" at bounding box center [83, 116] width 5 height 2
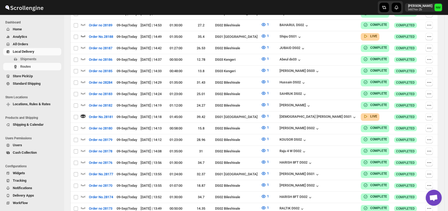
scroll to position [0, 0]
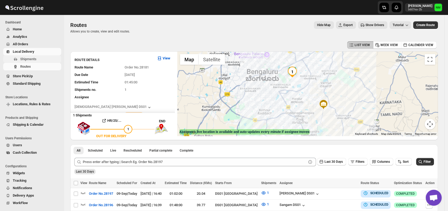
click at [38, 58] on span "Shipments" at bounding box center [40, 58] width 40 height 5
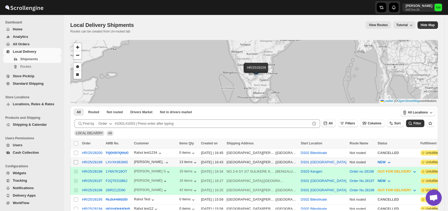
click at [76, 161] on input "Select shipment" at bounding box center [76, 162] width 4 height 4
checkbox input "true"
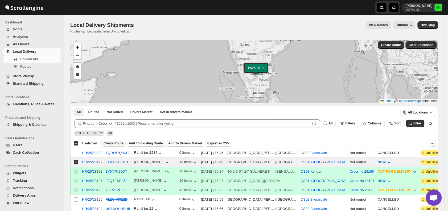
click at [112, 143] on span "Create Route" at bounding box center [114, 143] width 20 height 4
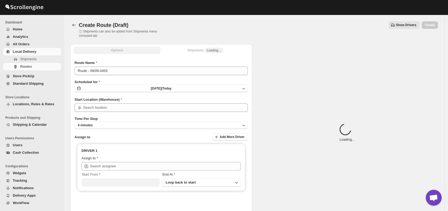
type input "DS01 [GEOGRAPHIC_DATA]"
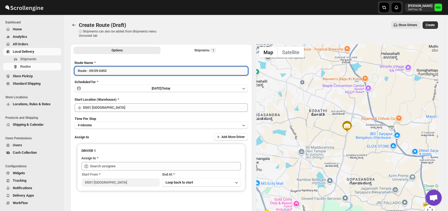
click at [117, 69] on input "Route - 09/09-0453" at bounding box center [161, 71] width 173 height 9
type input "R"
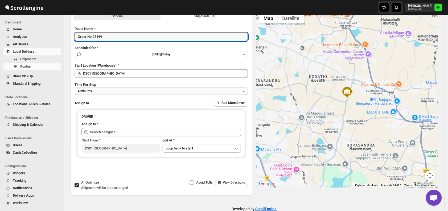
scroll to position [45, 0]
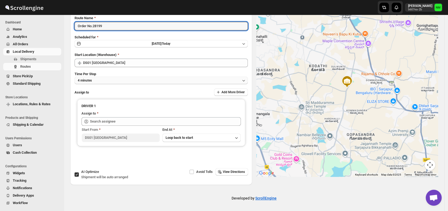
type input "Order No.28199"
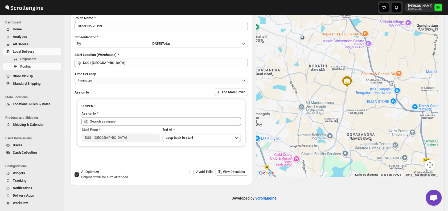
click at [98, 77] on button "4 minutes" at bounding box center [161, 80] width 173 height 7
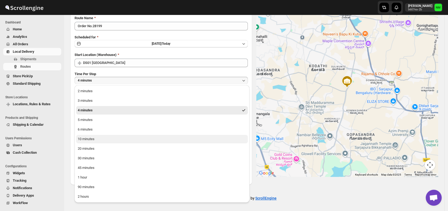
click at [89, 140] on div "10 minutes" at bounding box center [86, 138] width 17 height 5
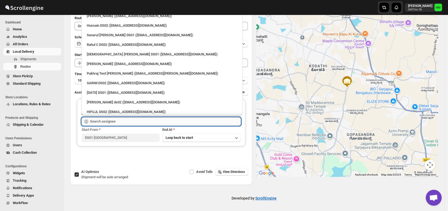
click at [117, 122] on input "text" at bounding box center [165, 121] width 151 height 9
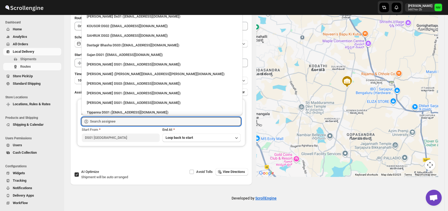
scroll to position [295, 0]
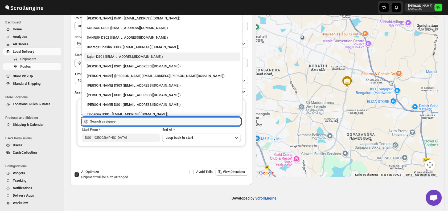
click at [100, 58] on div "Sajan DS01 ([EMAIL_ADDRESS][DOMAIN_NAME])" at bounding box center [162, 56] width 150 height 5
type input "Sajan DS01 ([EMAIL_ADDRESS][DOMAIN_NAME])"
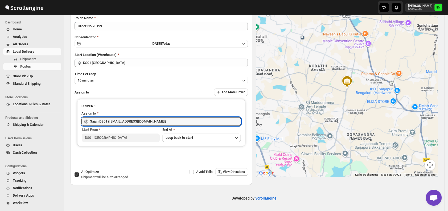
scroll to position [0, 0]
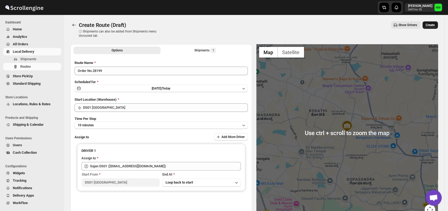
click at [432, 28] on button "Create" at bounding box center [429, 24] width 15 height 7
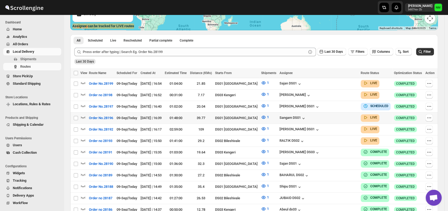
scroll to position [127, 0]
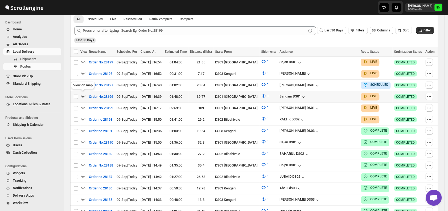
click at [85, 95] on icon "button" at bounding box center [82, 95] width 5 height 5
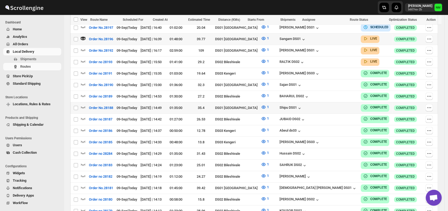
scroll to position [190, 0]
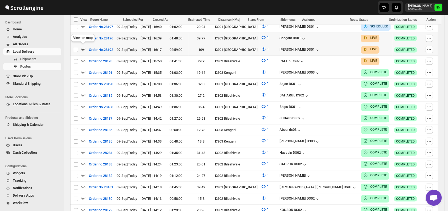
click at [83, 46] on icon "button" at bounding box center [82, 48] width 5 height 5
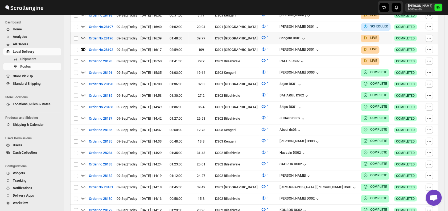
scroll to position [0, 0]
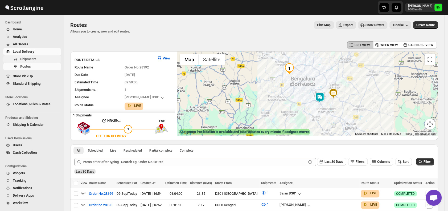
click at [46, 59] on span "Shipments" at bounding box center [40, 58] width 40 height 5
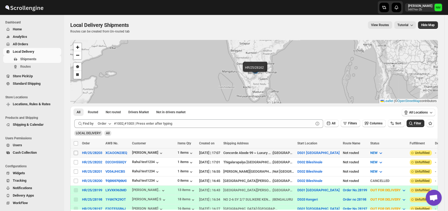
click at [77, 151] on input "Select shipment" at bounding box center [76, 153] width 4 height 4
checkbox input "true"
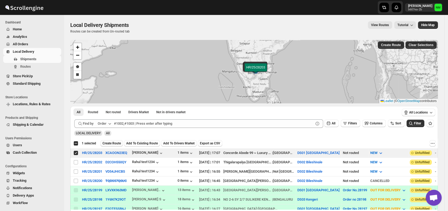
click at [113, 143] on span "Create Route" at bounding box center [111, 143] width 18 height 4
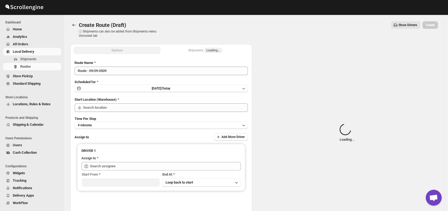
type input "DS01 [GEOGRAPHIC_DATA]"
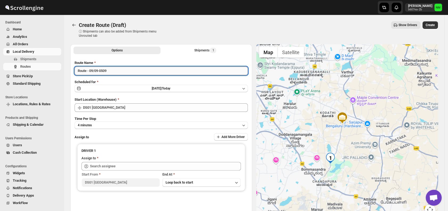
click at [153, 72] on input "Route - 09/09-0509" at bounding box center [161, 71] width 173 height 9
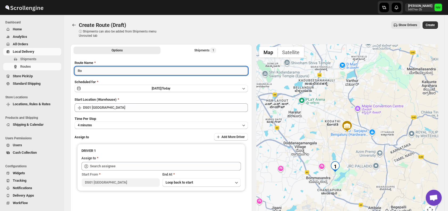
type input "R"
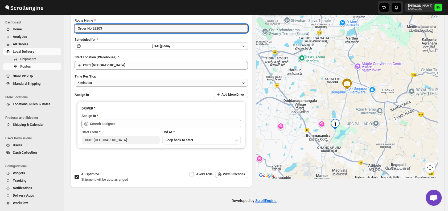
scroll to position [43, 0]
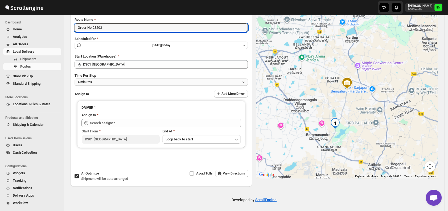
type input "Order No.28203"
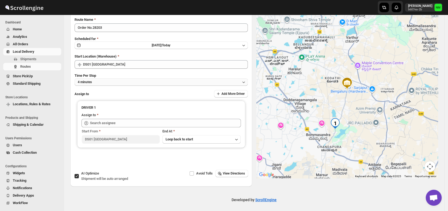
click at [114, 81] on button "4 minutes" at bounding box center [161, 81] width 173 height 7
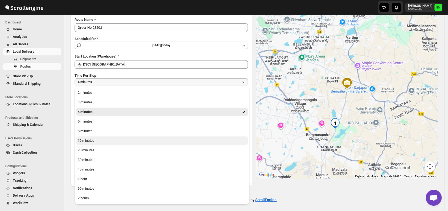
click at [86, 141] on div "10 minutes" at bounding box center [86, 140] width 17 height 5
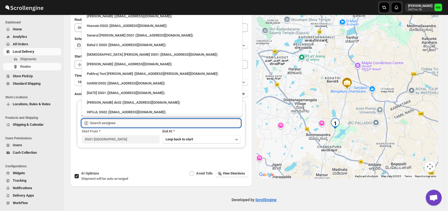
click at [118, 122] on input "text" at bounding box center [165, 123] width 151 height 9
click at [97, 66] on div "[PERSON_NAME] ([EMAIL_ADDRESS][DOMAIN_NAME])" at bounding box center [162, 63] width 150 height 5
type input "[PERSON_NAME] ([EMAIL_ADDRESS][DOMAIN_NAME])"
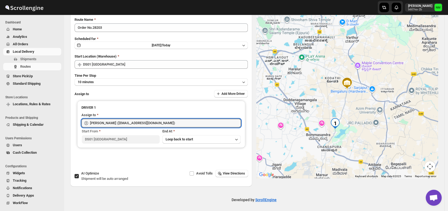
scroll to position [0, 0]
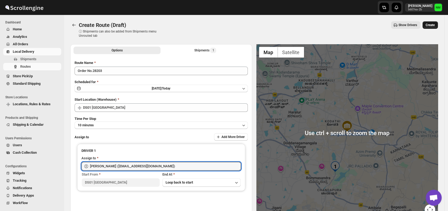
click at [433, 25] on span "Create" at bounding box center [430, 25] width 9 height 4
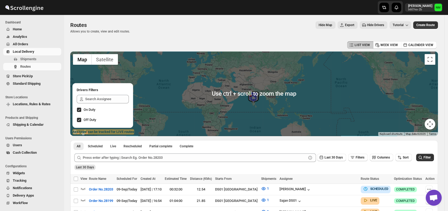
scroll to position [30, 0]
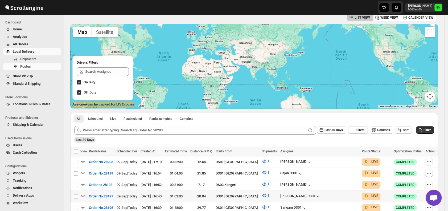
scroll to position [106, 0]
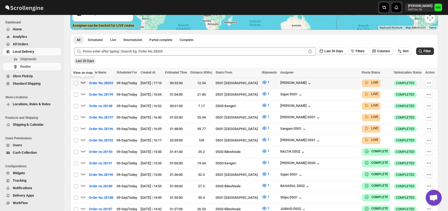
click at [84, 83] on icon "button" at bounding box center [82, 82] width 5 height 5
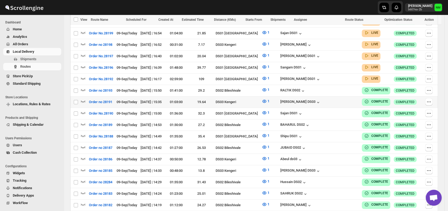
scroll to position [172, 0]
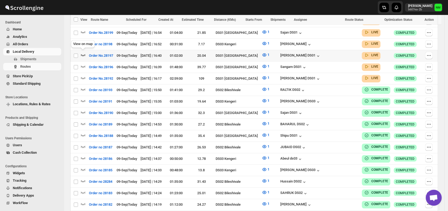
click at [85, 54] on icon "button" at bounding box center [83, 55] width 5 height 2
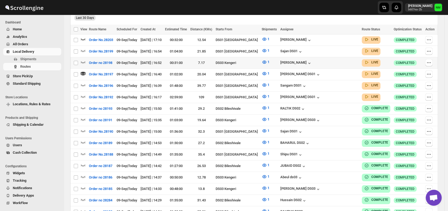
scroll to position [154, 0]
click at [85, 84] on icon "button" at bounding box center [83, 85] width 5 height 2
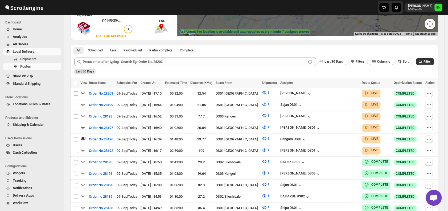
scroll to position [109, 0]
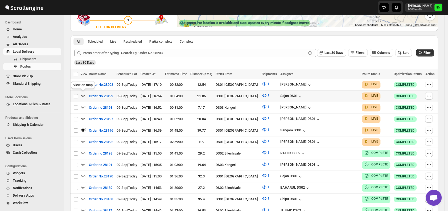
click at [85, 95] on icon "button" at bounding box center [83, 96] width 5 height 2
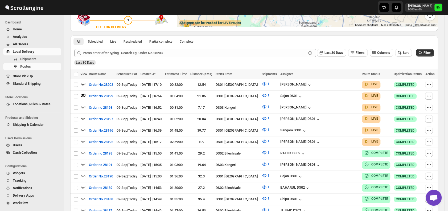
scroll to position [0, 0]
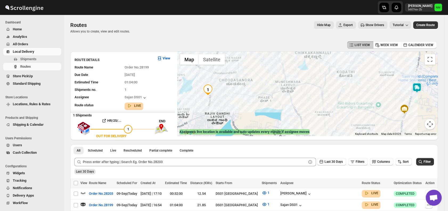
click at [416, 89] on img at bounding box center [417, 88] width 11 height 11
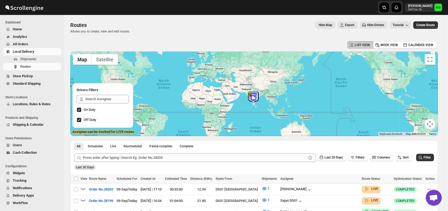
scroll to position [69, 0]
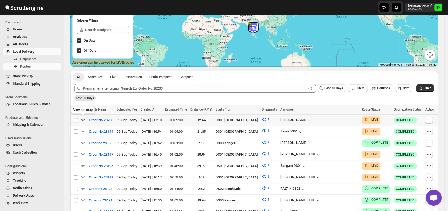
click at [83, 120] on icon "button" at bounding box center [82, 119] width 5 height 5
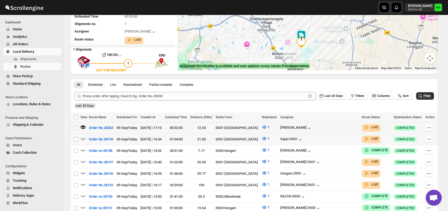
scroll to position [66, 0]
click at [82, 137] on icon "button" at bounding box center [82, 137] width 5 height 5
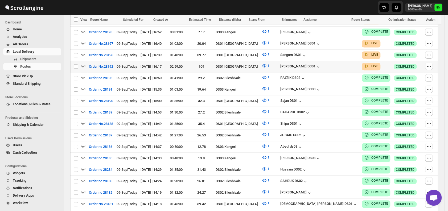
scroll to position [181, 0]
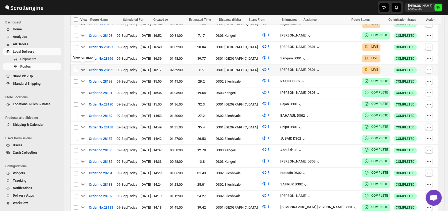
click at [84, 68] on icon "button" at bounding box center [82, 69] width 5 height 5
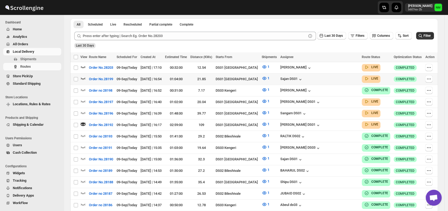
scroll to position [132, 0]
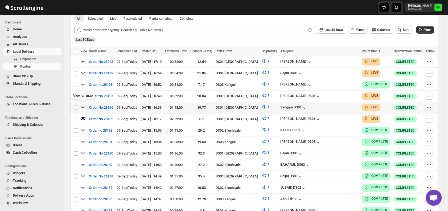
click at [85, 104] on icon "button" at bounding box center [82, 106] width 5 height 5
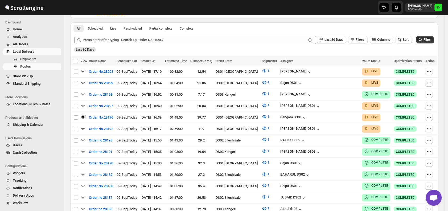
scroll to position [130, 0]
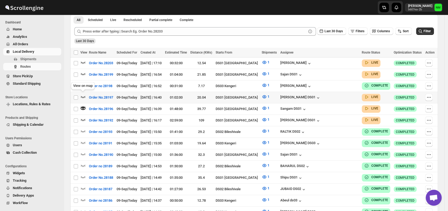
click at [83, 95] on icon "button" at bounding box center [82, 96] width 5 height 5
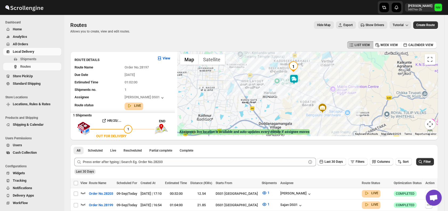
click at [293, 79] on img at bounding box center [294, 79] width 11 height 11
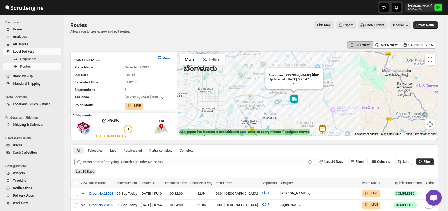
click at [320, 75] on button "Close" at bounding box center [313, 74] width 13 height 13
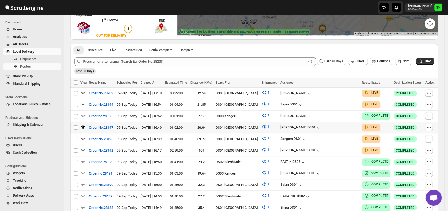
scroll to position [101, 0]
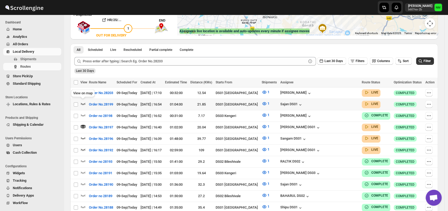
click at [82, 103] on icon "button" at bounding box center [83, 104] width 5 height 2
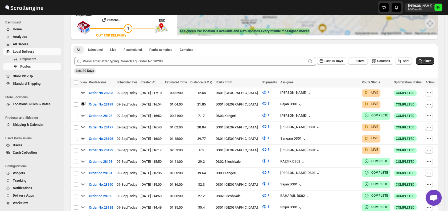
scroll to position [0, 0]
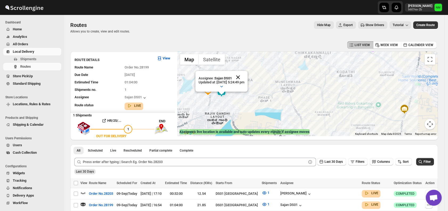
click at [244, 77] on button "Close" at bounding box center [238, 77] width 13 height 13
click at [85, 192] on icon "button" at bounding box center [82, 192] width 5 height 5
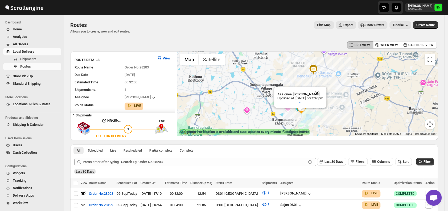
click at [323, 94] on button "Close" at bounding box center [316, 93] width 13 height 13
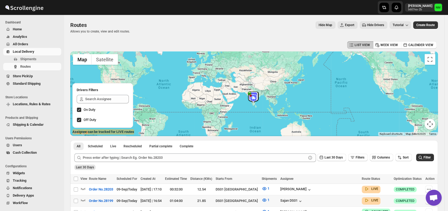
click at [86, 197] on div at bounding box center [83, 200] width 7 height 7
click at [82, 198] on icon "button" at bounding box center [82, 199] width 5 height 5
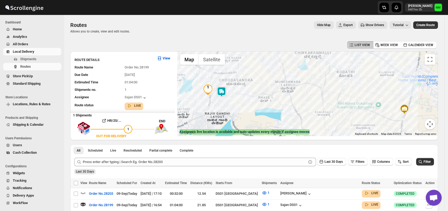
click at [224, 92] on img at bounding box center [221, 92] width 11 height 11
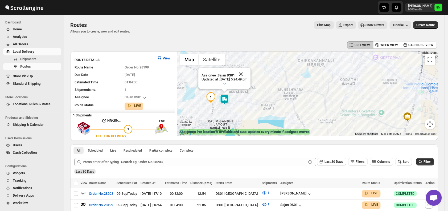
click at [247, 72] on button "Close" at bounding box center [241, 74] width 13 height 13
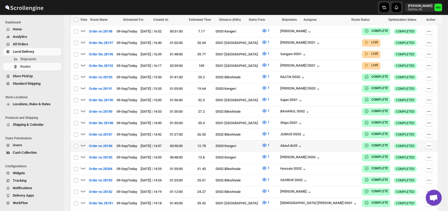
scroll to position [177, 0]
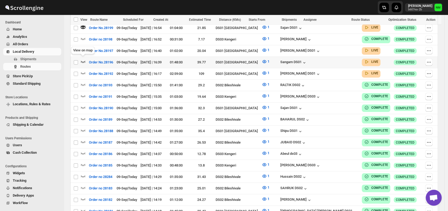
click at [83, 59] on icon "button" at bounding box center [82, 61] width 5 height 5
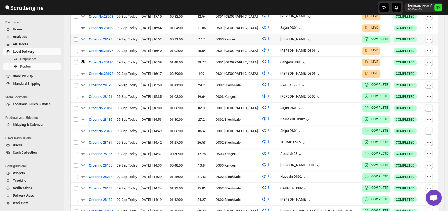
scroll to position [0, 0]
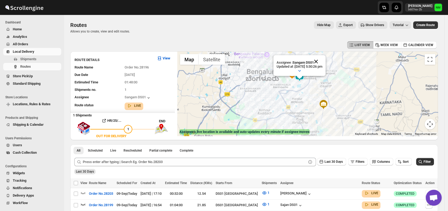
click at [322, 57] on button "Close" at bounding box center [316, 61] width 13 height 13
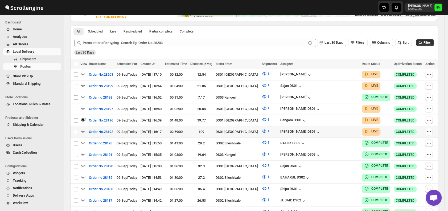
scroll to position [119, 0]
click at [82, 128] on icon "button" at bounding box center [82, 130] width 5 height 5
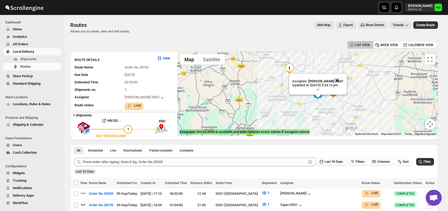
click at [343, 80] on button "Close" at bounding box center [337, 80] width 13 height 13
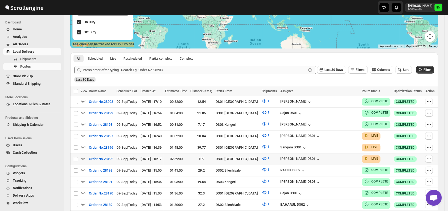
scroll to position [88, 0]
click at [83, 144] on icon "button" at bounding box center [82, 146] width 5 height 5
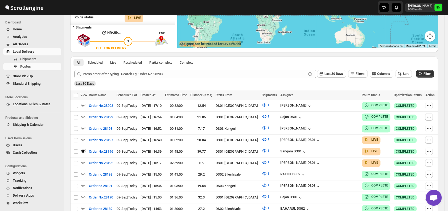
scroll to position [0, 0]
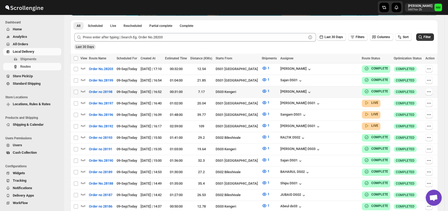
scroll to position [121, 0]
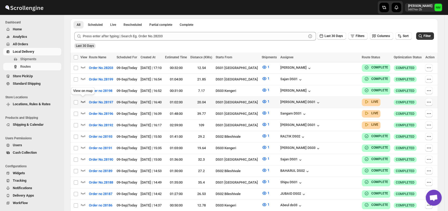
click at [84, 101] on icon "button" at bounding box center [83, 102] width 5 height 2
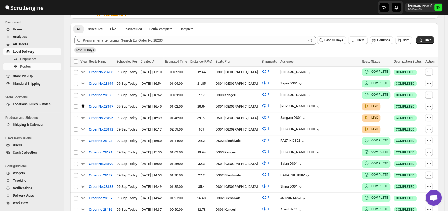
scroll to position [0, 0]
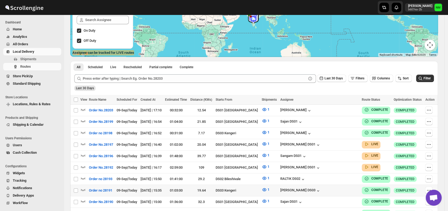
scroll to position [80, 0]
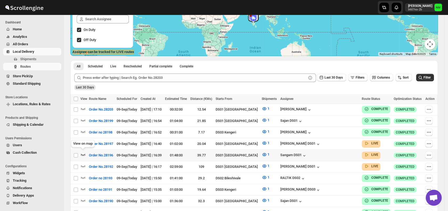
click at [82, 152] on icon "button" at bounding box center [82, 154] width 5 height 5
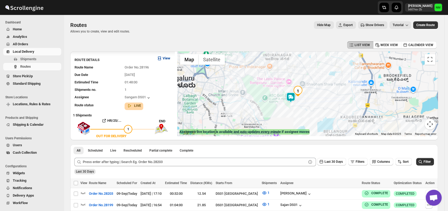
scroll to position [1, 0]
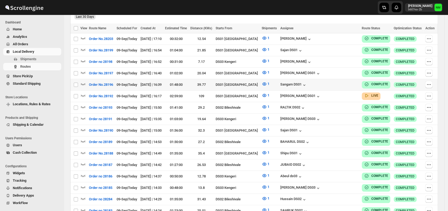
scroll to position [161, 0]
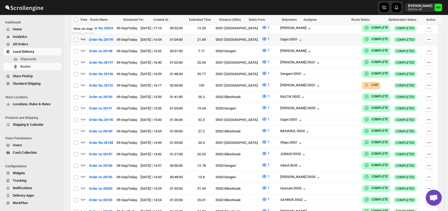
click at [85, 40] on icon "button" at bounding box center [82, 38] width 5 height 5
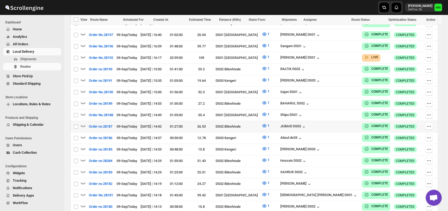
scroll to position [196, 0]
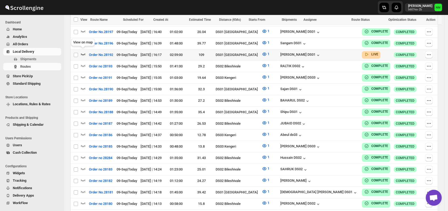
click at [83, 52] on icon "button" at bounding box center [82, 53] width 5 height 5
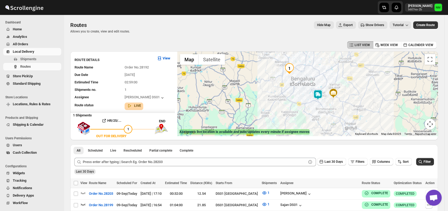
click at [318, 94] on img at bounding box center [318, 94] width 11 height 11
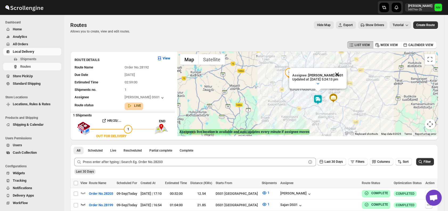
click at [343, 72] on button "Close" at bounding box center [337, 74] width 13 height 13
click at [28, 61] on span "Shipments" at bounding box center [28, 59] width 16 height 4
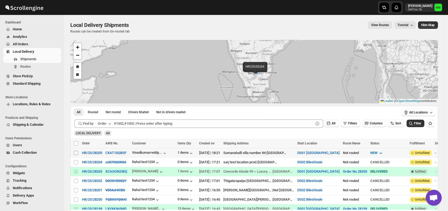
click at [77, 151] on input "Select shipment" at bounding box center [76, 153] width 4 height 4
checkbox input "true"
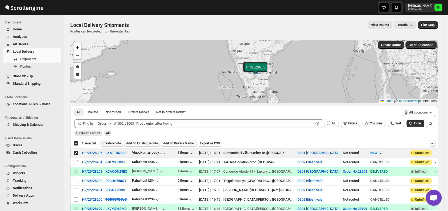
click at [116, 141] on span "Create Route" at bounding box center [111, 143] width 18 height 4
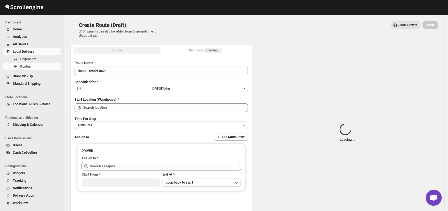
type input "DS01 [GEOGRAPHIC_DATA]"
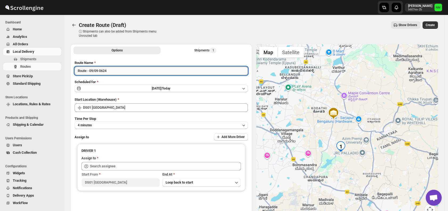
click at [142, 71] on input "Route - 09/09-0624" at bounding box center [161, 71] width 173 height 9
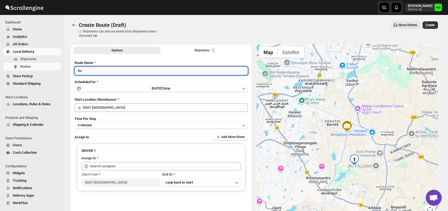
type input "R"
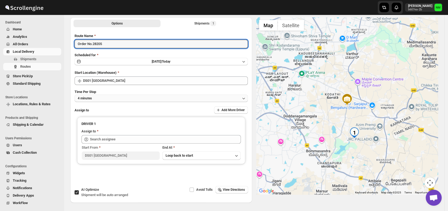
scroll to position [30, 0]
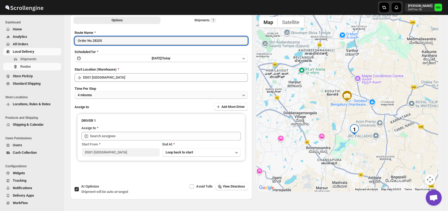
type input "Order No.28205"
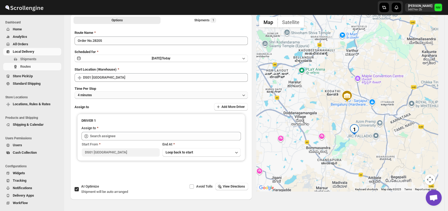
click at [106, 94] on button "4 minutes" at bounding box center [161, 94] width 173 height 7
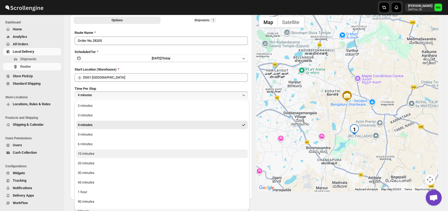
click at [84, 152] on div "10 minutes" at bounding box center [86, 153] width 17 height 5
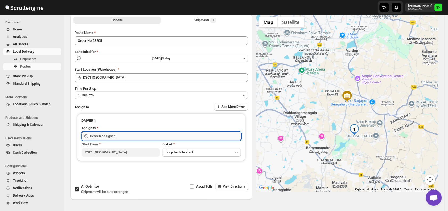
click at [119, 136] on input "text" at bounding box center [165, 136] width 151 height 9
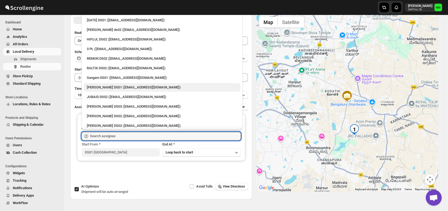
scroll to position [73, 0]
click at [100, 85] on div "[PERSON_NAME] DS01 ([EMAIL_ADDRESS][DOMAIN_NAME])" at bounding box center [162, 86] width 150 height 5
type input "[PERSON_NAME] DS01 ([EMAIL_ADDRESS][DOMAIN_NAME])"
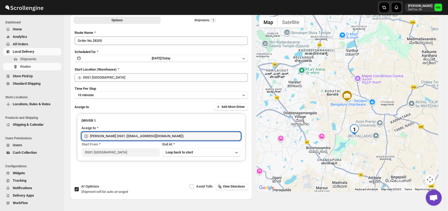
scroll to position [0, 0]
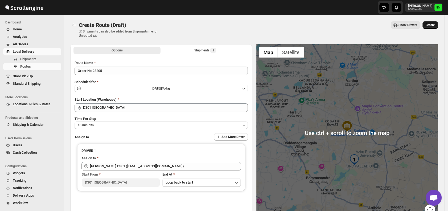
click at [438, 23] on button "Create" at bounding box center [429, 24] width 15 height 7
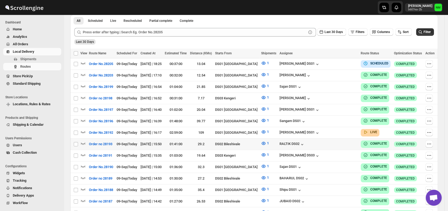
scroll to position [126, 0]
click at [83, 130] on icon "button" at bounding box center [82, 131] width 5 height 5
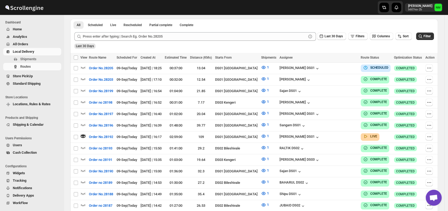
scroll to position [0, 0]
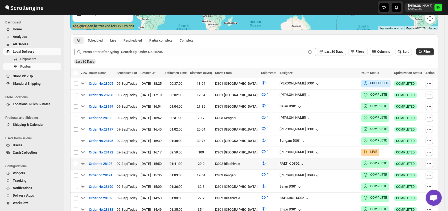
scroll to position [106, 0]
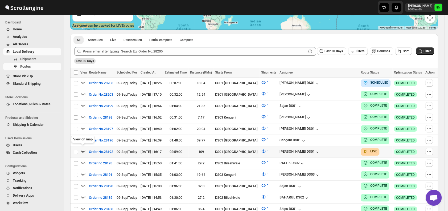
click at [83, 148] on icon "button" at bounding box center [82, 150] width 5 height 5
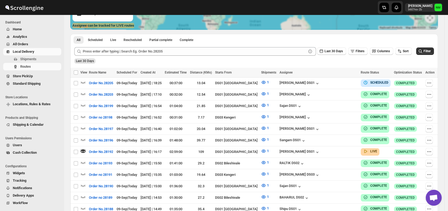
scroll to position [0, 0]
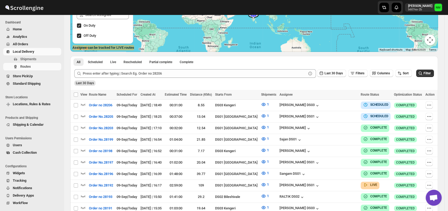
scroll to position [87, 0]
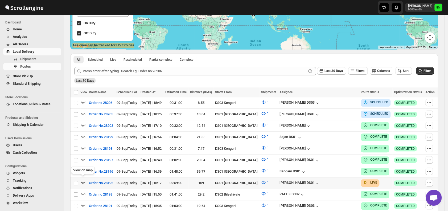
click at [84, 181] on icon "button" at bounding box center [83, 182] width 5 height 2
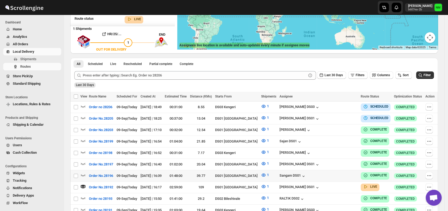
scroll to position [0, 0]
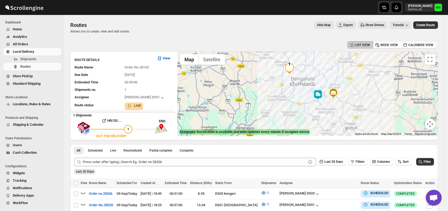
click at [319, 95] on img at bounding box center [318, 94] width 11 height 11
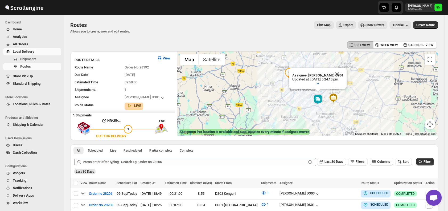
click at [343, 72] on button "Close" at bounding box center [337, 74] width 13 height 13
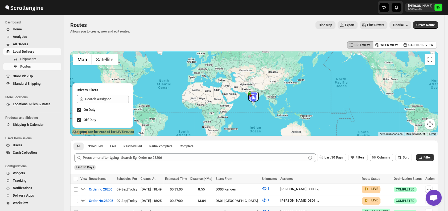
scroll to position [75, 0]
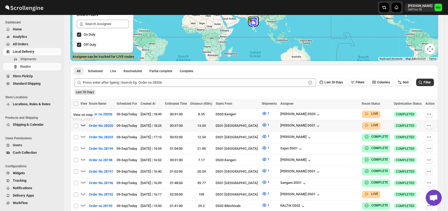
click at [82, 124] on icon "button" at bounding box center [83, 125] width 5 height 2
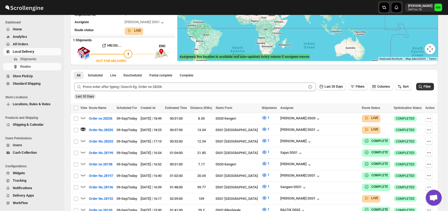
scroll to position [0, 0]
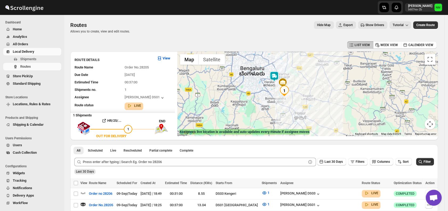
click at [275, 79] on img at bounding box center [274, 76] width 11 height 11
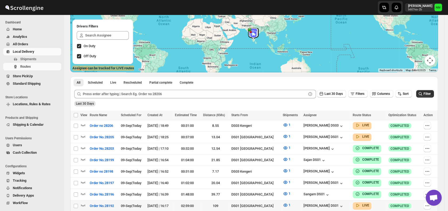
scroll to position [124, 0]
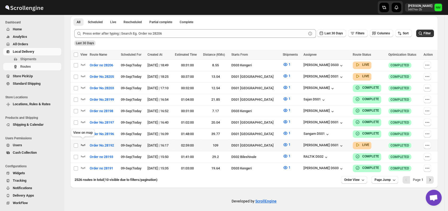
click at [84, 144] on icon "button" at bounding box center [83, 145] width 5 height 2
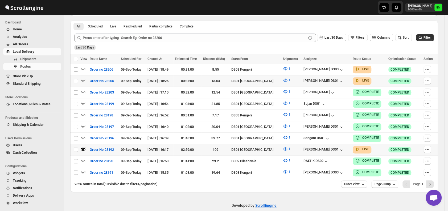
scroll to position [0, 0]
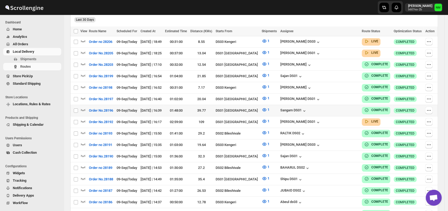
scroll to position [148, 0]
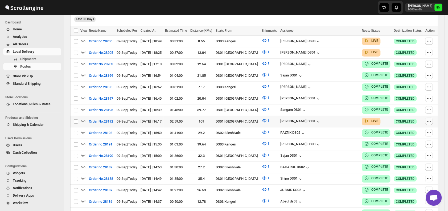
click at [428, 118] on icon "button" at bounding box center [428, 120] width 5 height 5
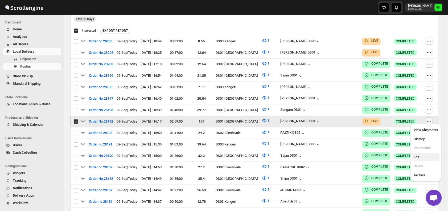
click at [424, 158] on span "Edit" at bounding box center [425, 156] width 24 height 5
checkbox input "false"
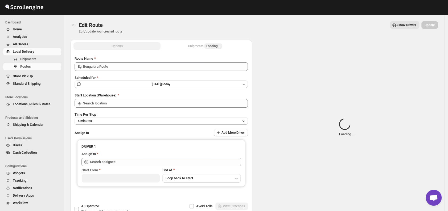
type input "Order No.28192"
type input "DS01 [GEOGRAPHIC_DATA]"
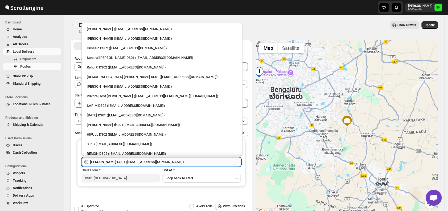
click at [198, 162] on input "[PERSON_NAME] DS01 ([EMAIL_ADDRESS][DOMAIN_NAME])" at bounding box center [165, 162] width 151 height 9
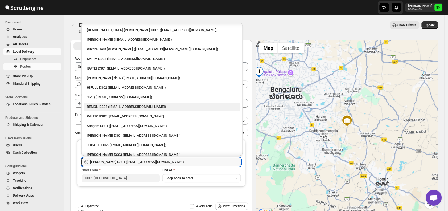
scroll to position [47, 0]
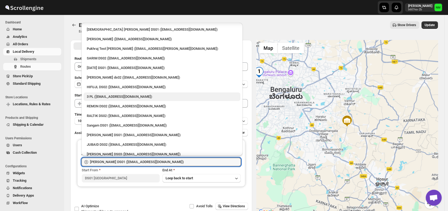
click at [105, 98] on div "3 PL ([EMAIL_ADDRESS][DOMAIN_NAME])" at bounding box center [162, 96] width 150 height 5
type input "3 PL ([EMAIL_ADDRESS][DOMAIN_NAME])"
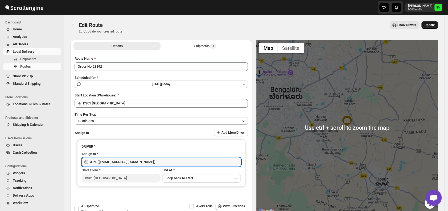
click at [432, 25] on span "Update" at bounding box center [430, 25] width 10 height 4
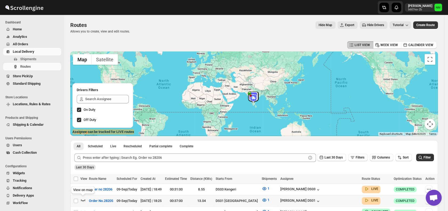
click at [81, 200] on icon "button" at bounding box center [82, 199] width 5 height 5
